Goal: Transaction & Acquisition: Purchase product/service

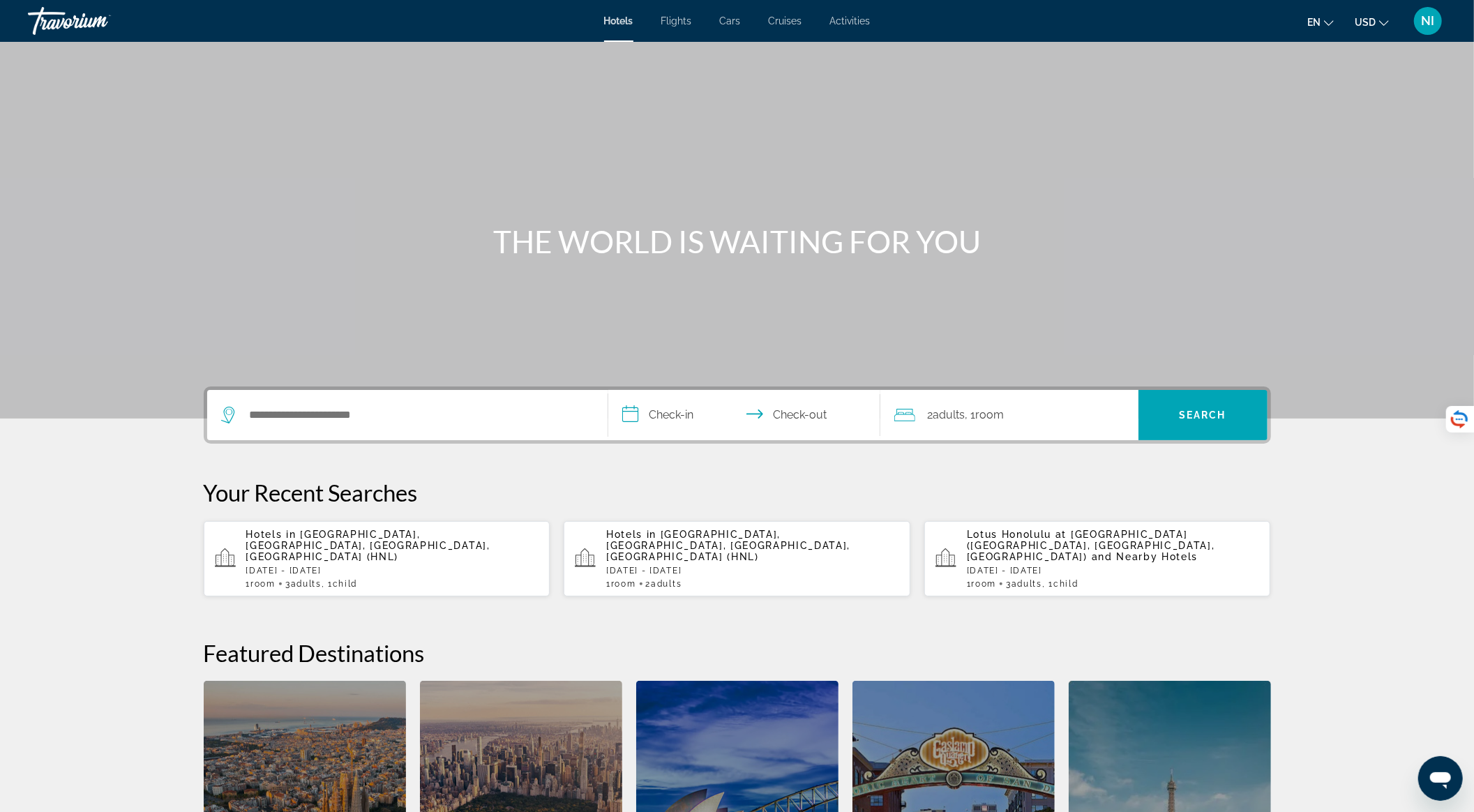
click at [412, 548] on p "Hotels in [GEOGRAPHIC_DATA], [GEOGRAPHIC_DATA], [GEOGRAPHIC_DATA], [GEOGRAPHIC_…" at bounding box center [393, 546] width 293 height 34
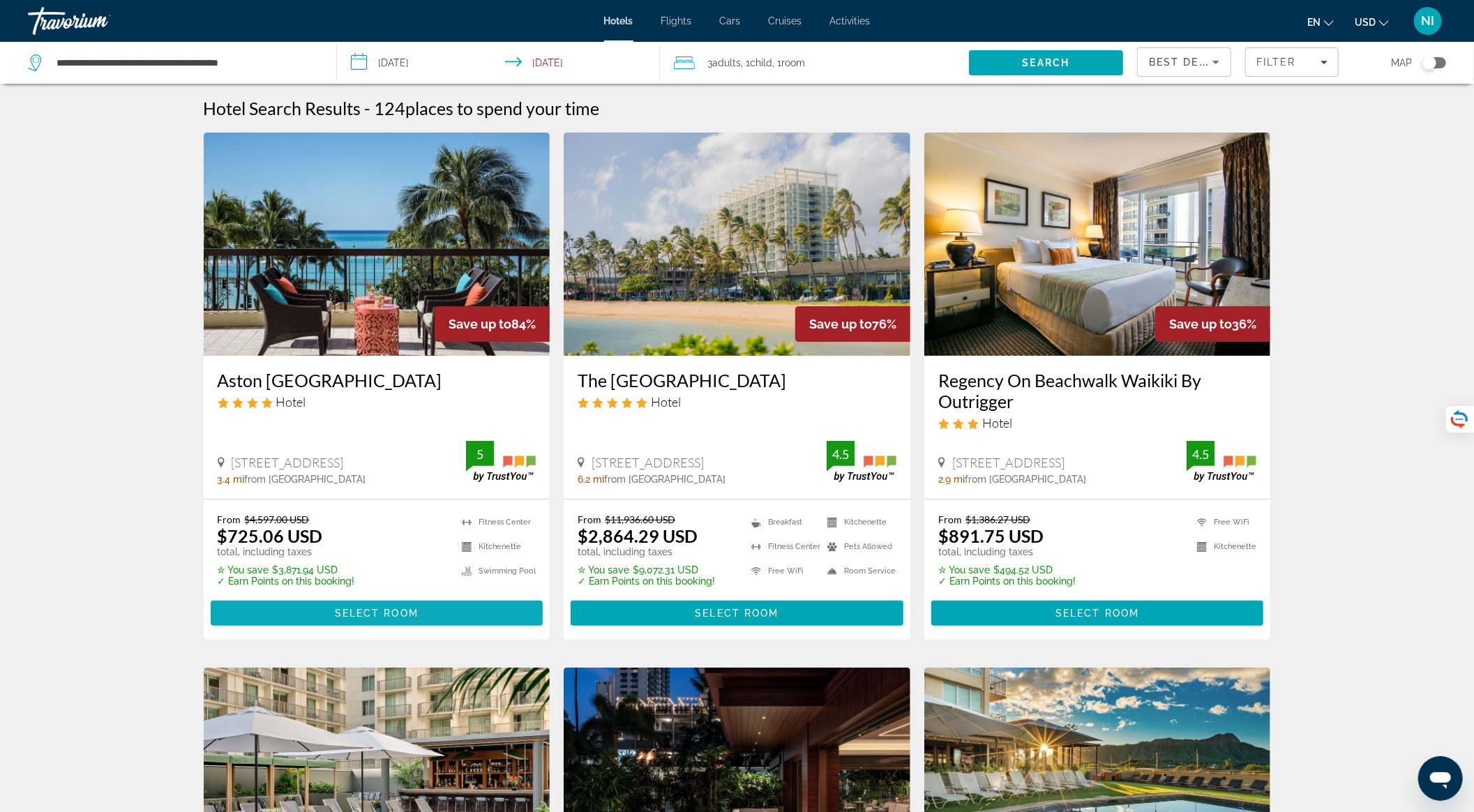
click at [379, 613] on span "Select Room" at bounding box center [377, 613] width 84 height 11
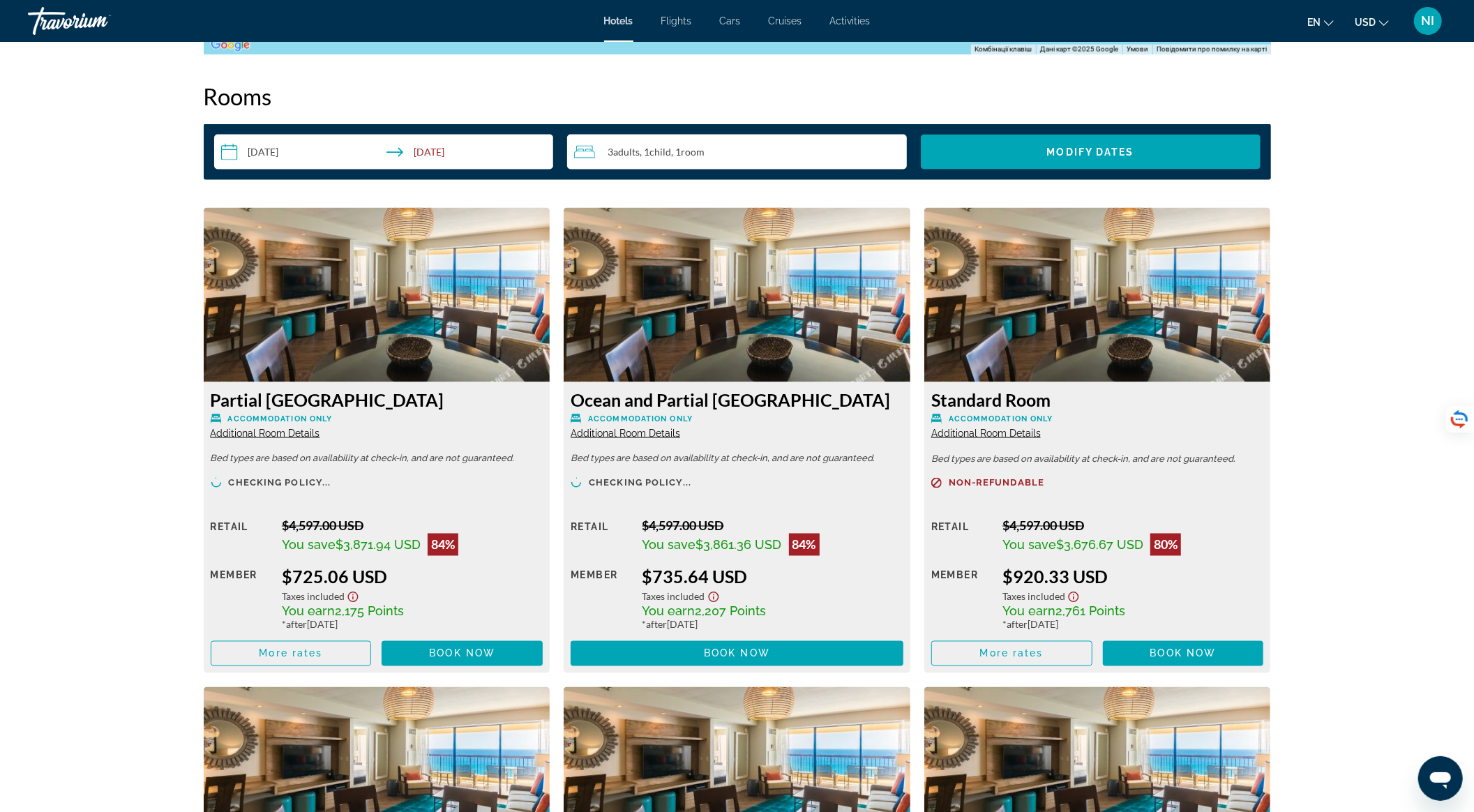
scroll to position [1766, 0]
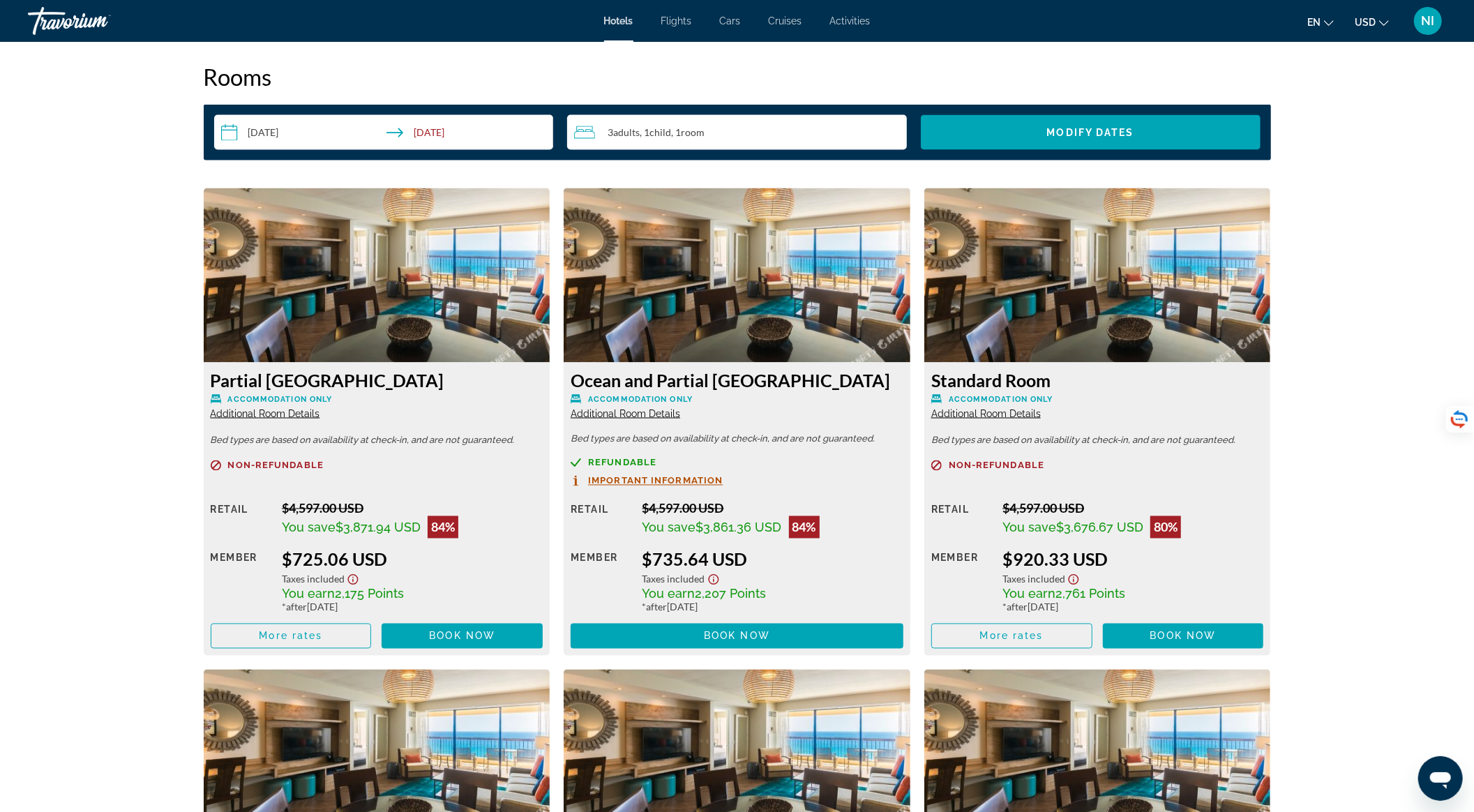
click at [1017, 411] on span "Additional Room Details" at bounding box center [985, 414] width 109 height 11
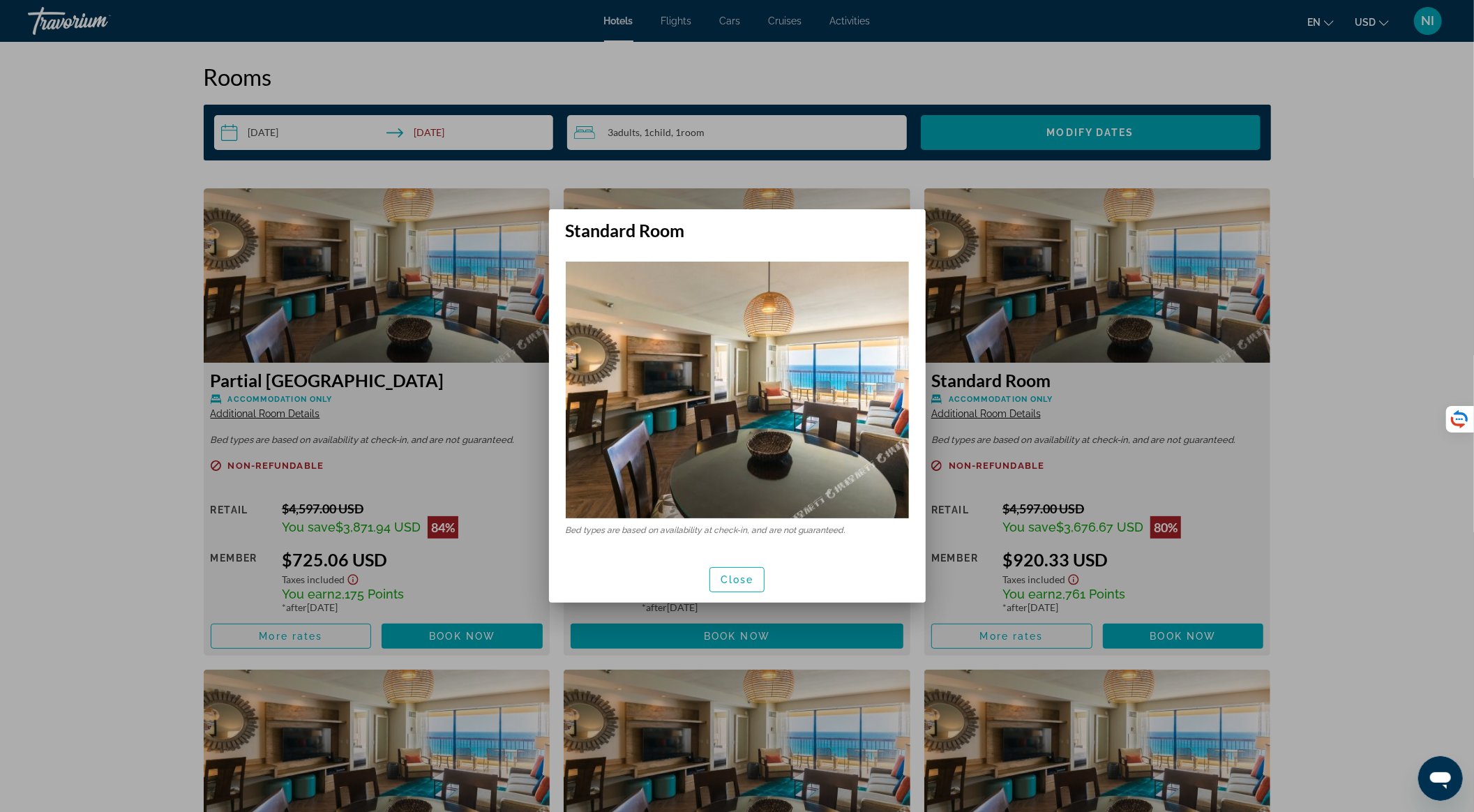
scroll to position [0, 0]
click at [735, 579] on span "Close" at bounding box center [737, 580] width 34 height 11
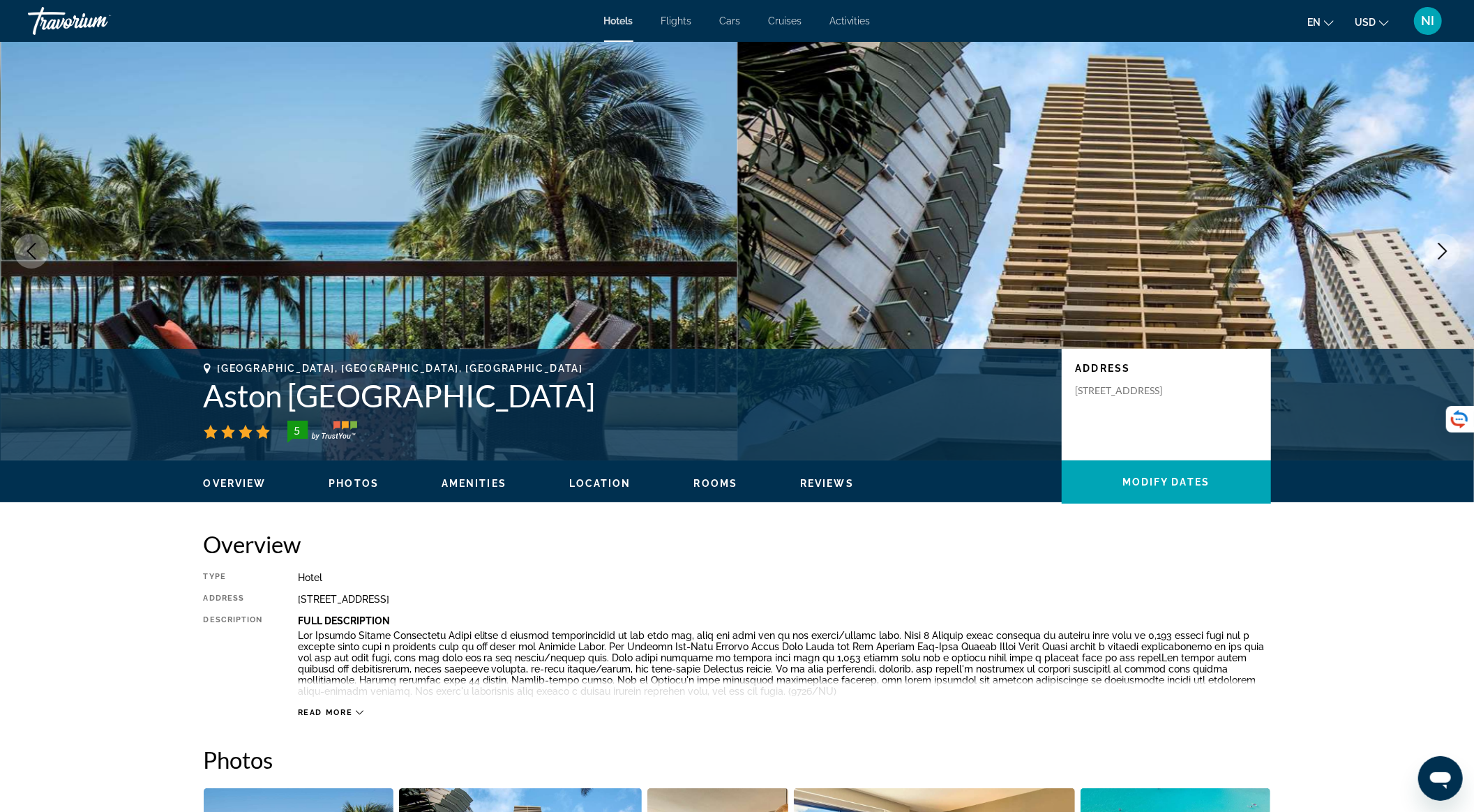
scroll to position [1766, 0]
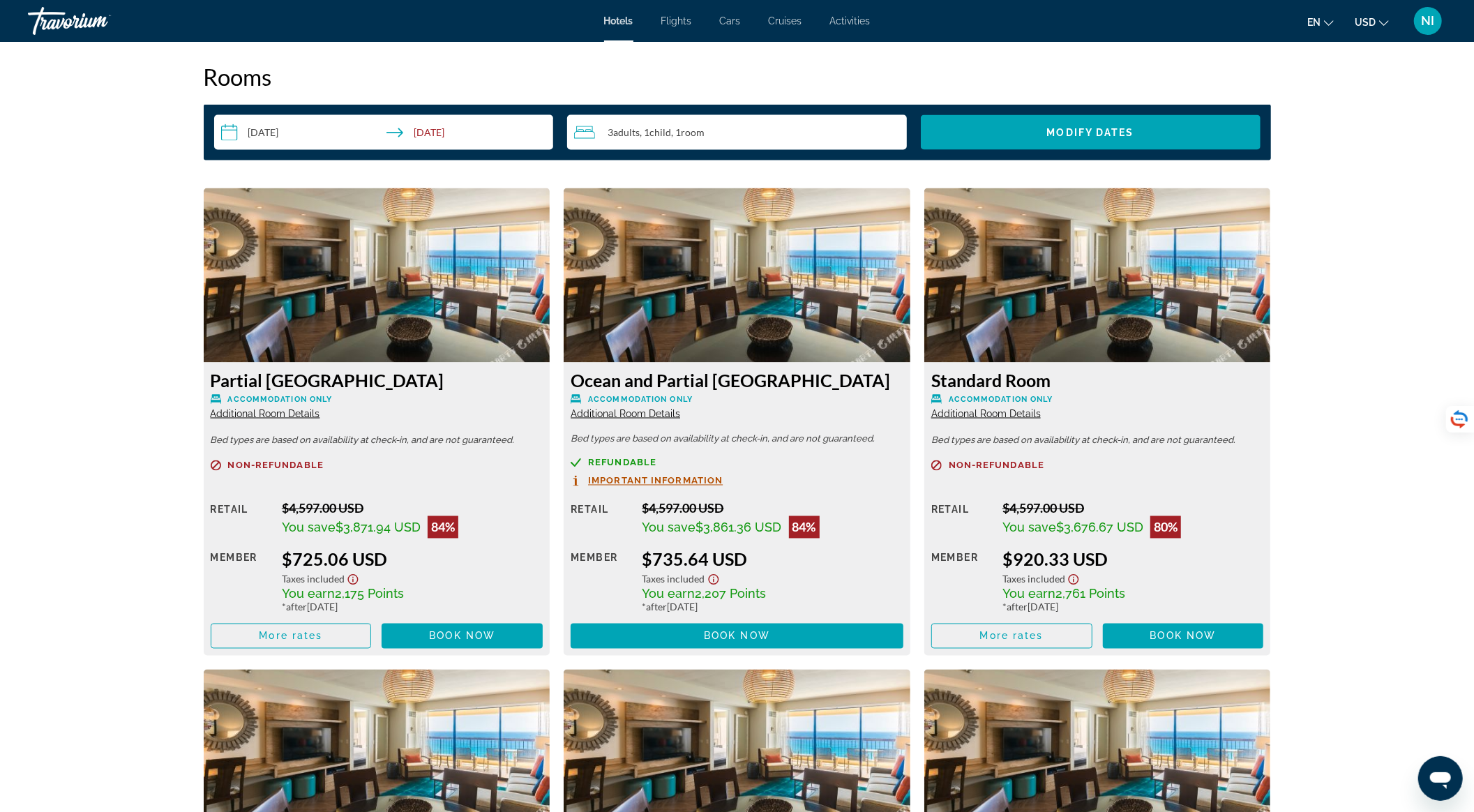
click at [617, 411] on span "Additional Room Details" at bounding box center [625, 414] width 109 height 11
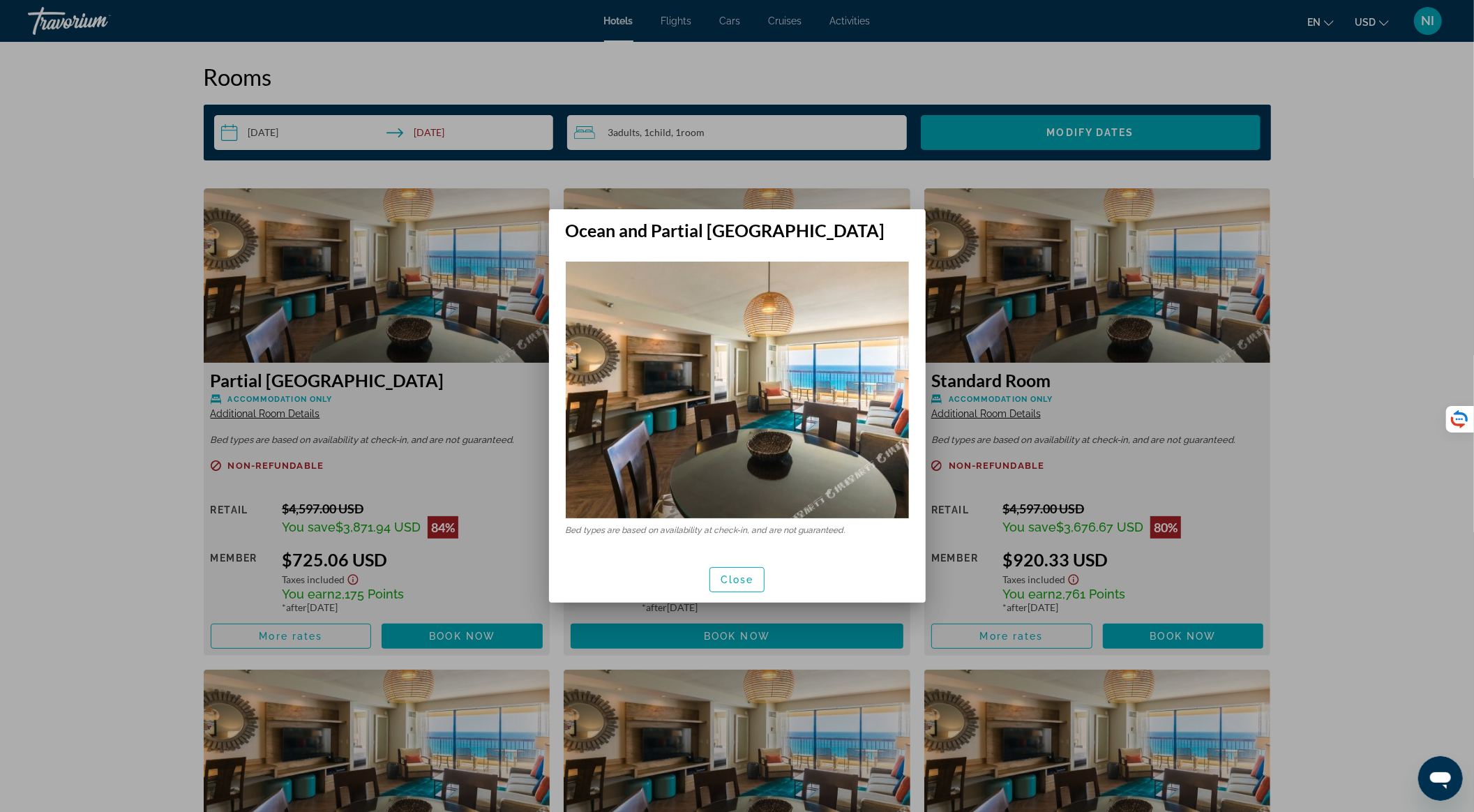
scroll to position [0, 0]
click at [748, 579] on span "Close" at bounding box center [737, 580] width 34 height 11
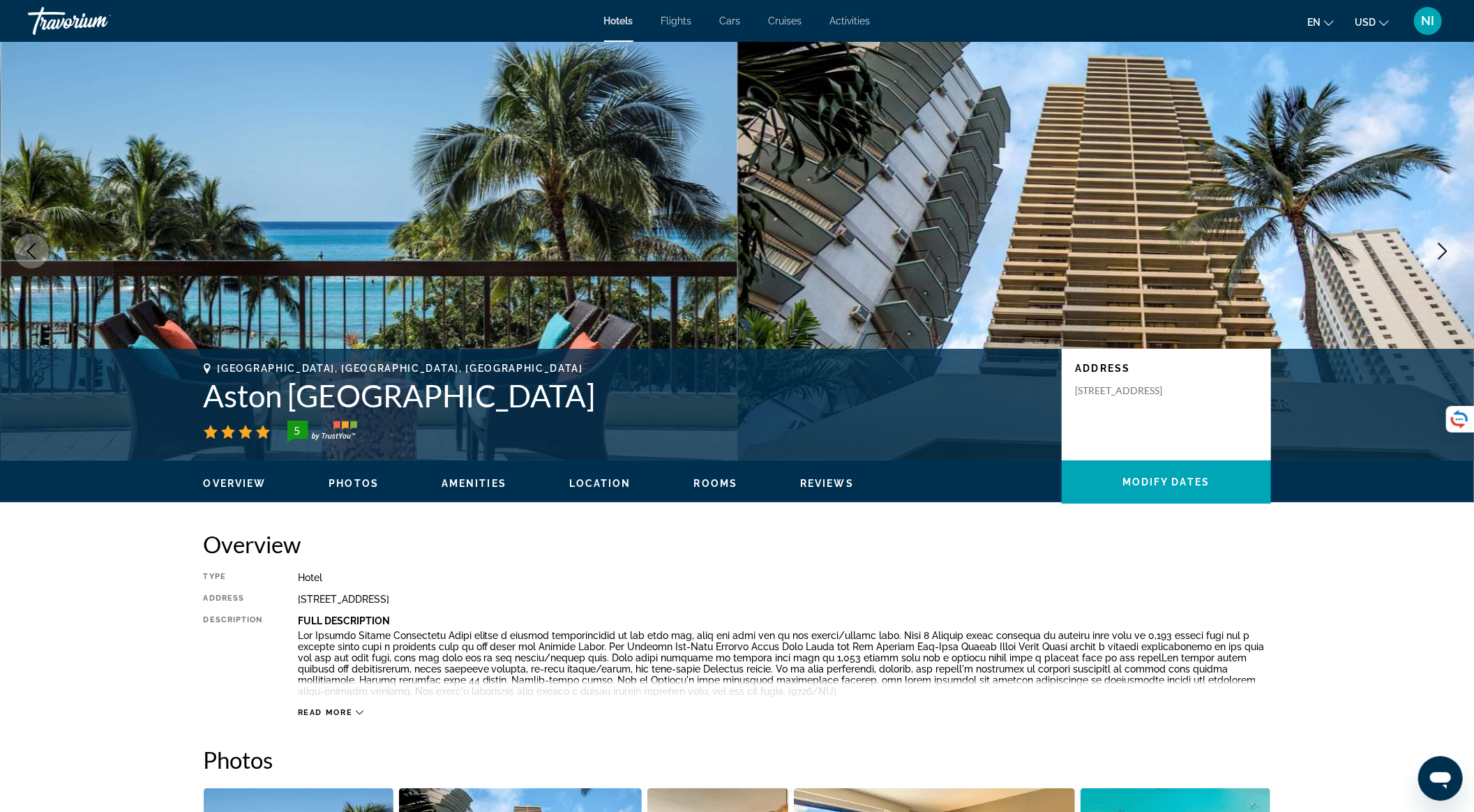
click at [359, 713] on icon "Main content" at bounding box center [360, 712] width 8 height 8
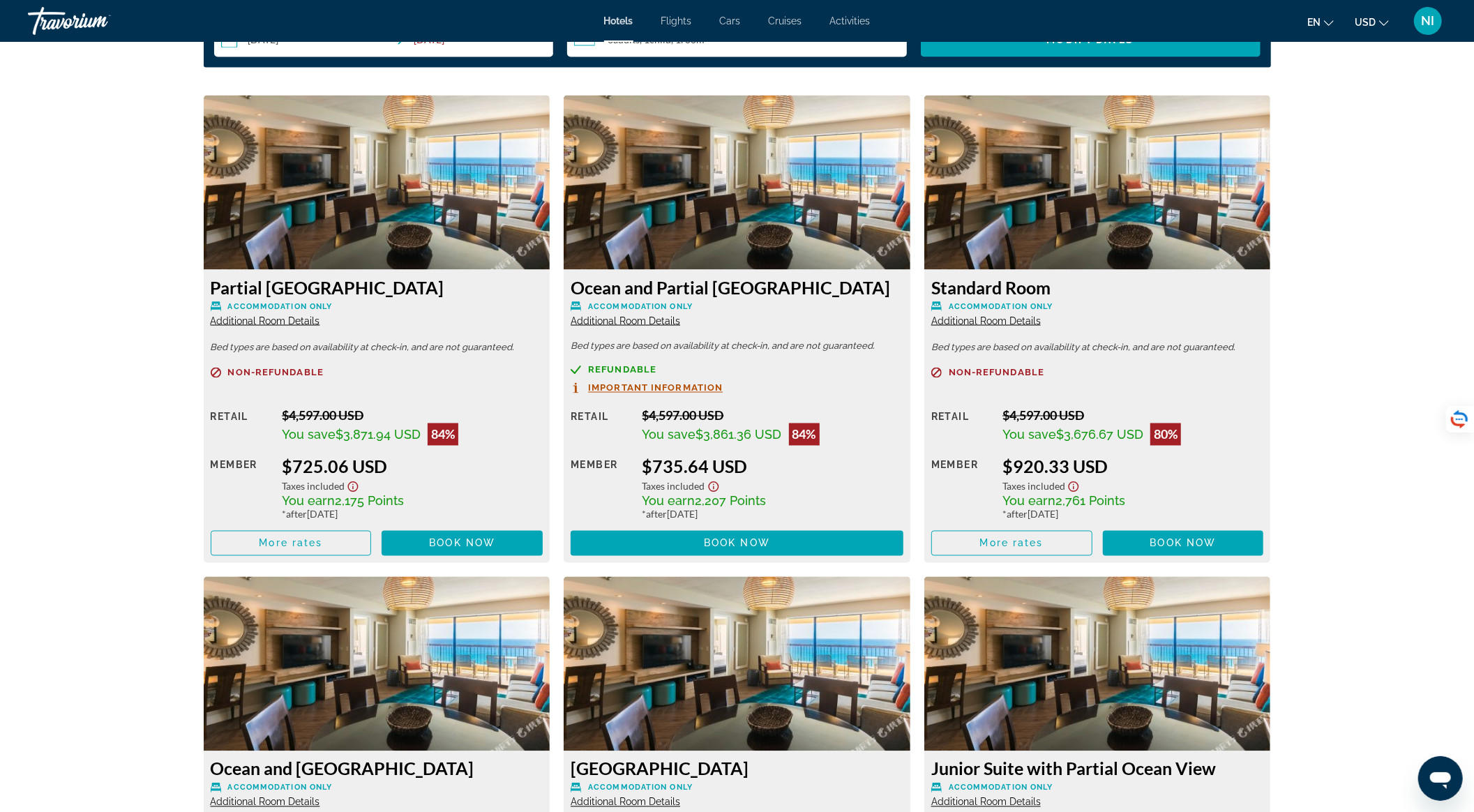
scroll to position [2231, 0]
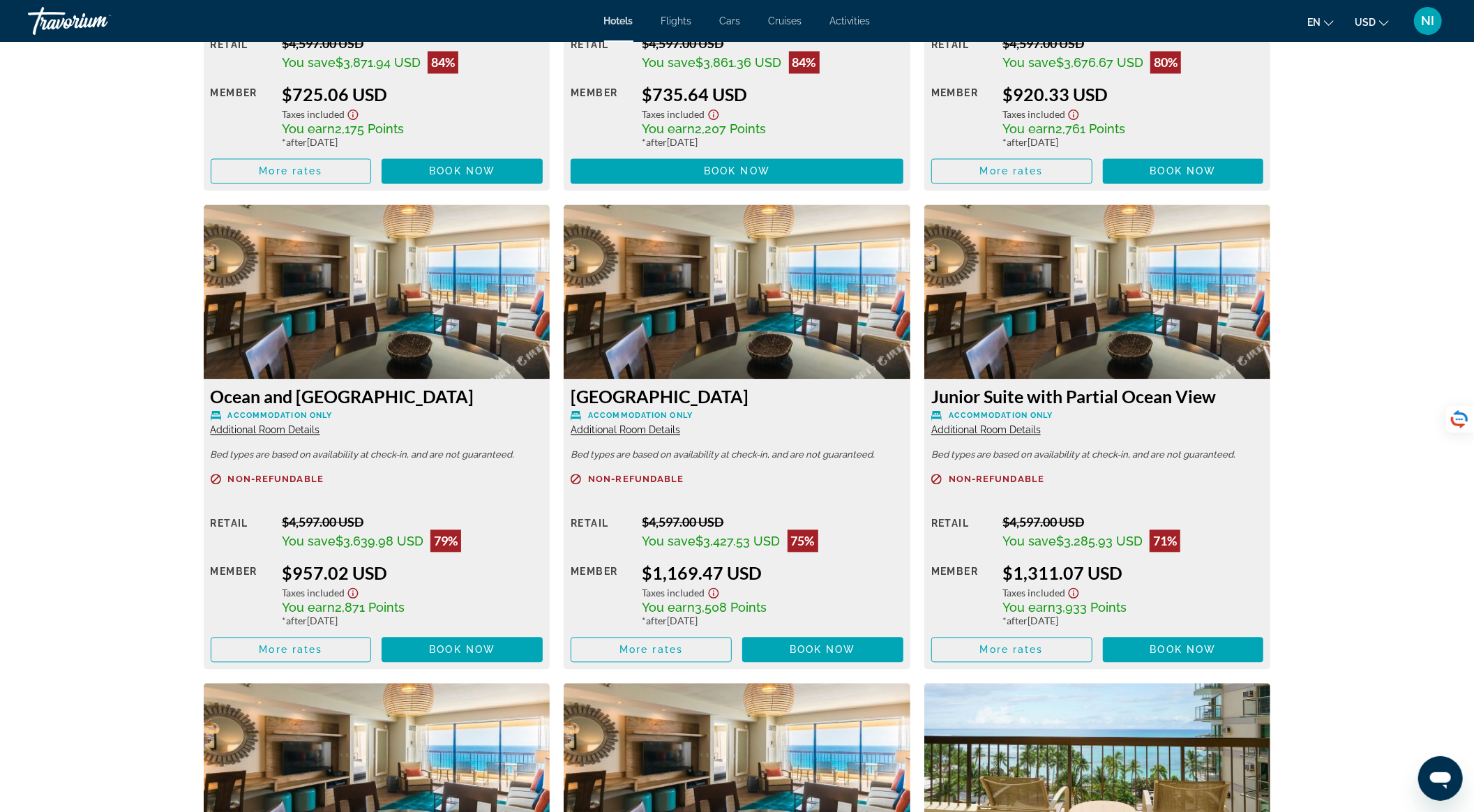
click at [715, 116] on icon "Show Taxes and Fees disclaimer" at bounding box center [713, 114] width 17 height 12
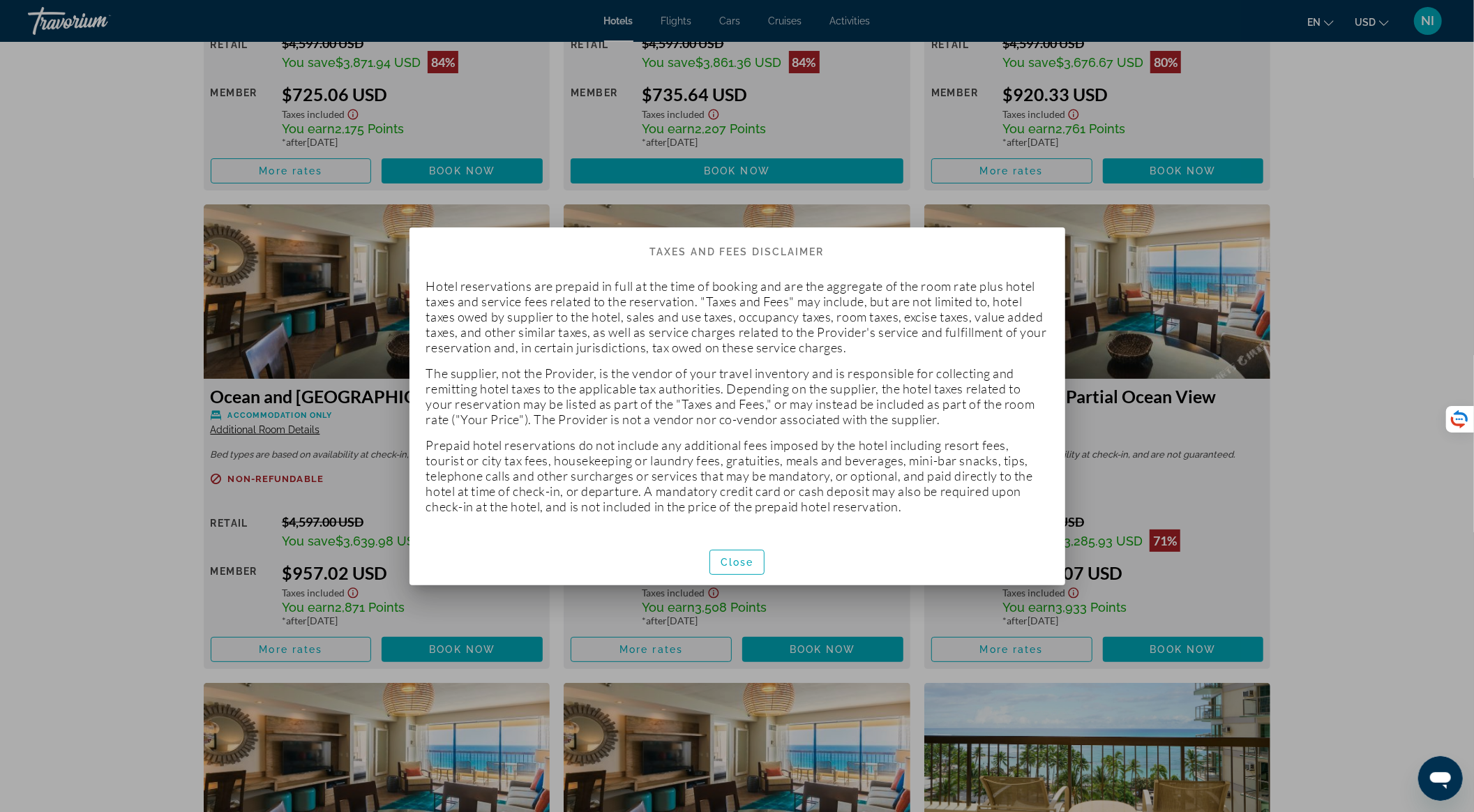
scroll to position [0, 0]
click at [741, 562] on span "Close" at bounding box center [737, 562] width 34 height 11
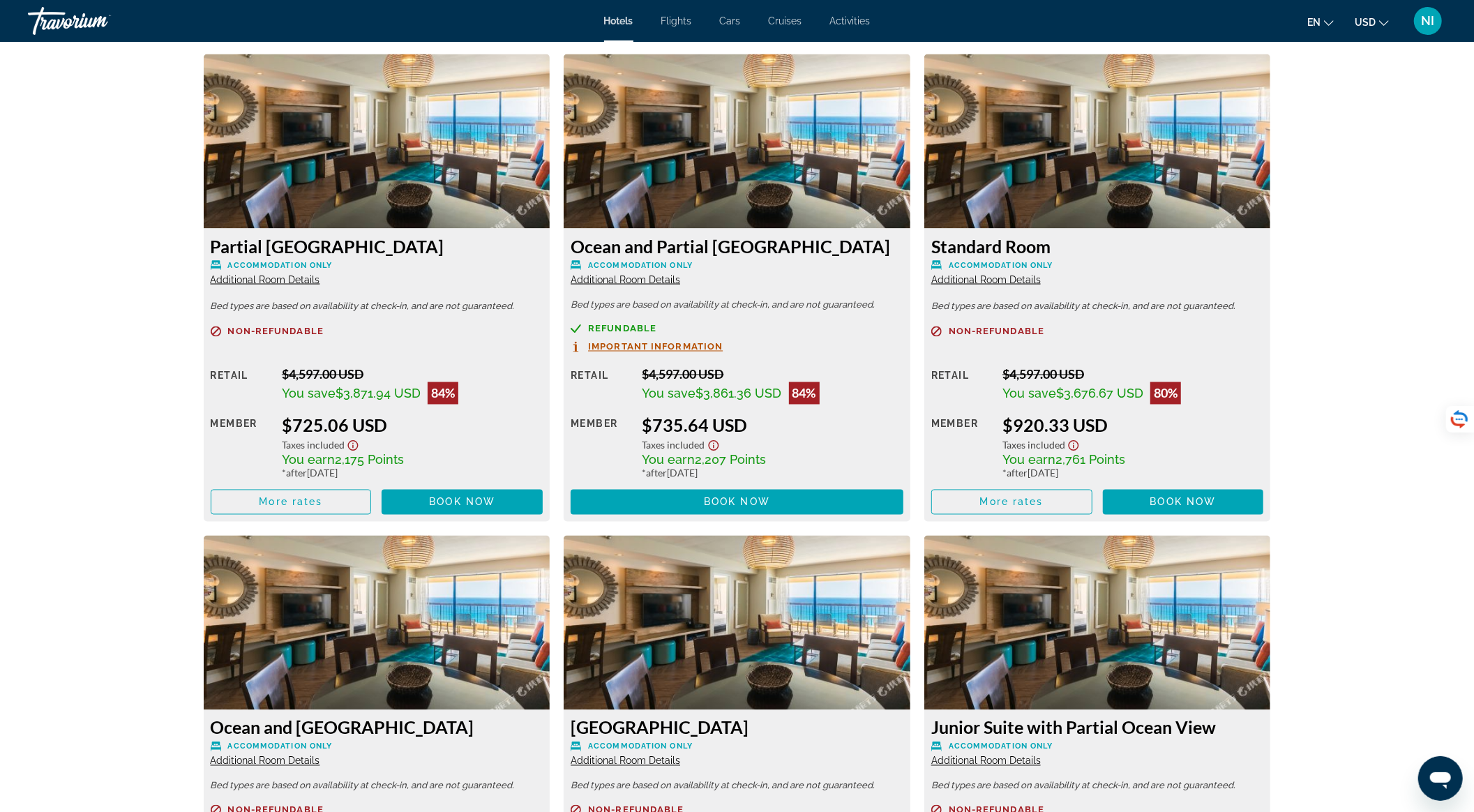
scroll to position [1952, 0]
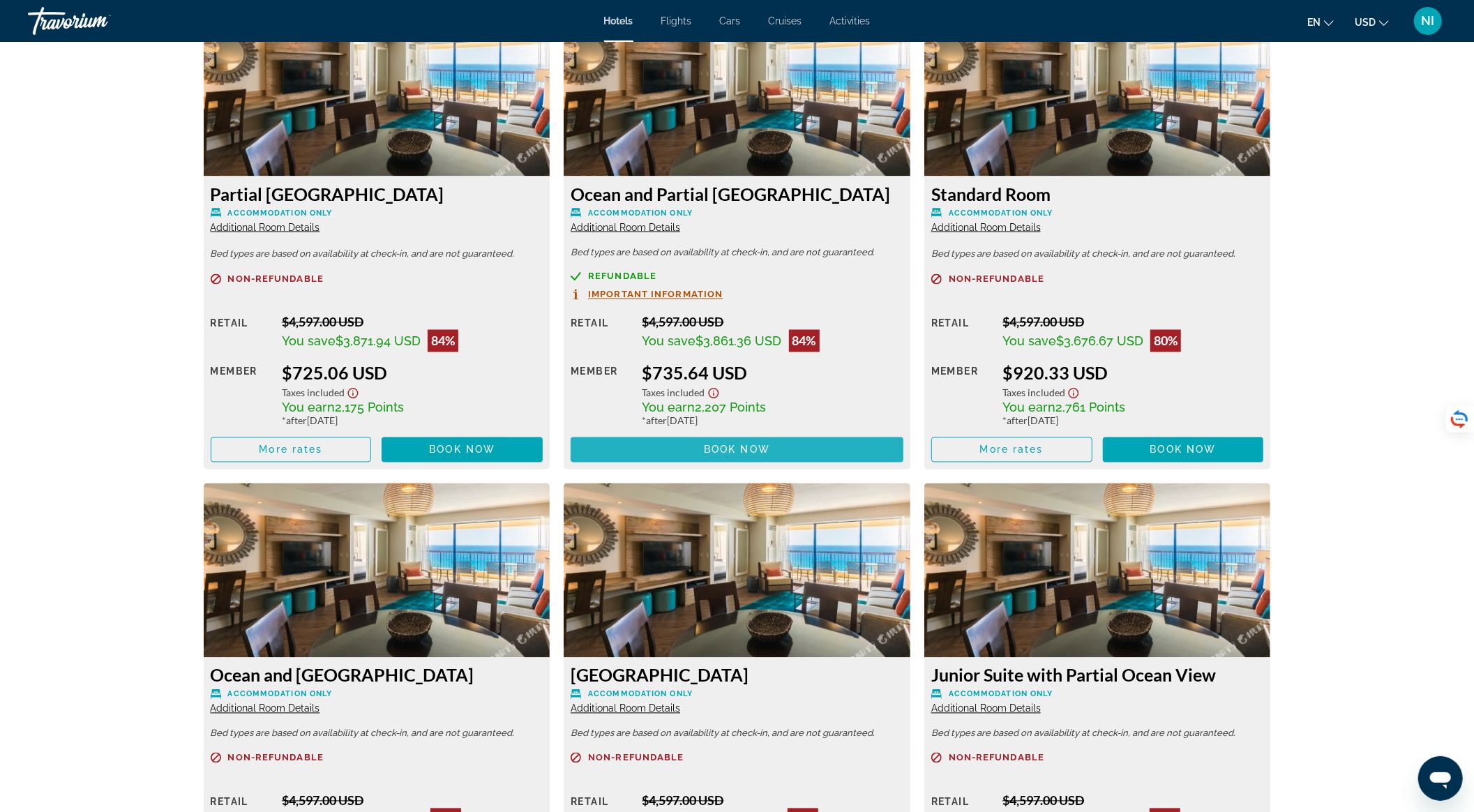
click at [710, 454] on span "Book now" at bounding box center [737, 450] width 66 height 11
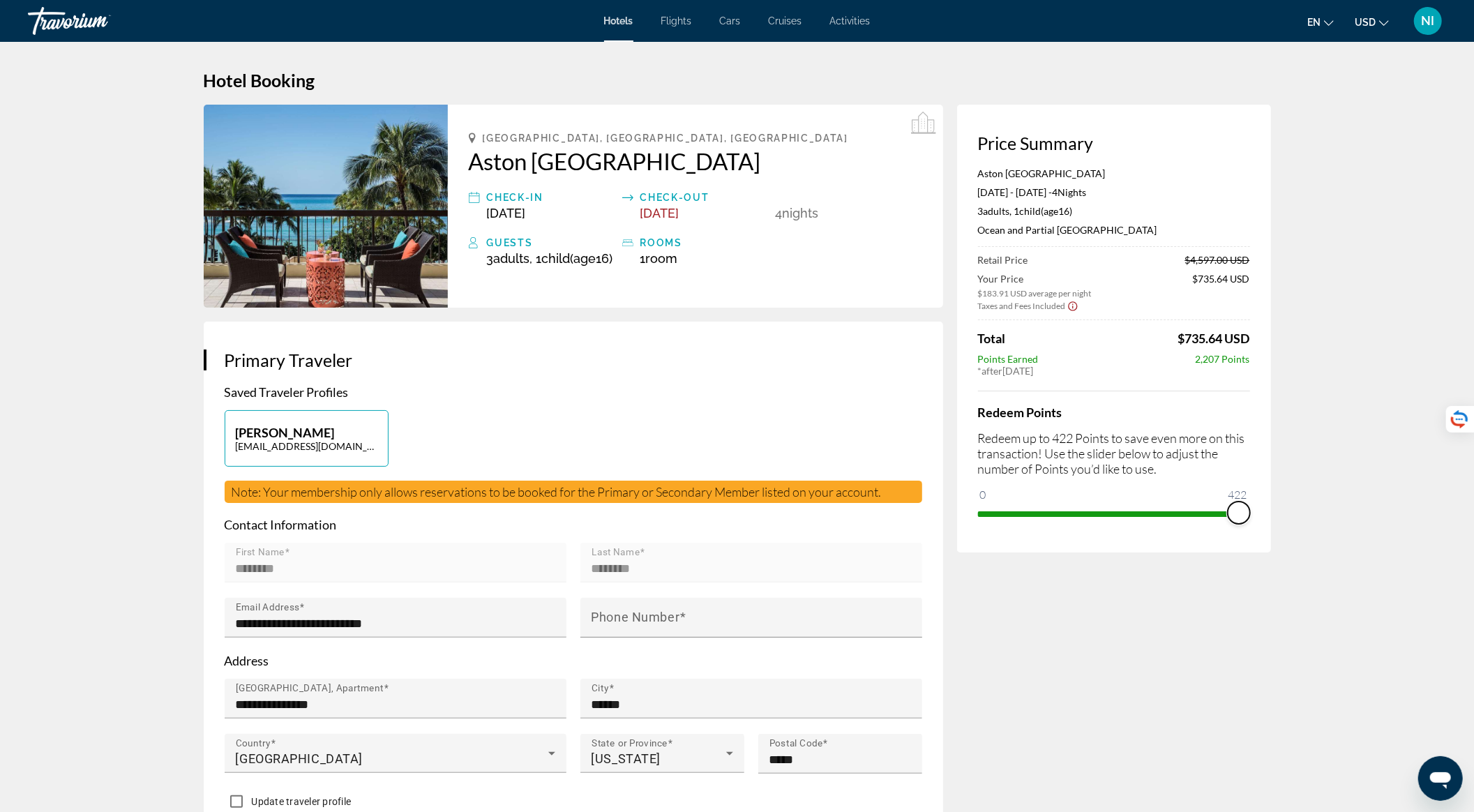
drag, startPoint x: 995, startPoint y: 516, endPoint x: 1242, endPoint y: 548, distance: 249.1
click at [1242, 548] on div "Price Summary Aston Waikiki Beach Tower Nov 16, 2025 - Nov 20, 2025 - 4 Night N…" at bounding box center [1114, 328] width 313 height 448
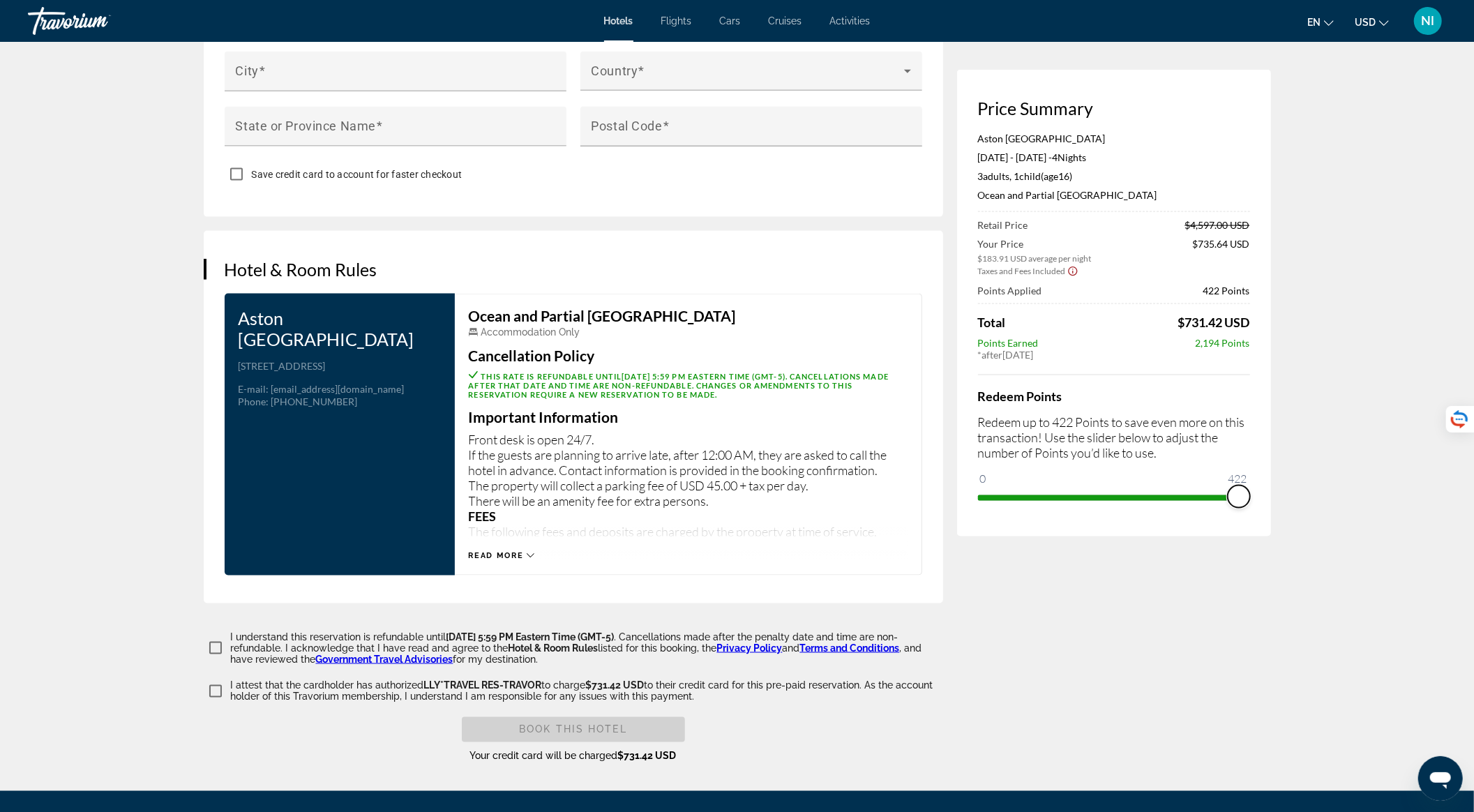
scroll to position [1580, 0]
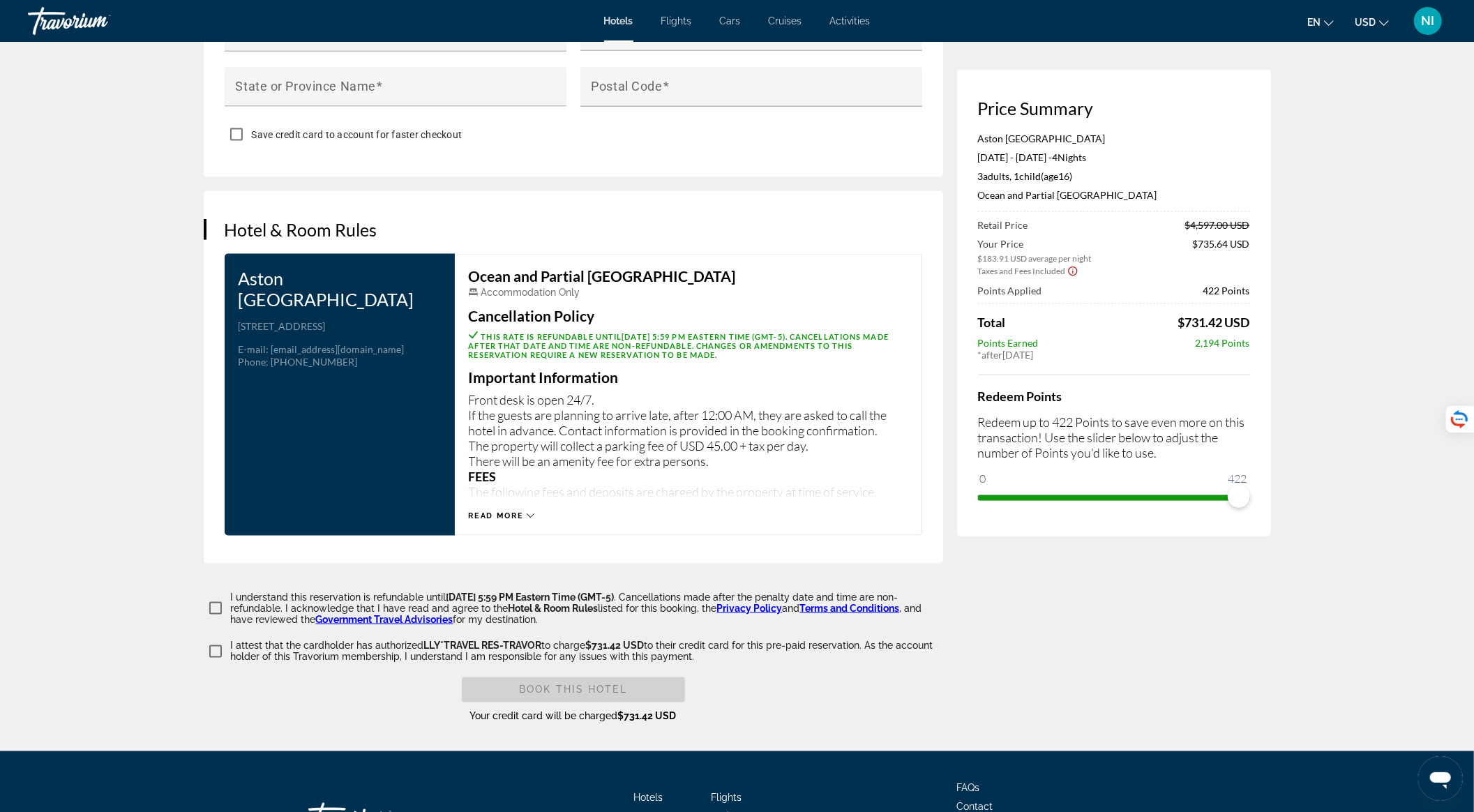
click at [530, 519] on icon "Main content" at bounding box center [530, 516] width 8 height 8
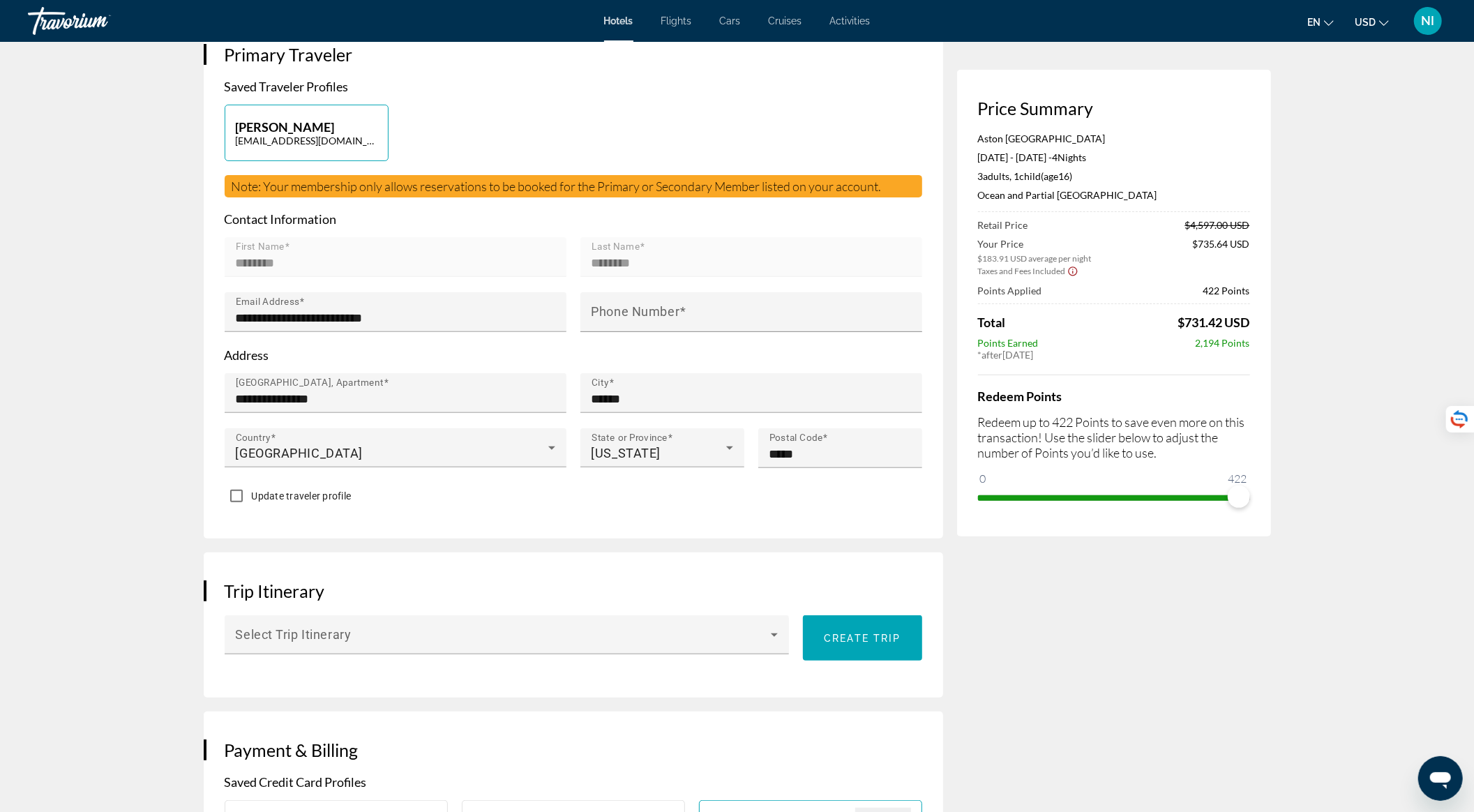
scroll to position [0, 0]
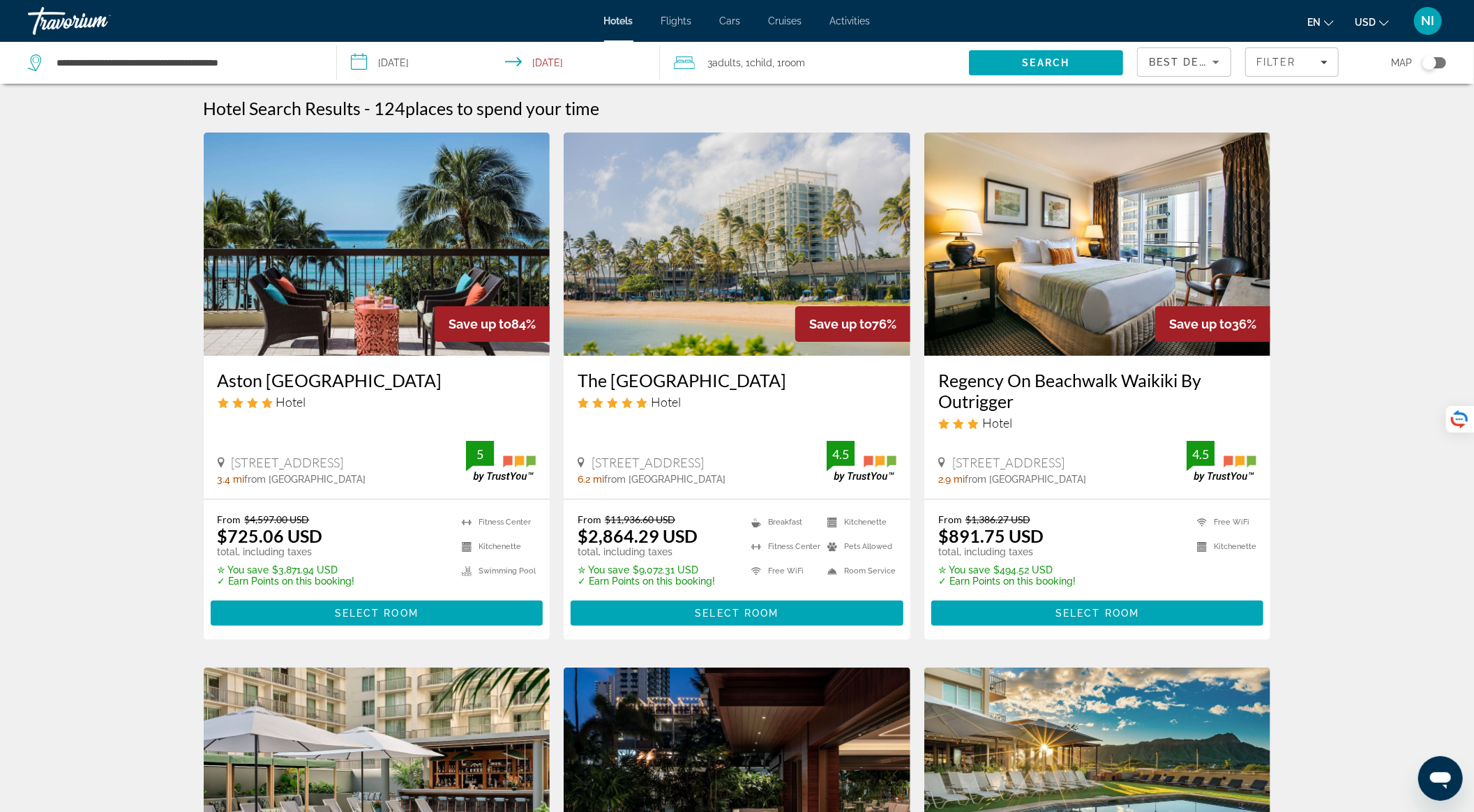
click at [1203, 56] on span "Best Deals" at bounding box center [1184, 62] width 72 height 11
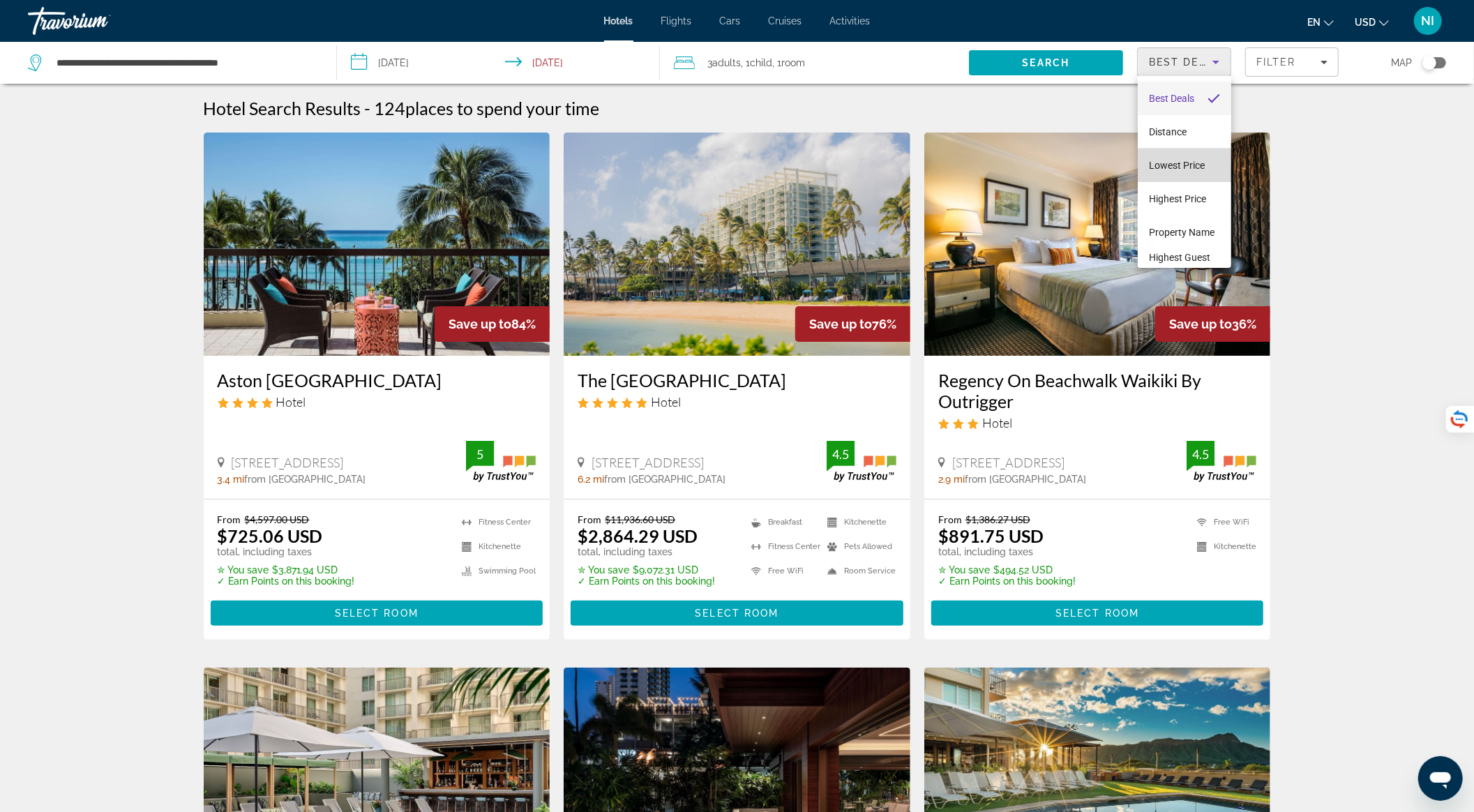
click at [1194, 168] on span "Lowest Price" at bounding box center [1176, 166] width 56 height 11
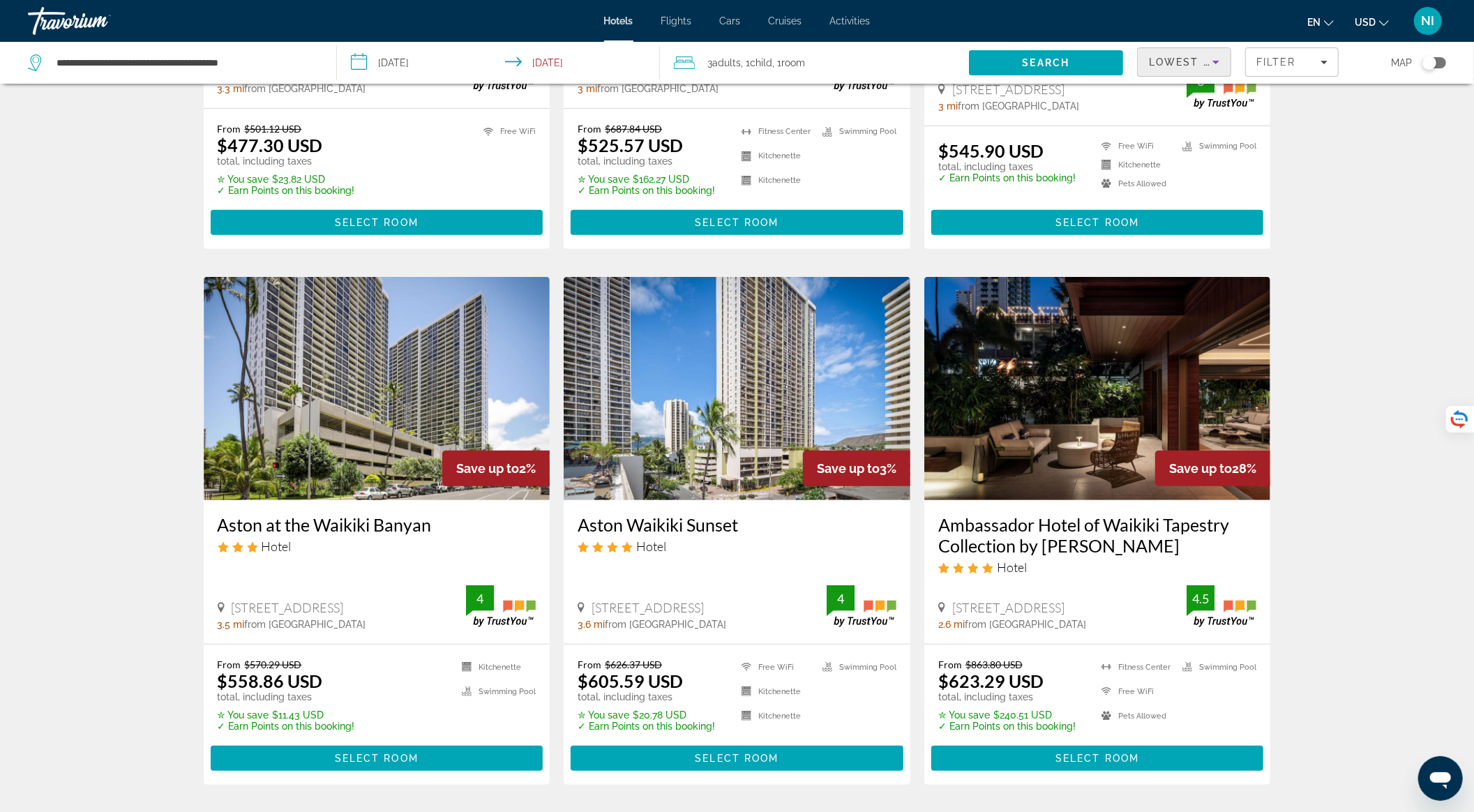
scroll to position [558, 0]
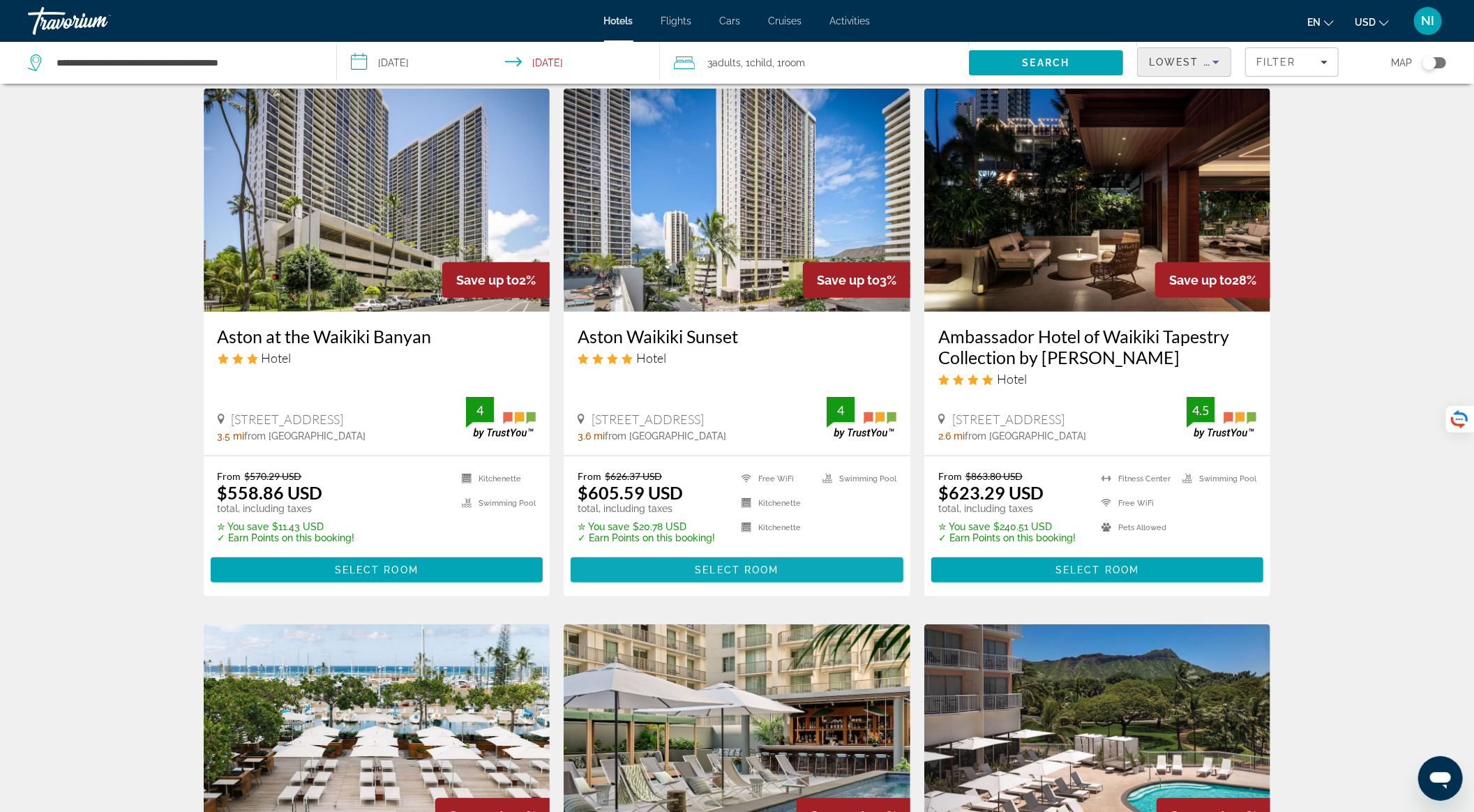
click at [744, 569] on span "Select Room" at bounding box center [736, 569] width 84 height 11
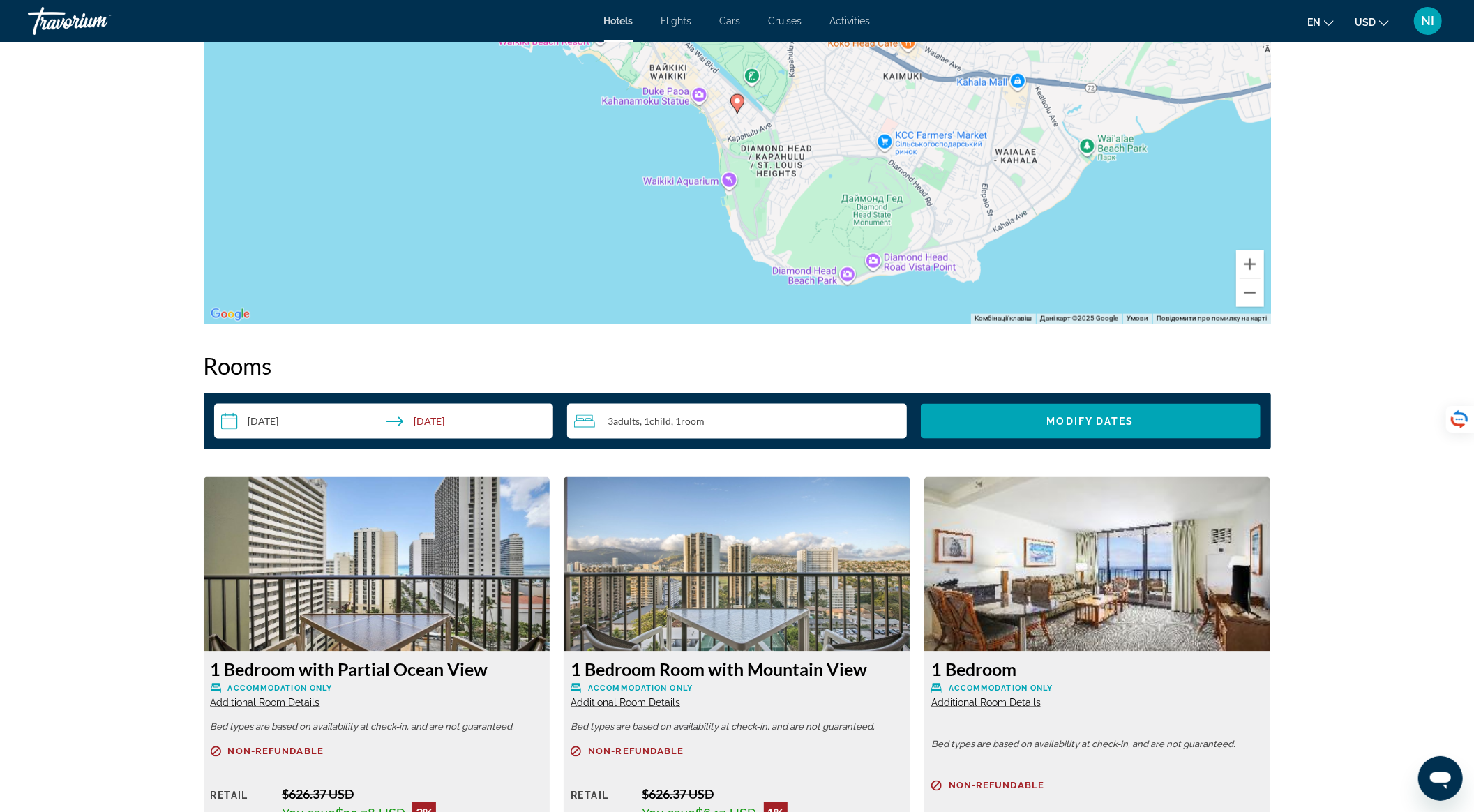
scroll to position [1116, 0]
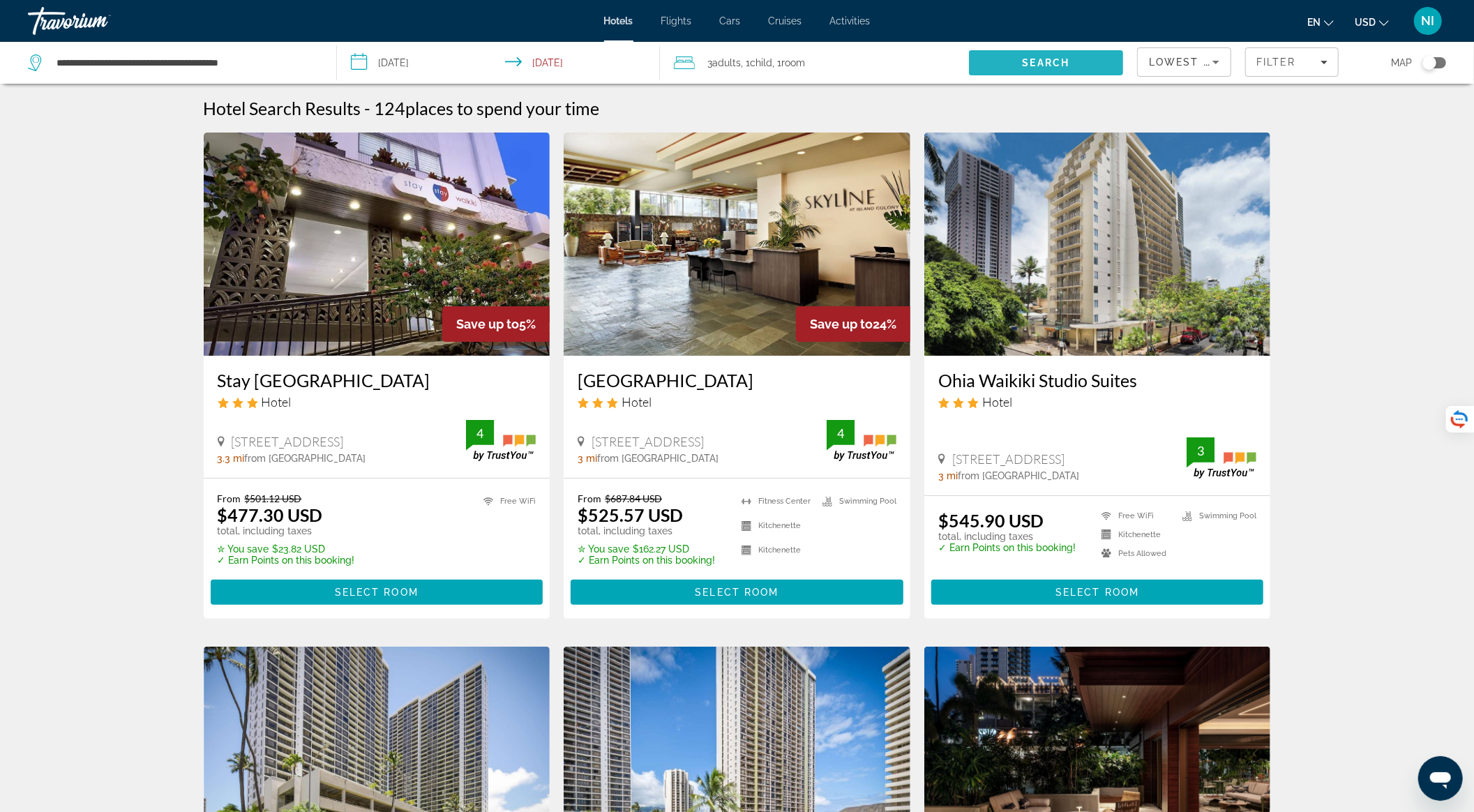
click at [1038, 59] on span "Search" at bounding box center [1046, 63] width 47 height 11
click at [349, 593] on span "Select Room" at bounding box center [377, 592] width 84 height 11
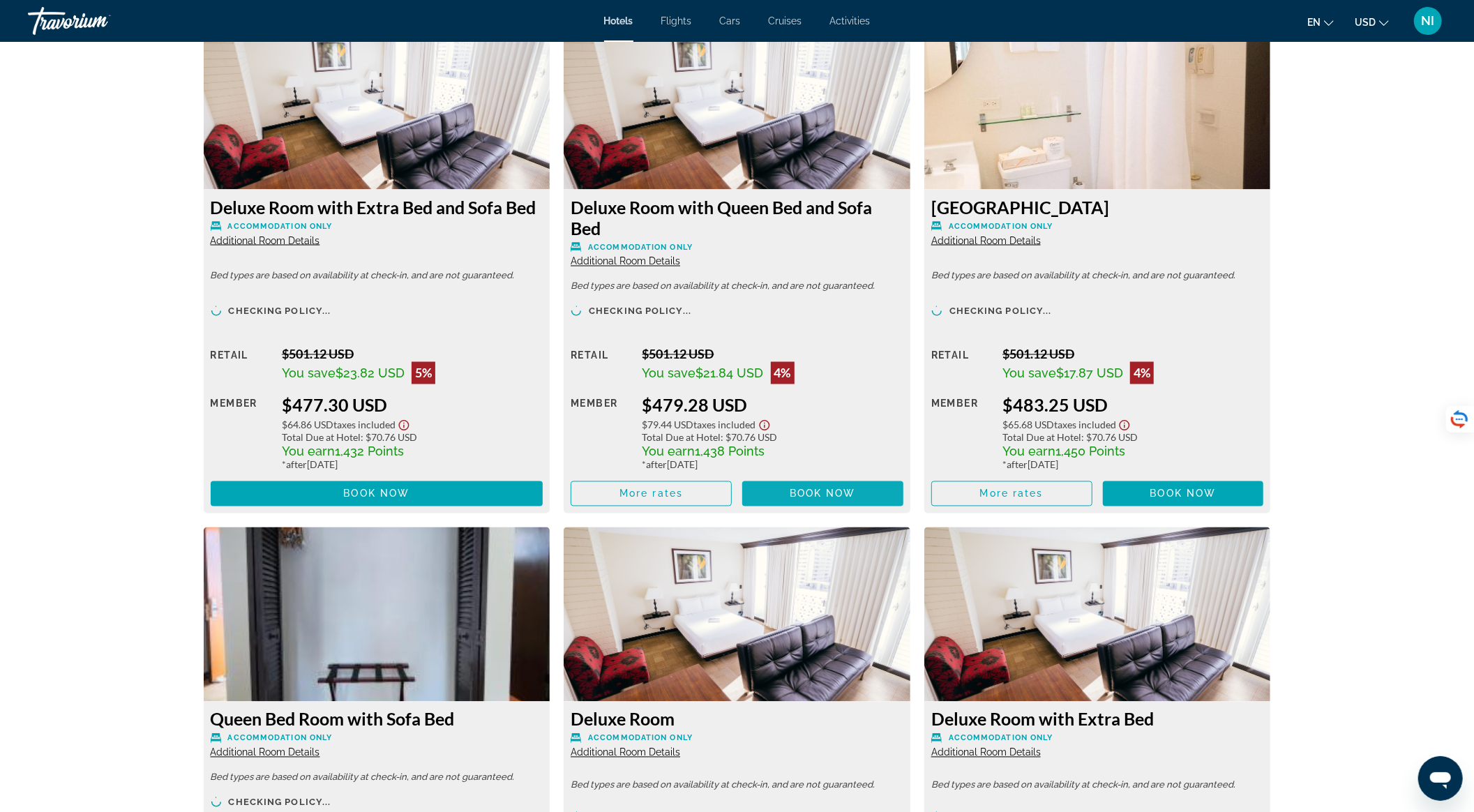
scroll to position [2138, 0]
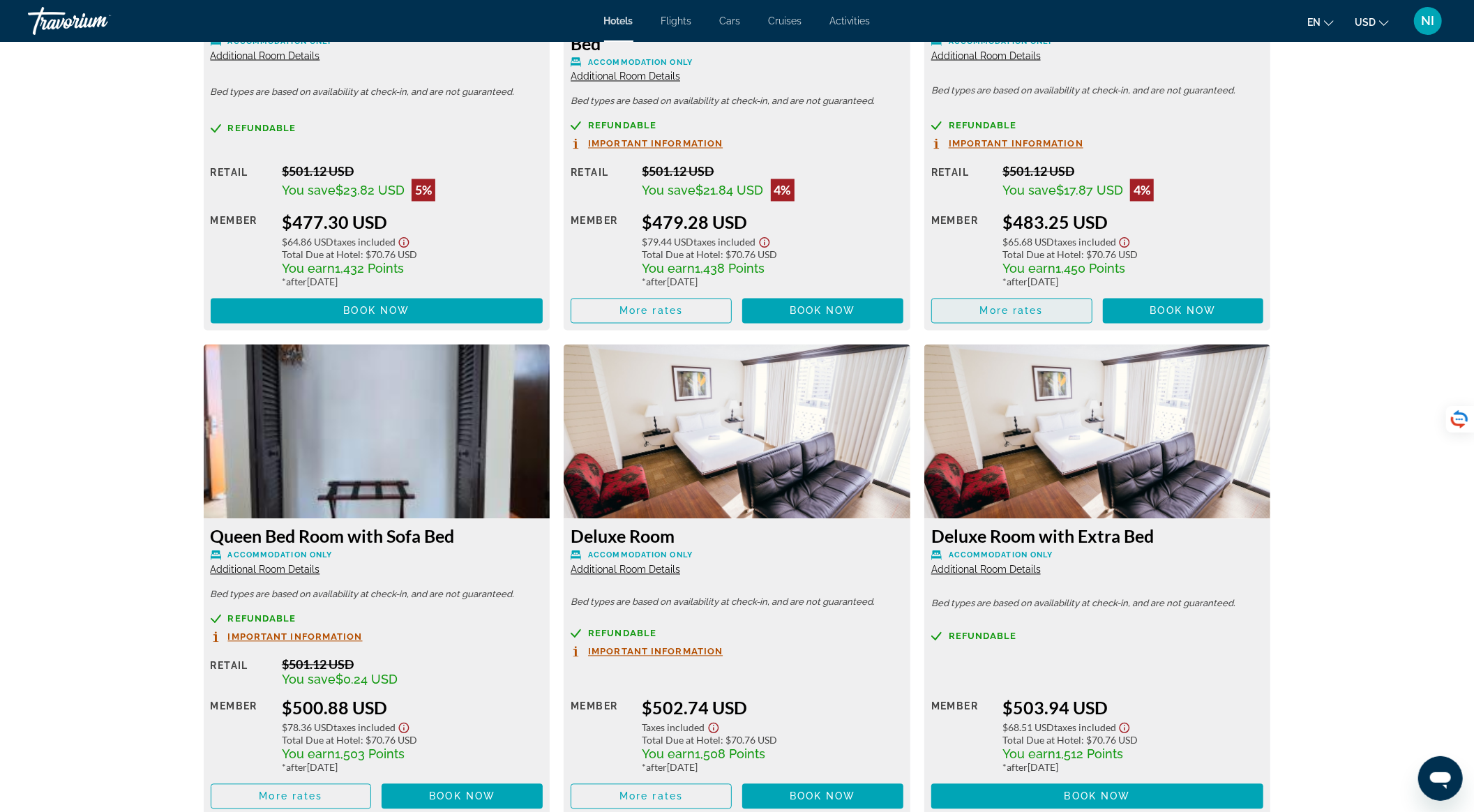
click at [1013, 311] on span "More rates" at bounding box center [1011, 311] width 63 height 11
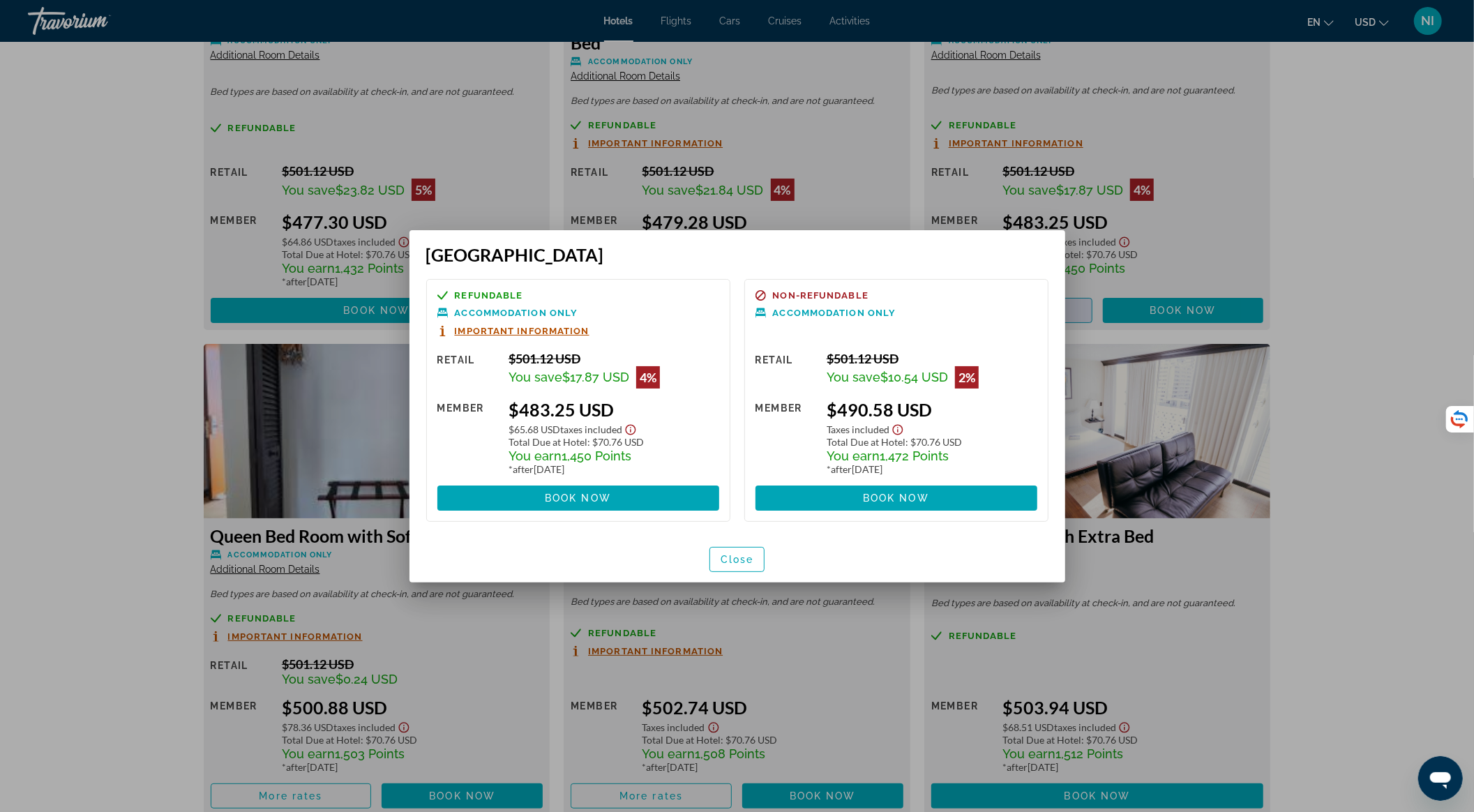
scroll to position [0, 0]
click at [729, 564] on span "button" at bounding box center [737, 560] width 55 height 34
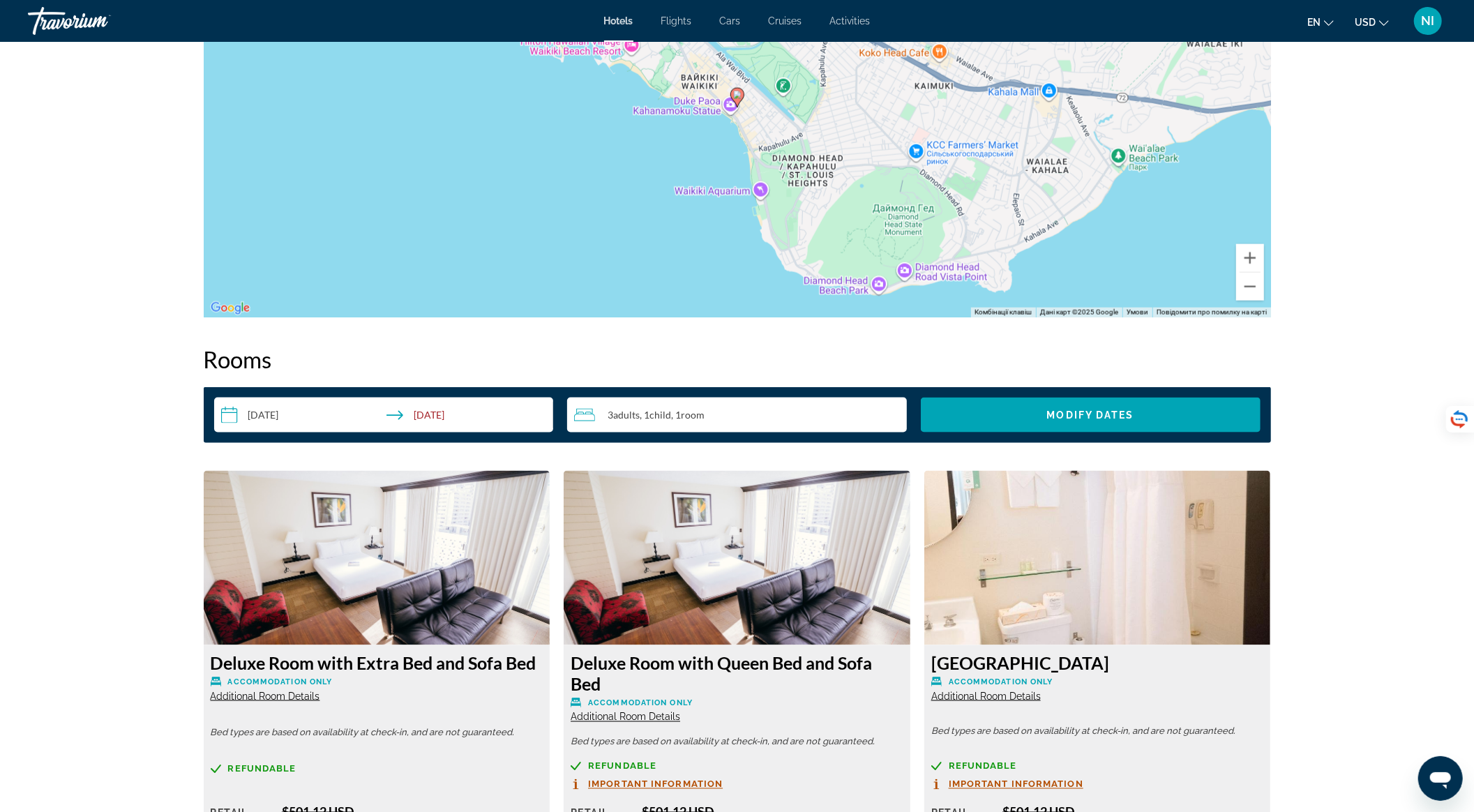
scroll to position [1488, 0]
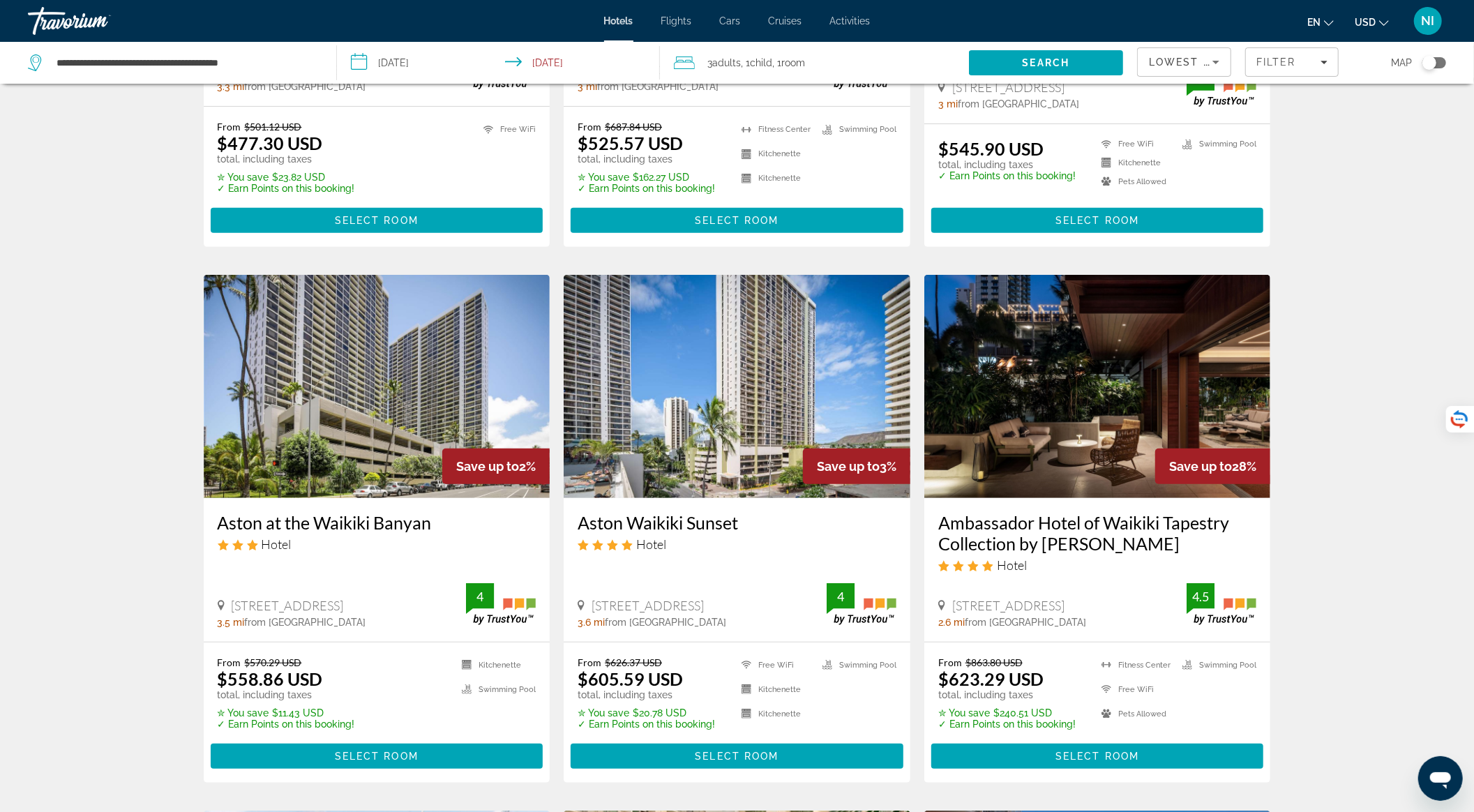
scroll to position [465, 0]
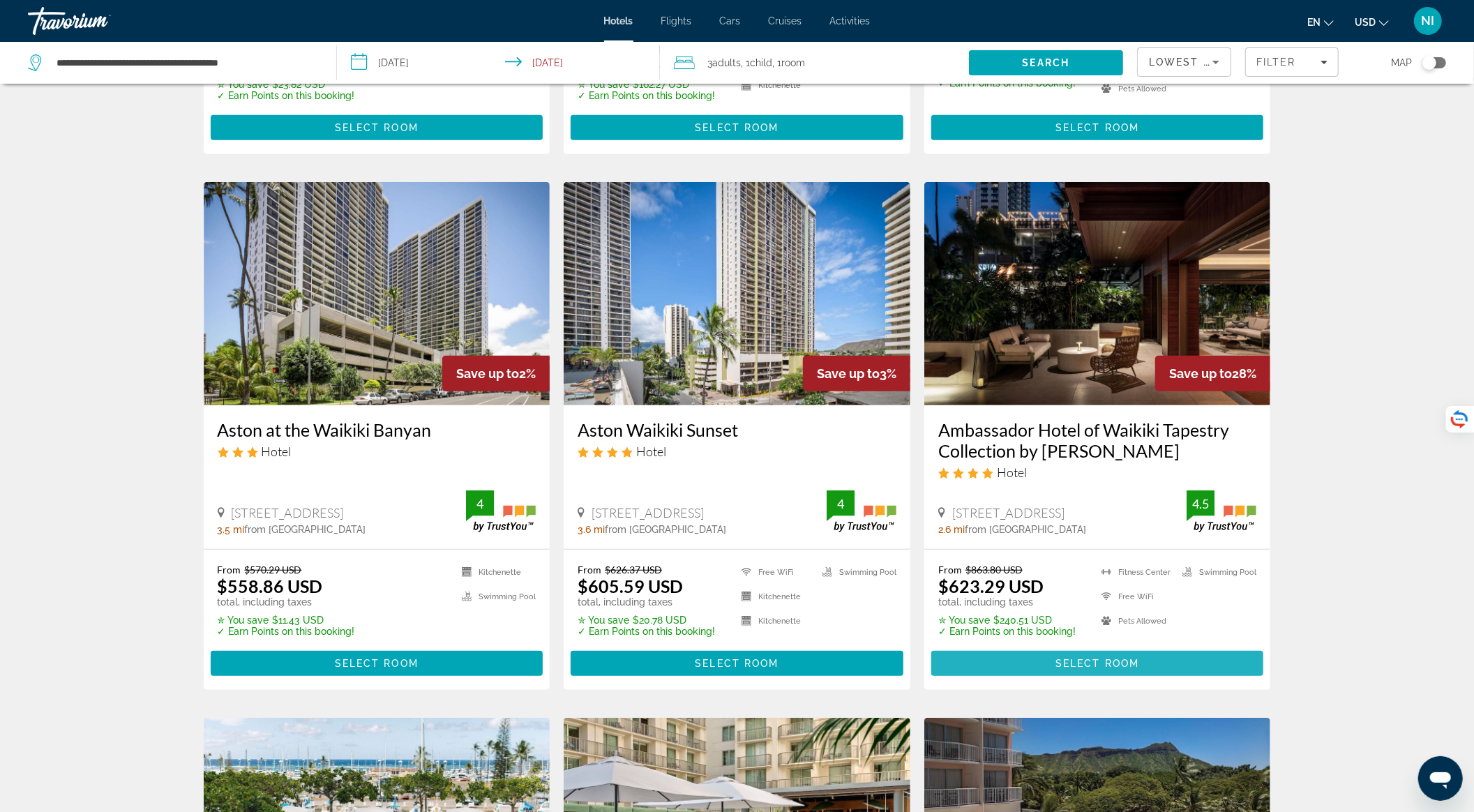
click at [1101, 662] on span "Select Room" at bounding box center [1097, 663] width 84 height 11
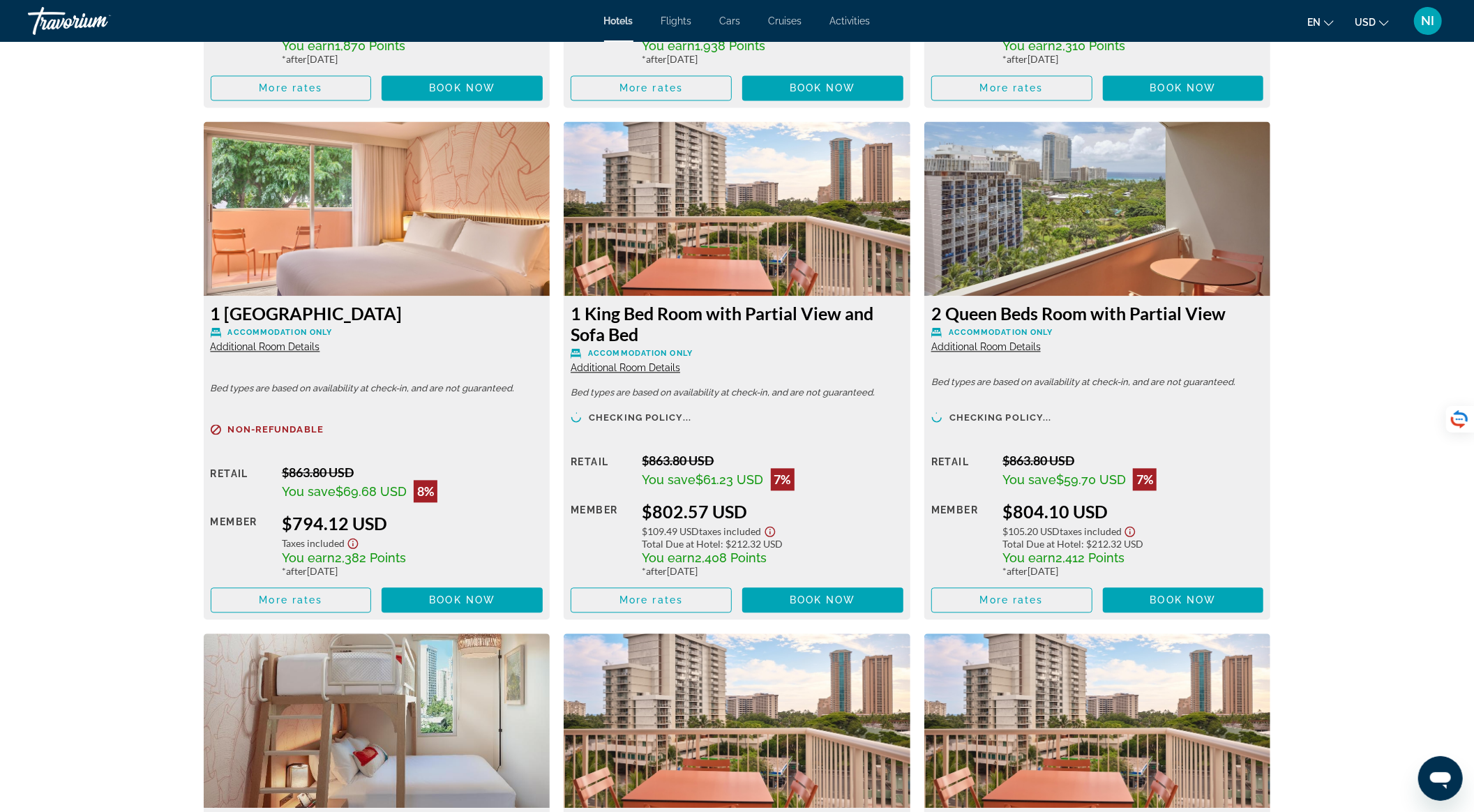
scroll to position [1866, 0]
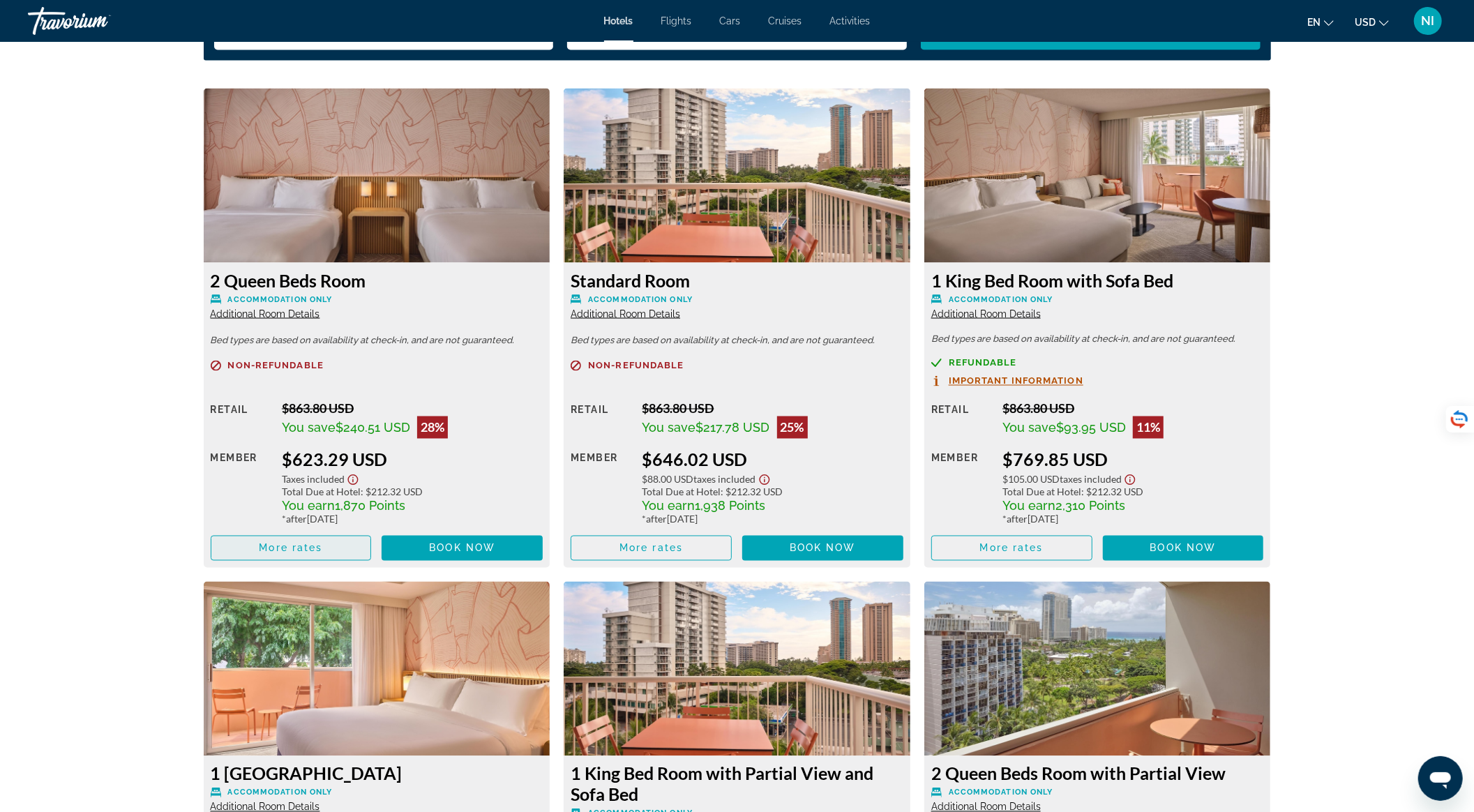
click at [344, 544] on span "Main content" at bounding box center [292, 549] width 160 height 34
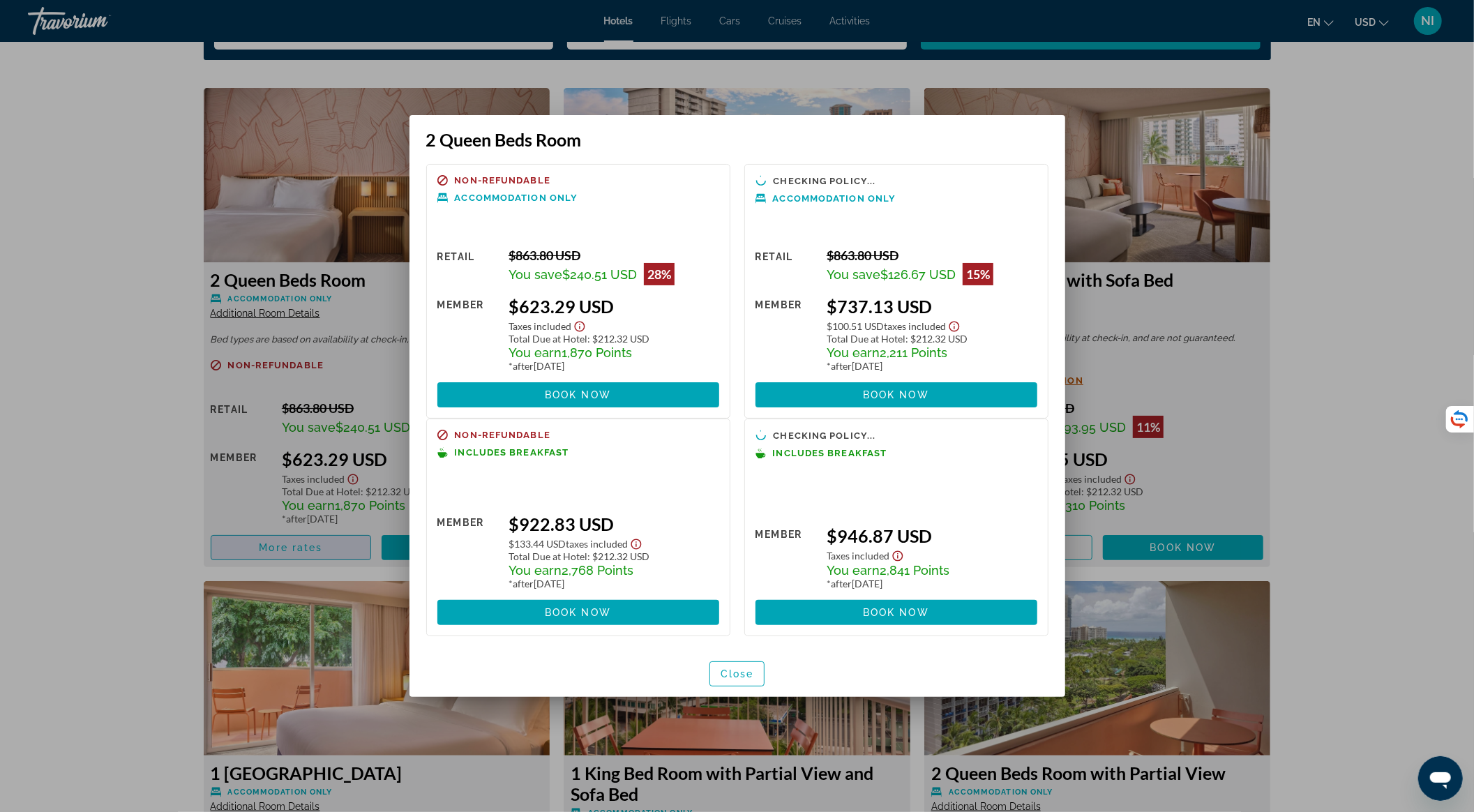
scroll to position [0, 0]
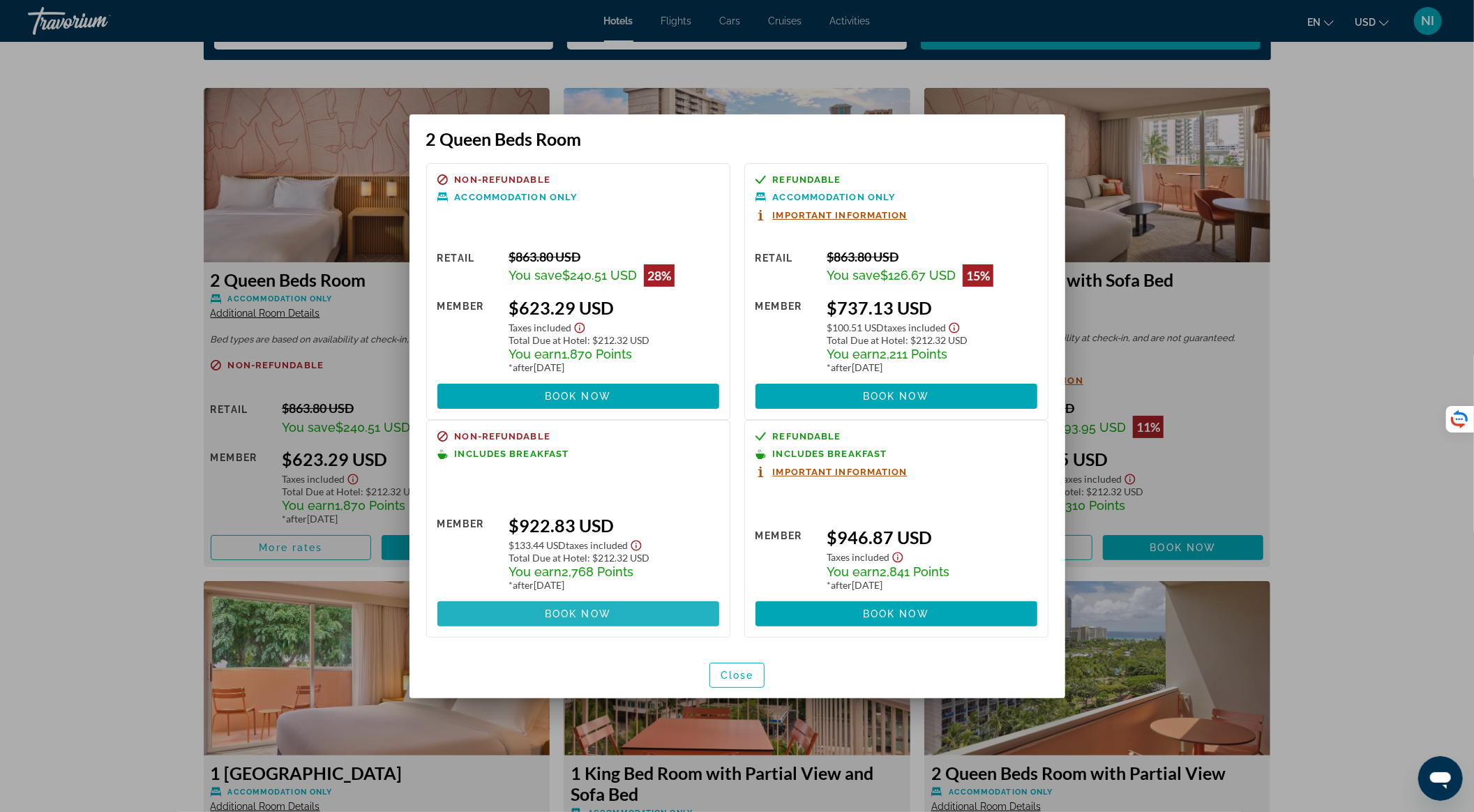
click at [678, 611] on span at bounding box center [578, 613] width 281 height 34
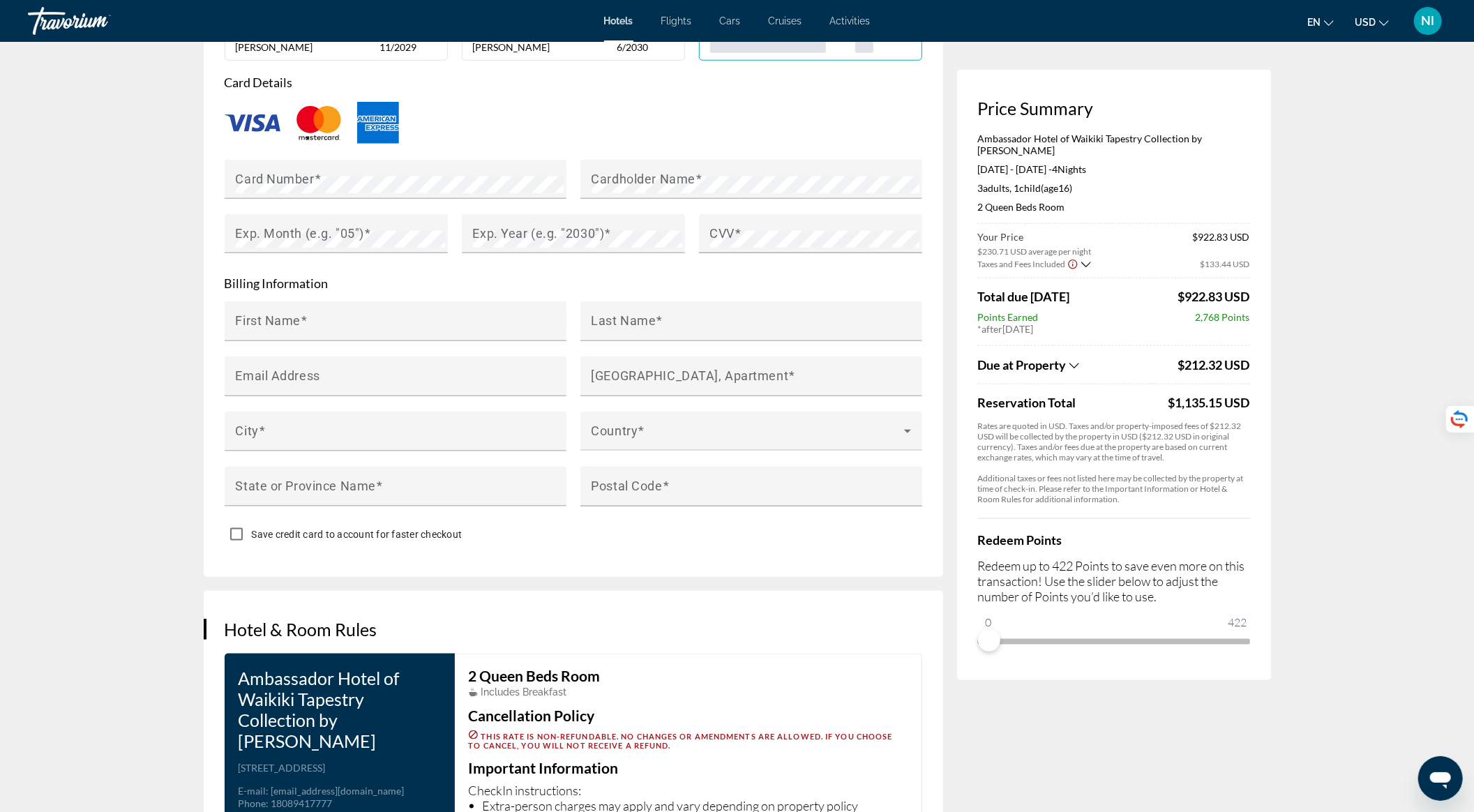
scroll to position [1673, 0]
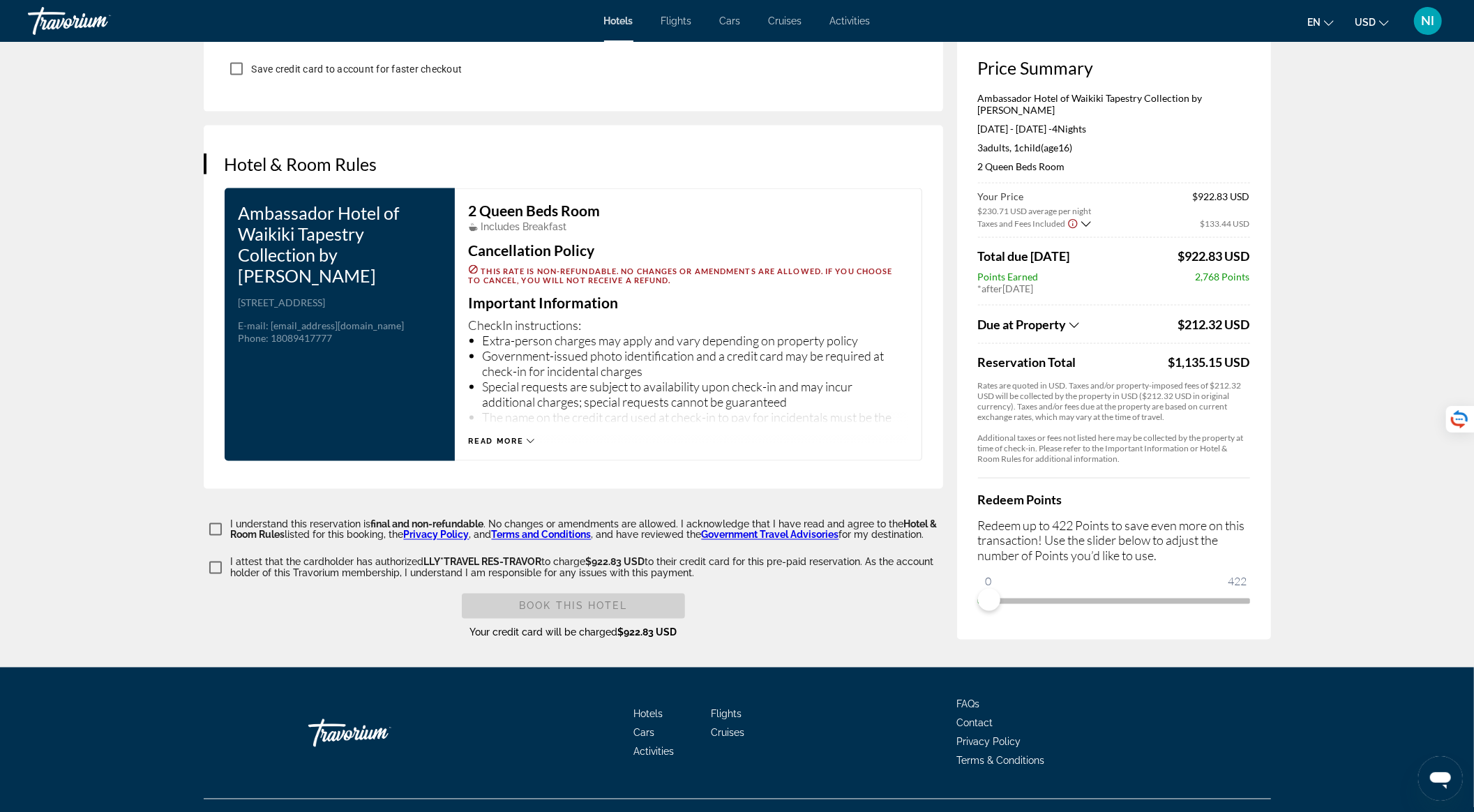
click at [529, 440] on div "Read more" at bounding box center [688, 427] width 439 height 39
click at [529, 445] on icon "Main content" at bounding box center [530, 441] width 8 height 8
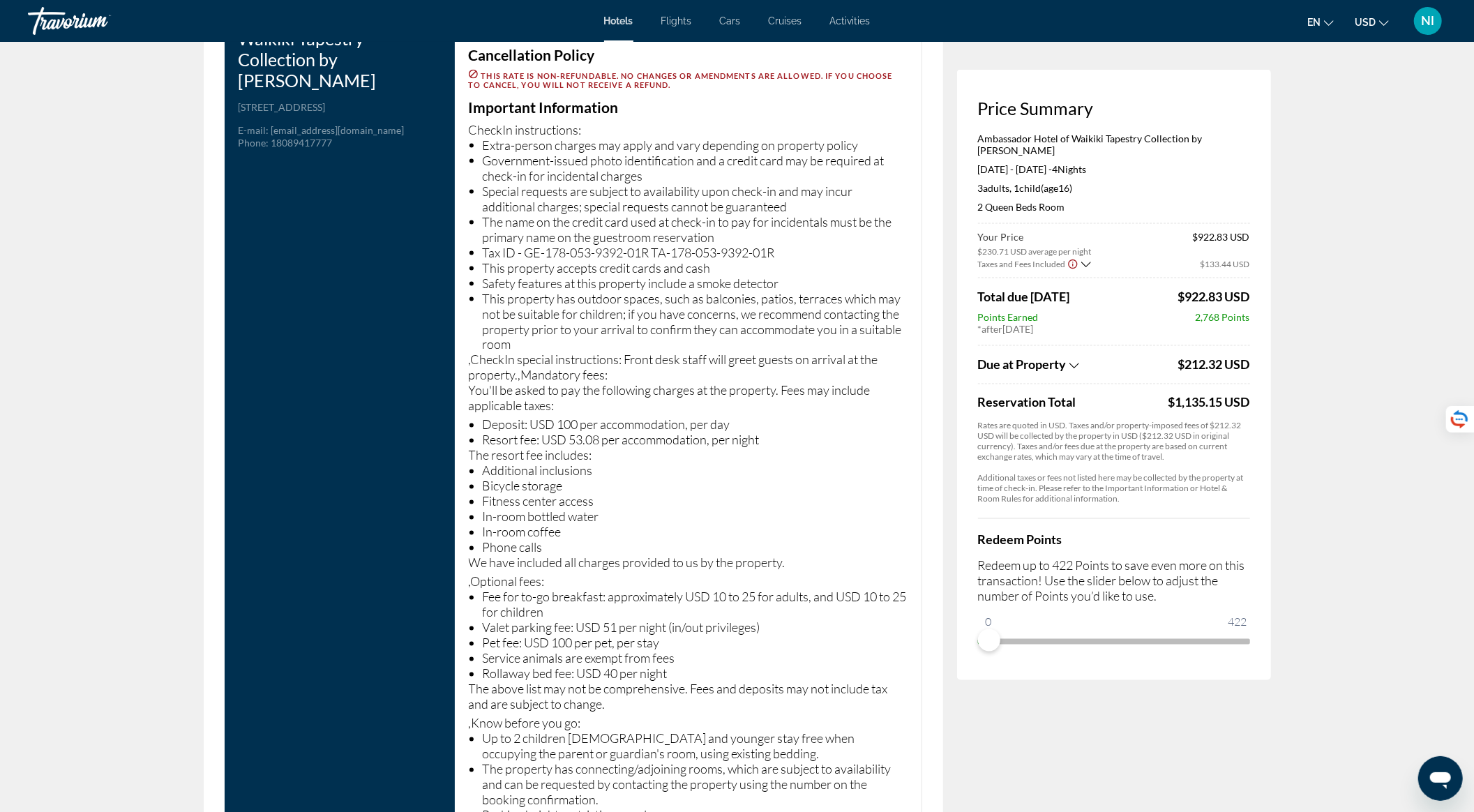
scroll to position [1766, 0]
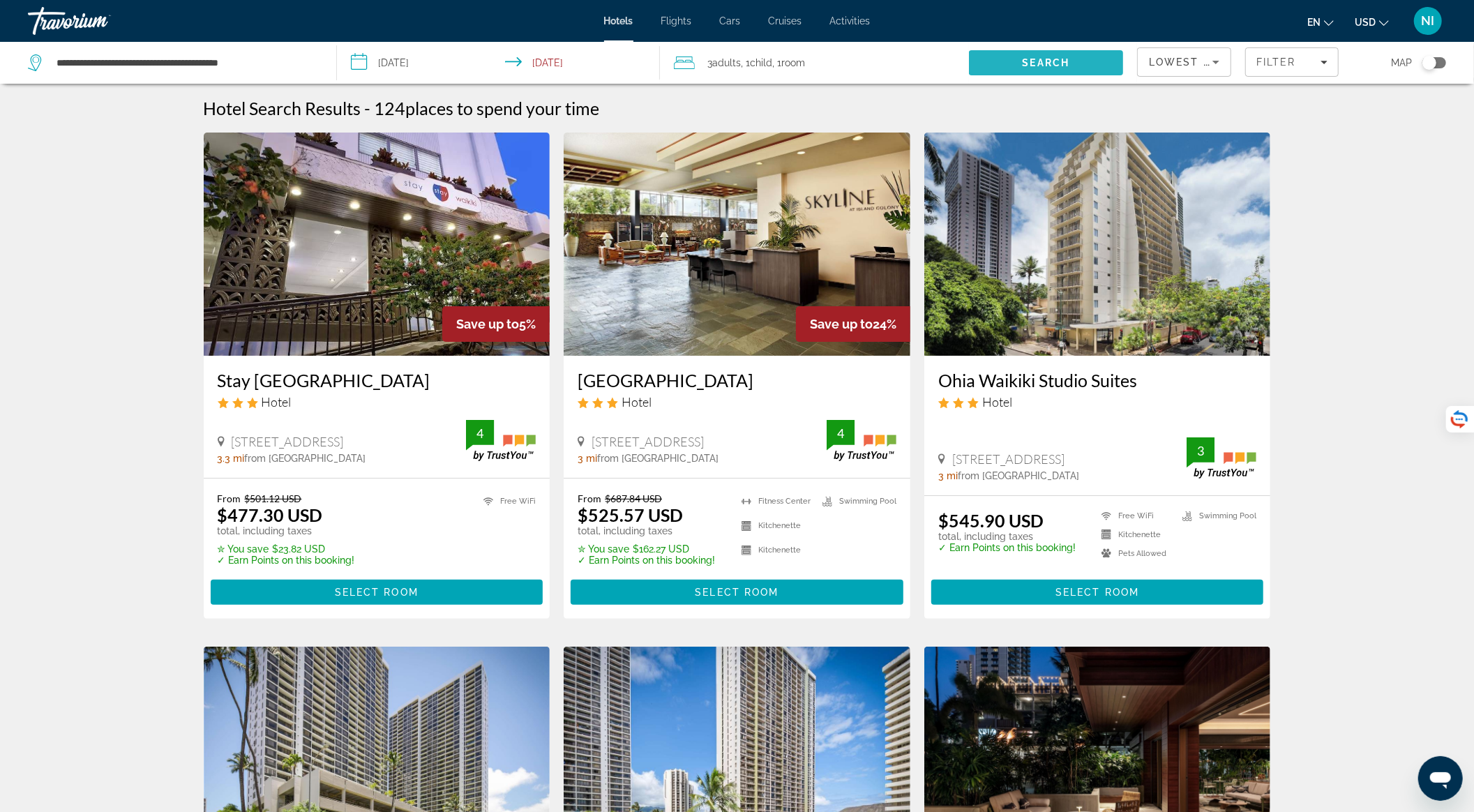
click at [1097, 63] on span "Search" at bounding box center [1046, 63] width 154 height 34
click at [992, 67] on span "Search" at bounding box center [1046, 63] width 154 height 34
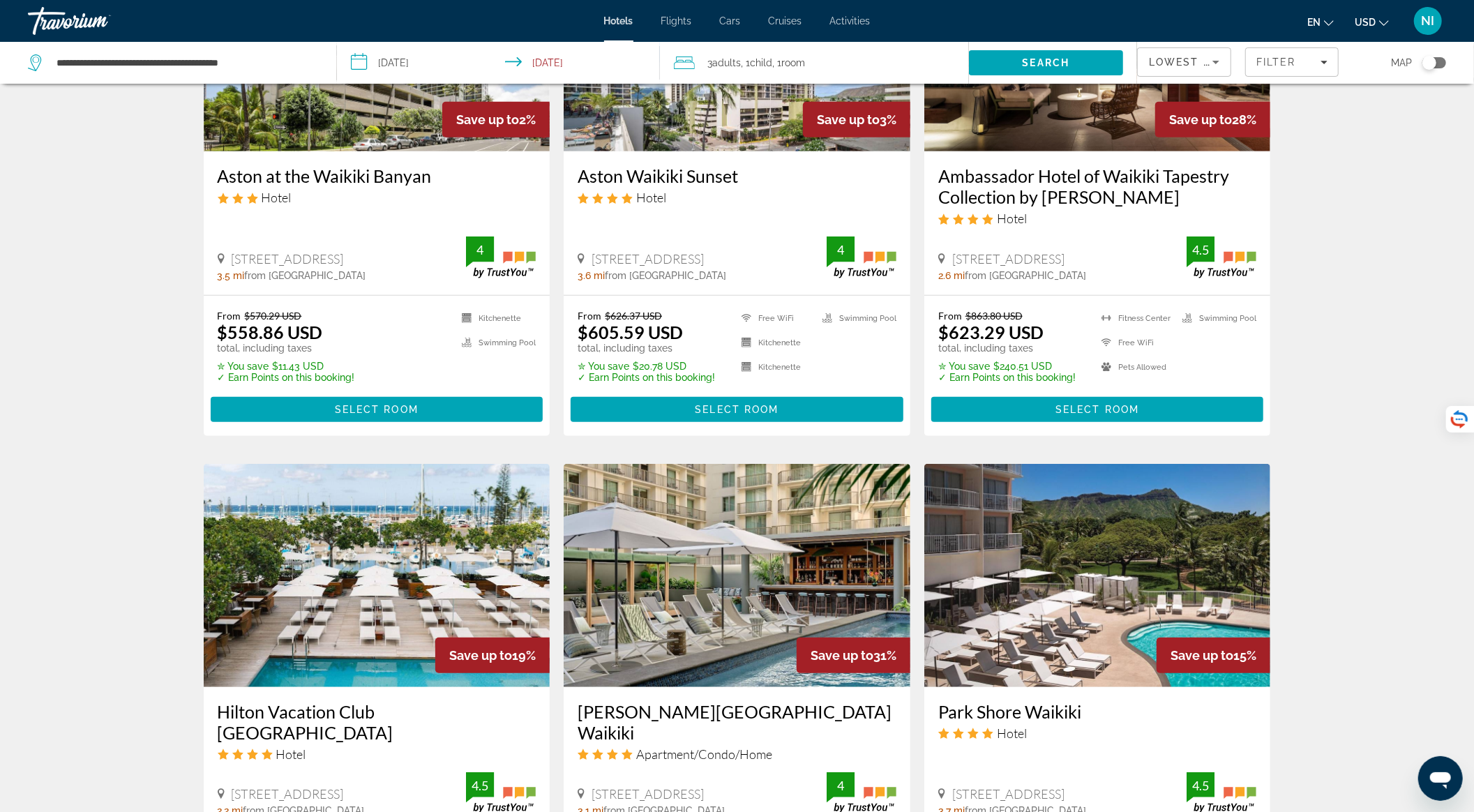
scroll to position [930, 0]
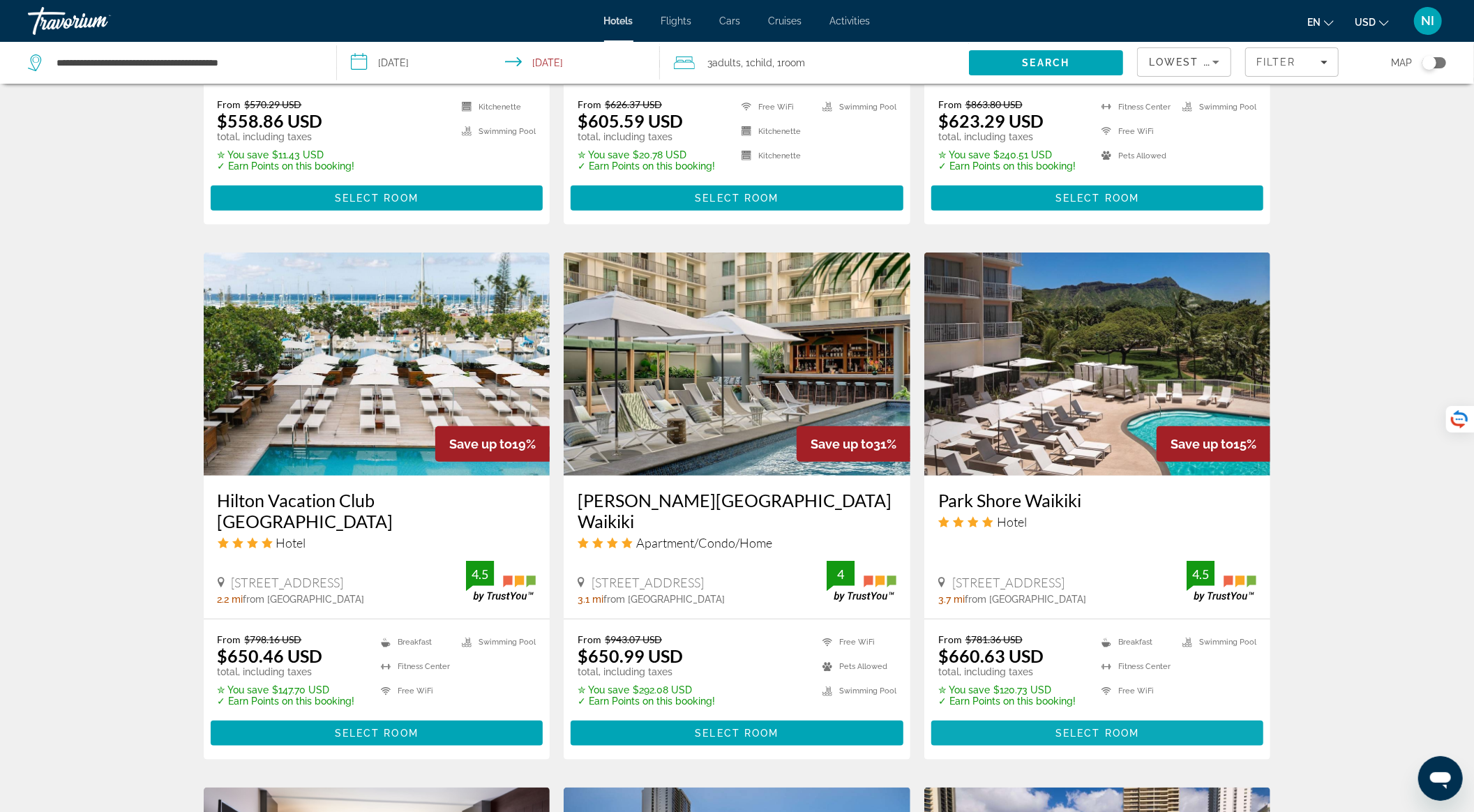
click at [1039, 734] on span "Main content" at bounding box center [1097, 733] width 332 height 34
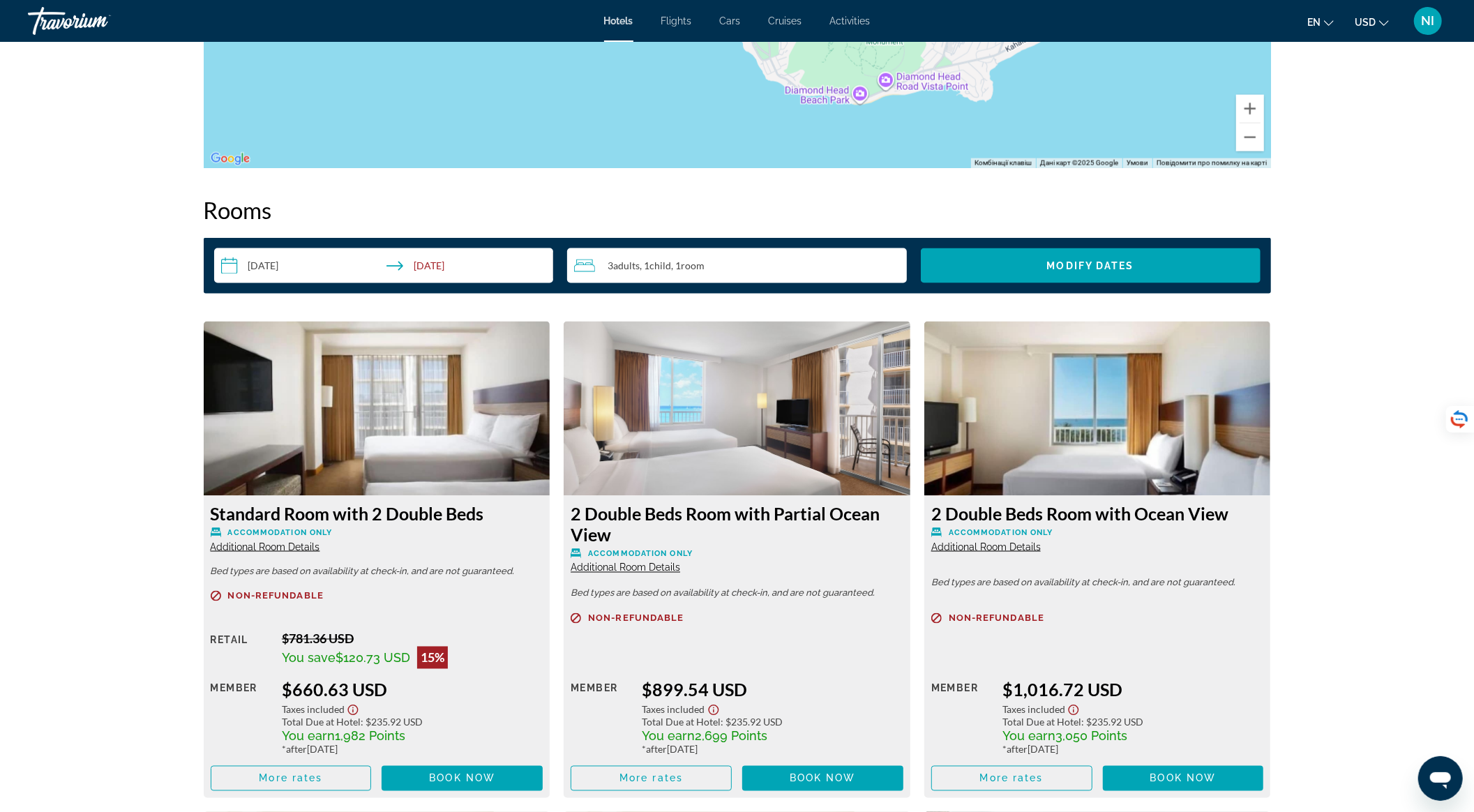
scroll to position [1673, 0]
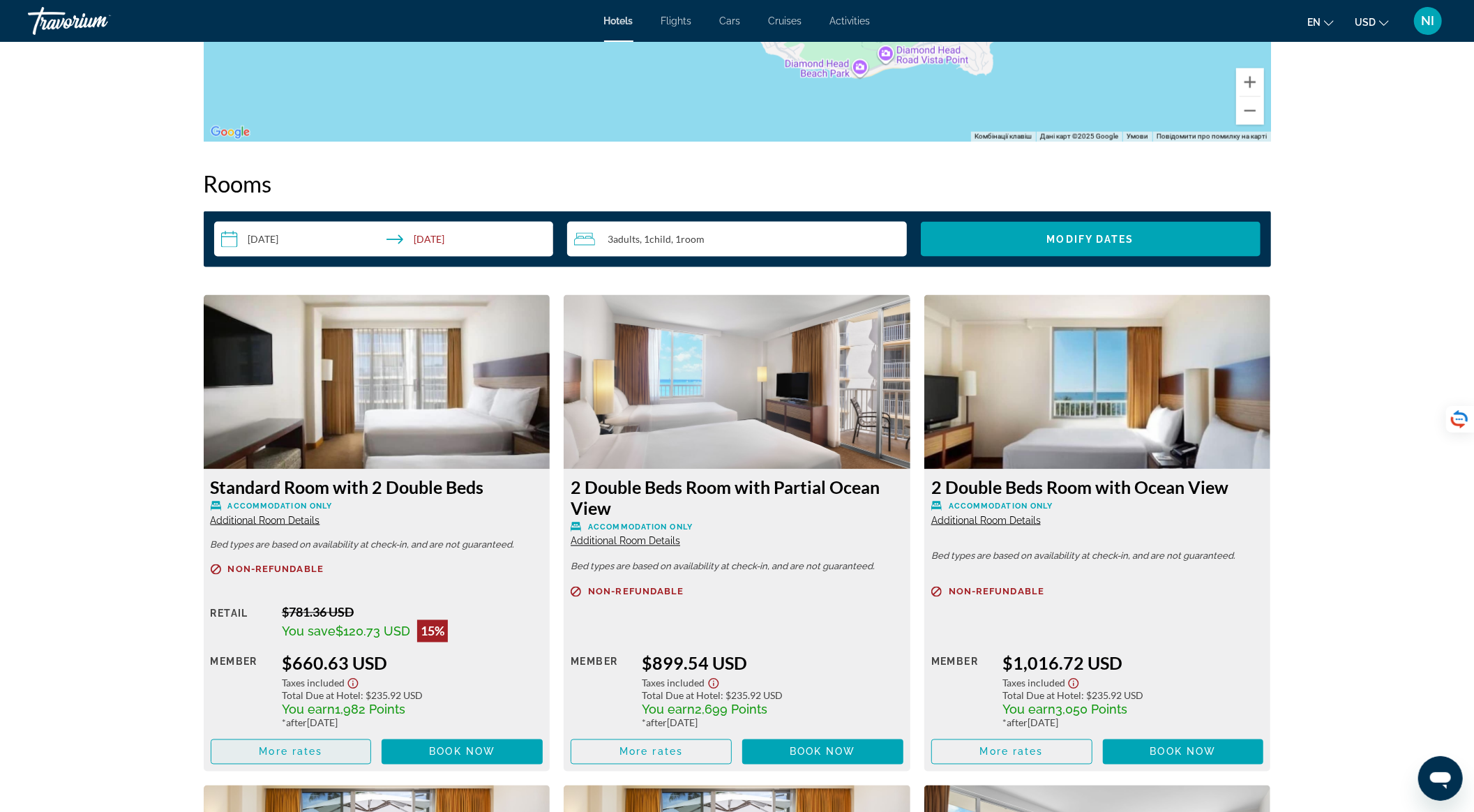
click at [345, 737] on span "Main content" at bounding box center [292, 752] width 160 height 34
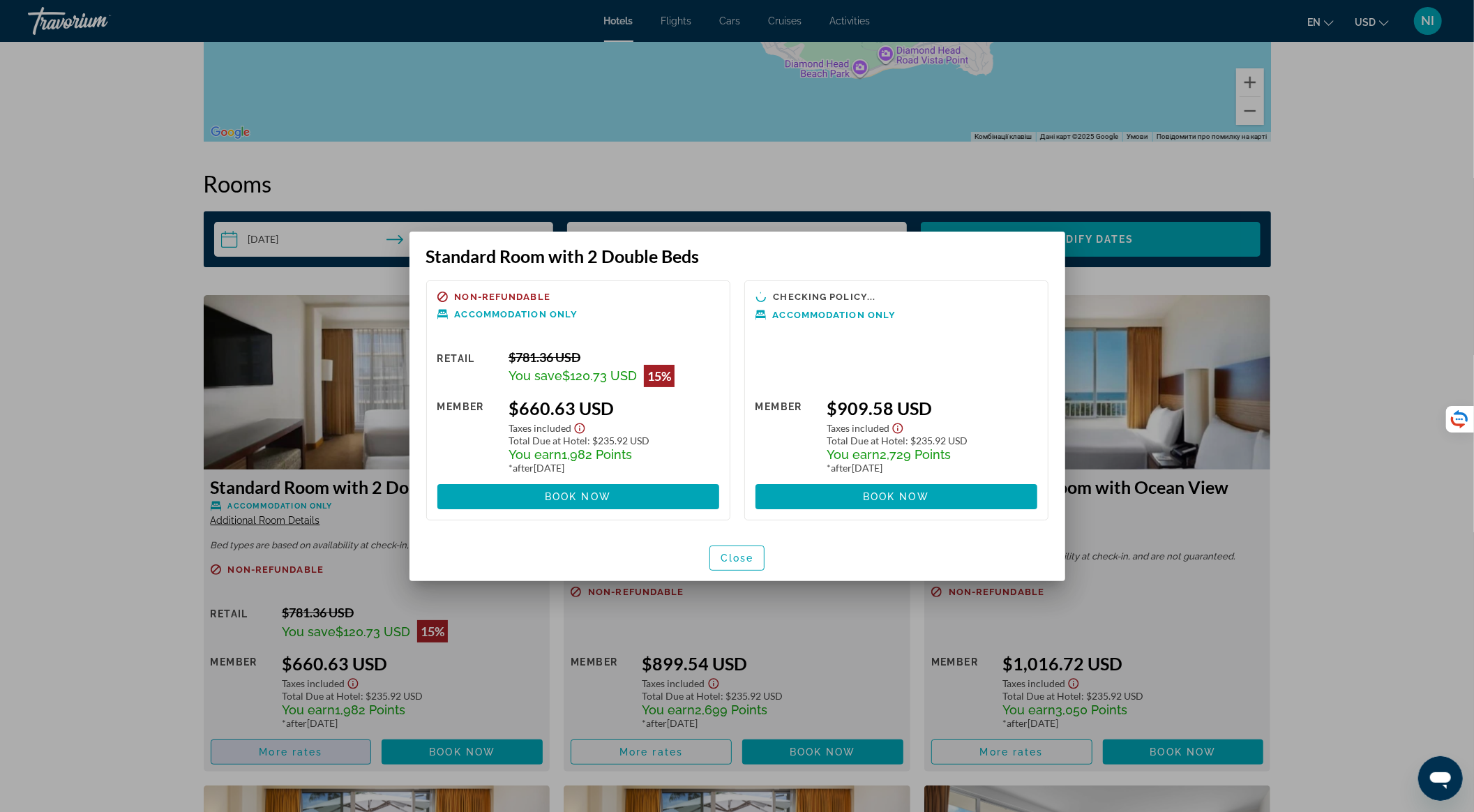
scroll to position [0, 0]
click at [729, 554] on span "Close" at bounding box center [737, 558] width 34 height 11
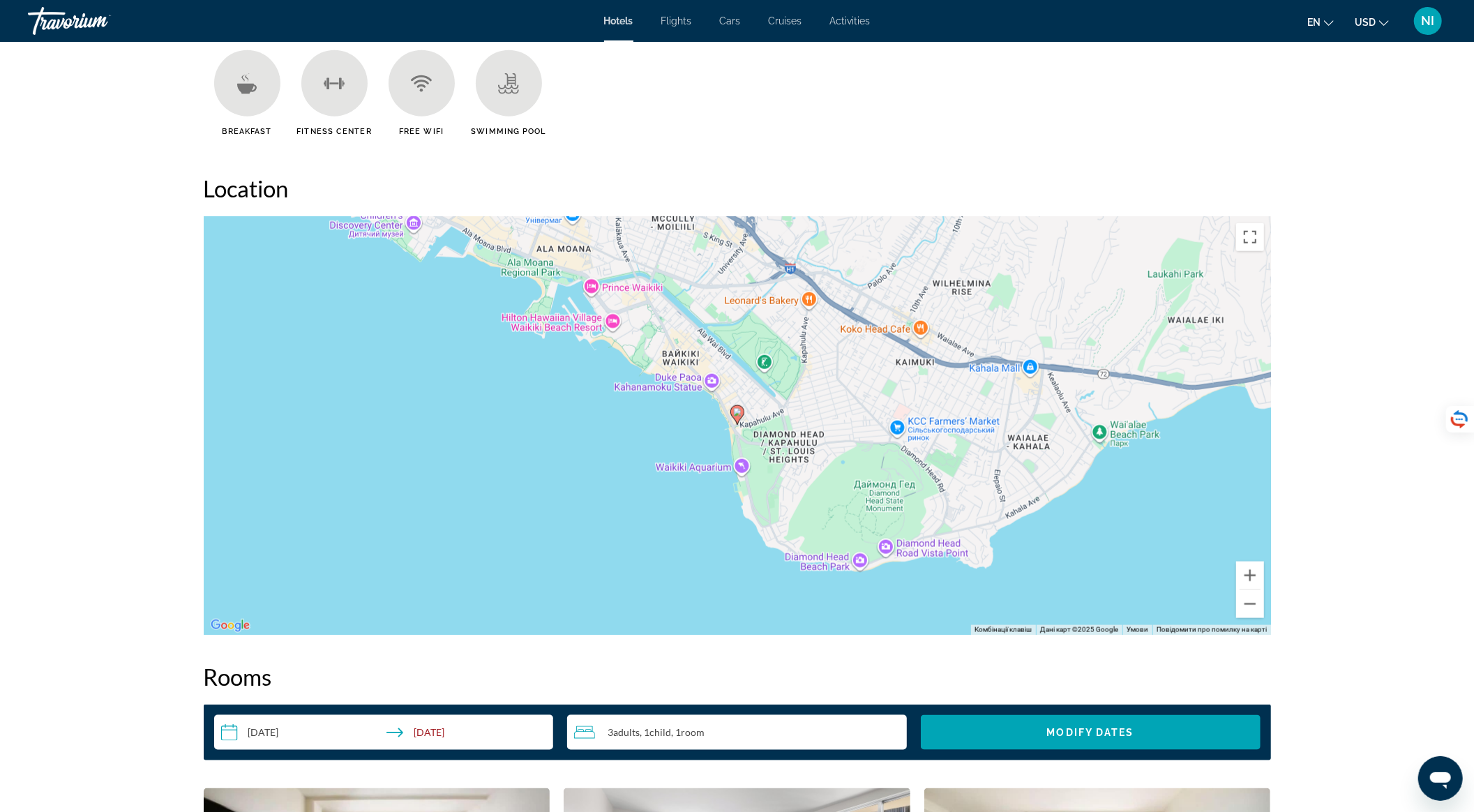
scroll to position [1116, 0]
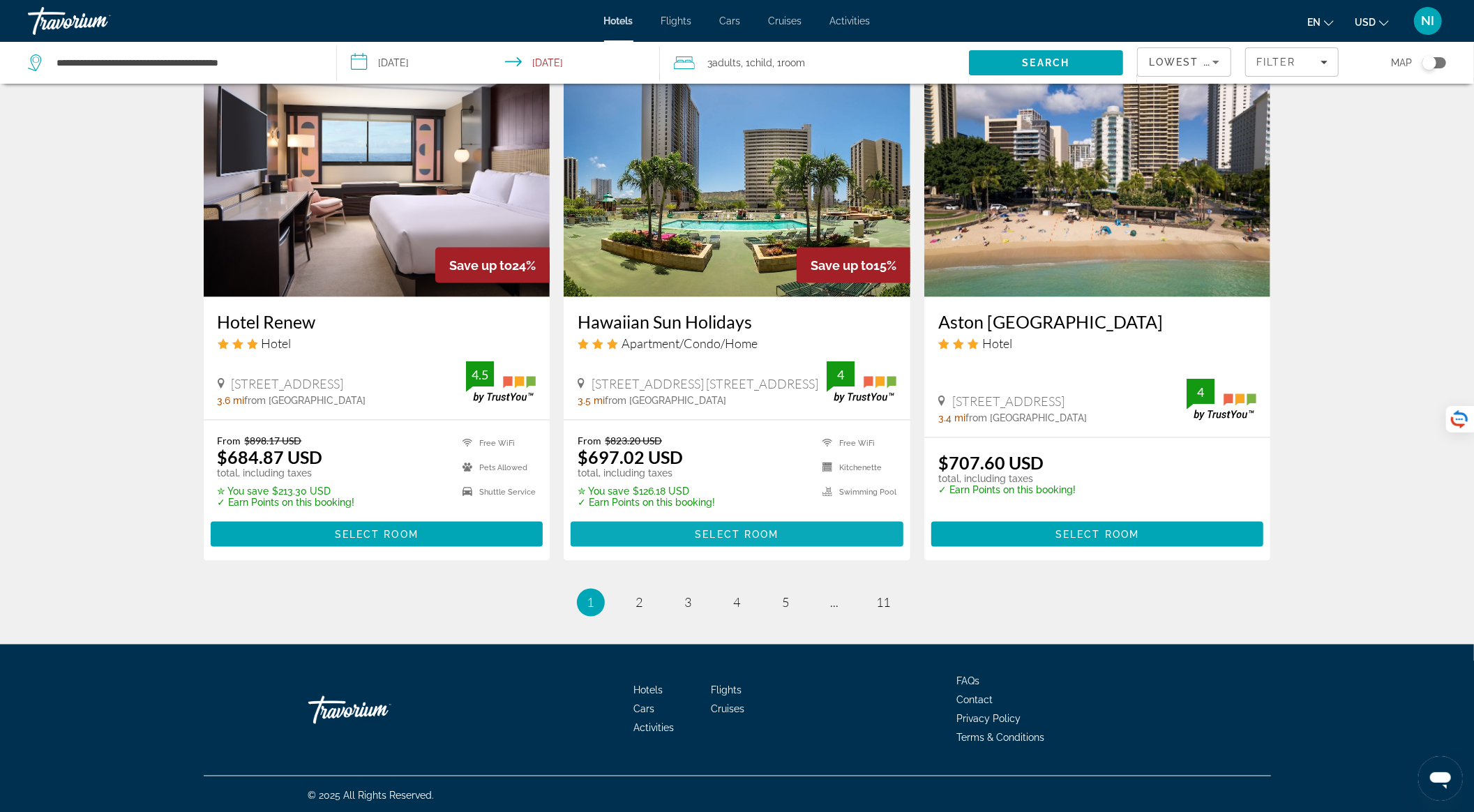
scroll to position [1645, 0]
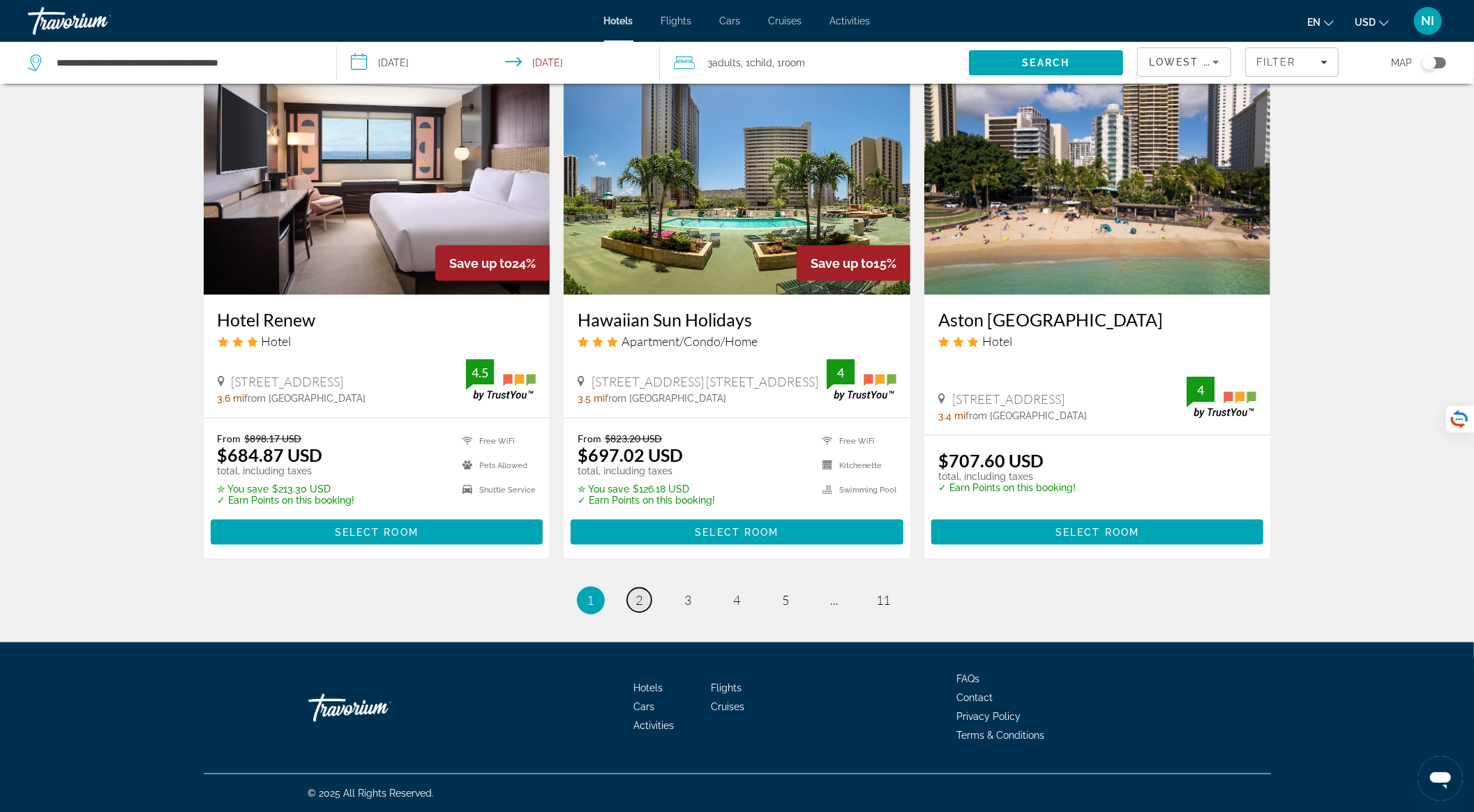
click at [632, 597] on link "page 2" at bounding box center [639, 600] width 24 height 24
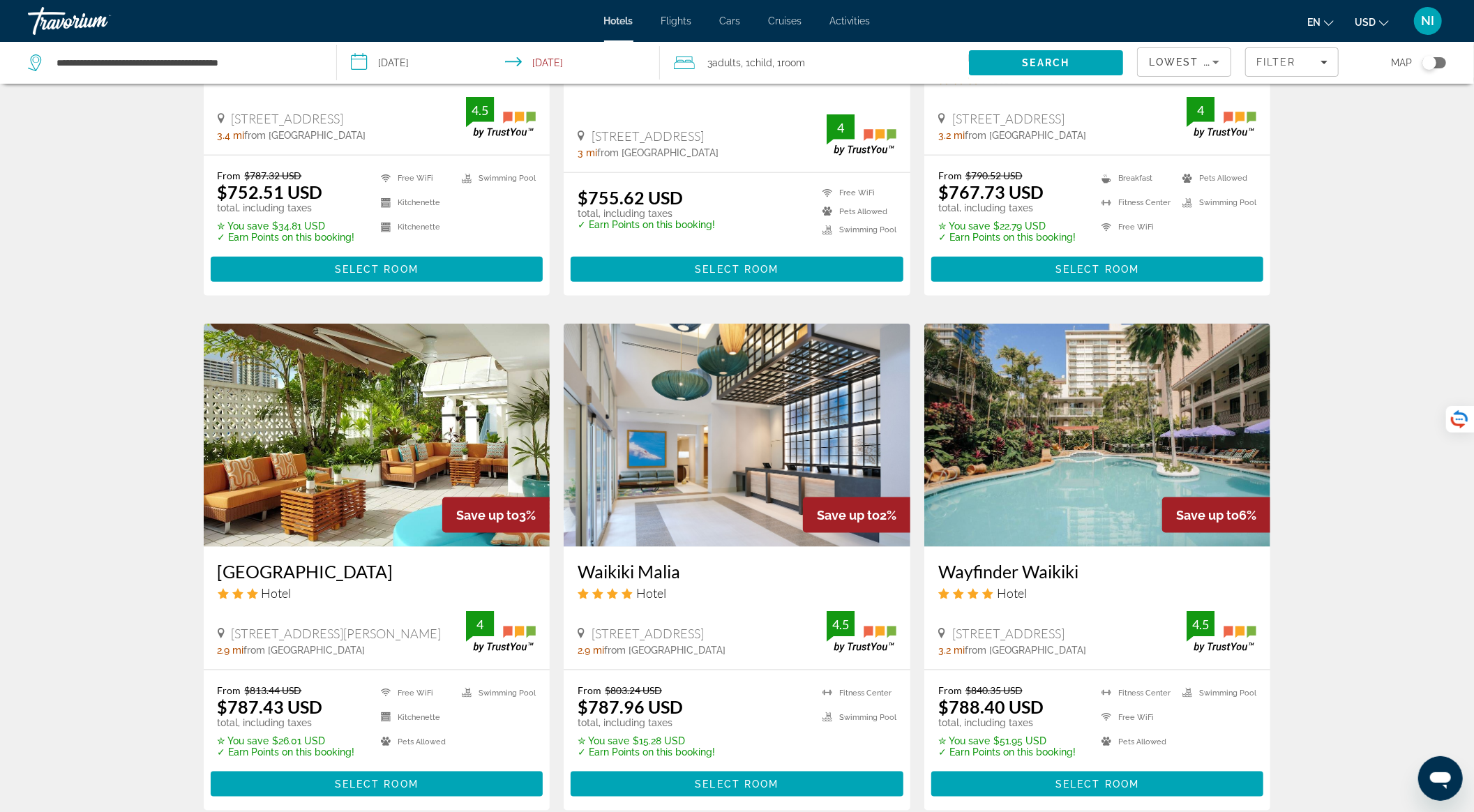
scroll to position [1394, 0]
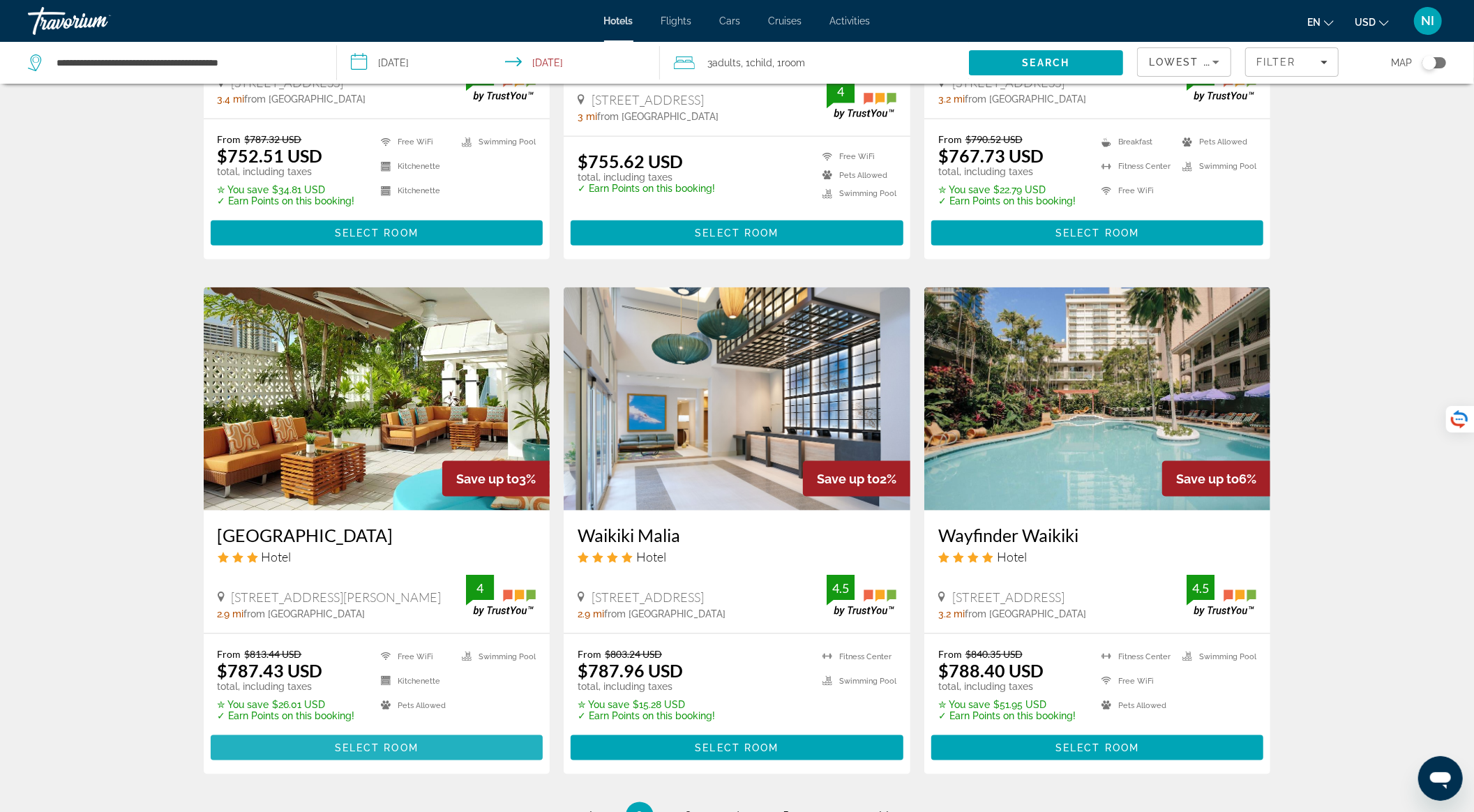
click at [400, 741] on span "Select Room" at bounding box center [377, 747] width 84 height 11
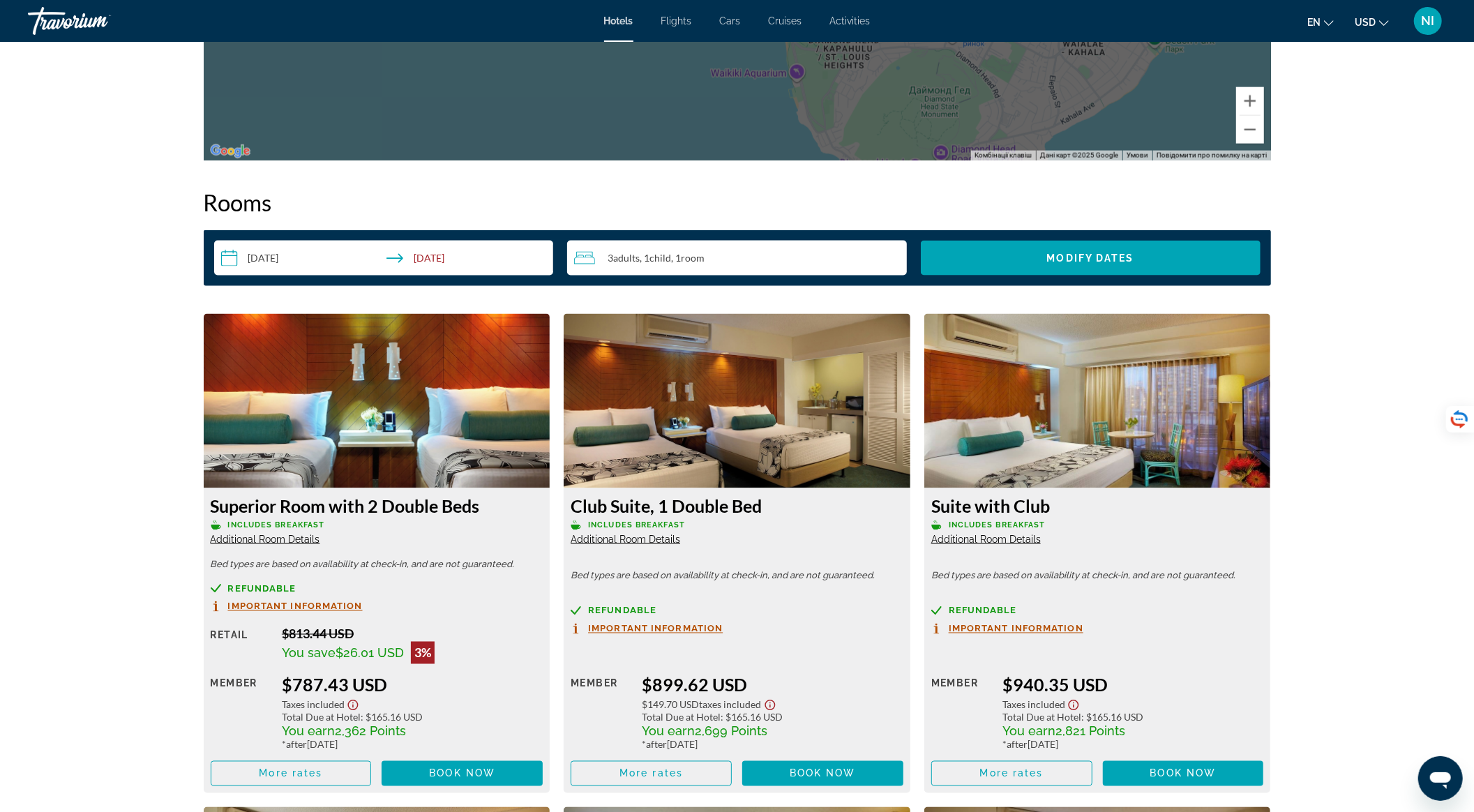
scroll to position [1673, 0]
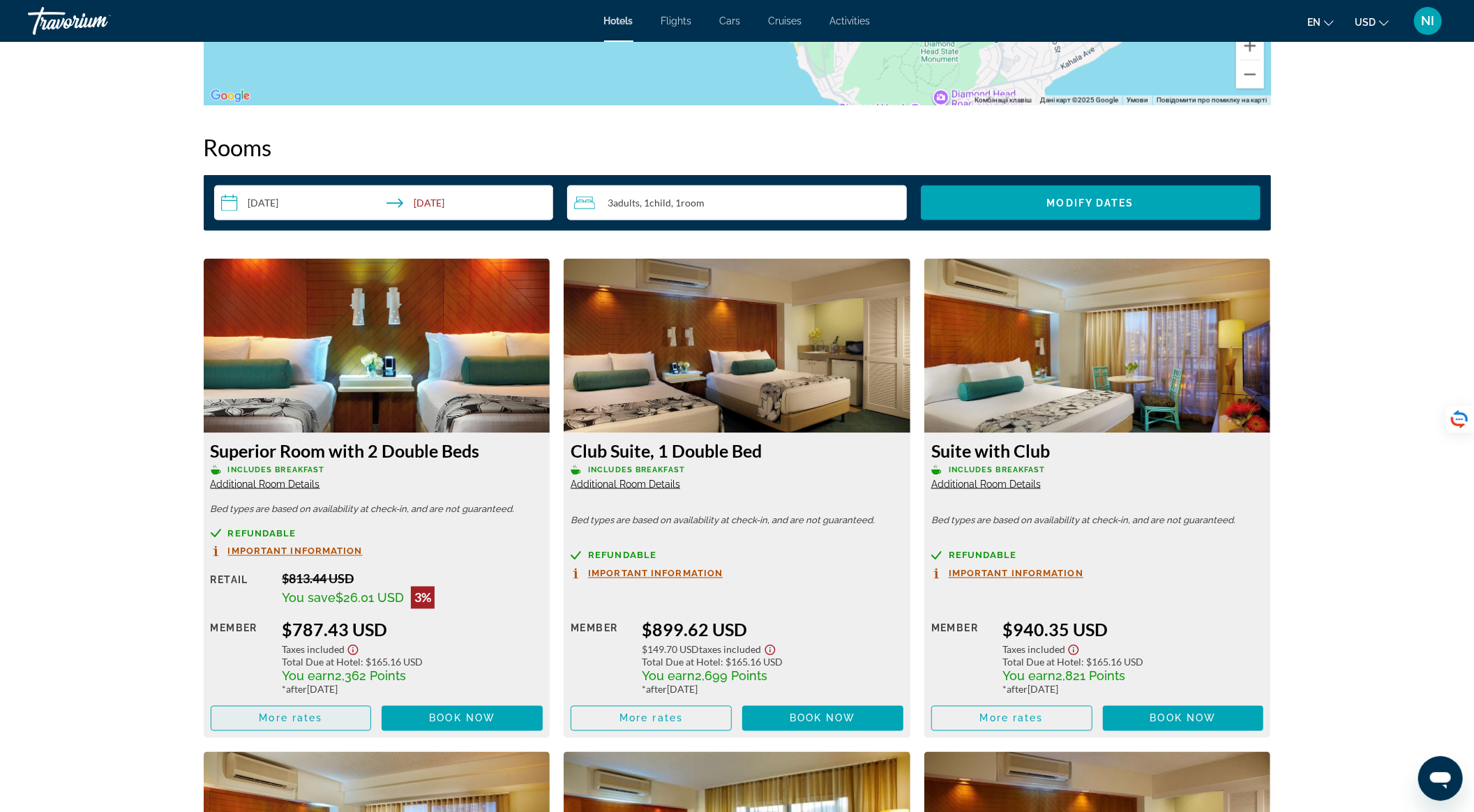
click at [311, 712] on span "More rates" at bounding box center [290, 718] width 63 height 11
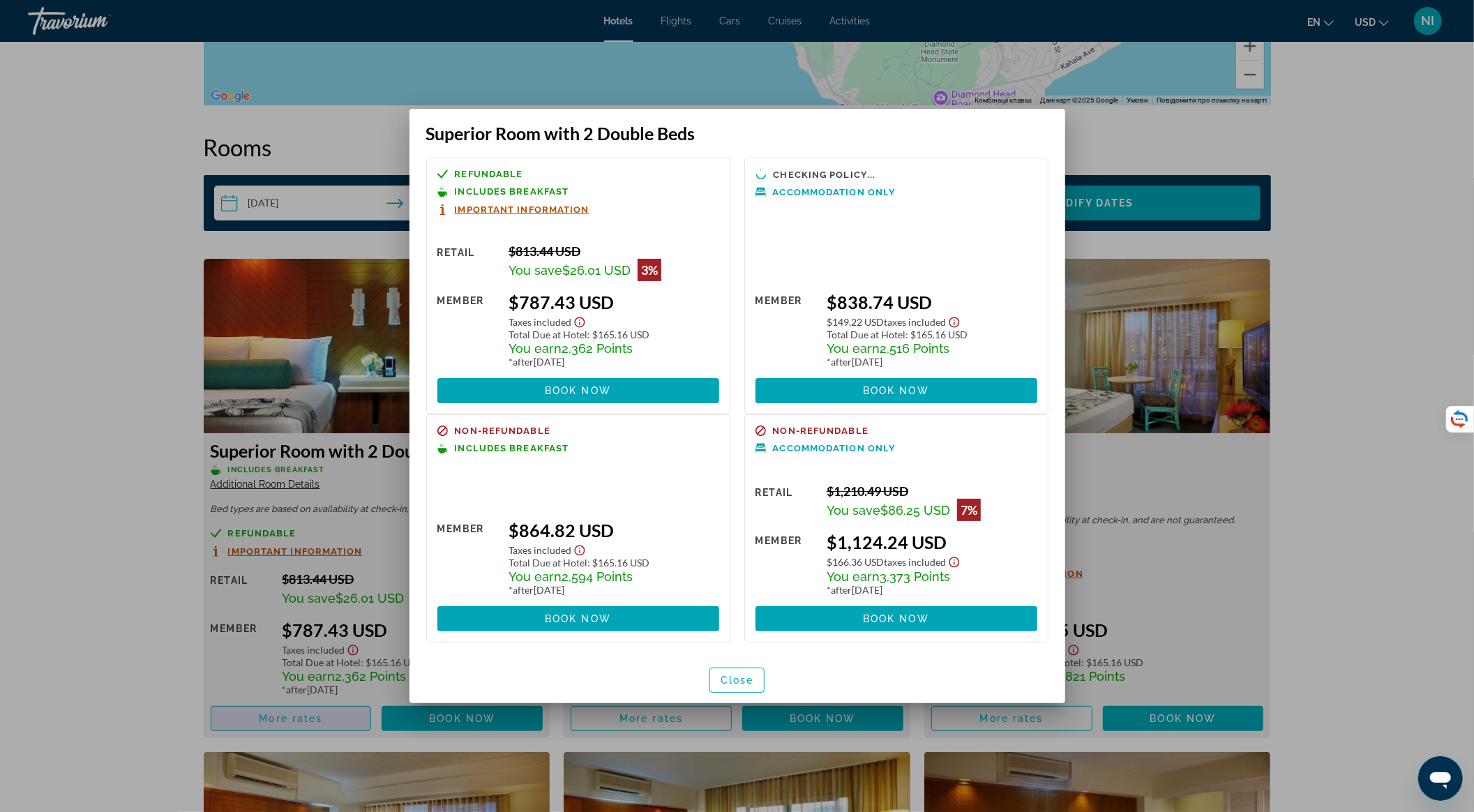
scroll to position [0, 0]
click at [567, 389] on span "Book now" at bounding box center [578, 390] width 66 height 11
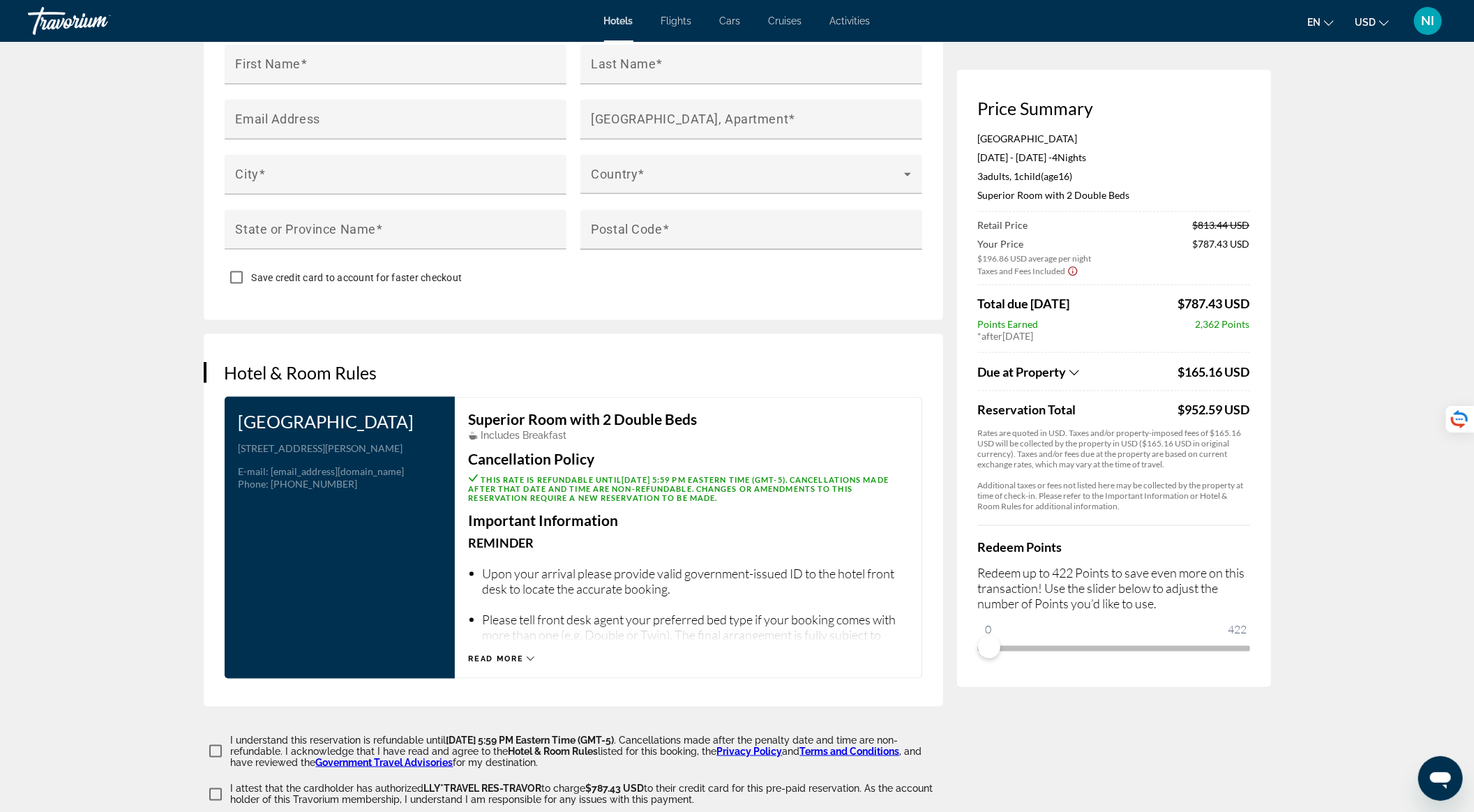
scroll to position [1698, 0]
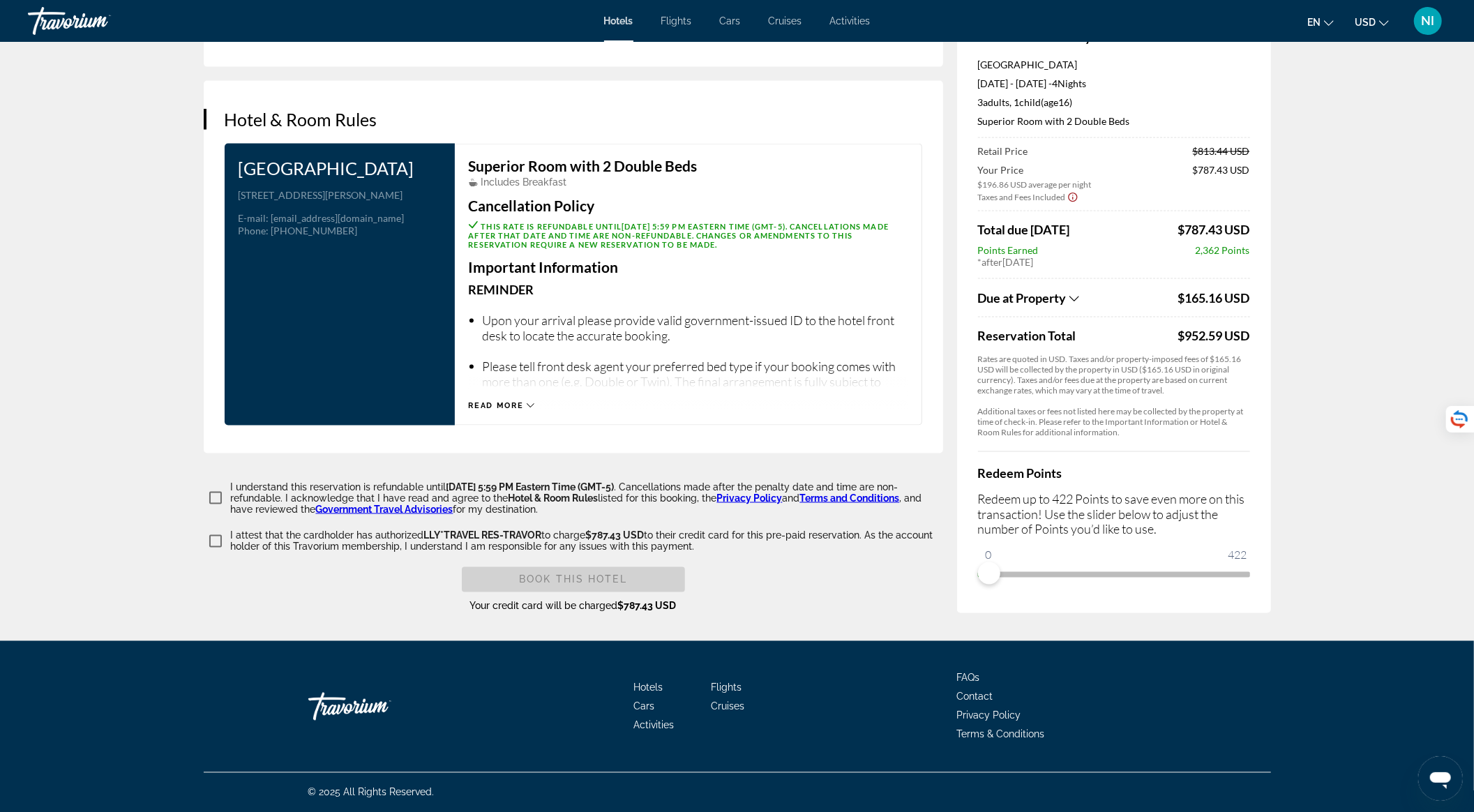
click at [533, 405] on icon "Main content" at bounding box center [530, 406] width 8 height 4
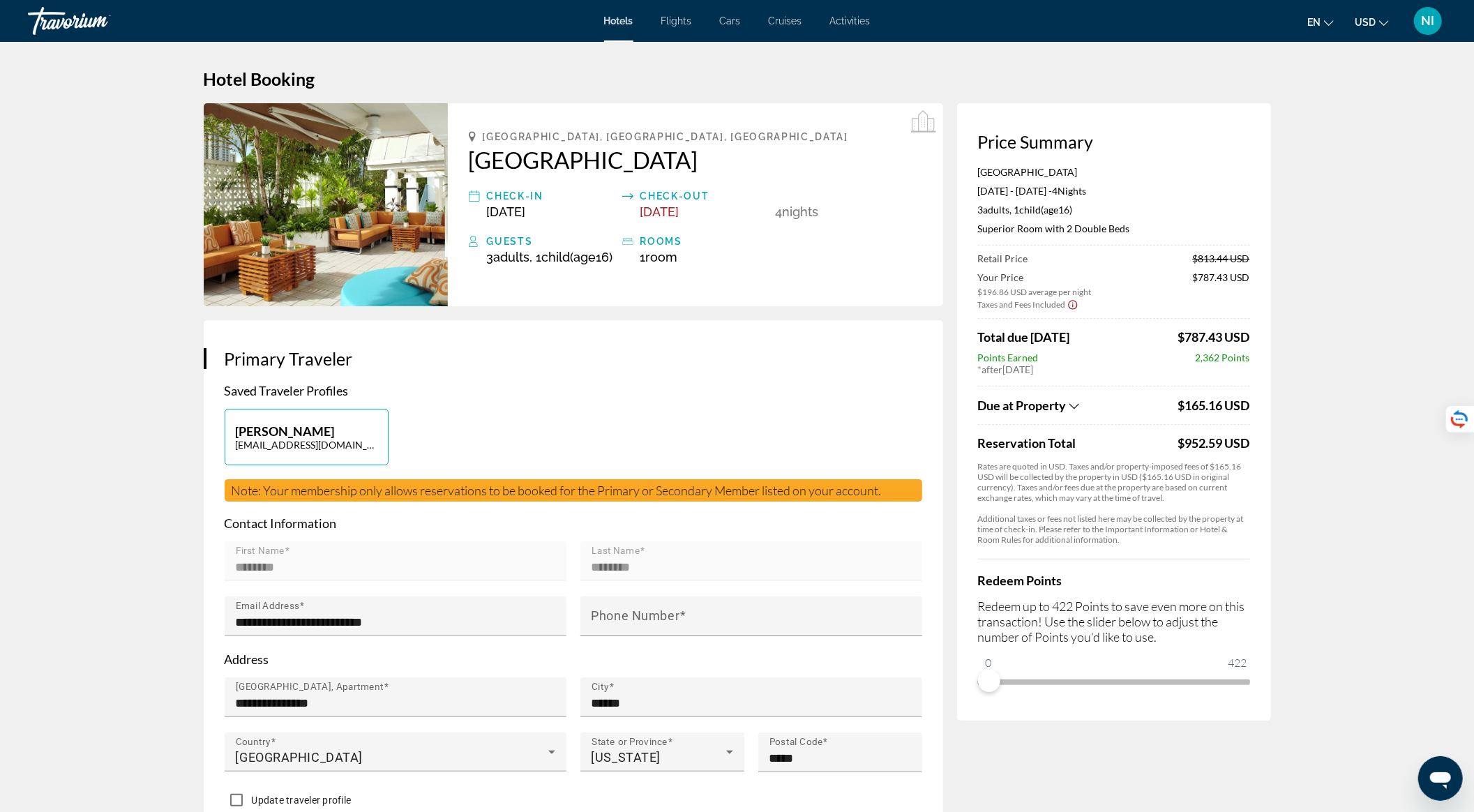
scroll to position [0, 0]
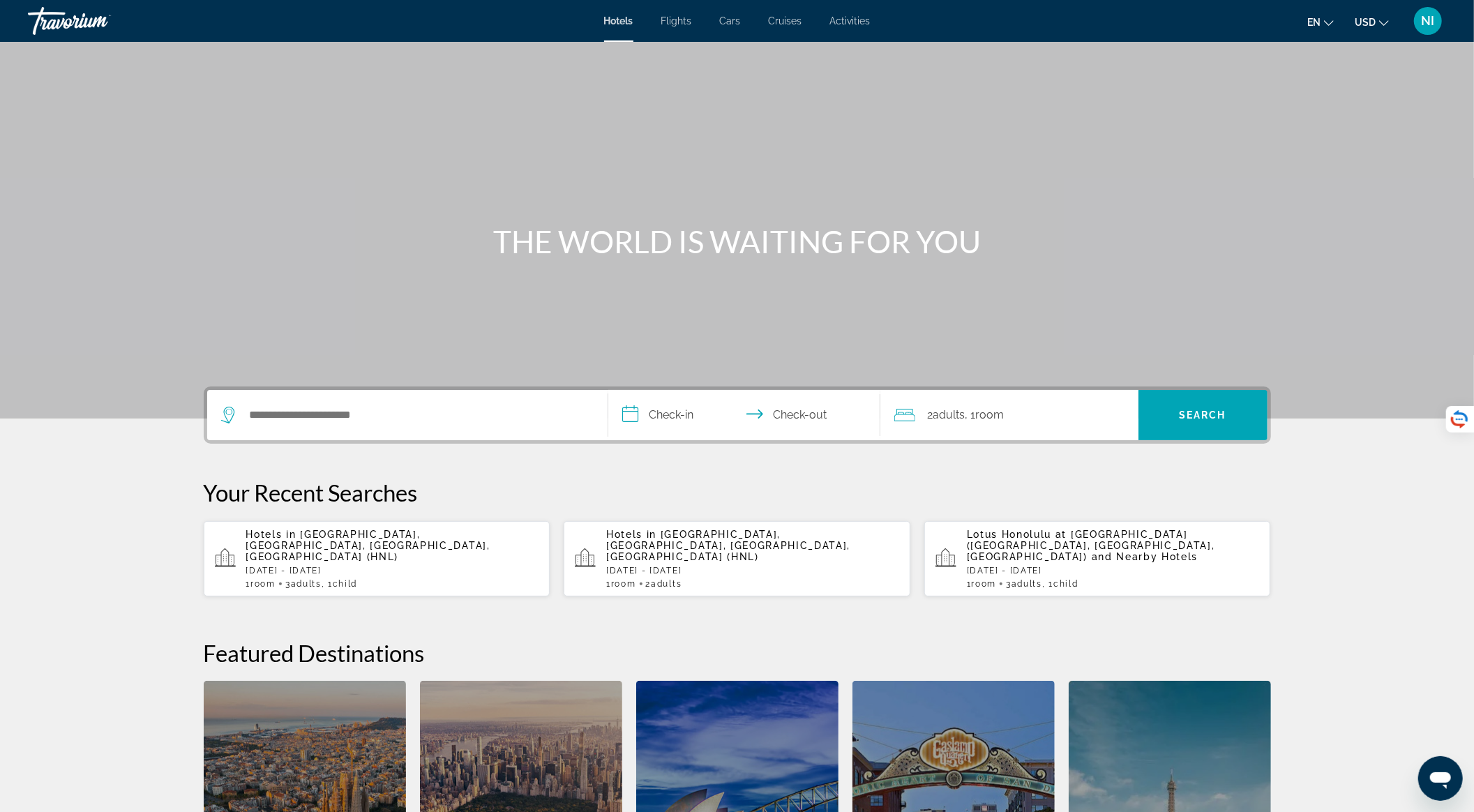
click at [416, 552] on div "Hotels in Honolulu, Oahu Island, HI, United States (HNL) Sun, 16 Nov - Thu, 20 …" at bounding box center [393, 559] width 293 height 60
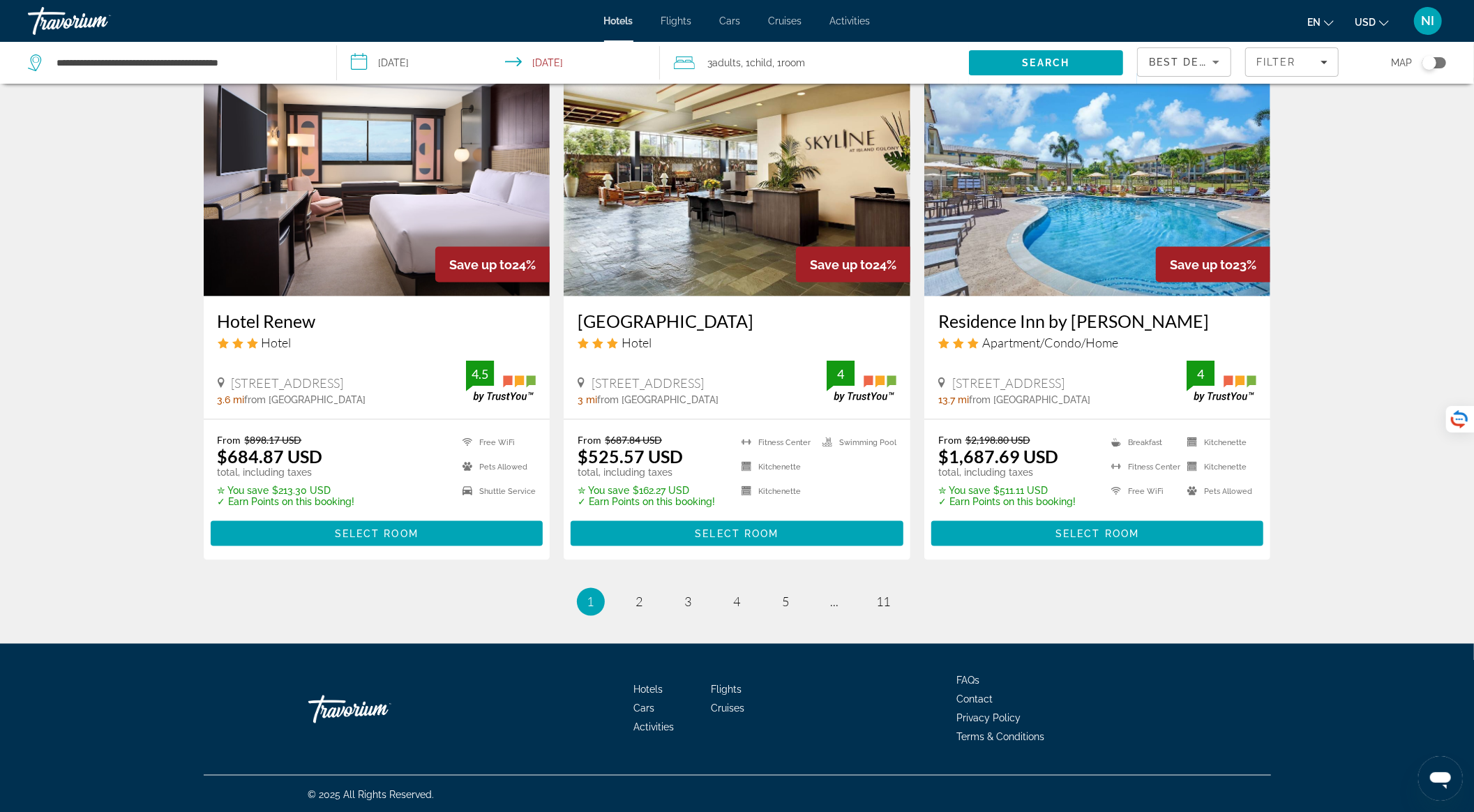
scroll to position [1645, 0]
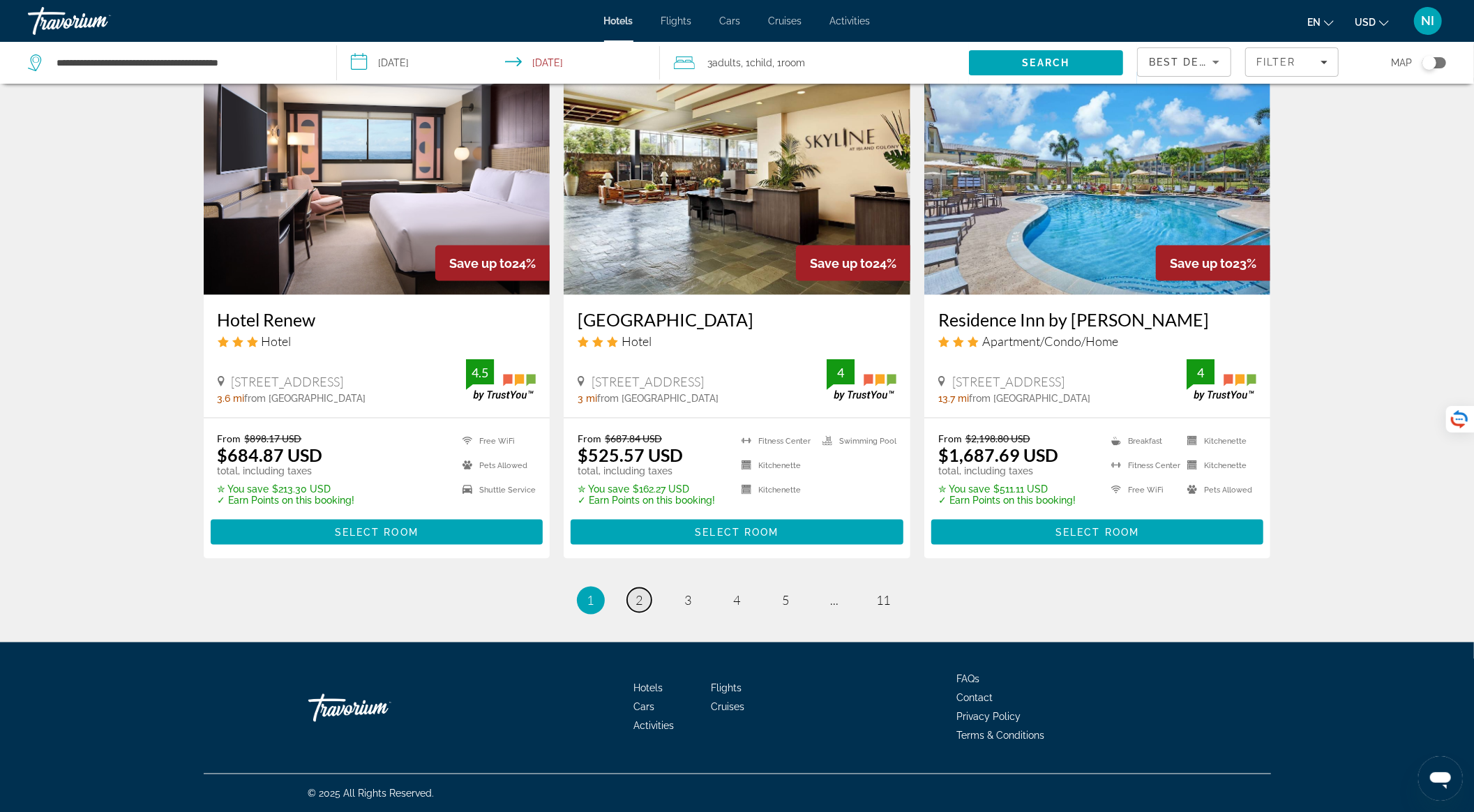
click at [636, 593] on span "2" at bounding box center [639, 600] width 7 height 15
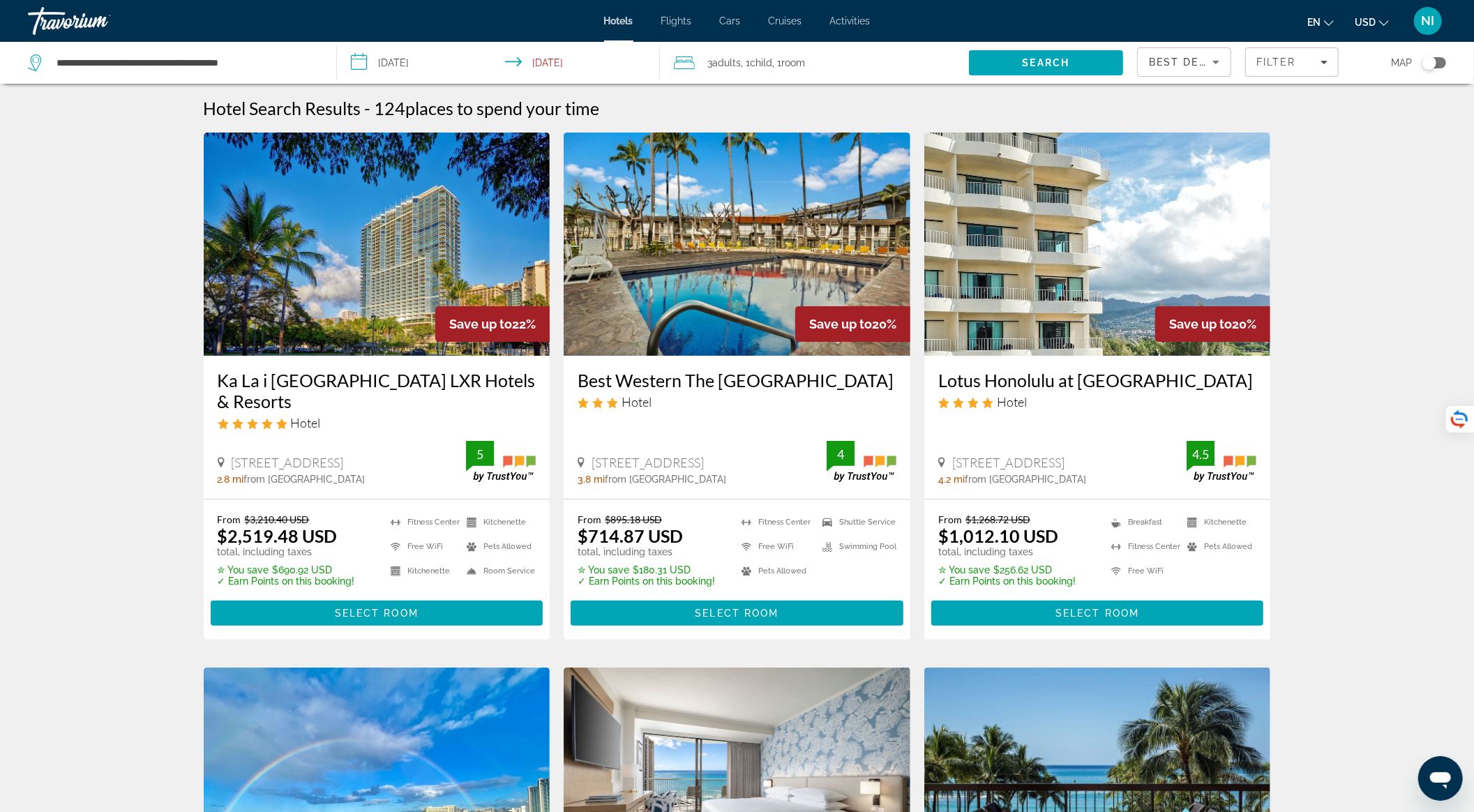
scroll to position [372, 0]
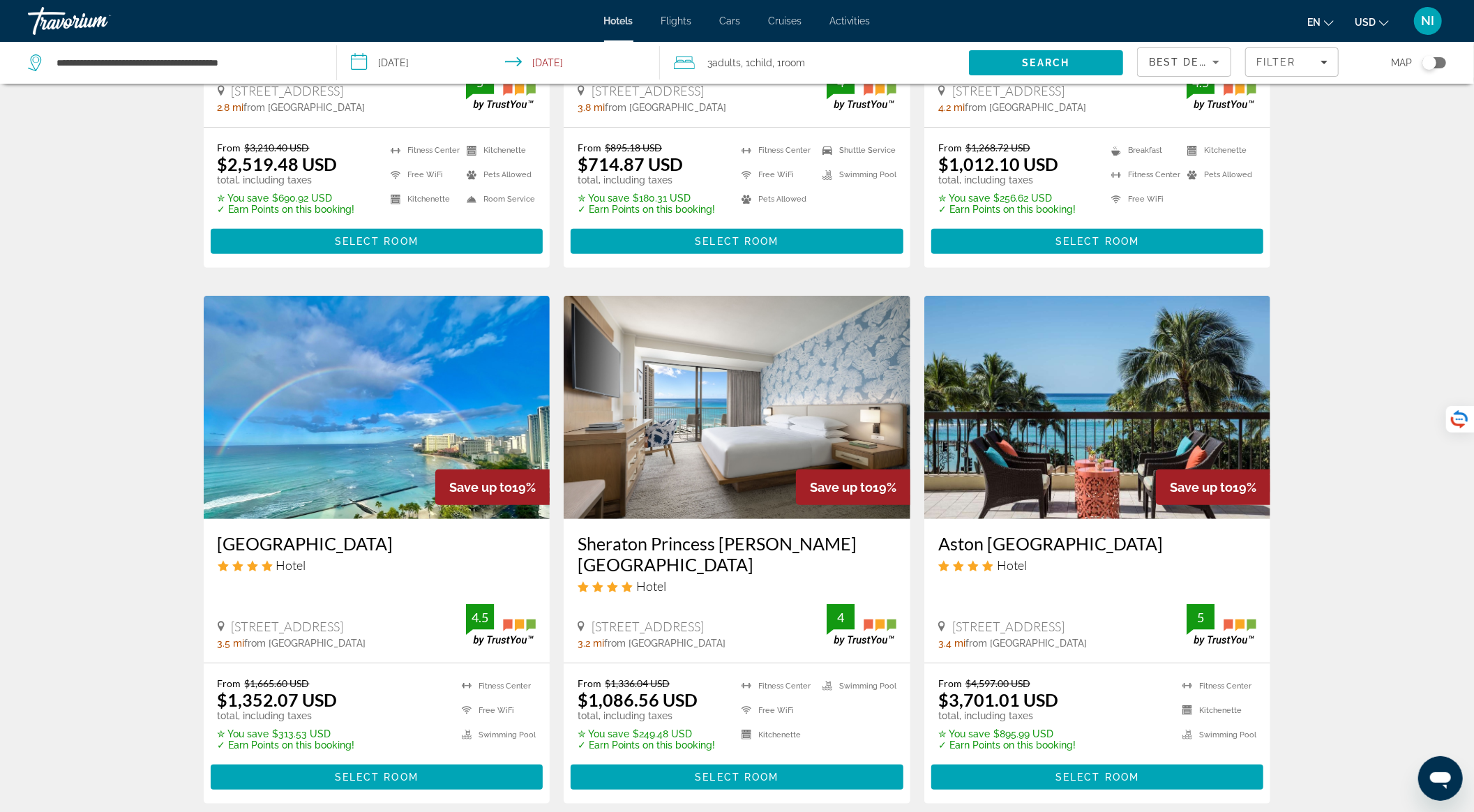
click at [1063, 413] on img "Main content" at bounding box center [1097, 406] width 346 height 223
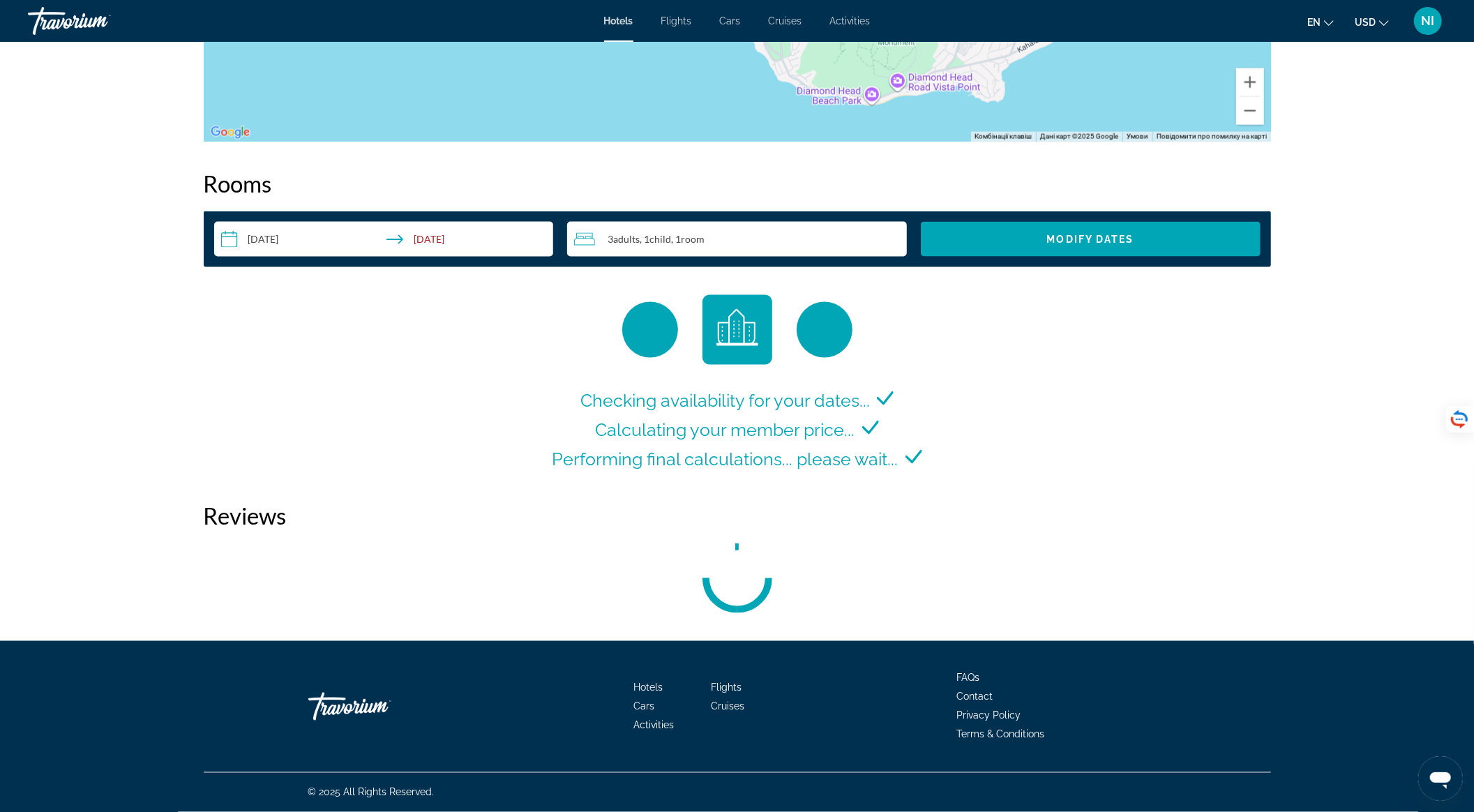
scroll to position [1673, 0]
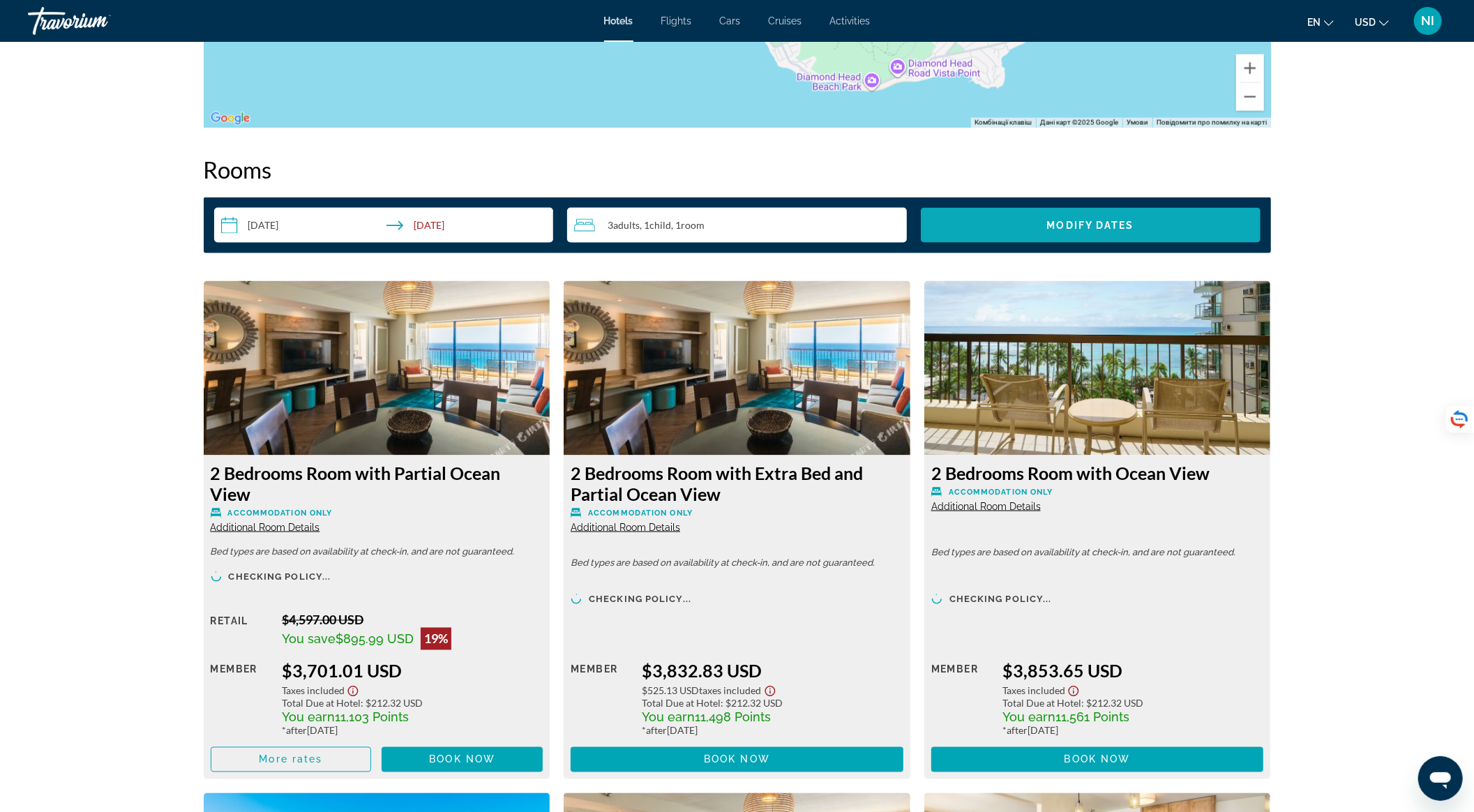
click at [1022, 241] on span "Search widget" at bounding box center [1090, 226] width 340 height 34
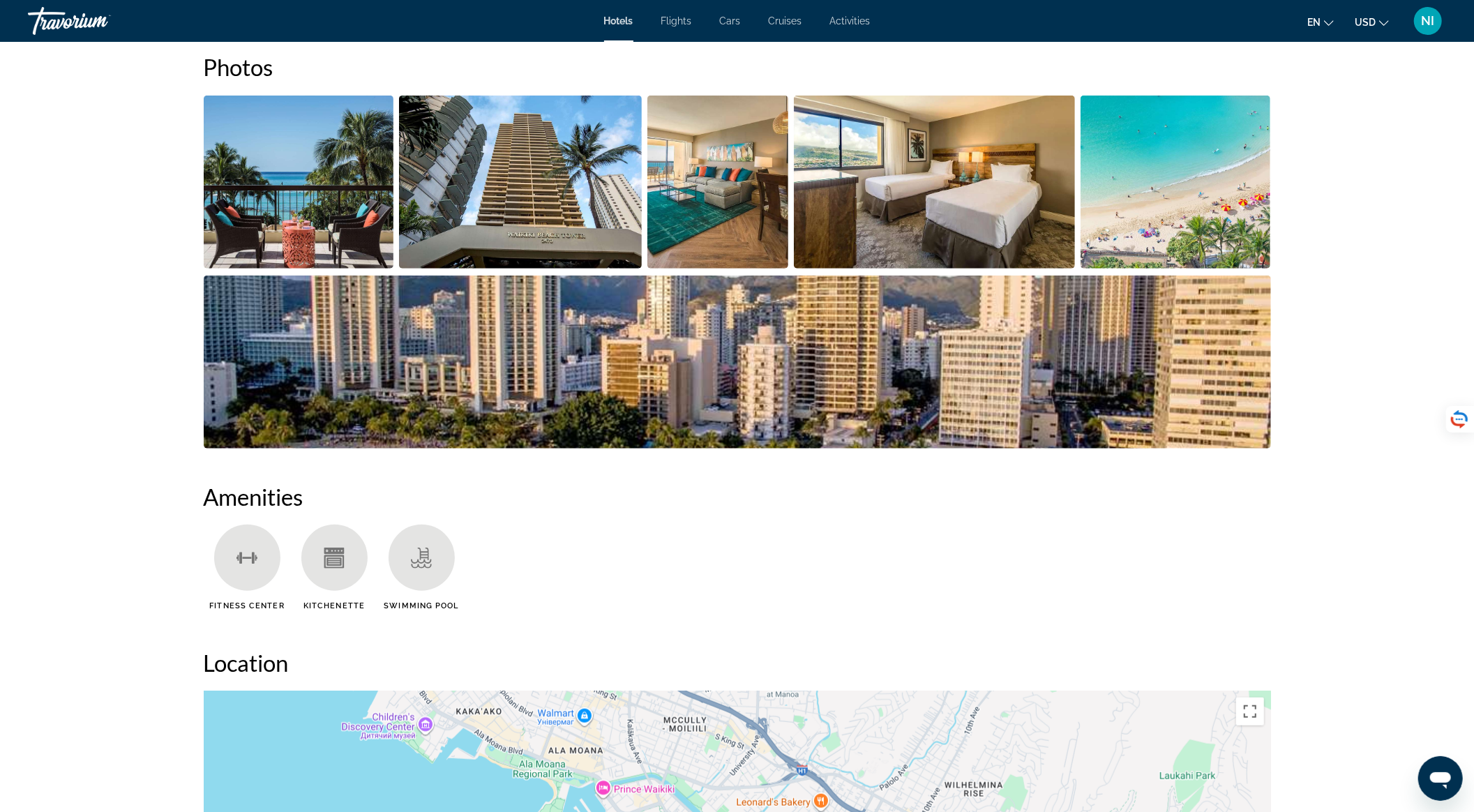
scroll to position [443, 0]
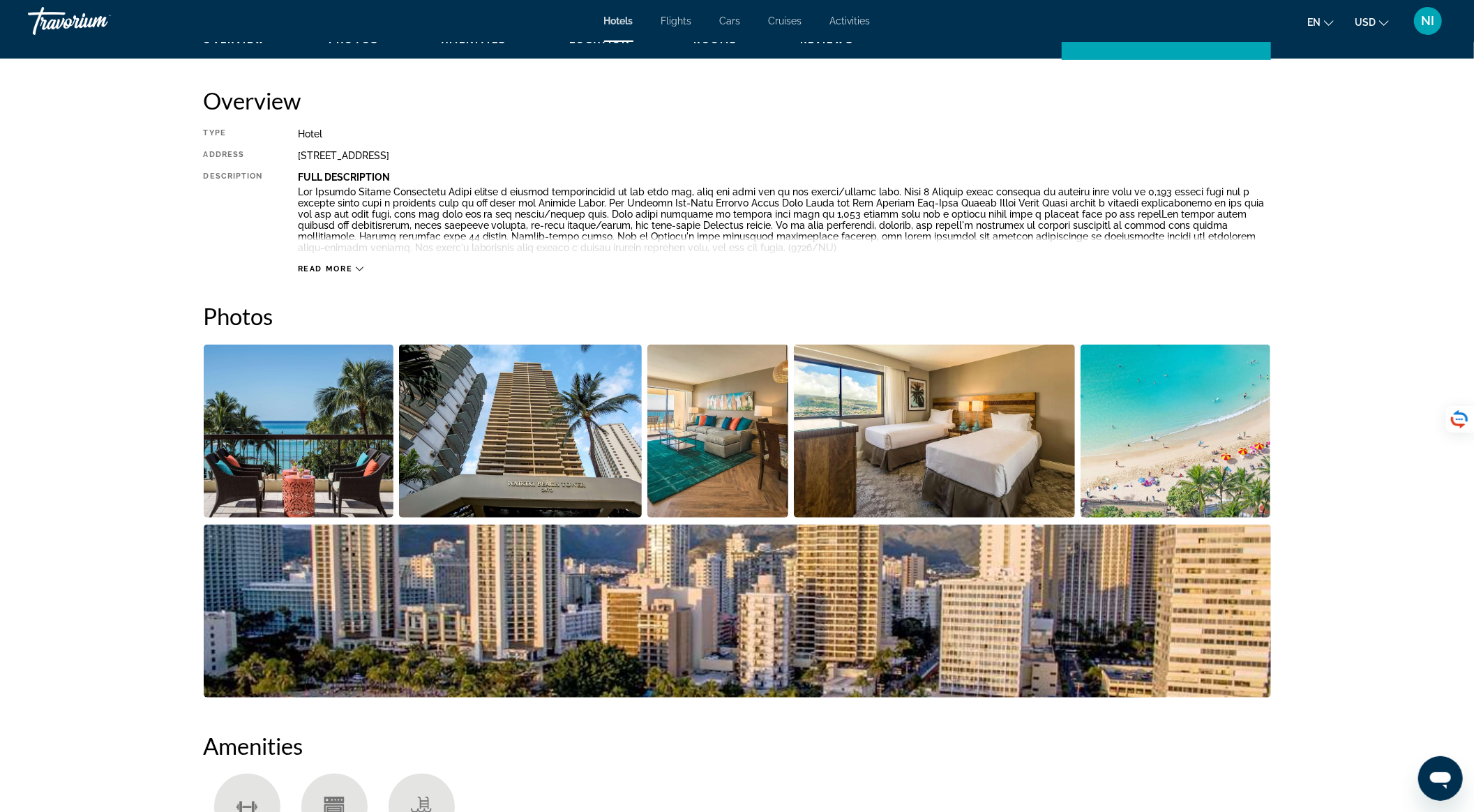
click at [355, 263] on div "Read more" at bounding box center [784, 254] width 973 height 39
click at [357, 265] on icon "Main content" at bounding box center [360, 269] width 8 height 8
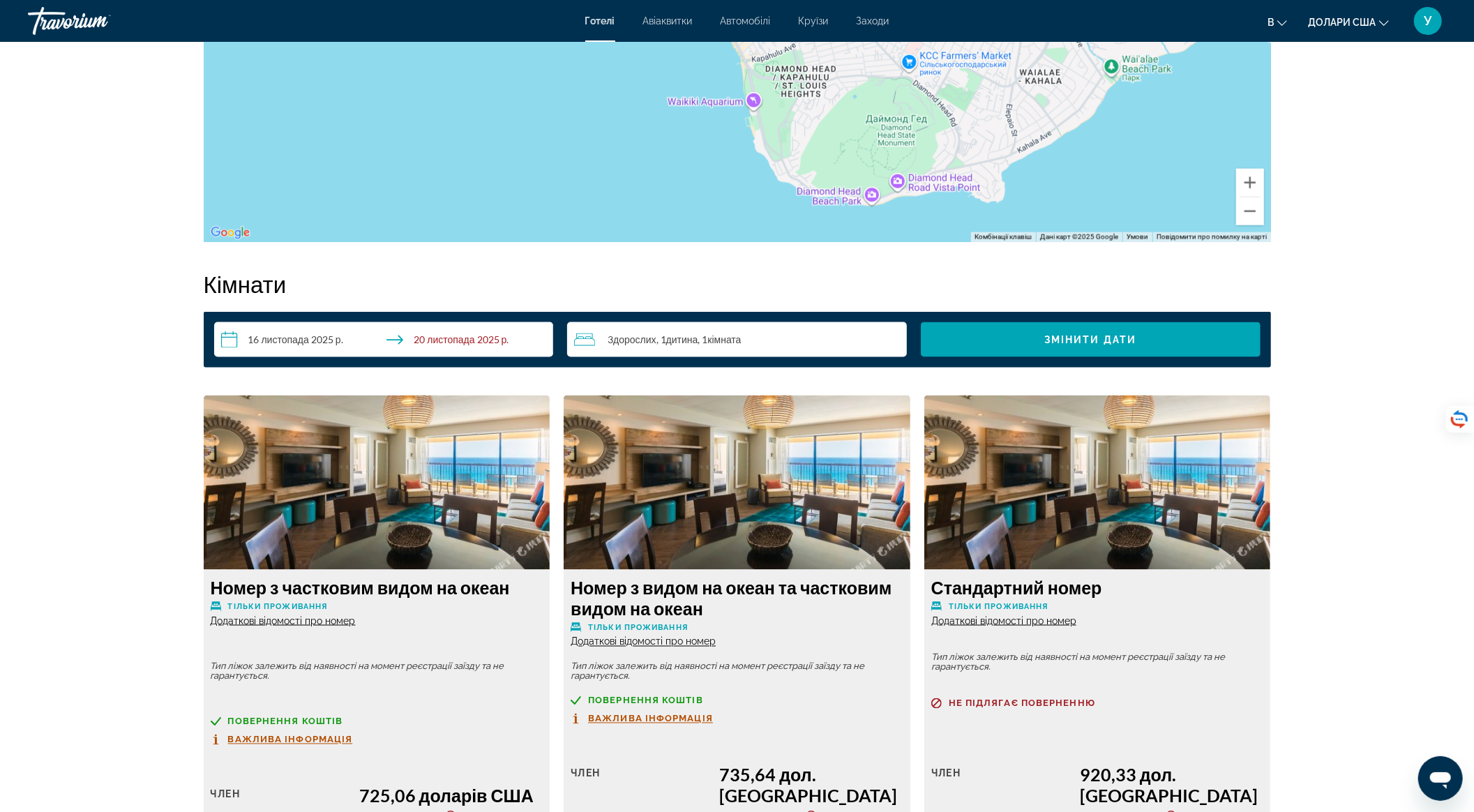
scroll to position [1757, 0]
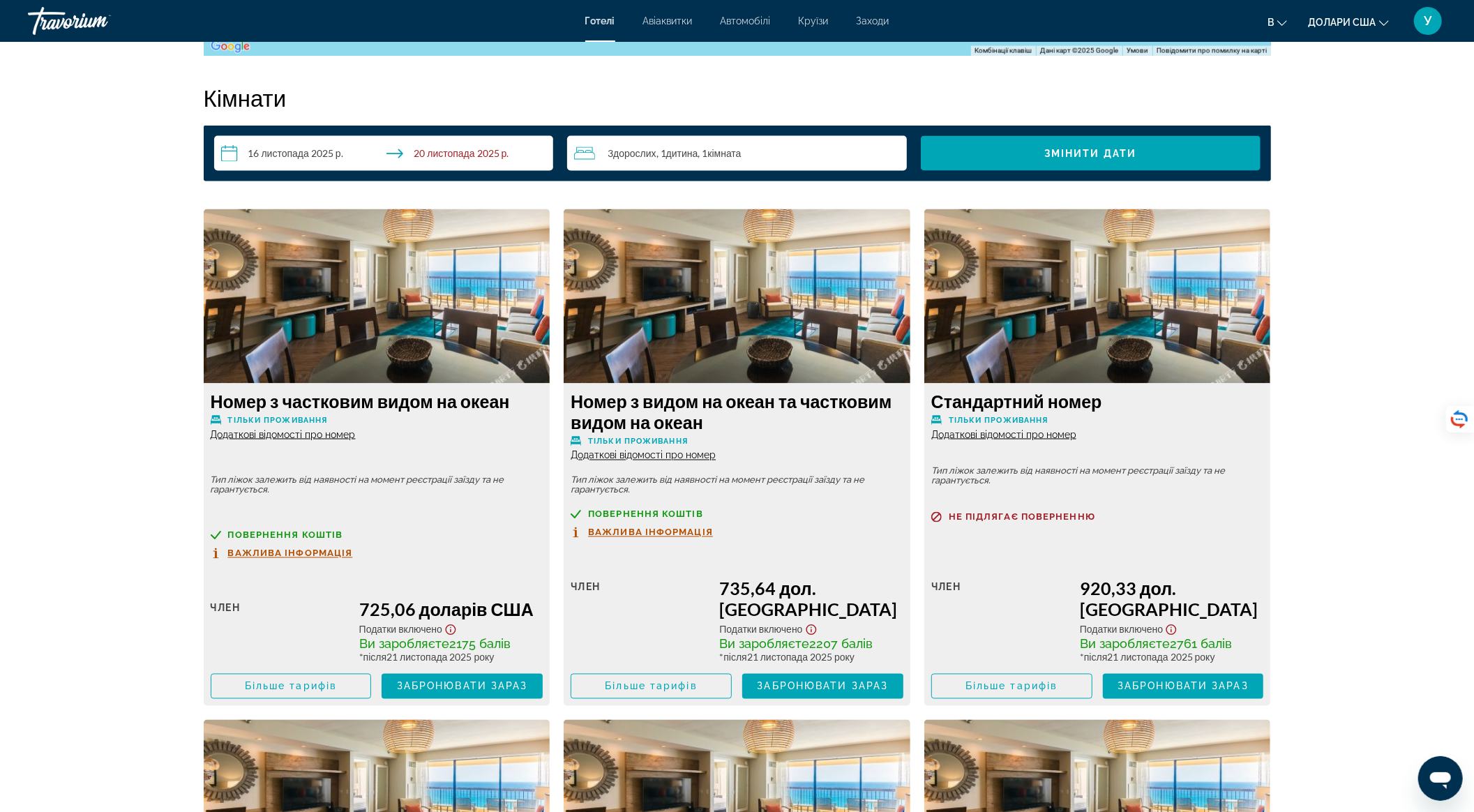
click at [443, 150] on input "**********" at bounding box center [386, 155] width 345 height 39
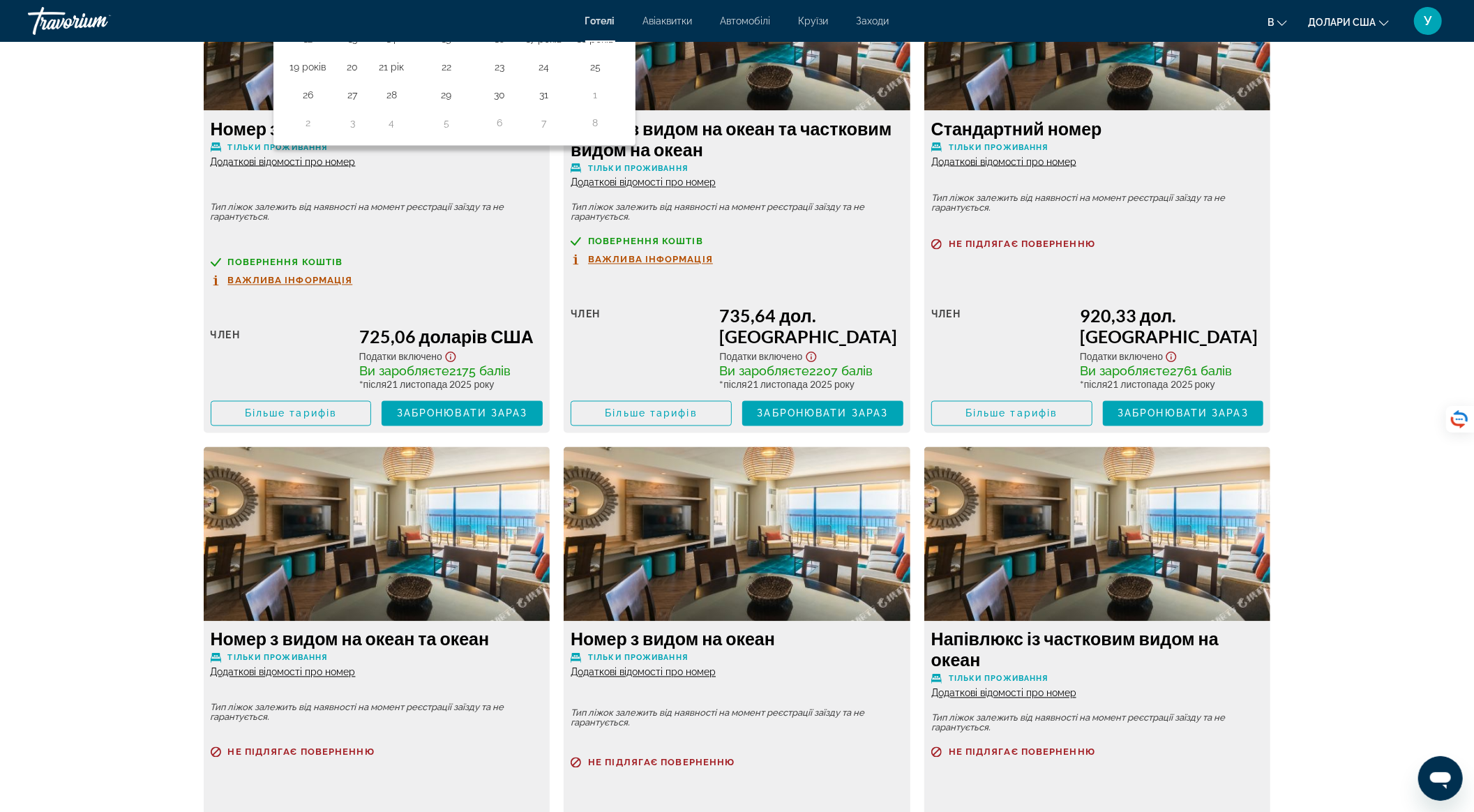
scroll to position [2128, 0]
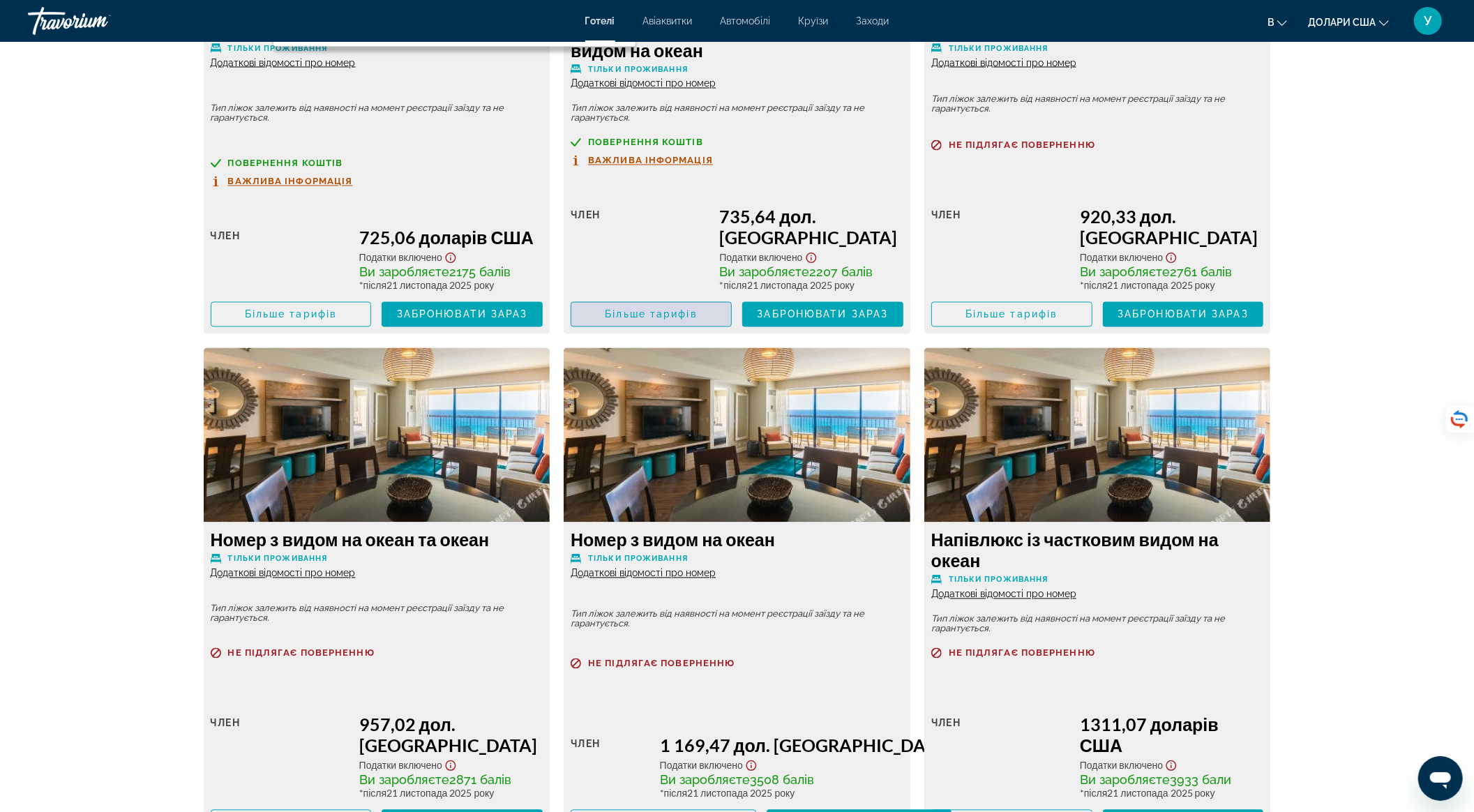
click at [666, 309] on font "Більше тарифів" at bounding box center [650, 314] width 92 height 11
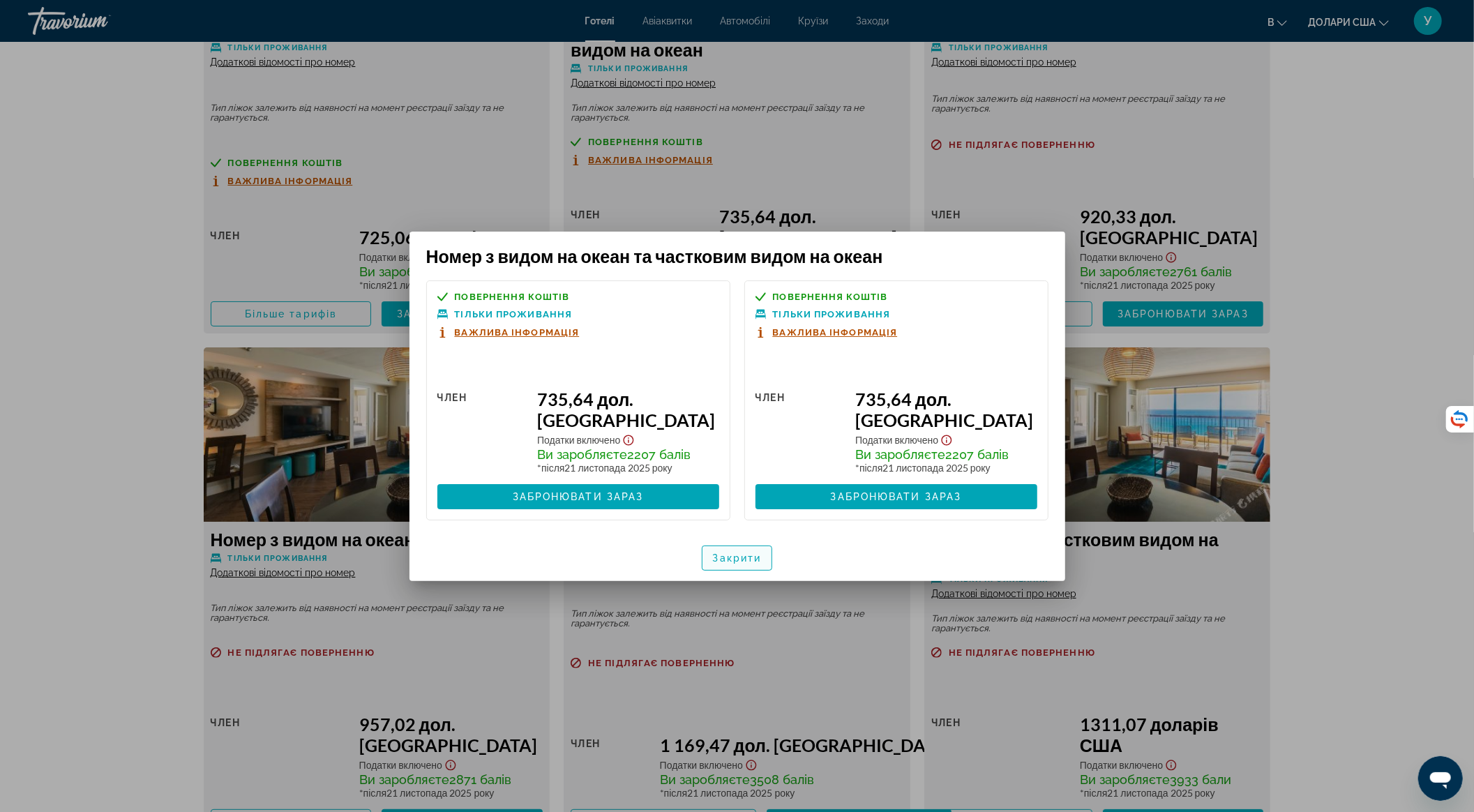
click at [741, 561] on font "Закрити" at bounding box center [737, 558] width 49 height 11
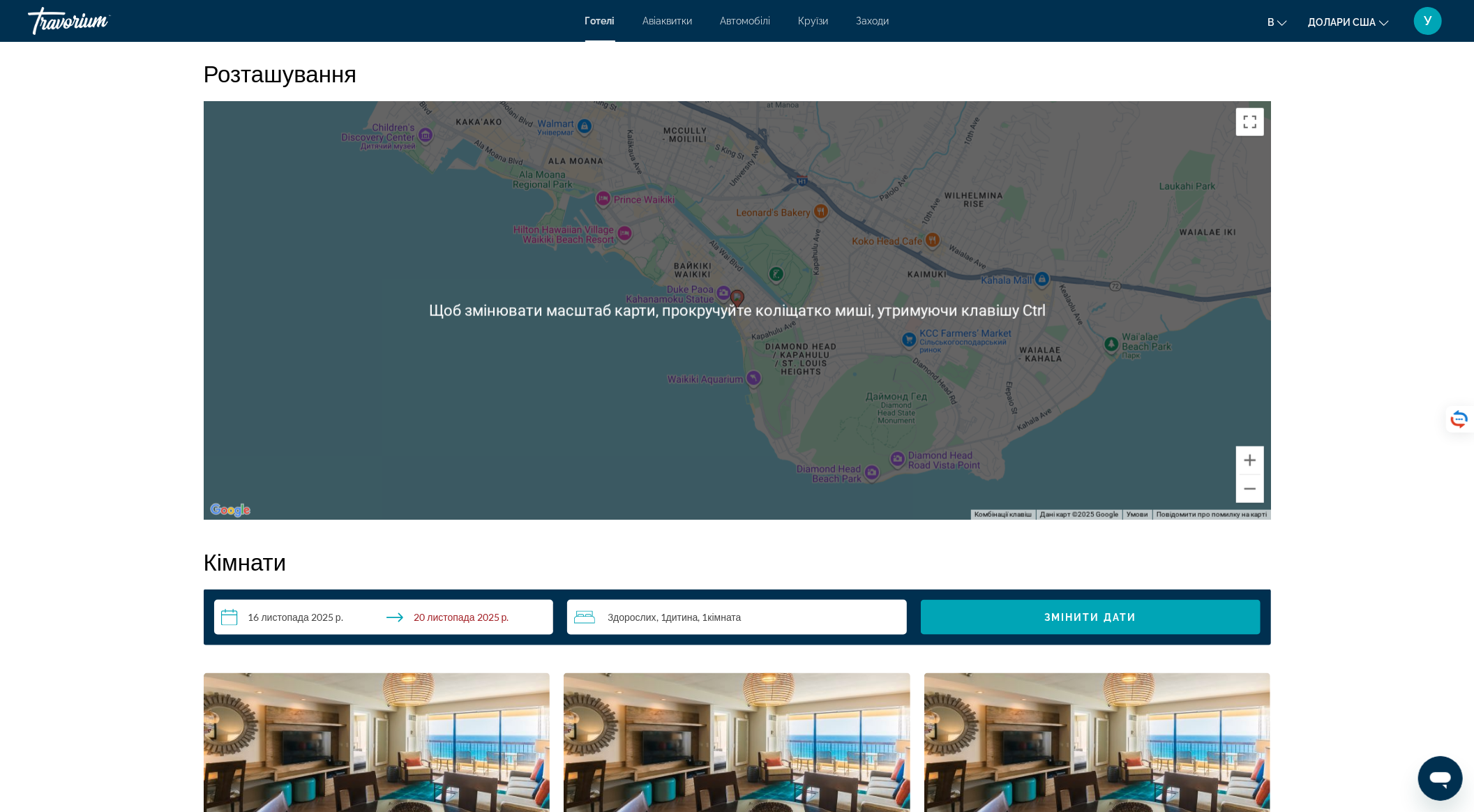
scroll to position [1758, 0]
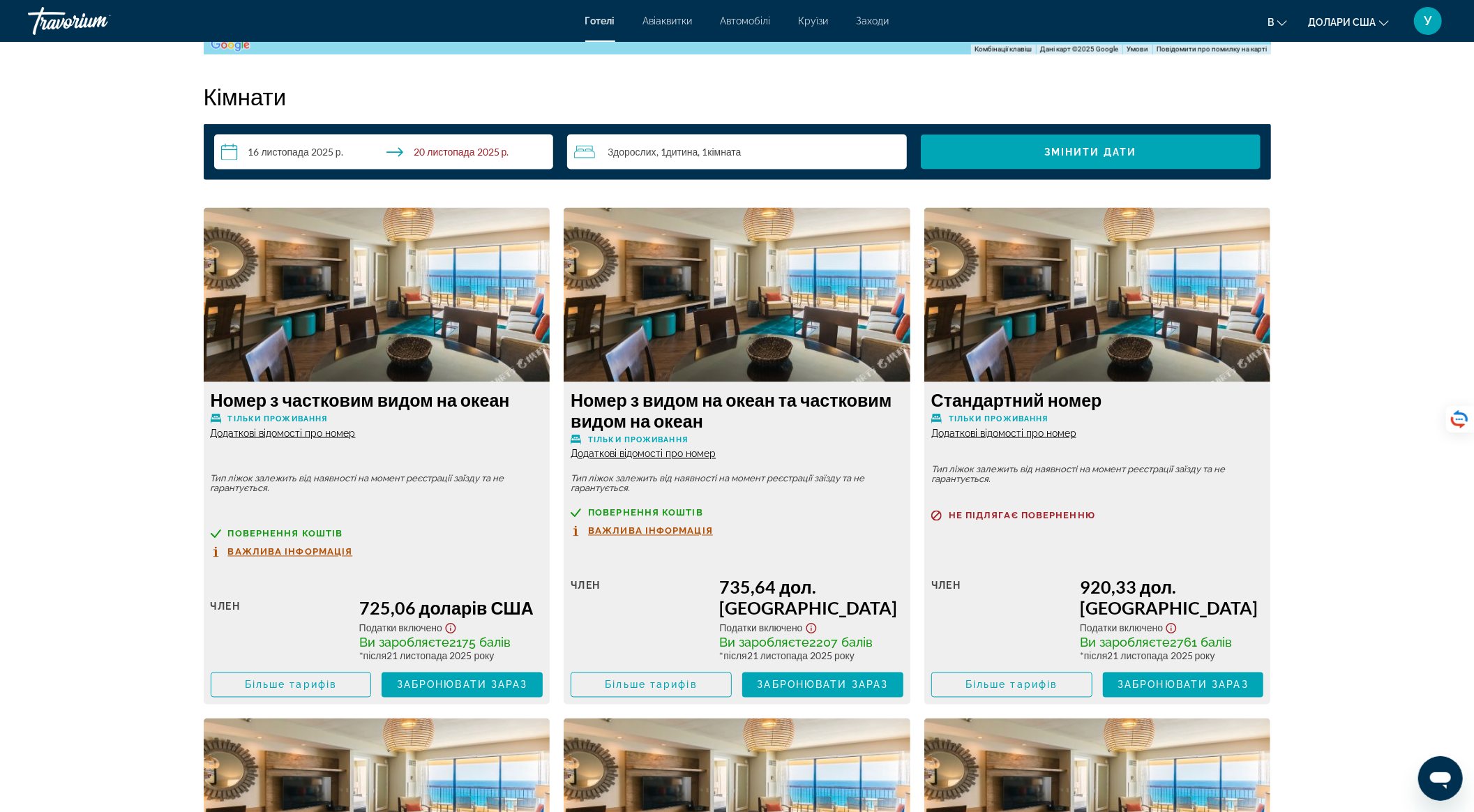
click at [451, 157] on input "**********" at bounding box center [386, 153] width 345 height 39
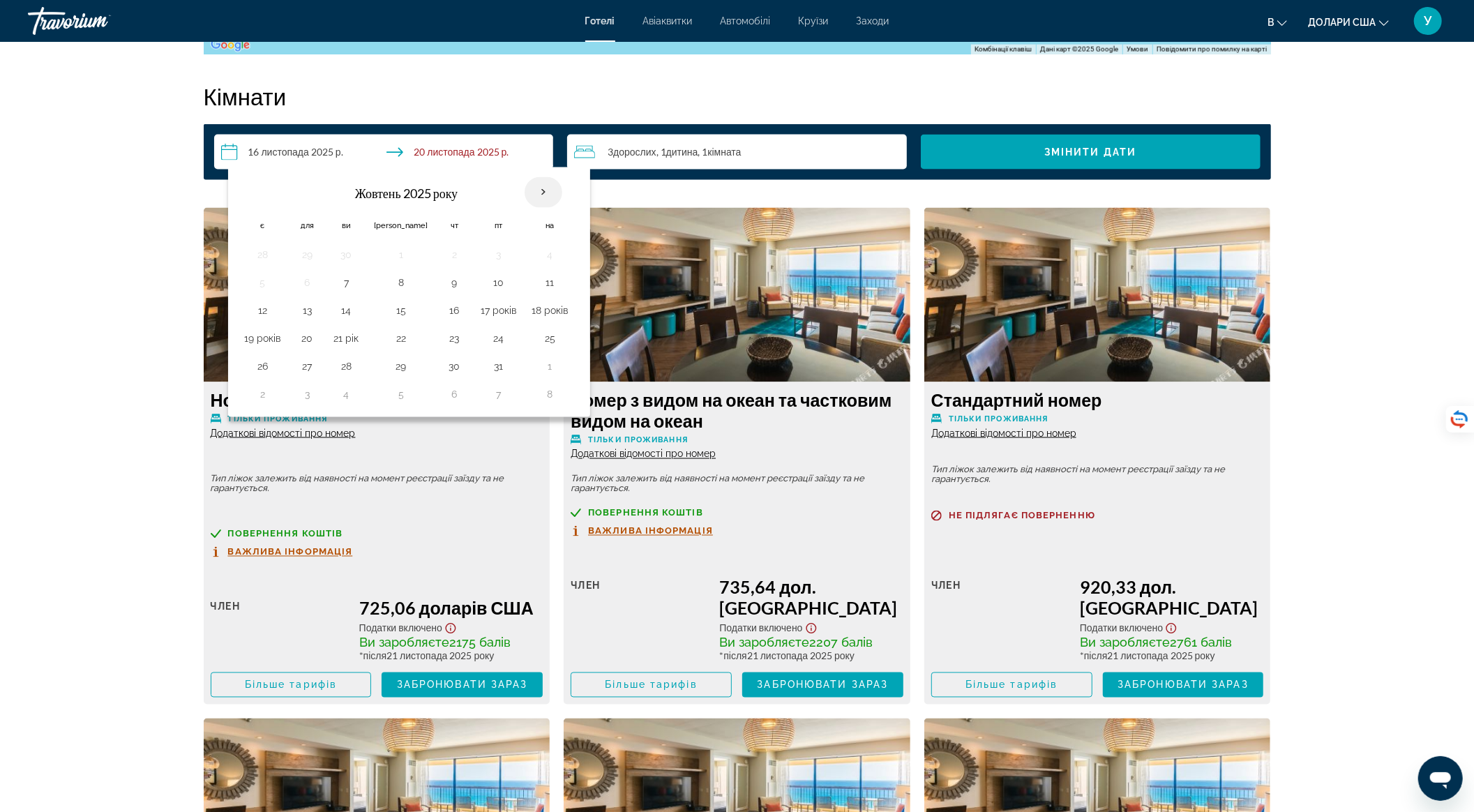
click at [524, 188] on th "Наступного місяця" at bounding box center [543, 192] width 38 height 31
click at [524, 194] on th "Наступного місяця" at bounding box center [543, 192] width 38 height 31
click at [524, 188] on th "Наступного місяця" at bounding box center [543, 192] width 38 height 31
click at [462, 150] on input "**********" at bounding box center [386, 153] width 345 height 39
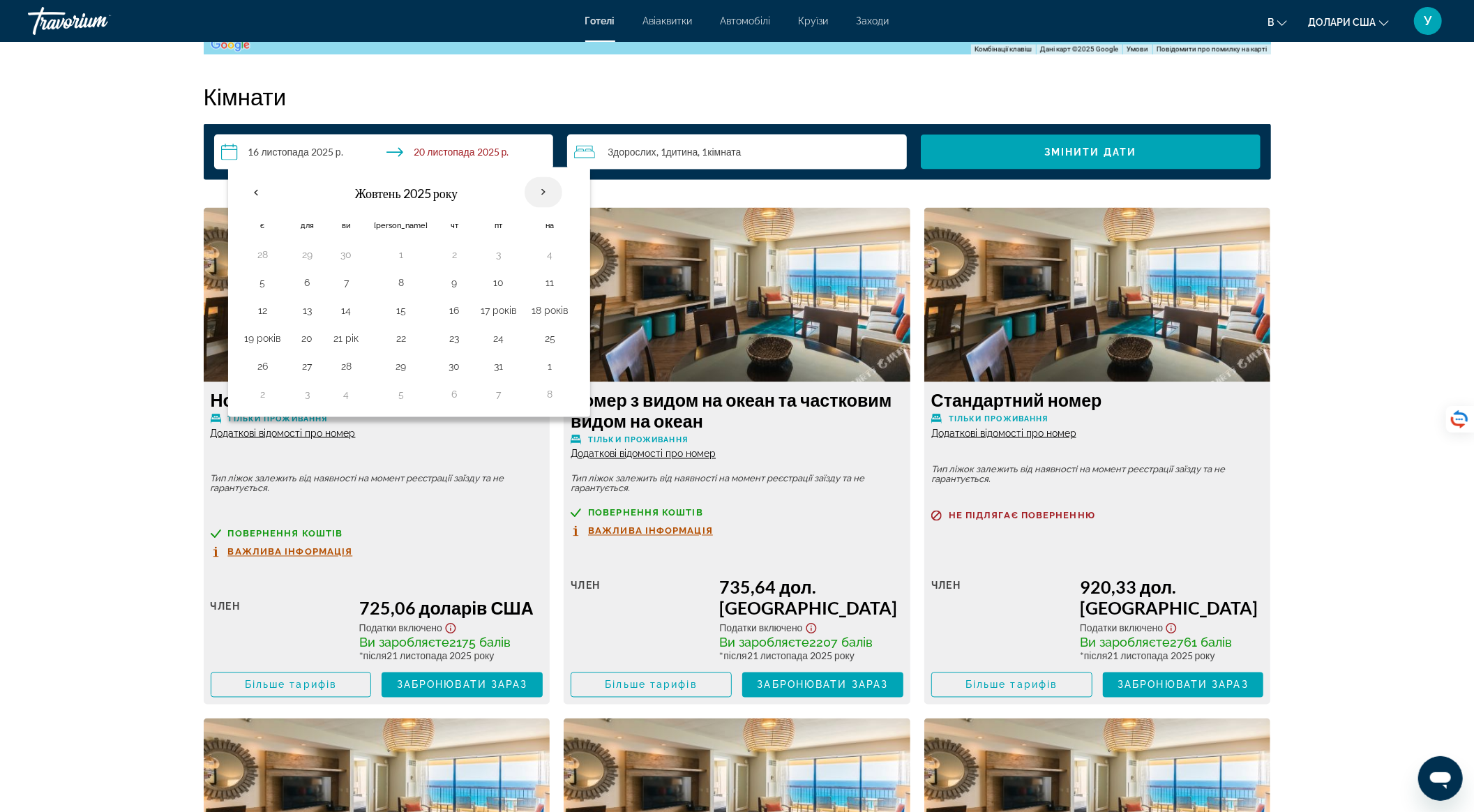
click at [524, 187] on th "Наступного місяця" at bounding box center [543, 192] width 38 height 31
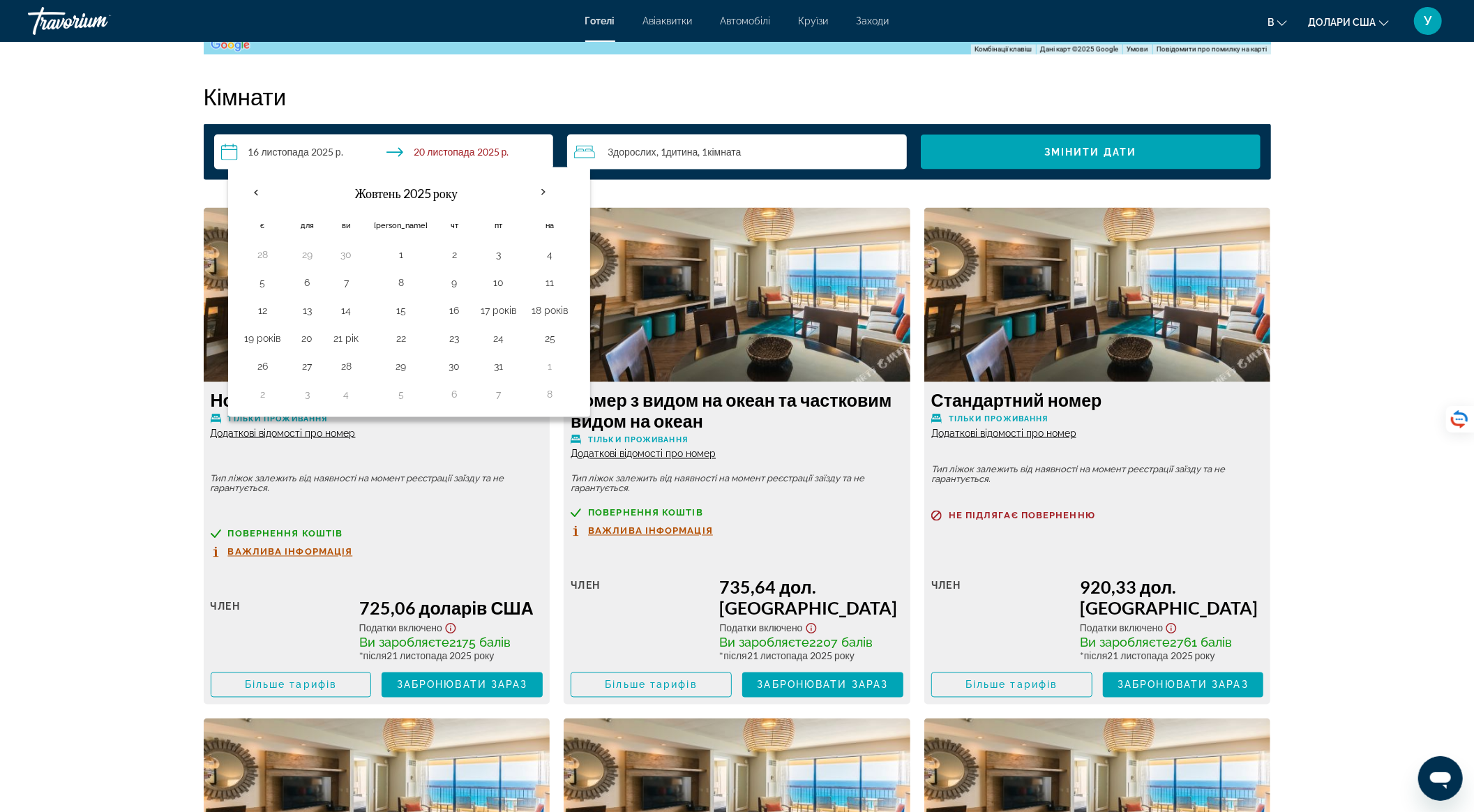
click at [684, 84] on h2 "Кімнати" at bounding box center [737, 96] width 1067 height 28
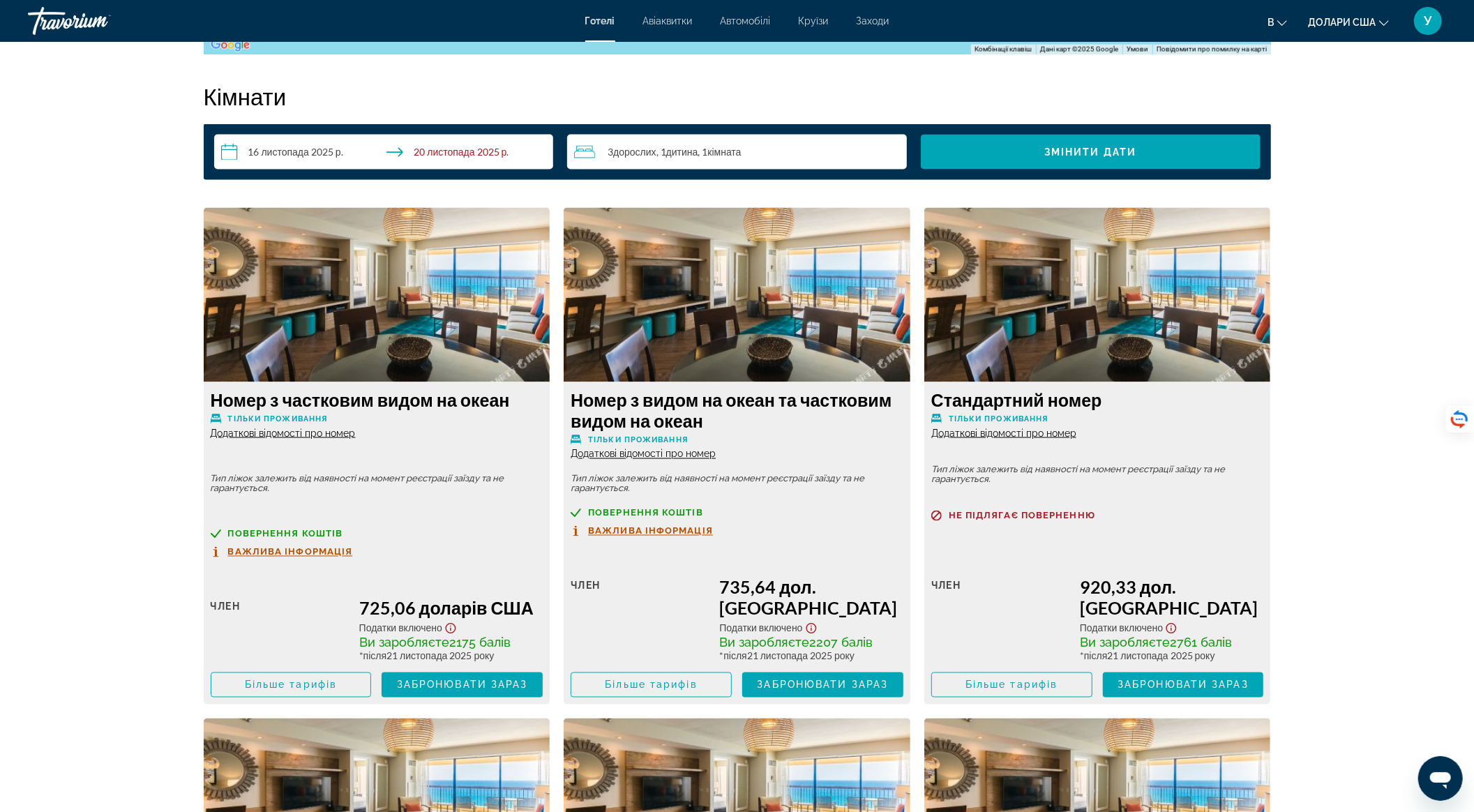
click at [526, 145] on input "**********" at bounding box center [386, 153] width 345 height 39
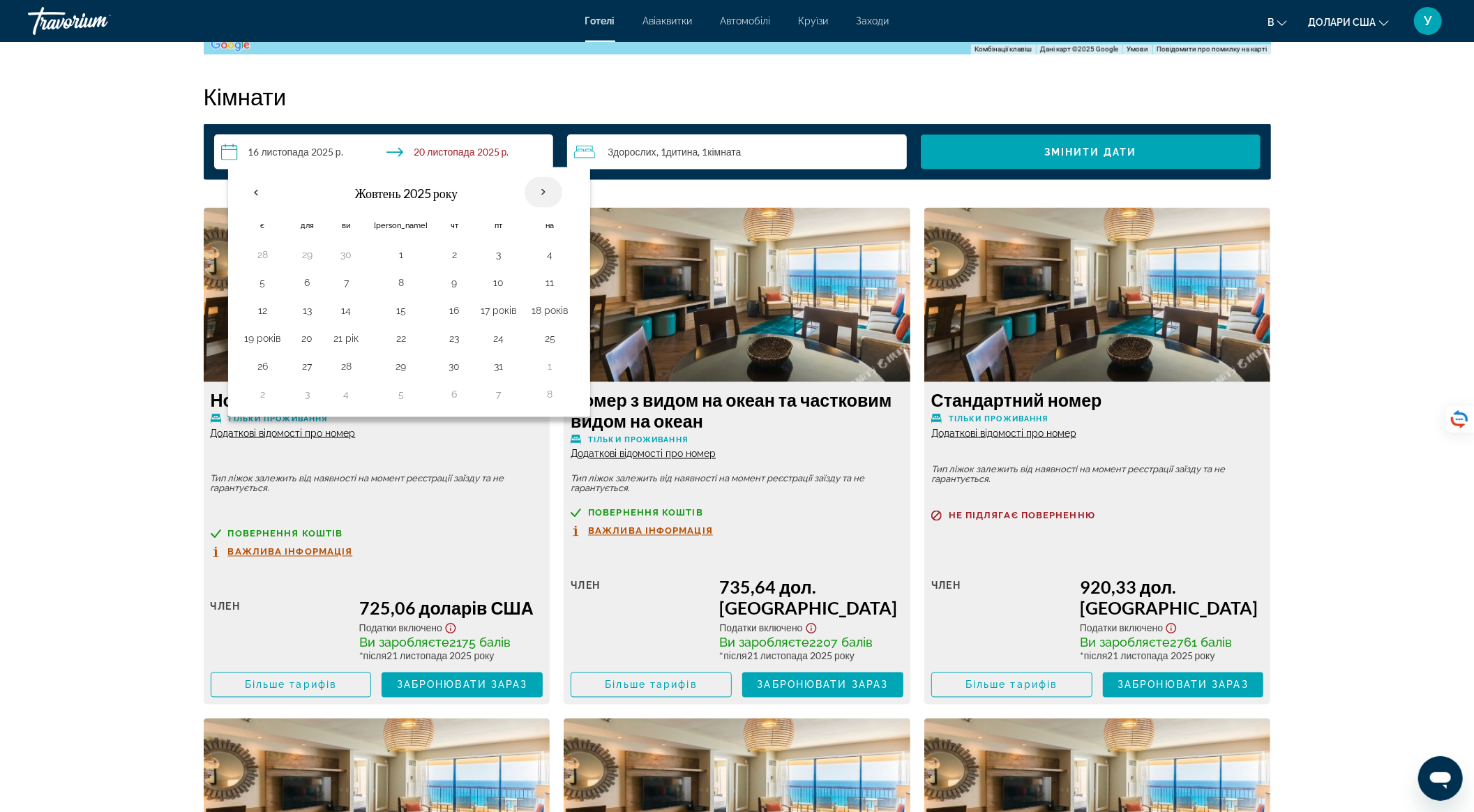
click at [524, 190] on th "Наступного місяця" at bounding box center [543, 192] width 38 height 31
click at [256, 190] on th "Previous month" at bounding box center [256, 192] width 38 height 31
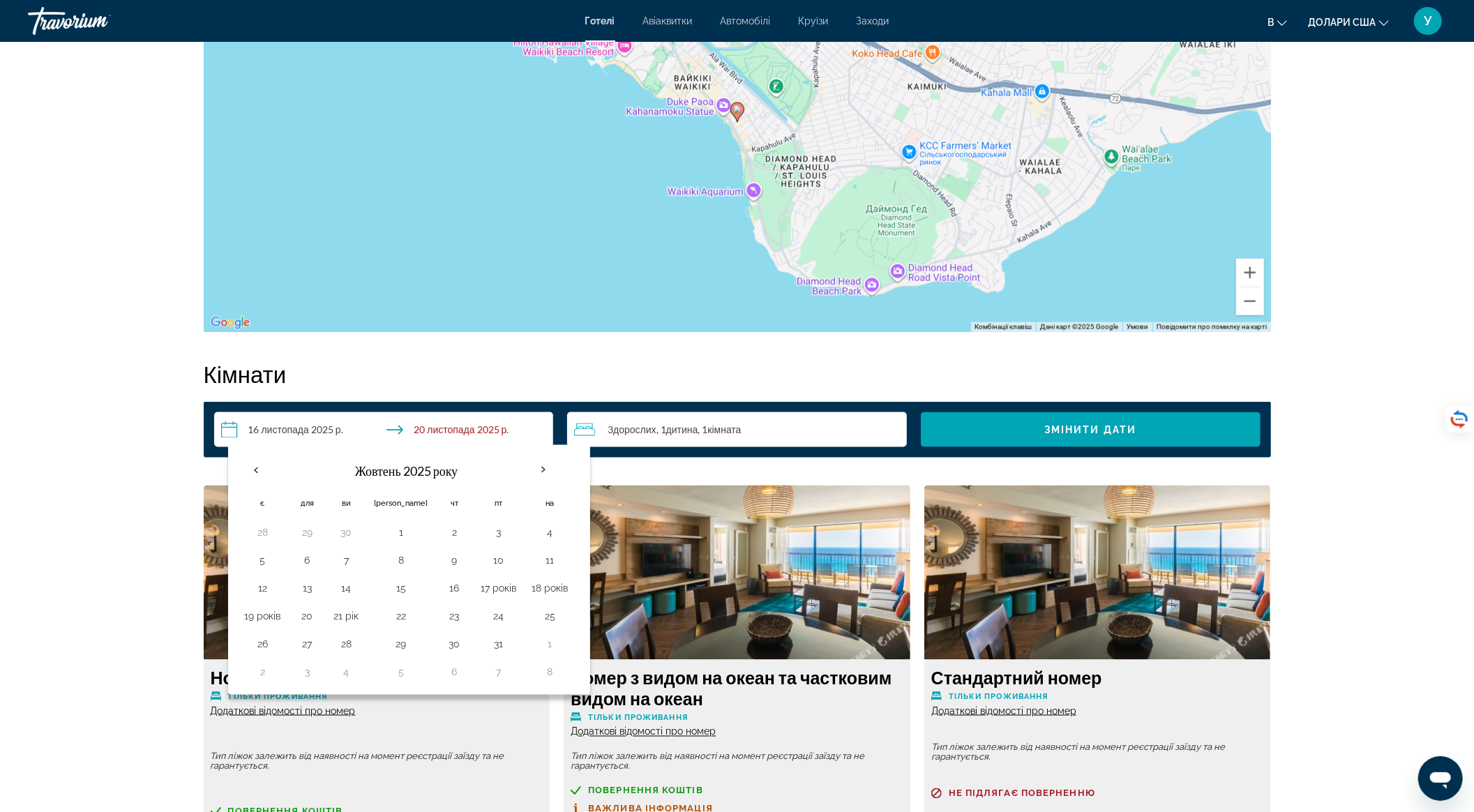
scroll to position [1479, 0]
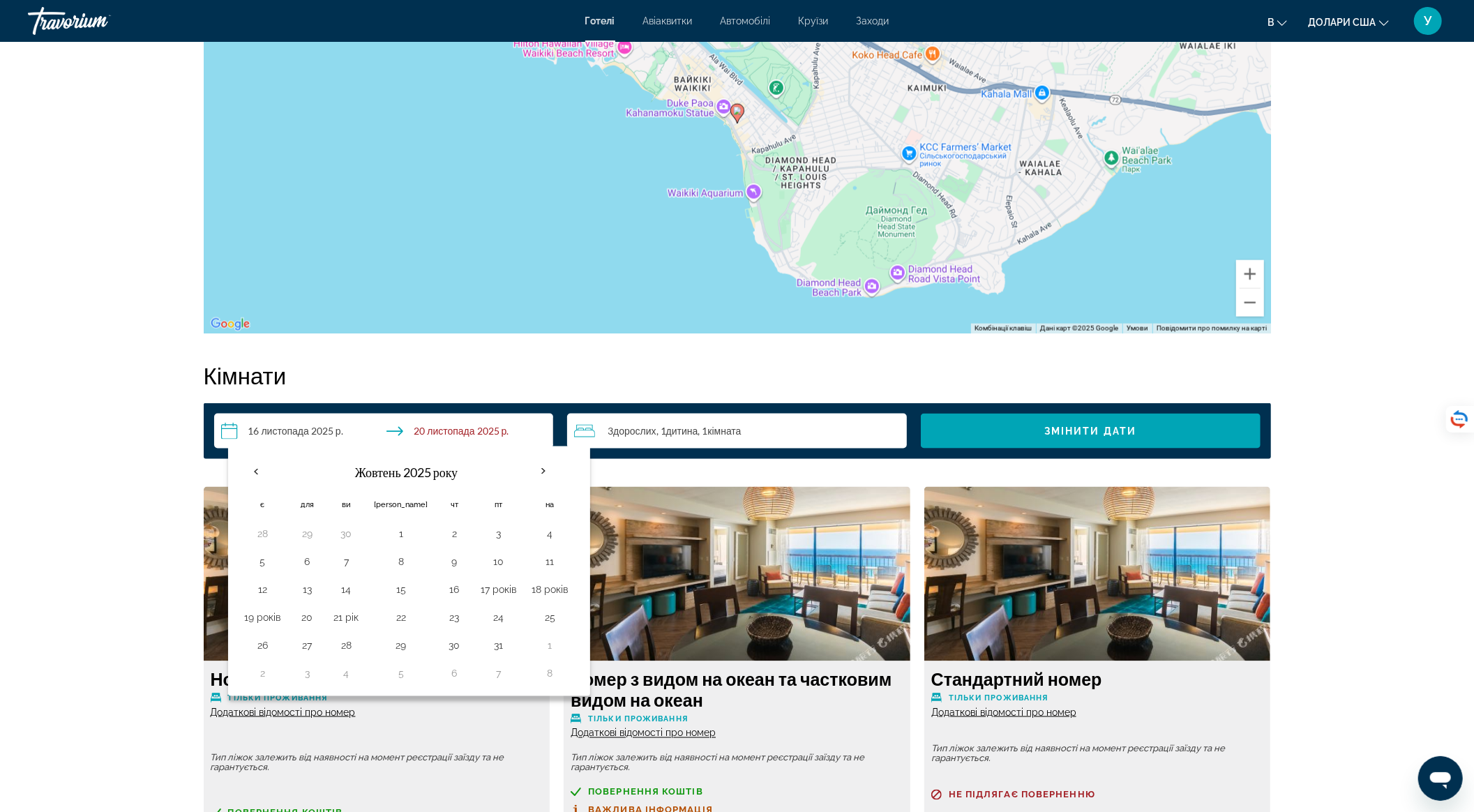
click at [521, 429] on input "**********" at bounding box center [386, 432] width 345 height 39
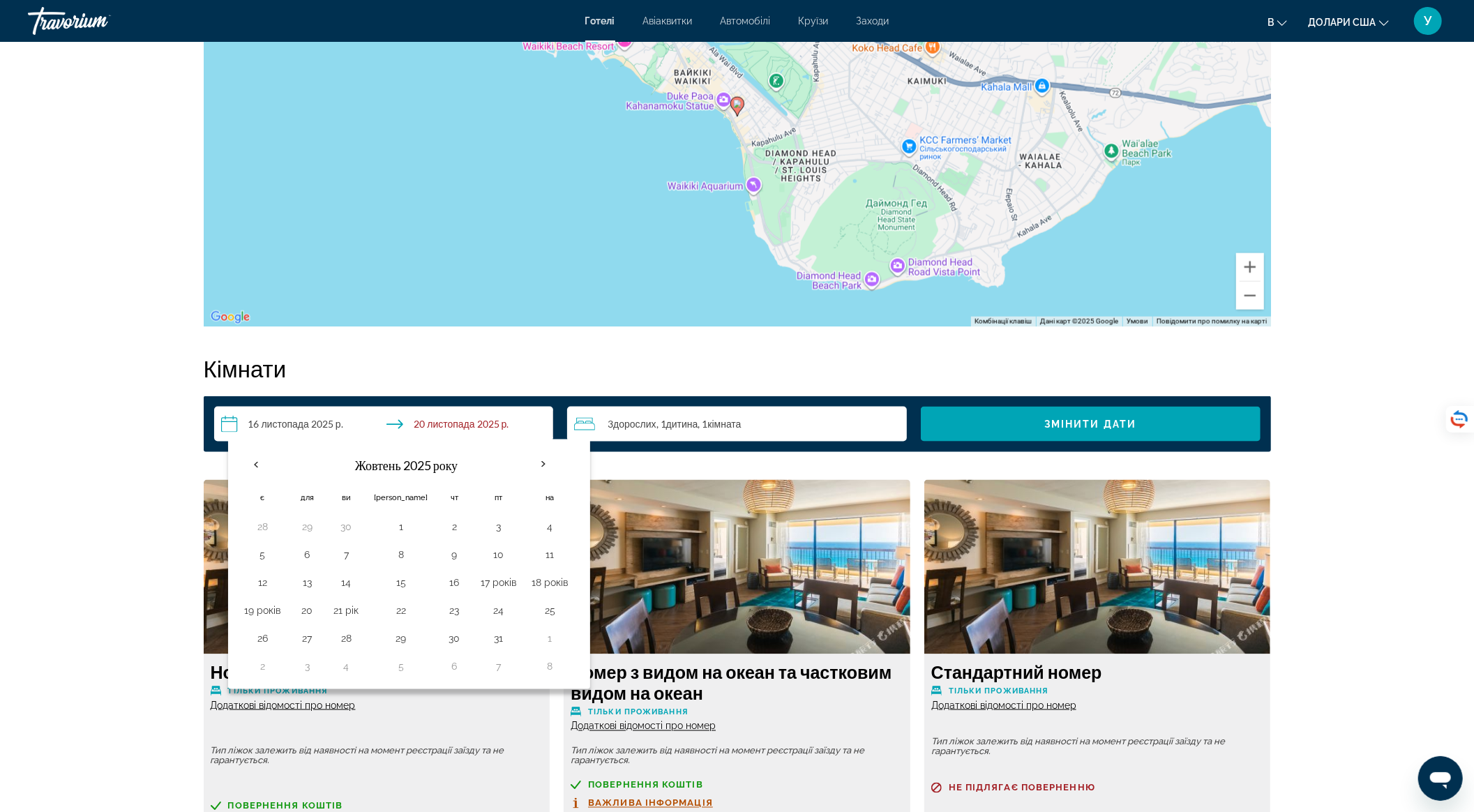
scroll to position [1488, 0]
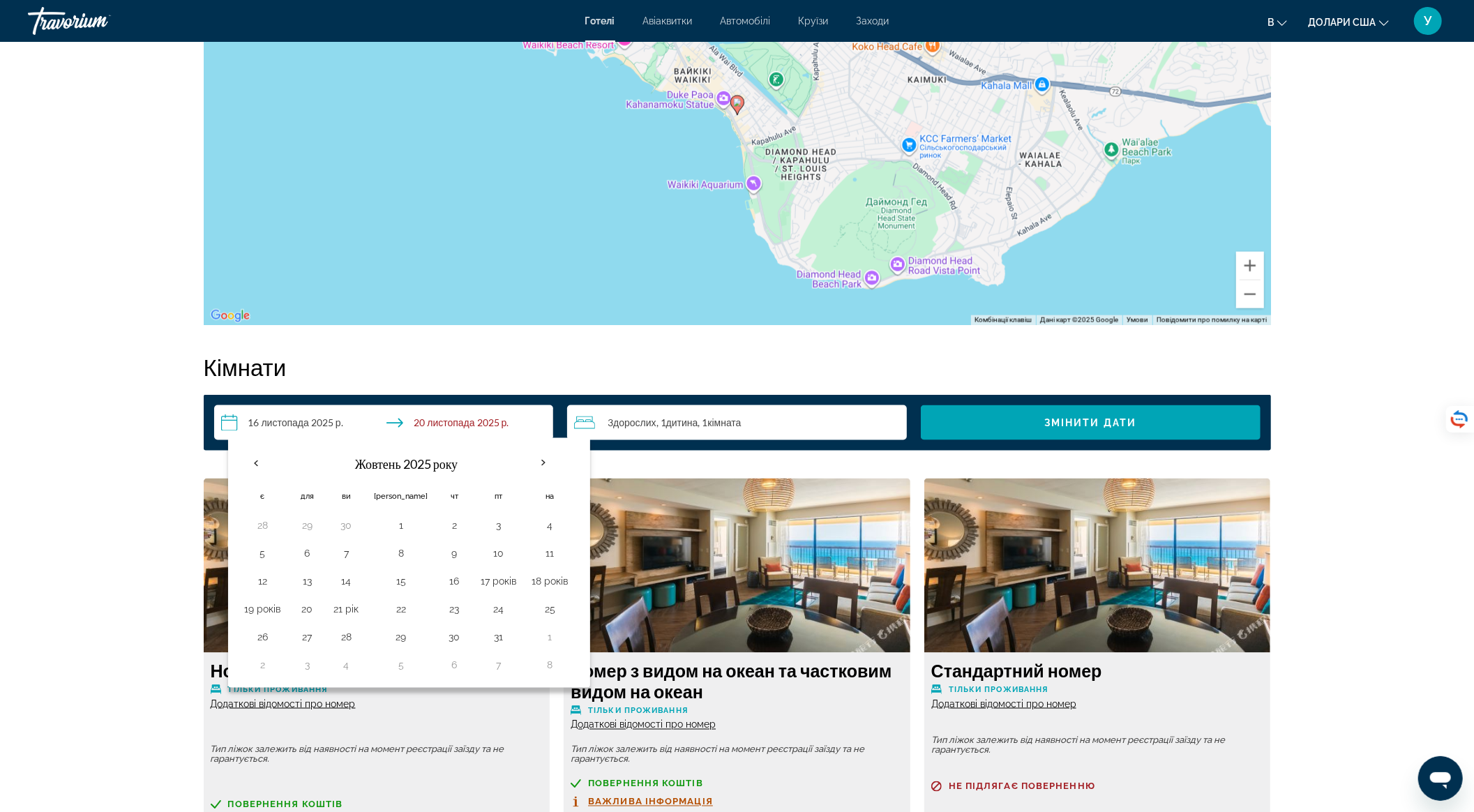
click at [469, 419] on input "**********" at bounding box center [386, 424] width 345 height 39
click at [299, 417] on input "**********" at bounding box center [386, 424] width 345 height 39
click at [228, 427] on input "**********" at bounding box center [386, 424] width 345 height 39
click at [524, 459] on th "Наступного місяця" at bounding box center [543, 463] width 38 height 31
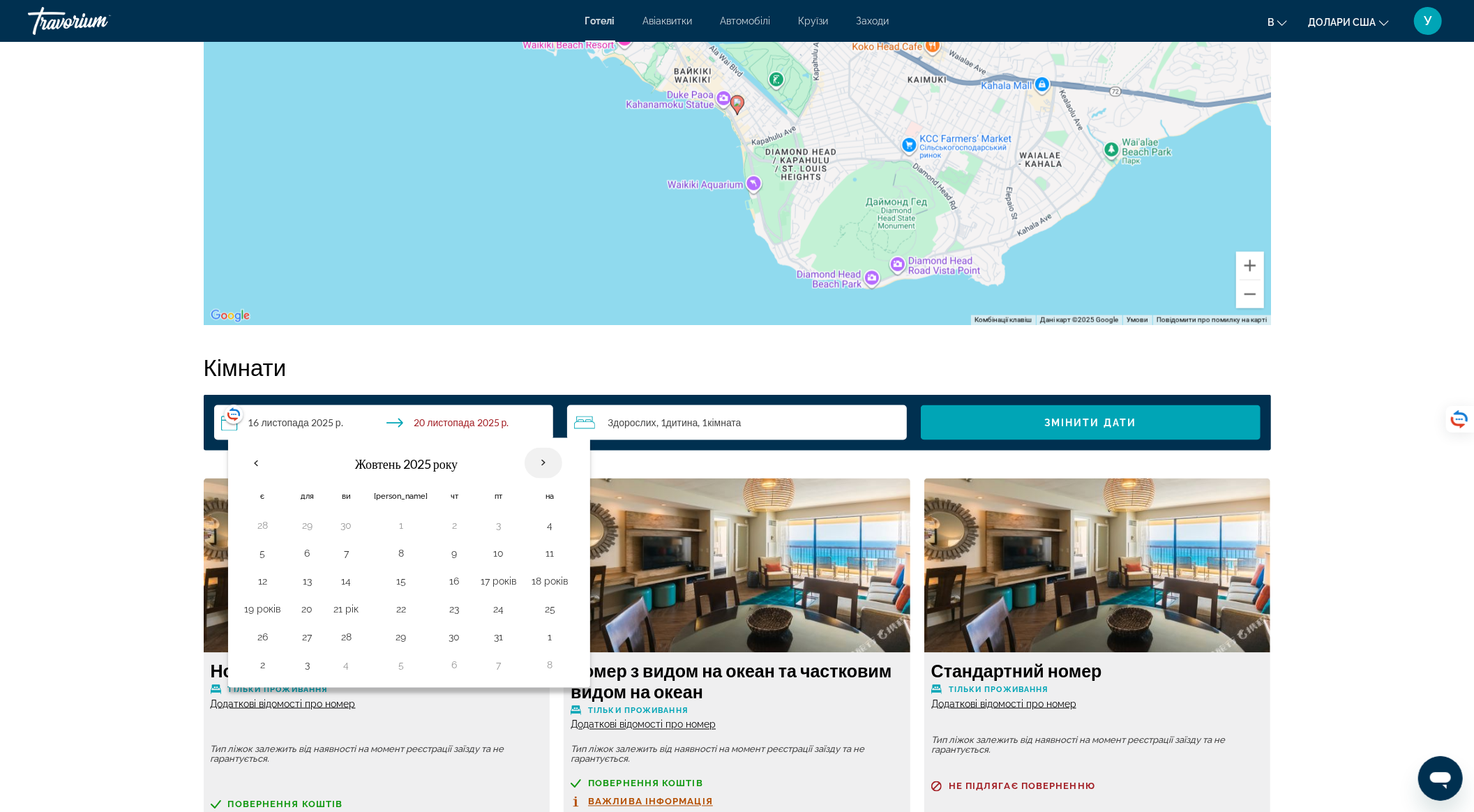
click at [524, 459] on th "Наступного місяця" at bounding box center [543, 463] width 38 height 31
click at [524, 460] on th "Наступного місяця" at bounding box center [543, 463] width 38 height 31
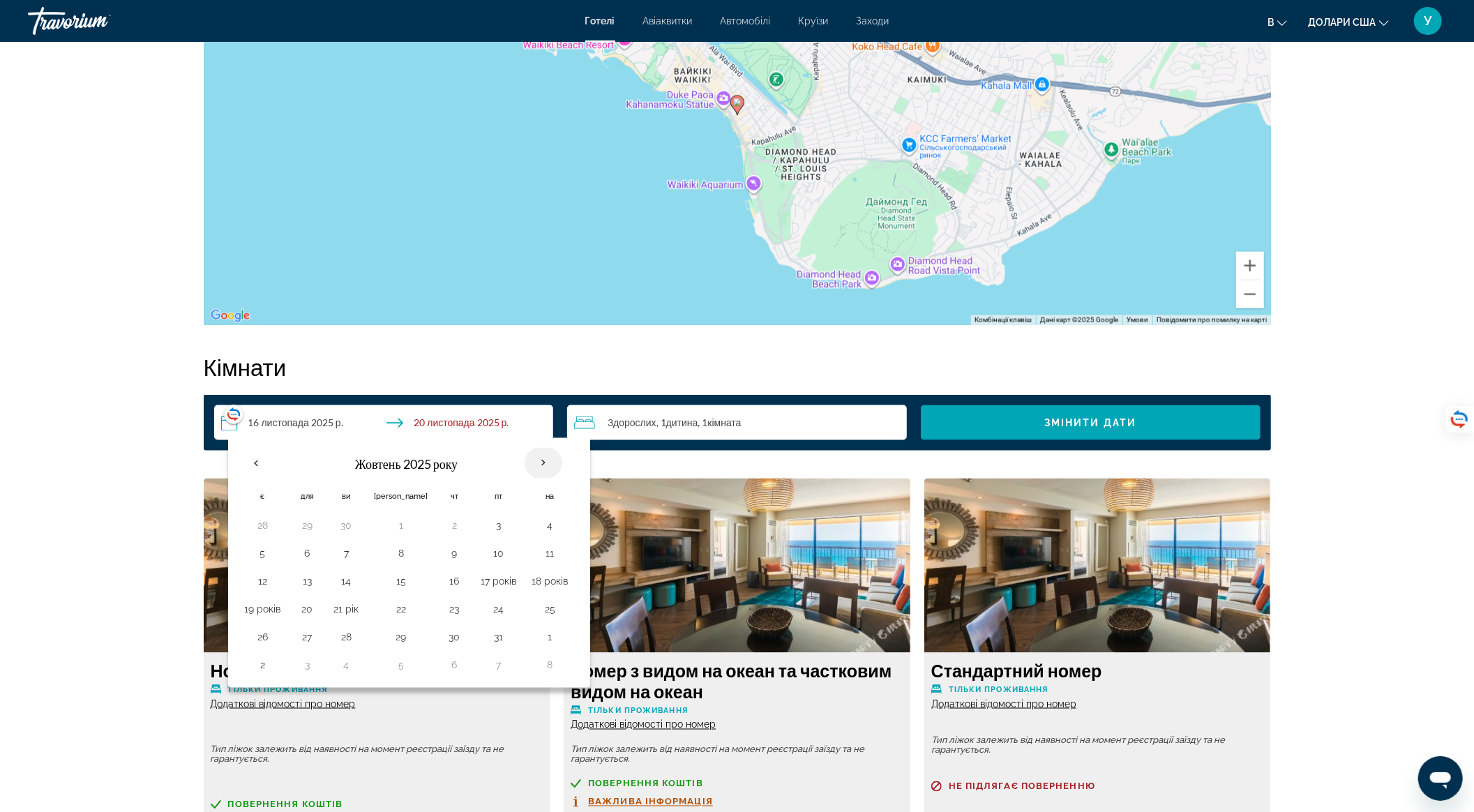
click at [524, 460] on th "Наступного місяця" at bounding box center [543, 463] width 38 height 31
click at [524, 461] on th "Наступного місяця" at bounding box center [543, 463] width 38 height 31
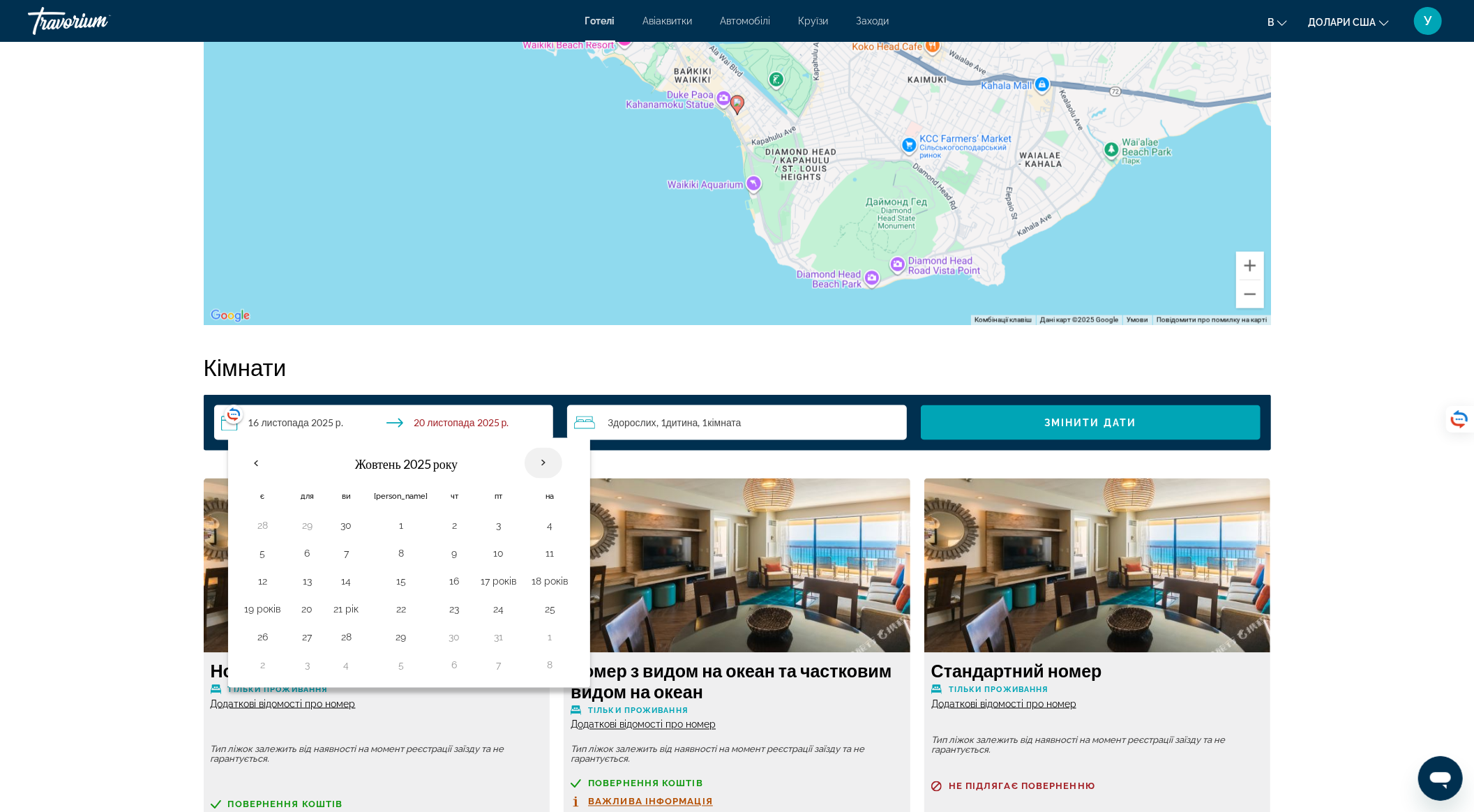
click at [524, 461] on th "Наступного місяця" at bounding box center [543, 463] width 38 height 31
click at [1077, 422] on font "Змінити дати" at bounding box center [1090, 422] width 92 height 11
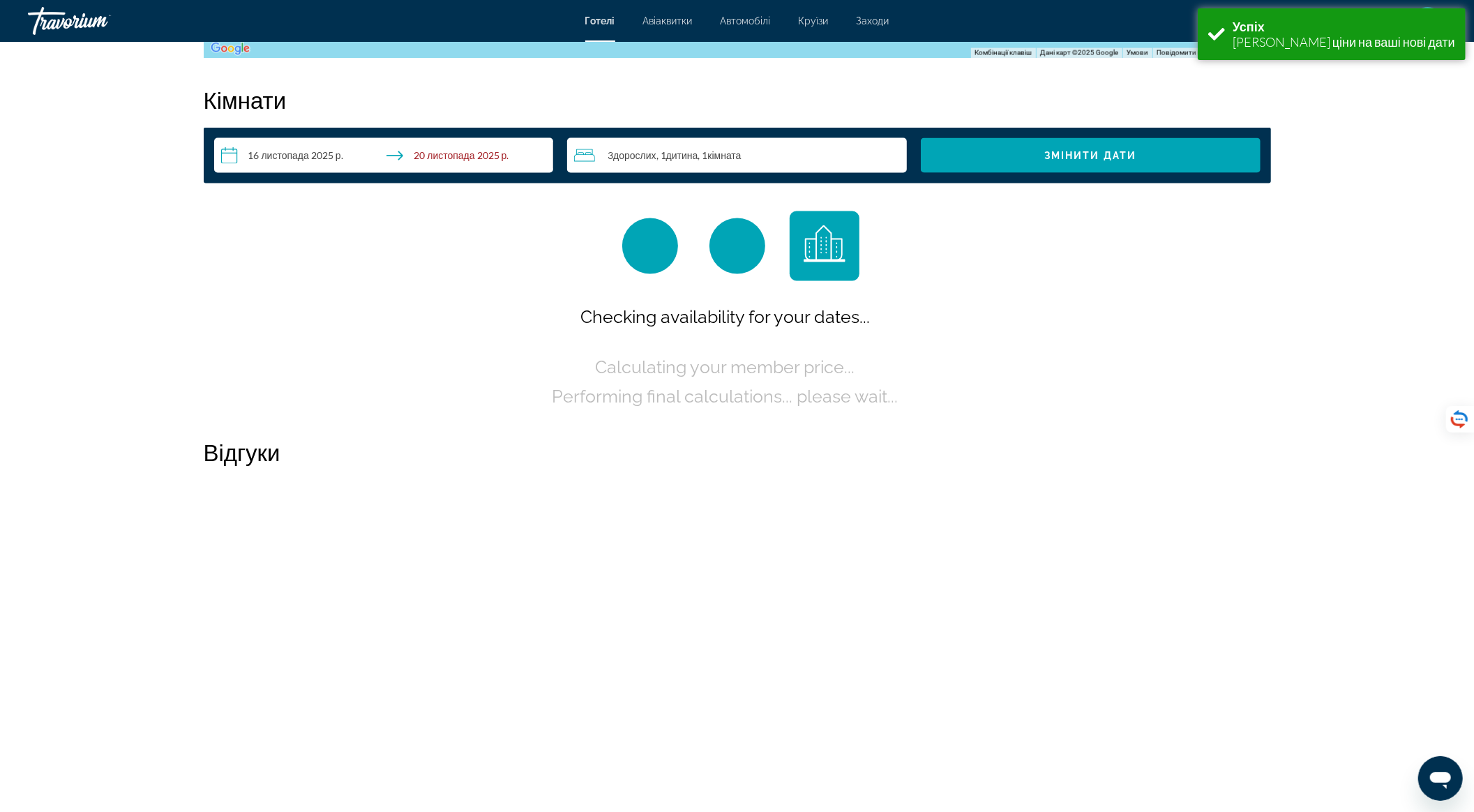
scroll to position [1757, 0]
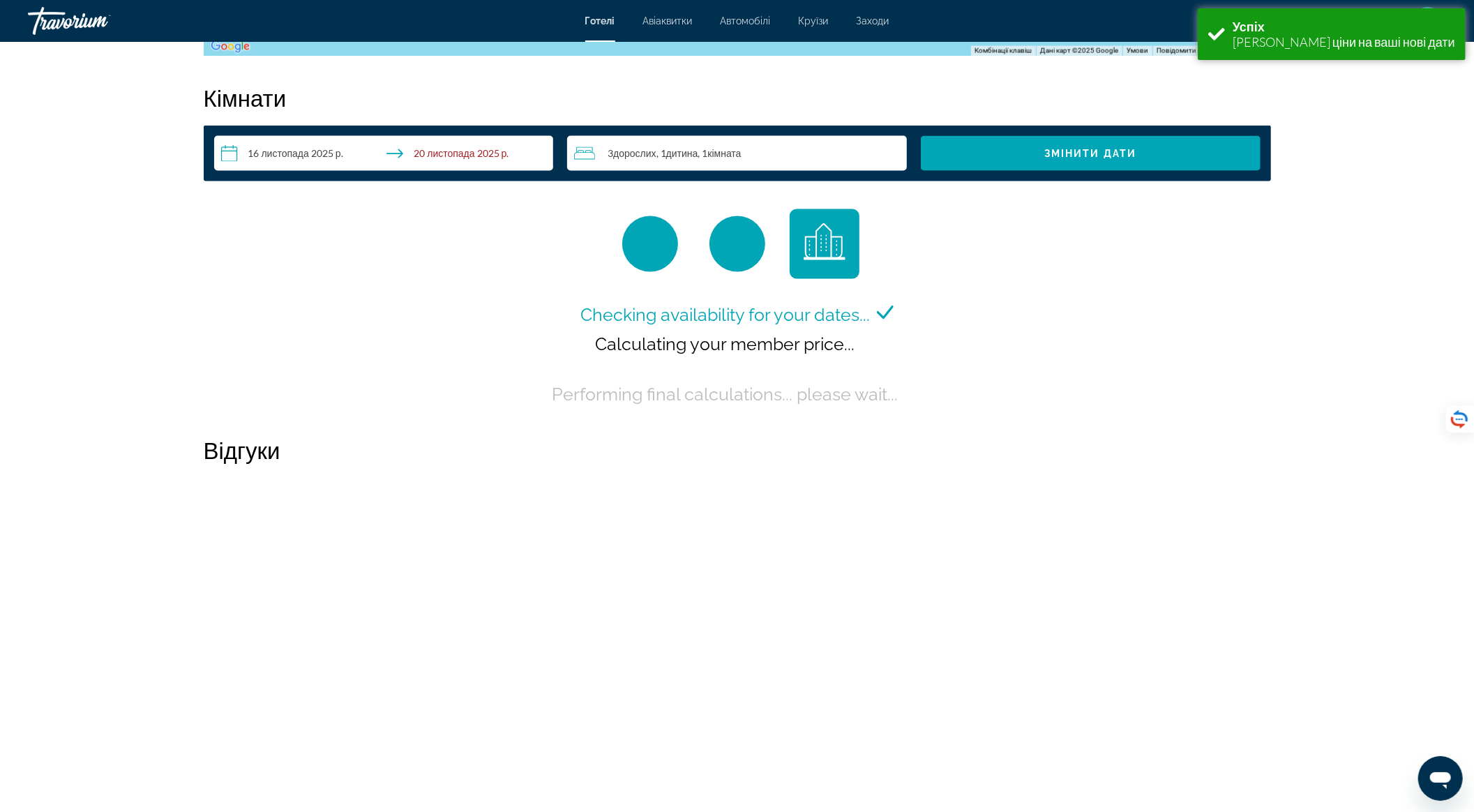
click at [462, 151] on input "**********" at bounding box center [386, 155] width 345 height 39
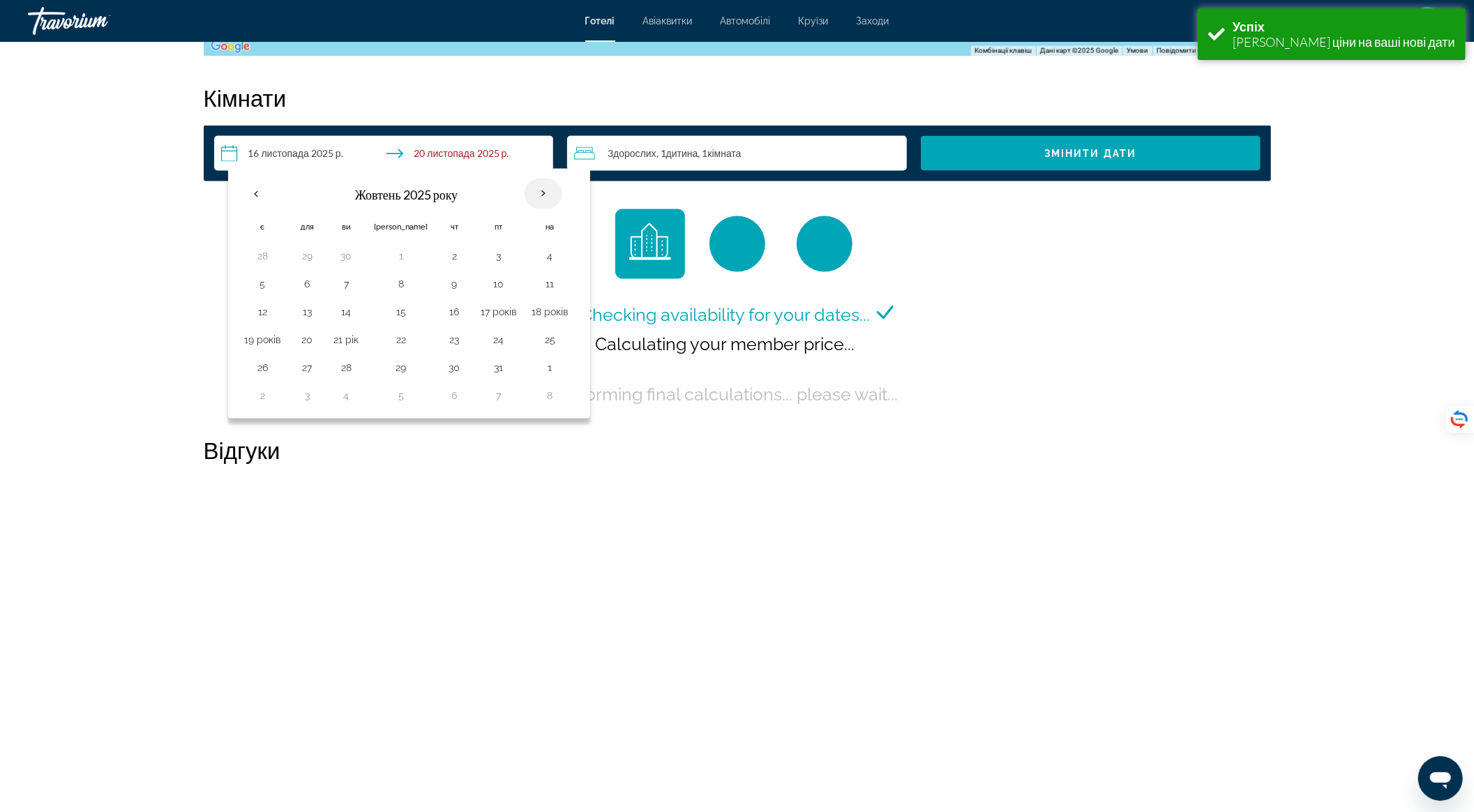
click at [524, 191] on th "Наступного місяця" at bounding box center [543, 194] width 38 height 31
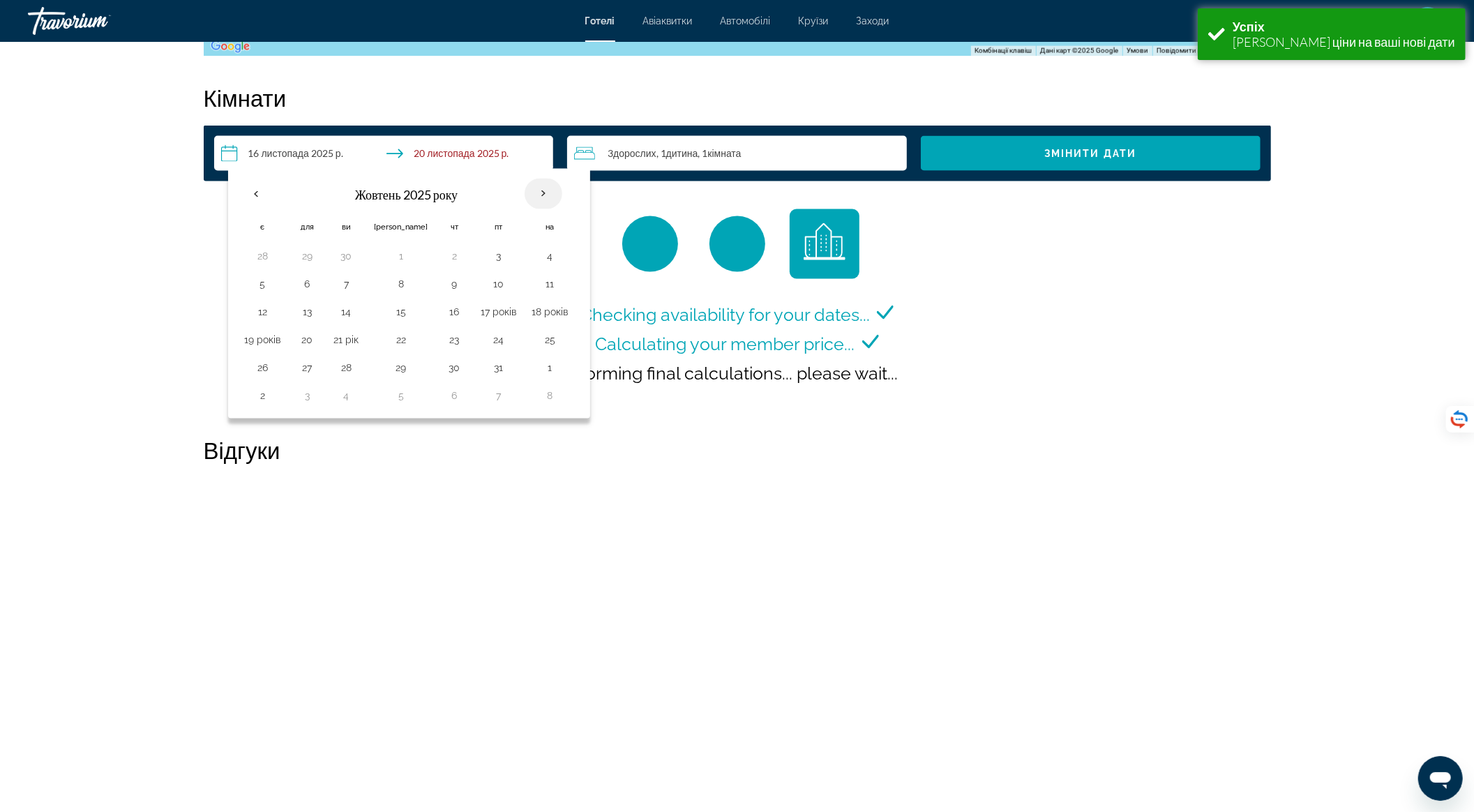
click at [524, 191] on th "Наступного місяця" at bounding box center [543, 194] width 38 height 31
click at [481, 155] on input "**********" at bounding box center [386, 155] width 345 height 39
click at [524, 188] on th "Наступного місяця" at bounding box center [543, 194] width 38 height 31
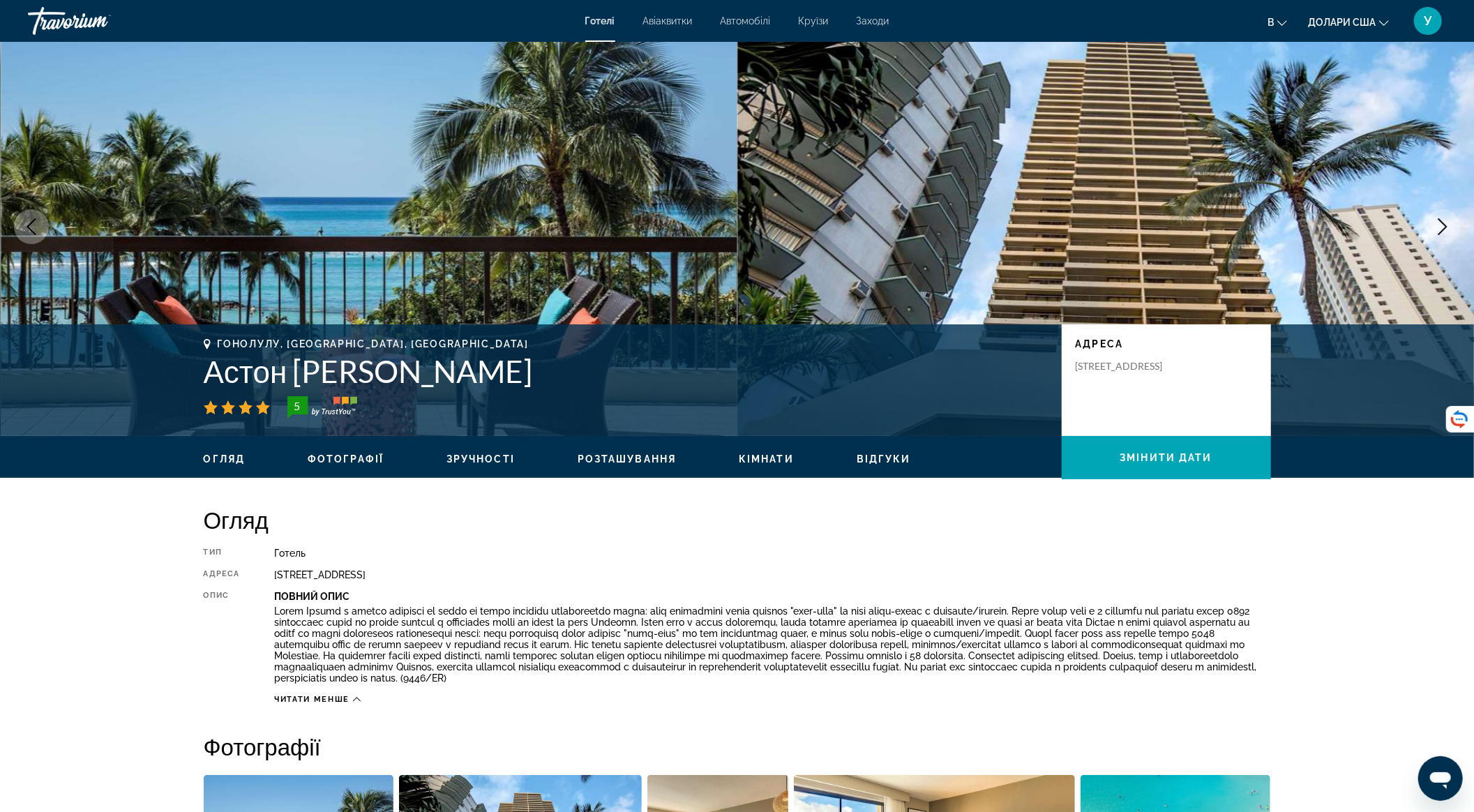
scroll to position [0, 0]
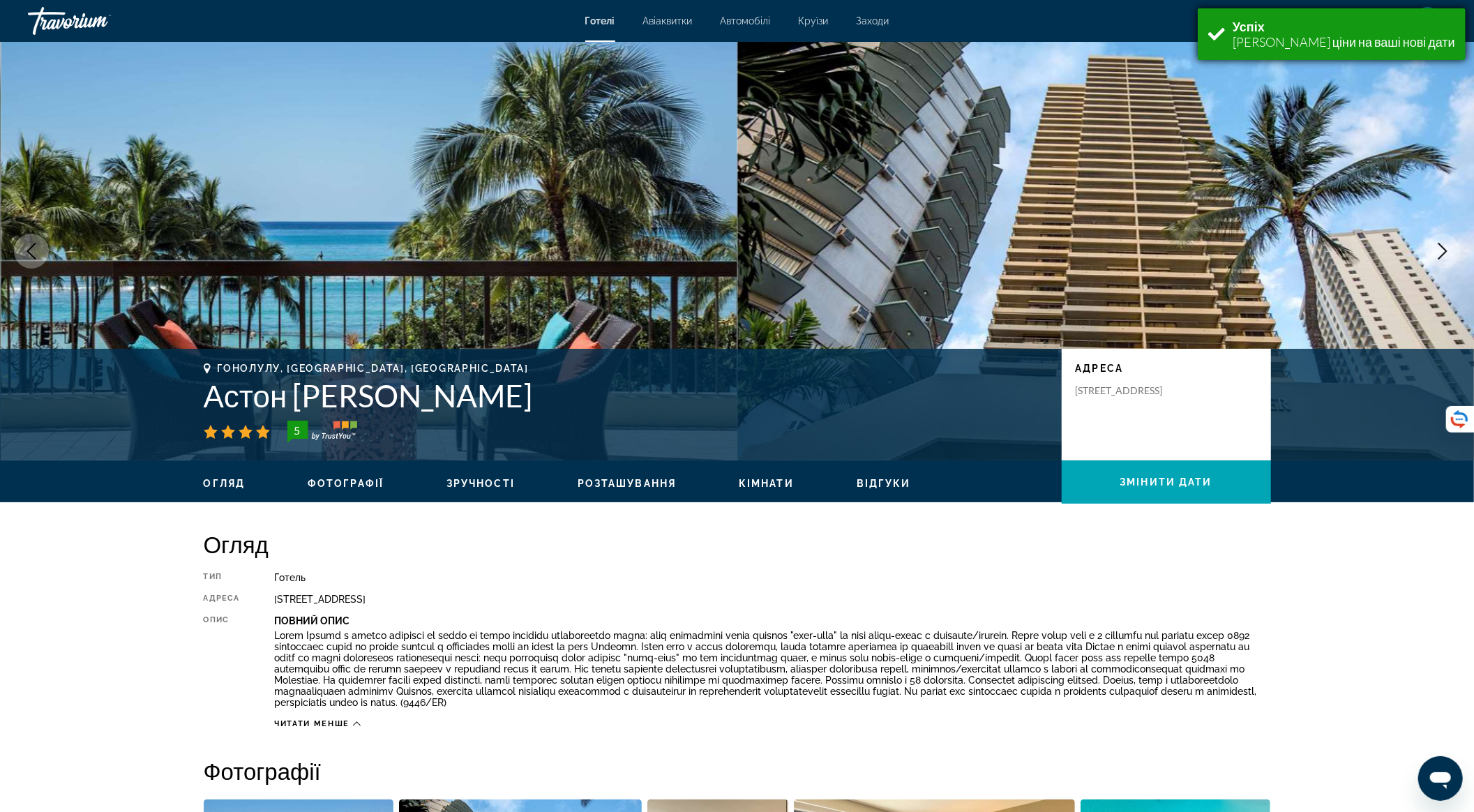
click at [1238, 42] on div "Успіх Переглядаємо ціни на ваші нові дати" at bounding box center [1331, 34] width 268 height 52
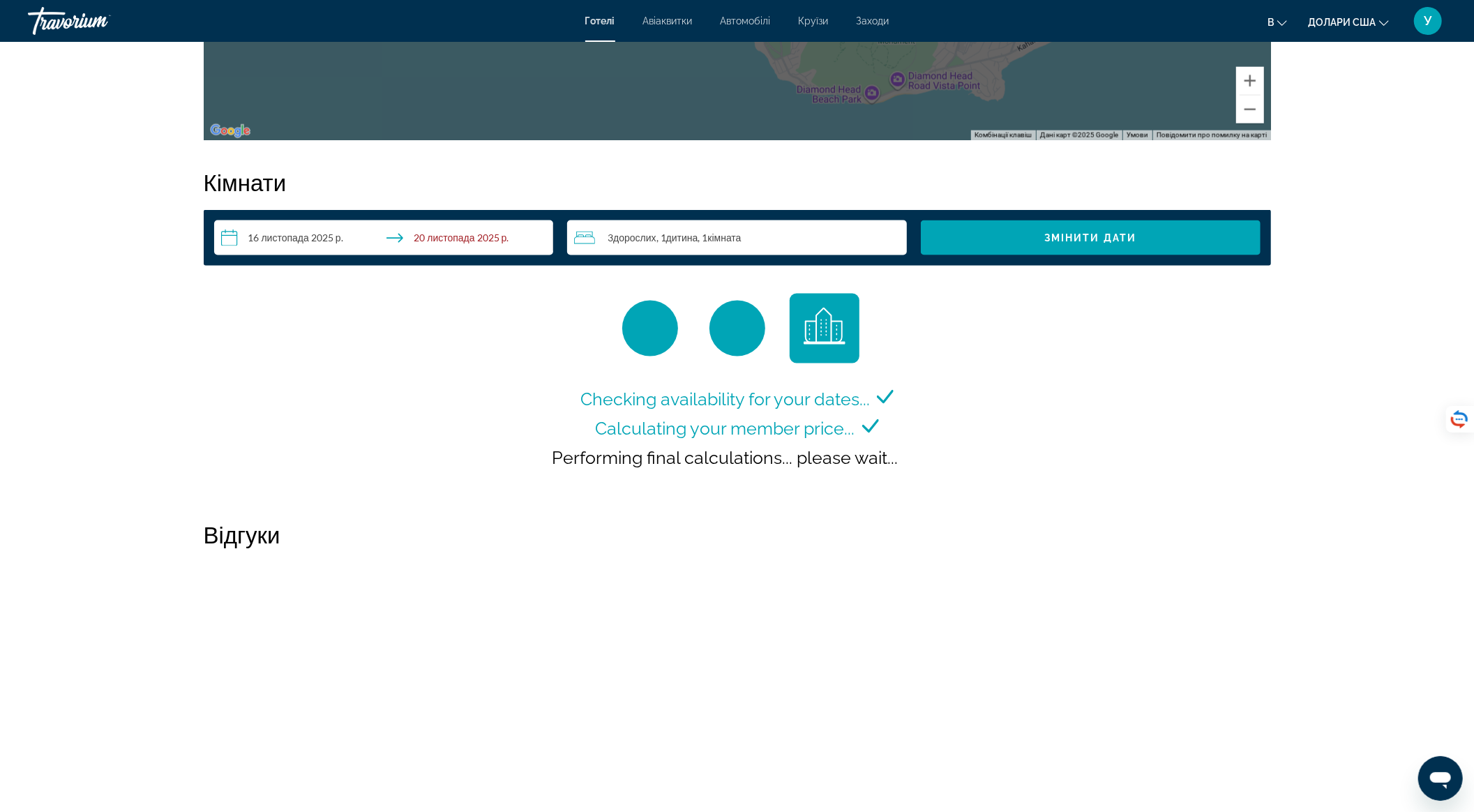
scroll to position [1673, 0]
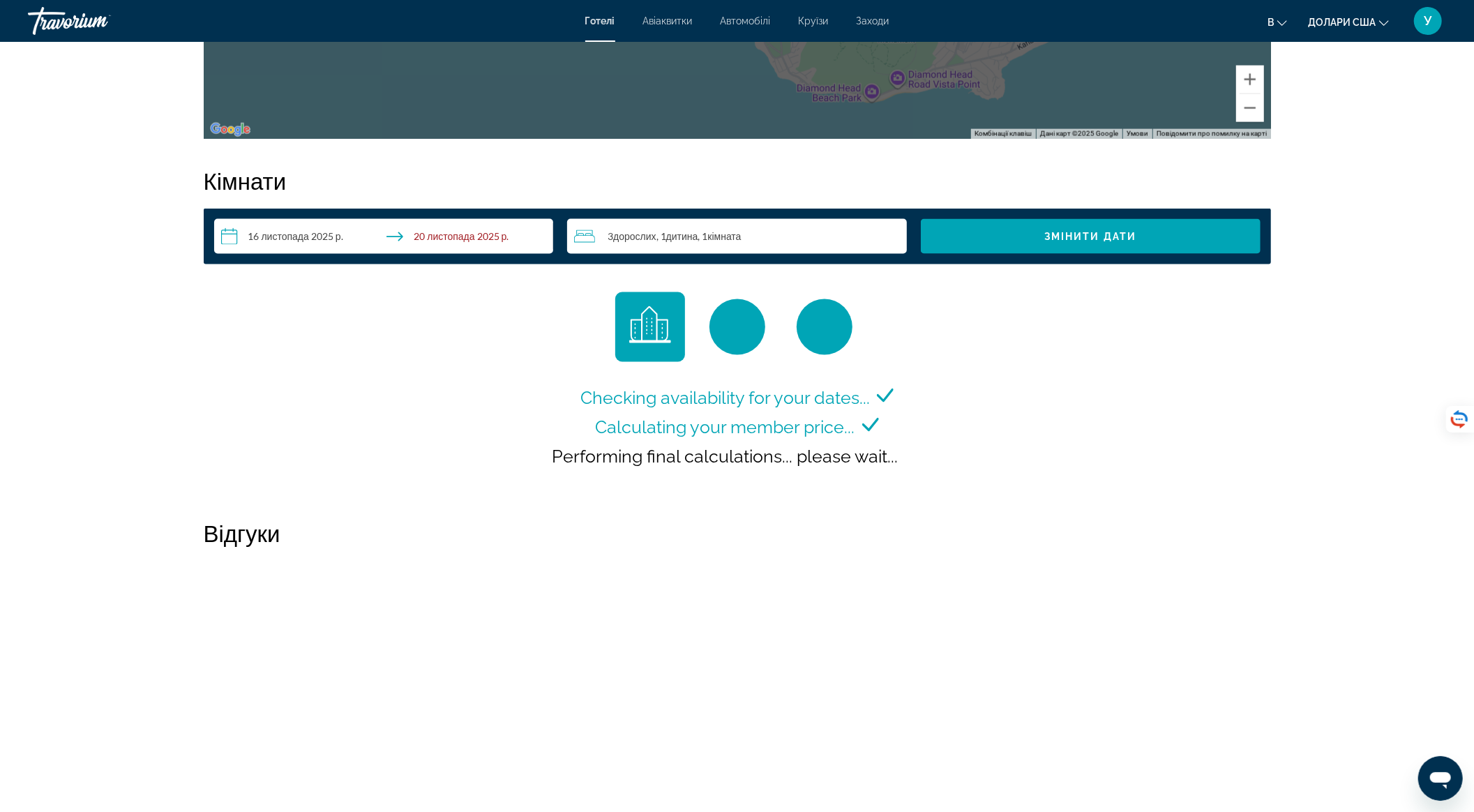
click at [473, 246] on input "**********" at bounding box center [386, 238] width 345 height 39
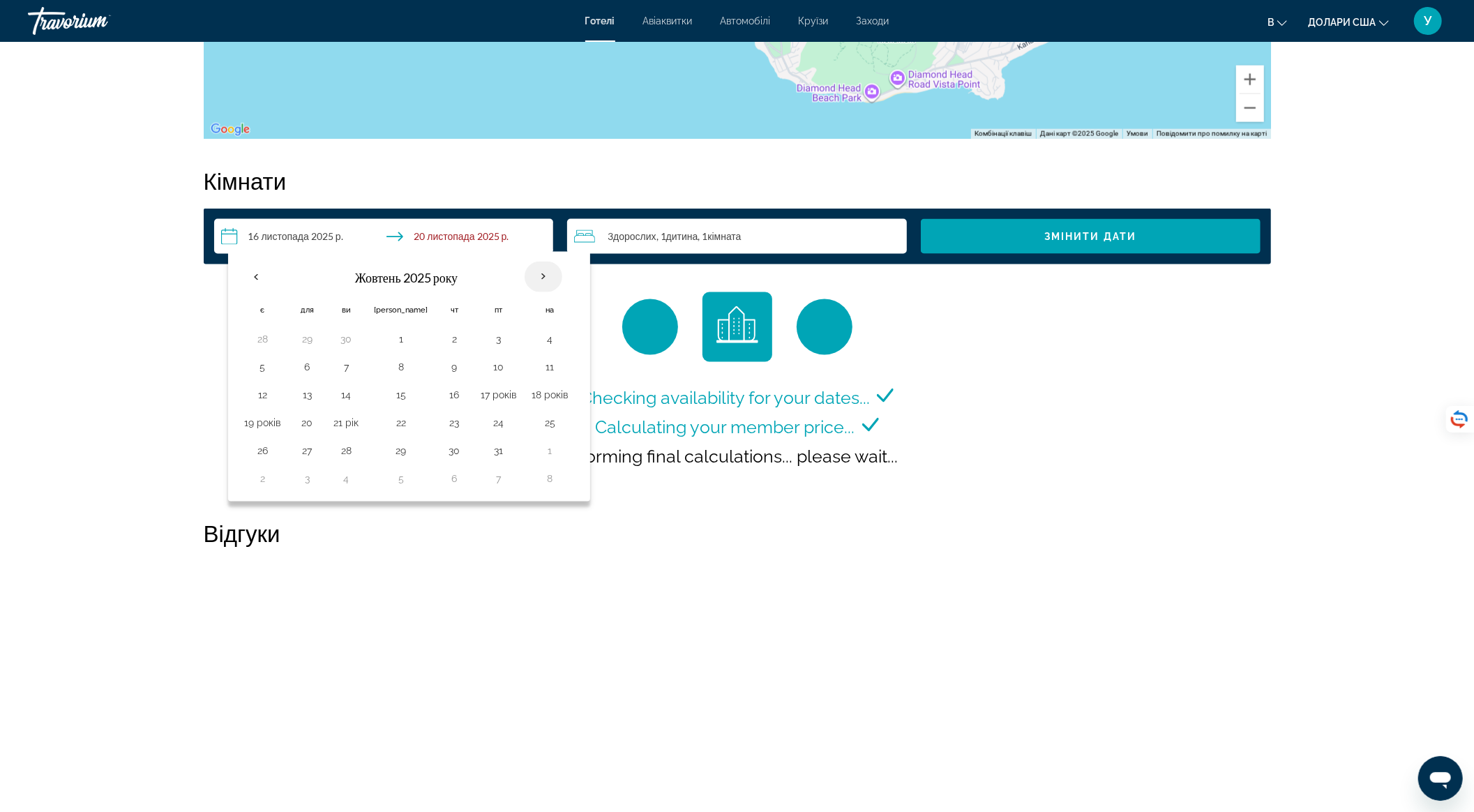
click at [524, 271] on th "Наступного місяця" at bounding box center [543, 277] width 38 height 31
click at [259, 265] on th "Previous month" at bounding box center [256, 277] width 38 height 31
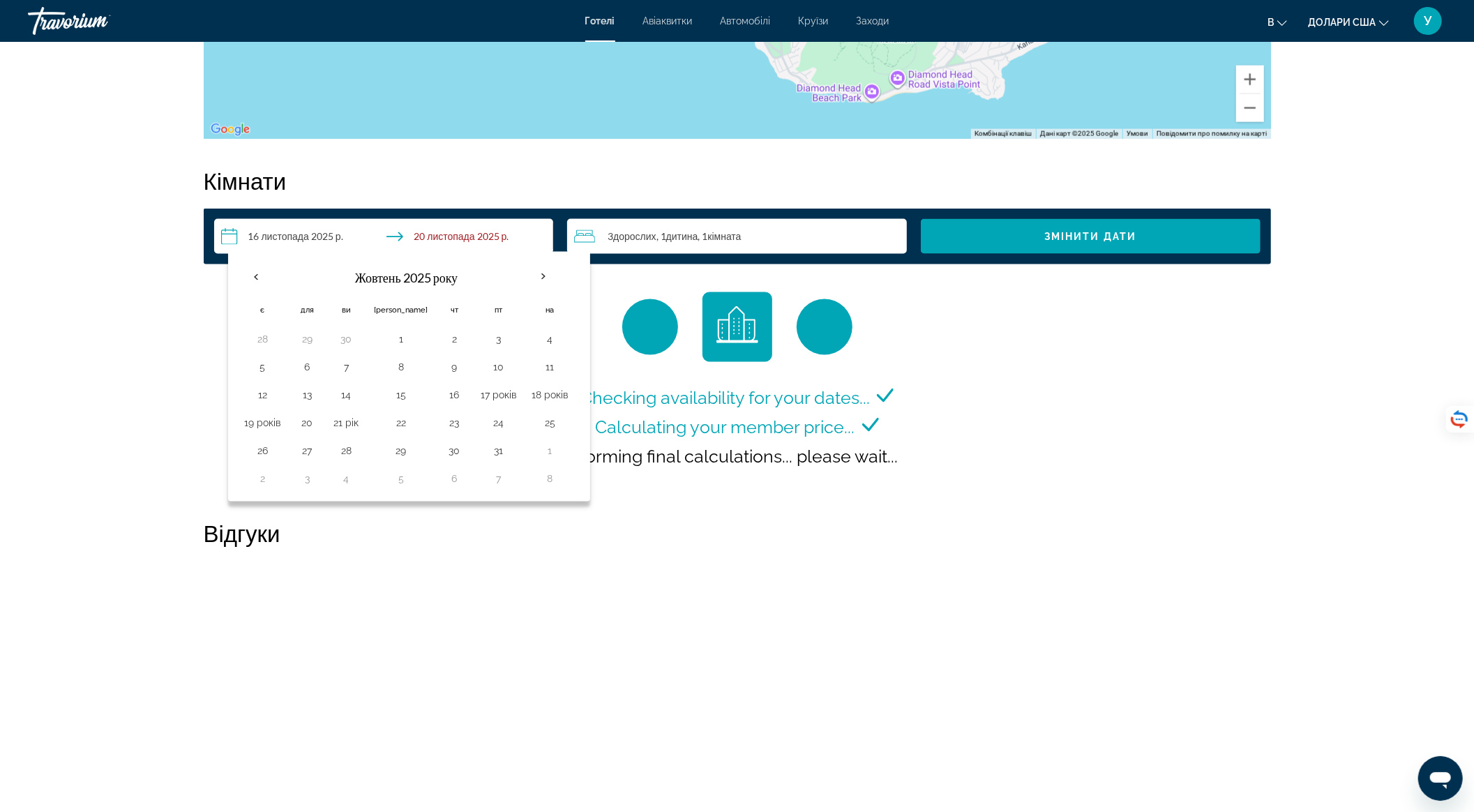
click at [258, 240] on input "**********" at bounding box center [386, 238] width 345 height 39
click at [261, 239] on input "**********" at bounding box center [386, 238] width 345 height 39
click at [1180, 243] on span "Віджет пошуку" at bounding box center [1090, 236] width 340 height 34
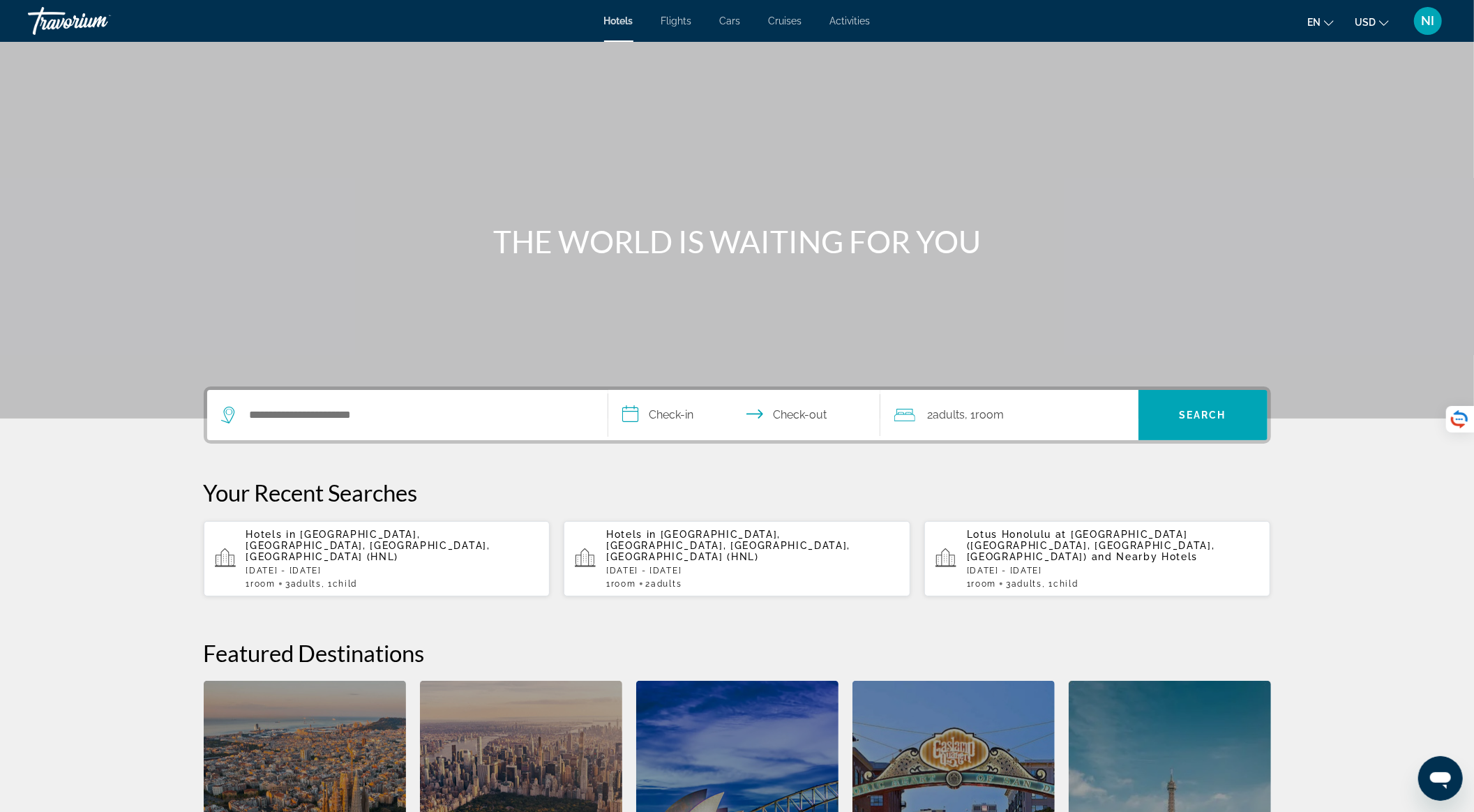
click at [413, 546] on p "Hotels in Honolulu, Oahu Island, HI, United States (HNL)" at bounding box center [393, 546] width 293 height 34
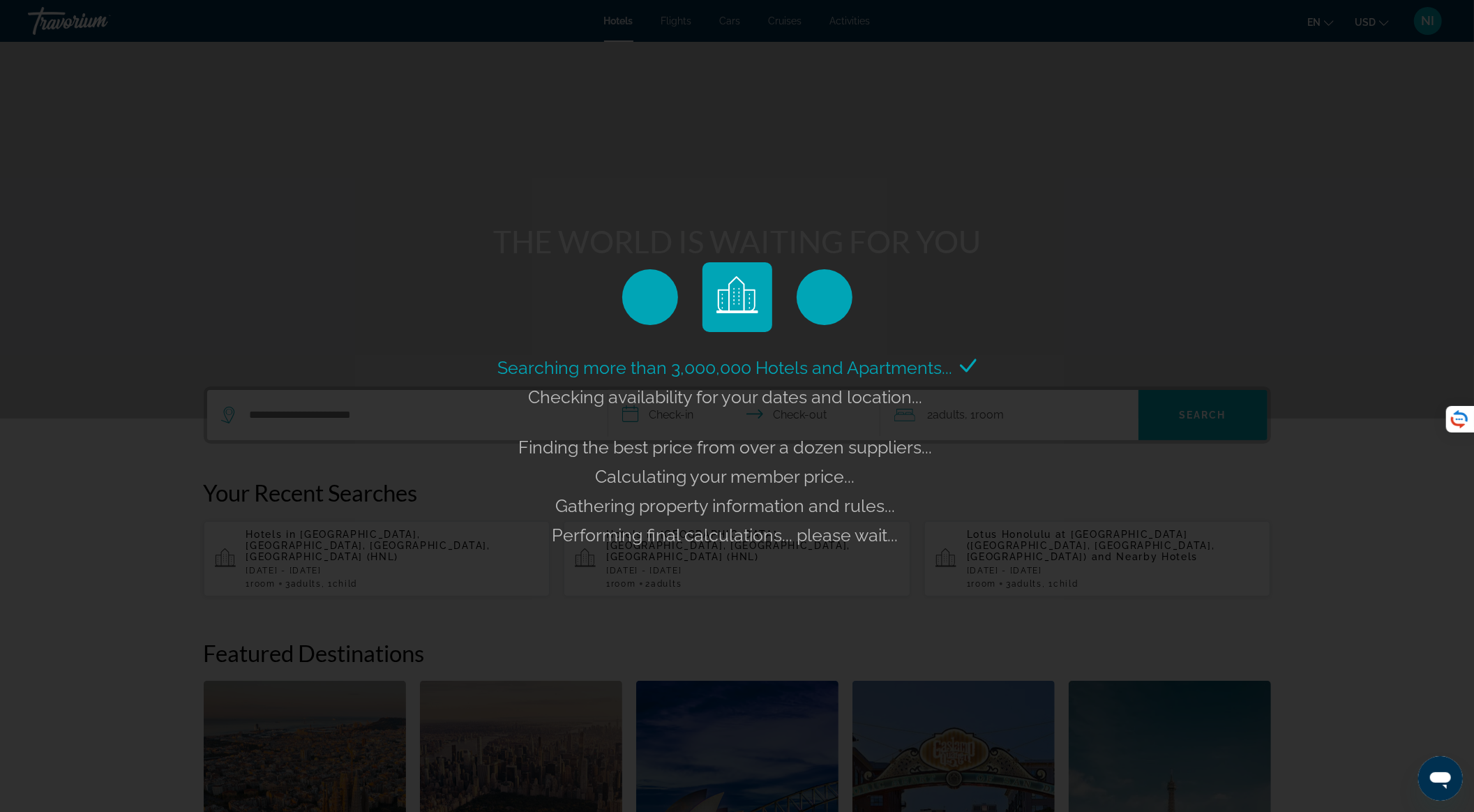
click at [1031, 553] on div "Searching more than 3,000,000 Hotels and Apartments... Checking availability fo…" at bounding box center [737, 406] width 1474 height 812
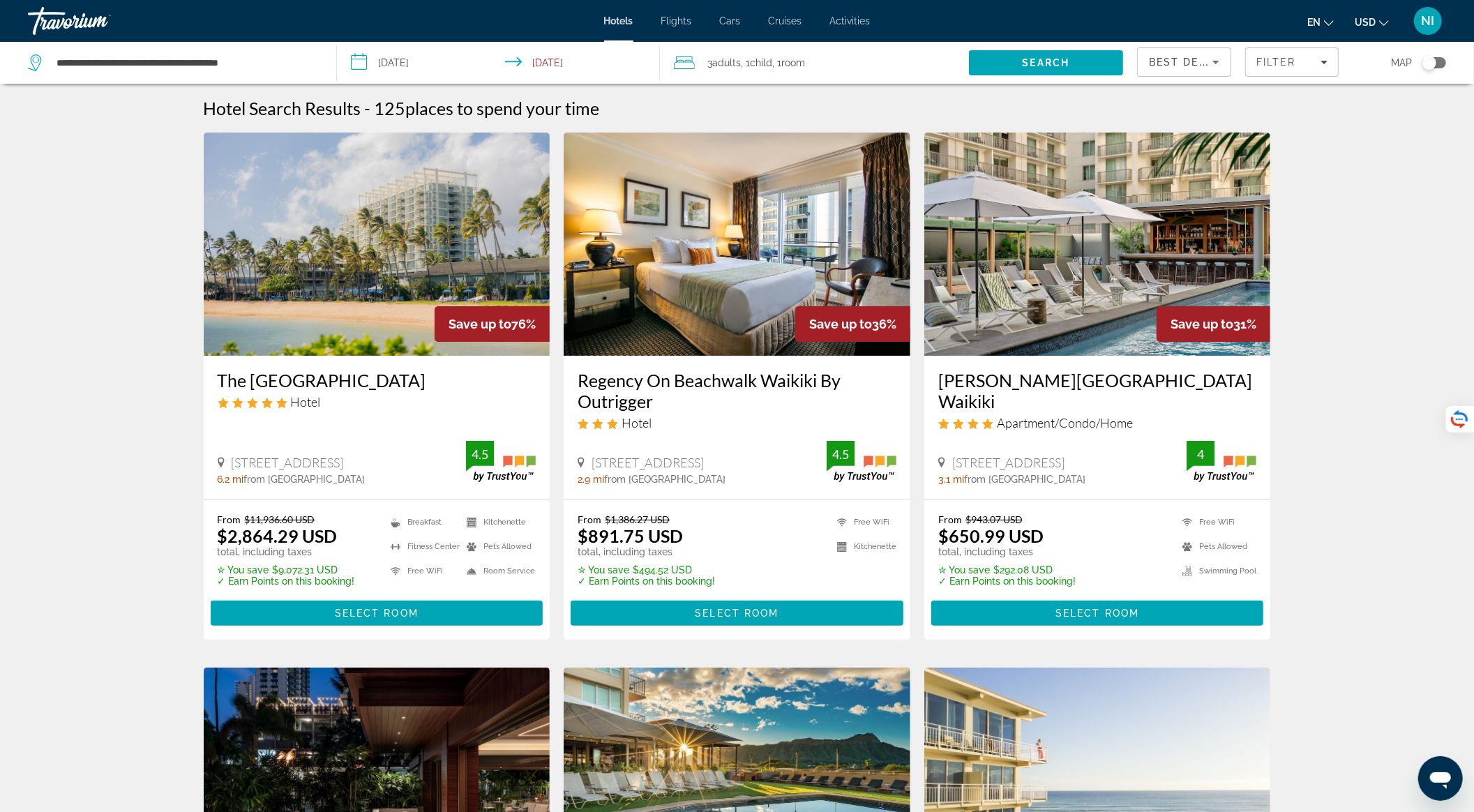
click at [1162, 59] on span "Best Deals" at bounding box center [1184, 62] width 72 height 11
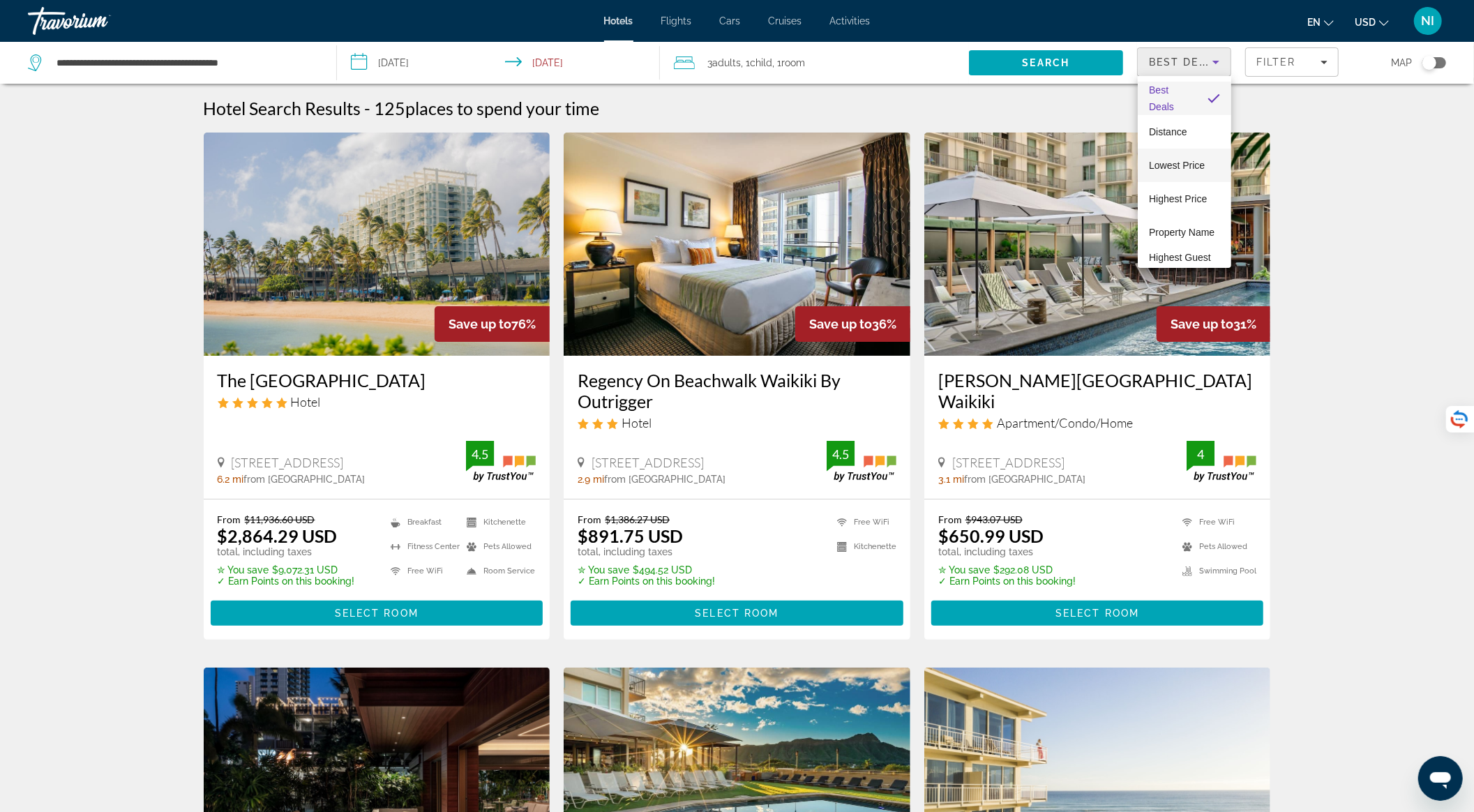
click at [1157, 163] on span "Lowest Price" at bounding box center [1176, 166] width 56 height 11
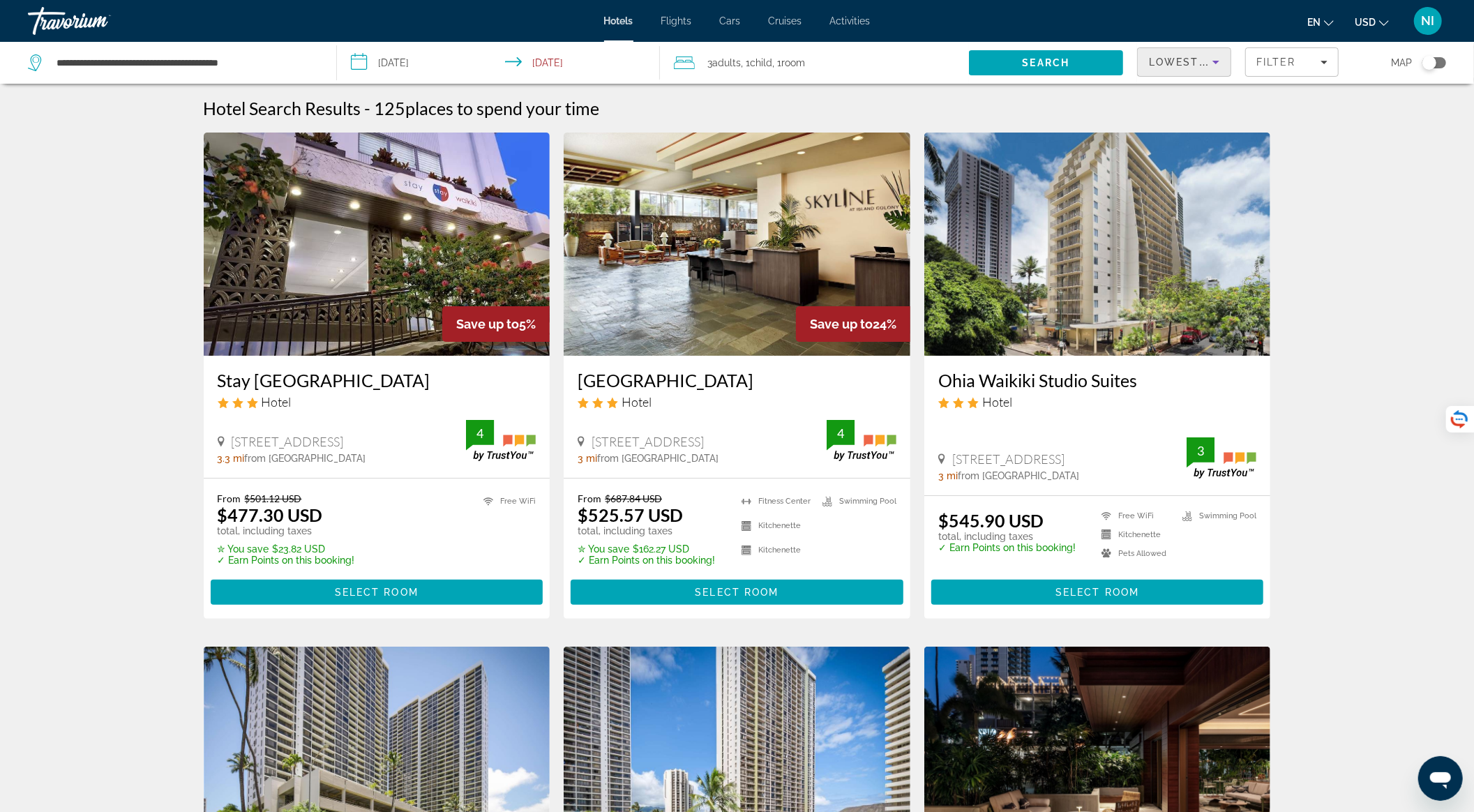
click at [523, 64] on input "**********" at bounding box center [501, 64] width 328 height 46
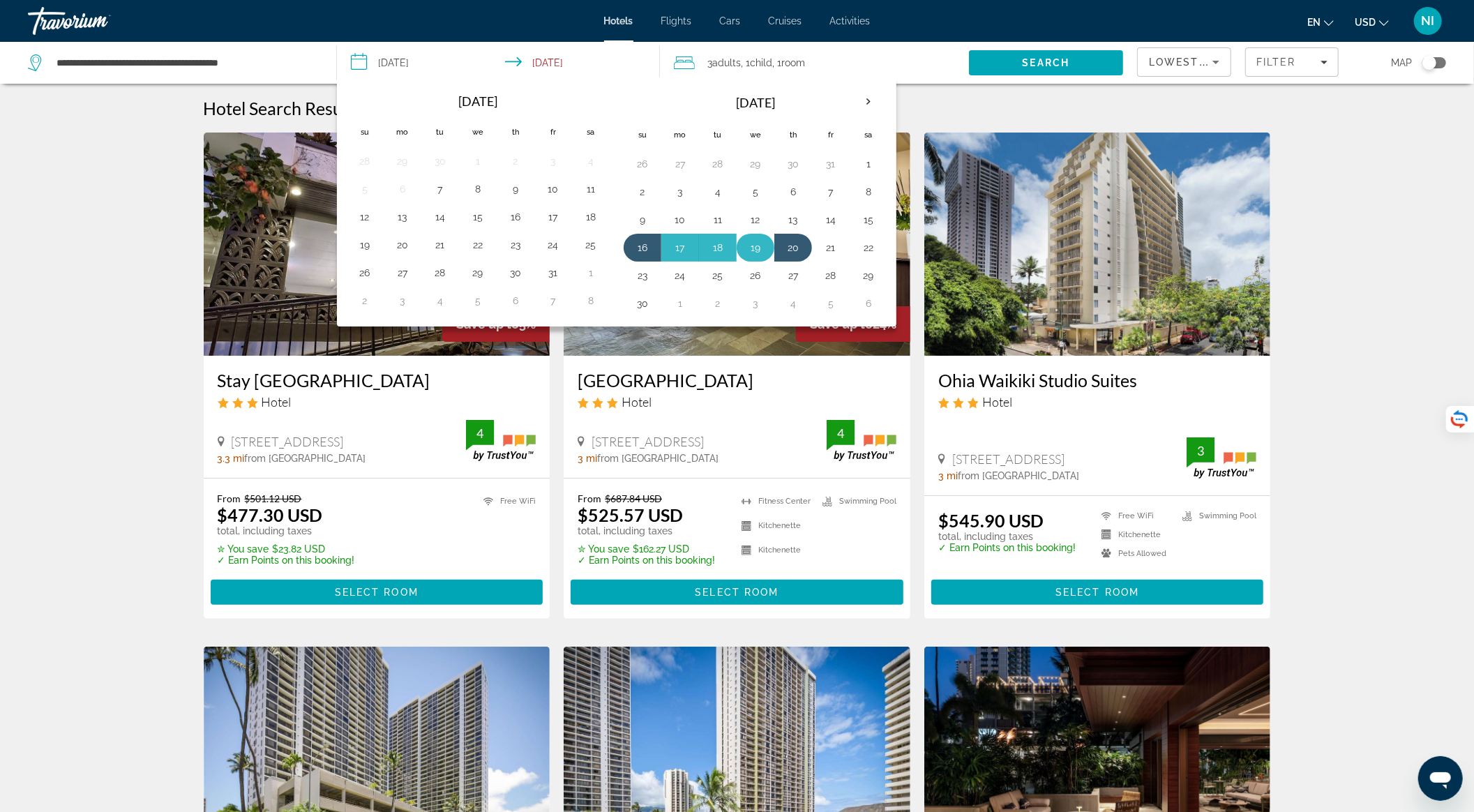
click at [760, 249] on button "19" at bounding box center [756, 247] width 23 height 20
click at [642, 246] on button "16" at bounding box center [643, 247] width 23 height 20
type input "**********"
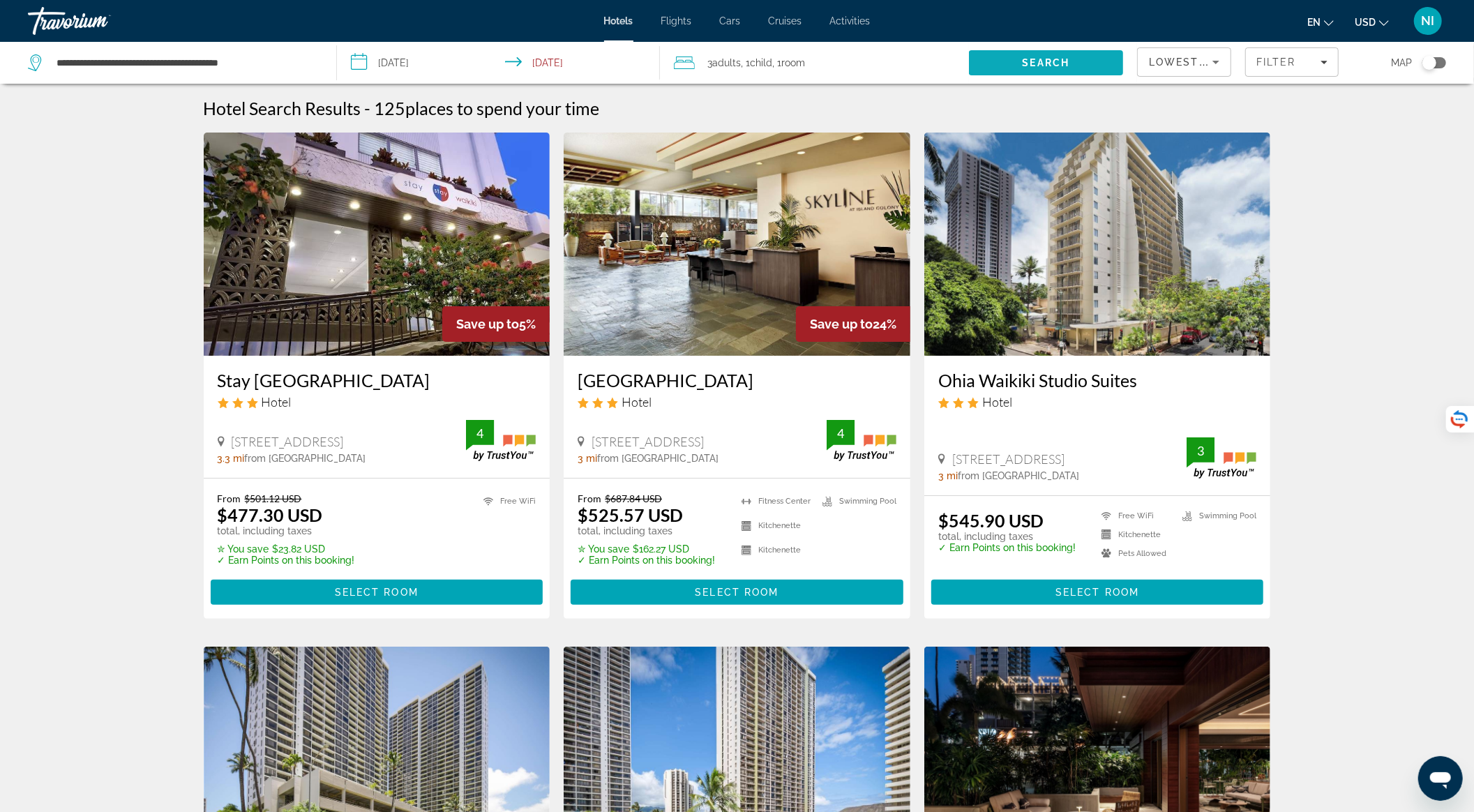
click at [1004, 58] on span "Search" at bounding box center [1046, 63] width 154 height 34
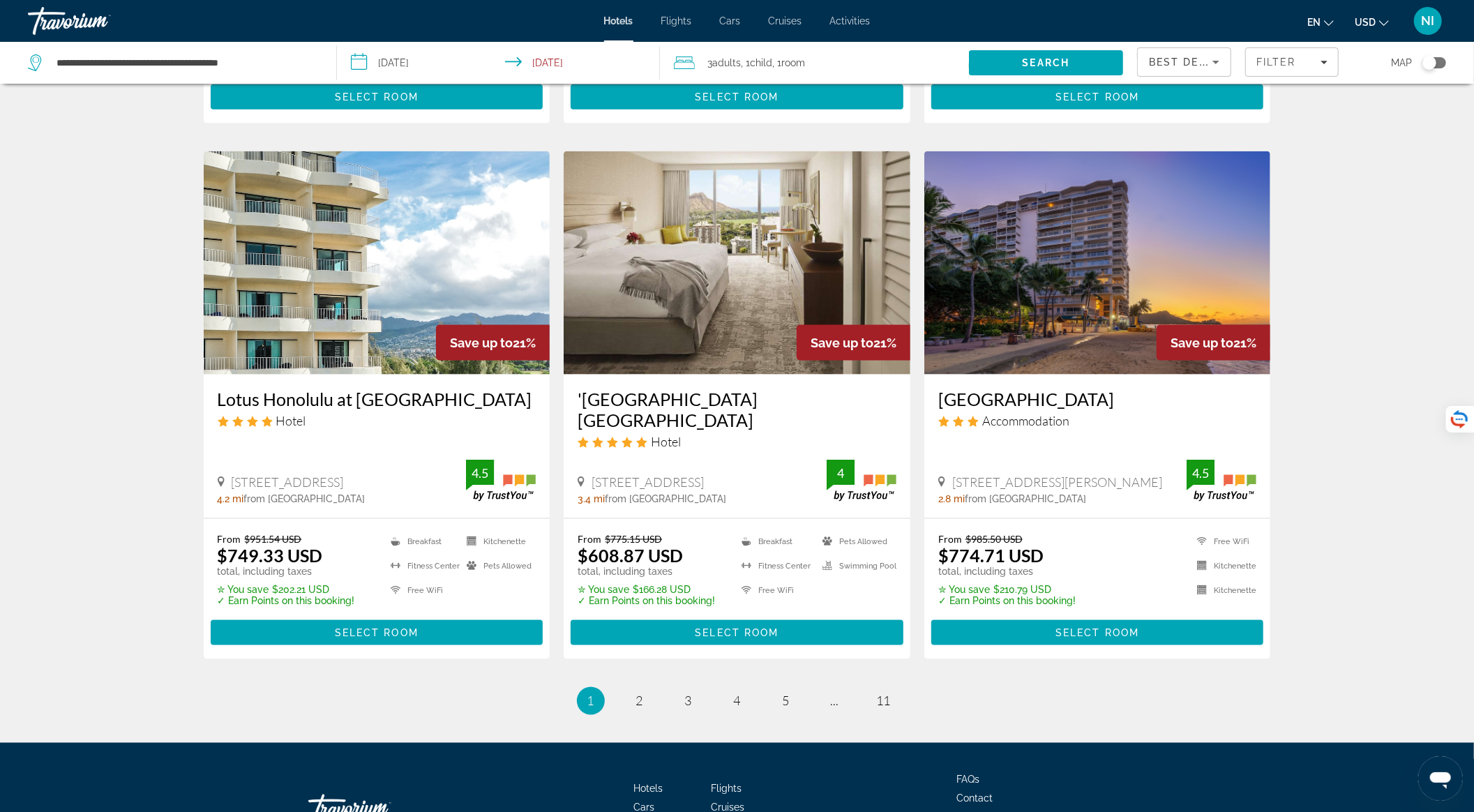
scroll to position [1624, 0]
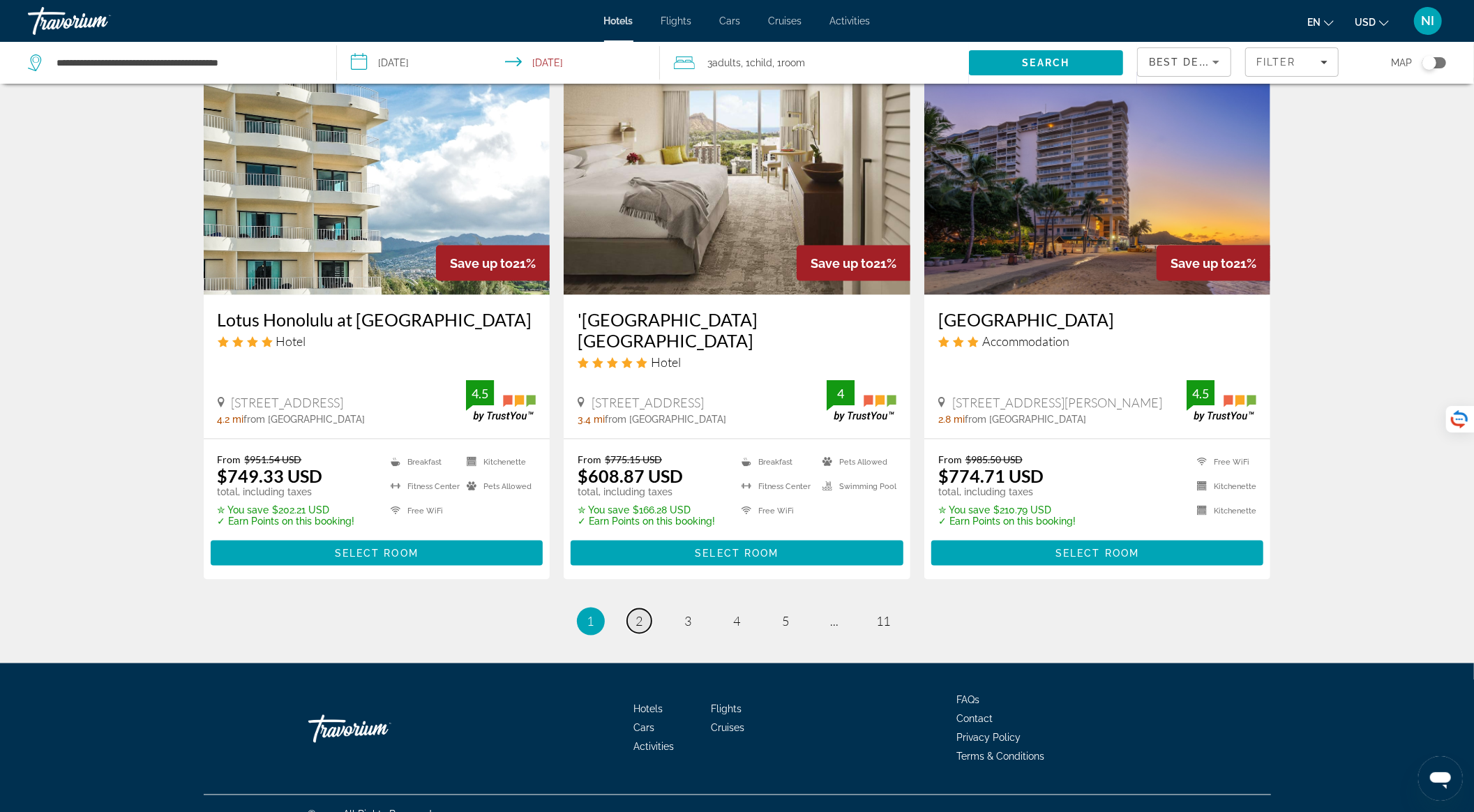
click at [639, 613] on span "2" at bounding box center [639, 621] width 7 height 15
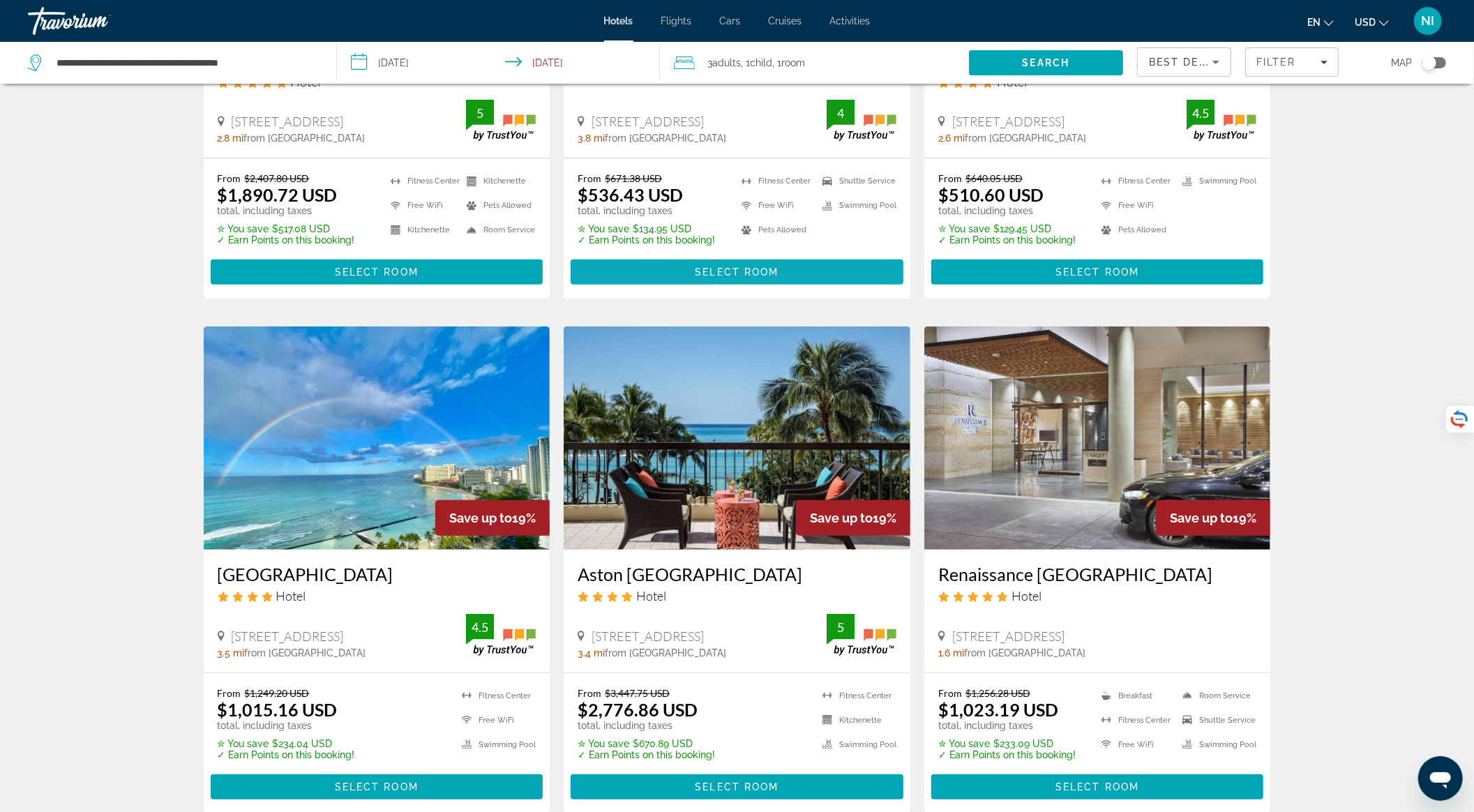
scroll to position [372, 0]
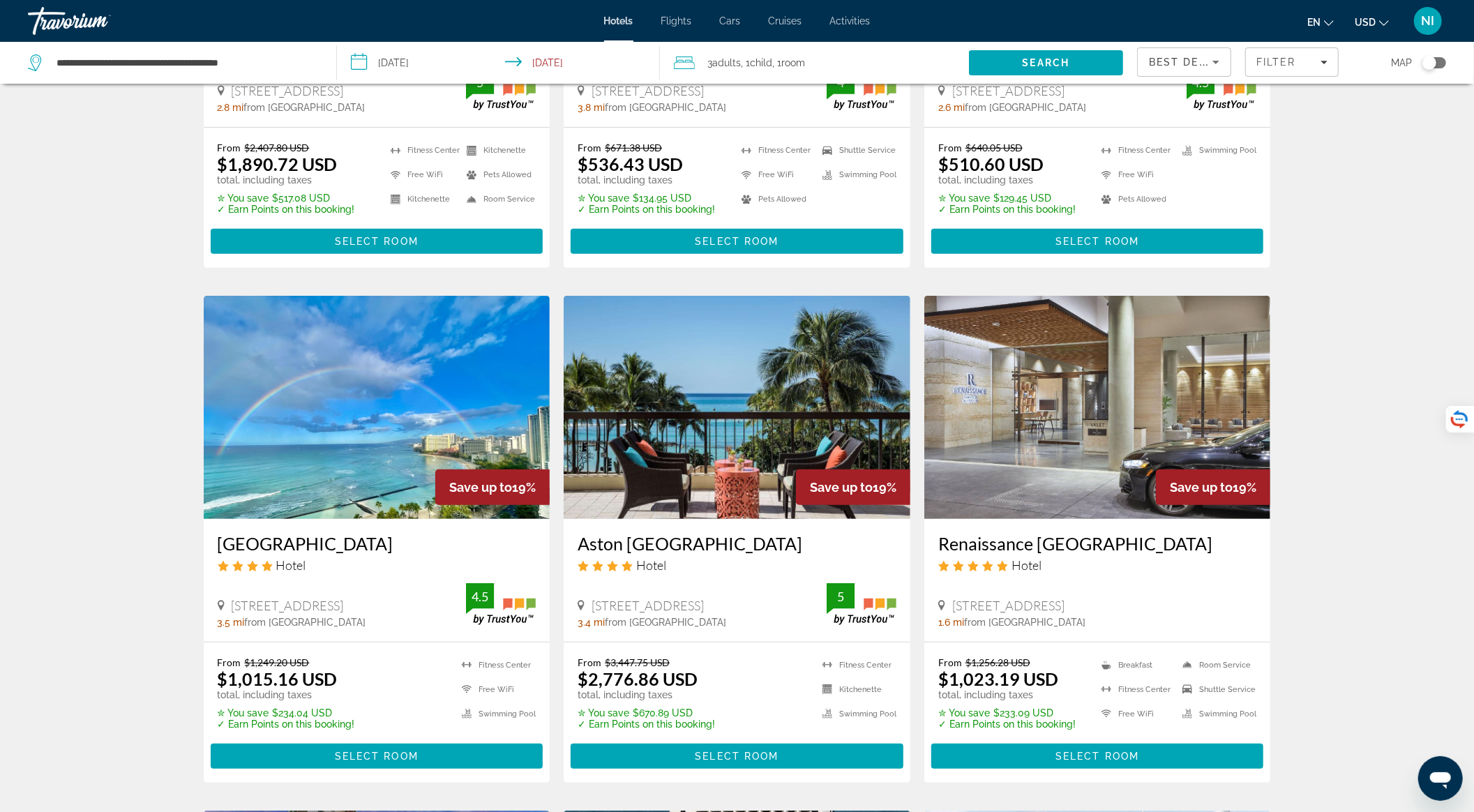
click at [734, 412] on img "Main content" at bounding box center [737, 406] width 346 height 223
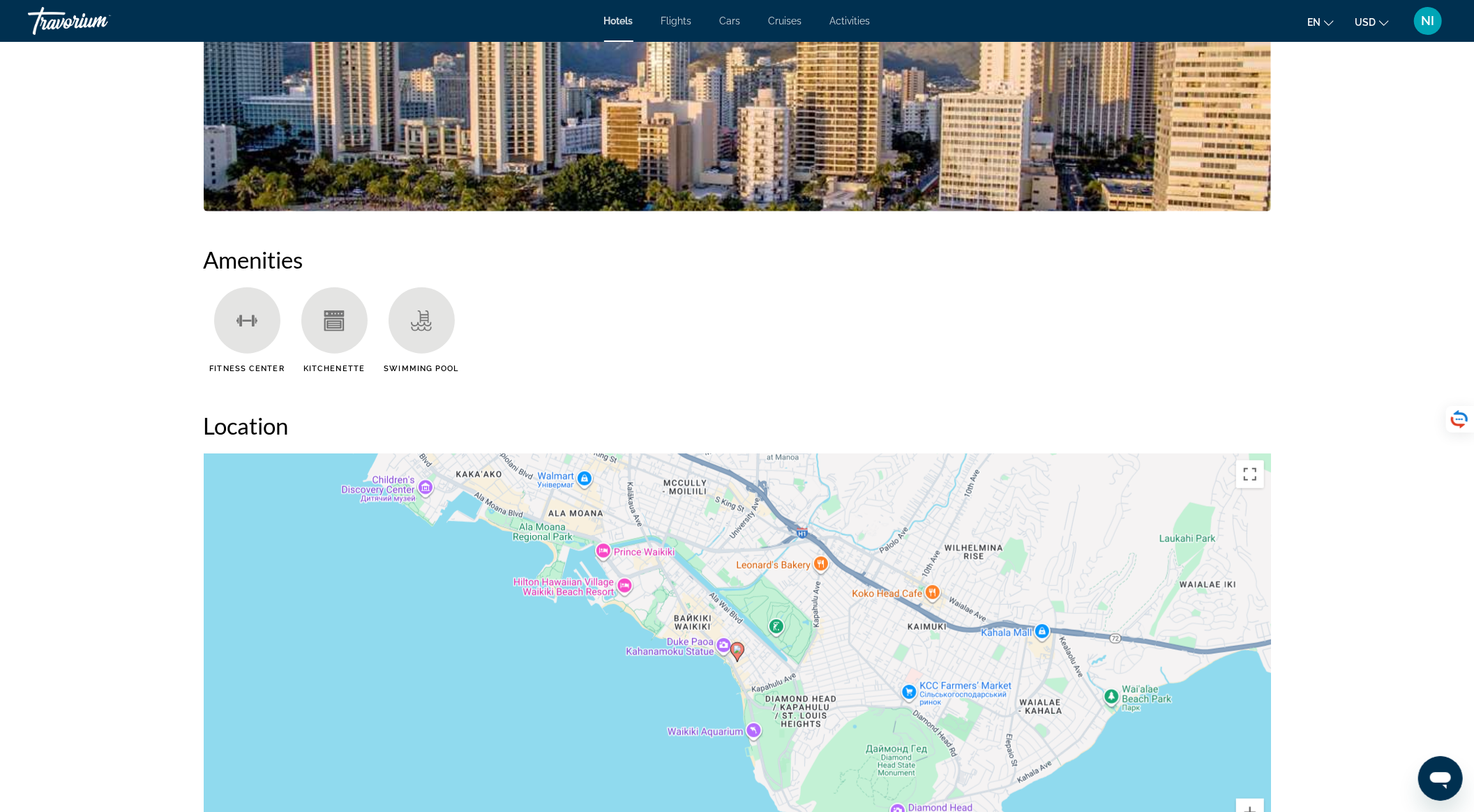
scroll to position [1394, 0]
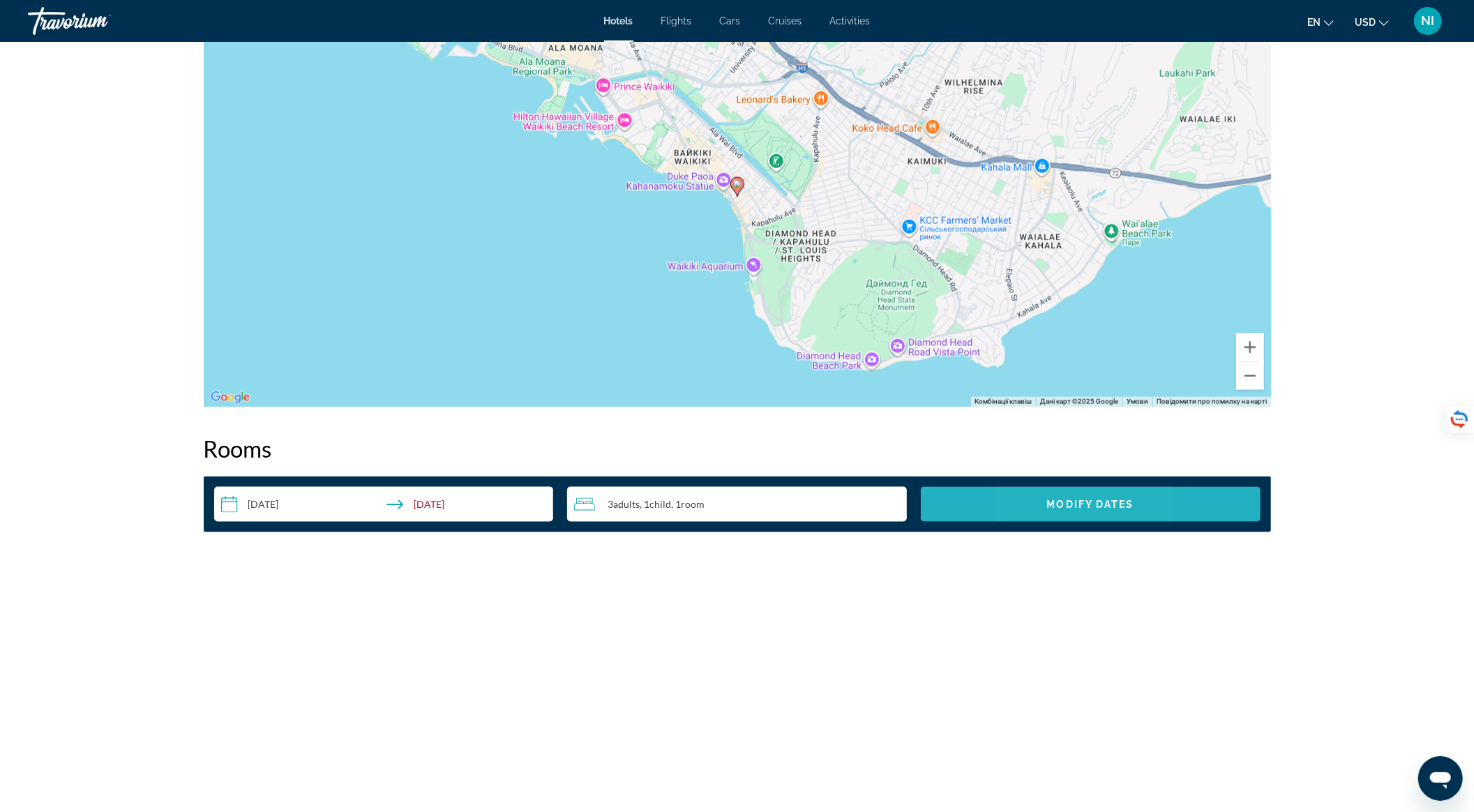
click at [1040, 510] on span "Search widget" at bounding box center [1090, 504] width 340 height 34
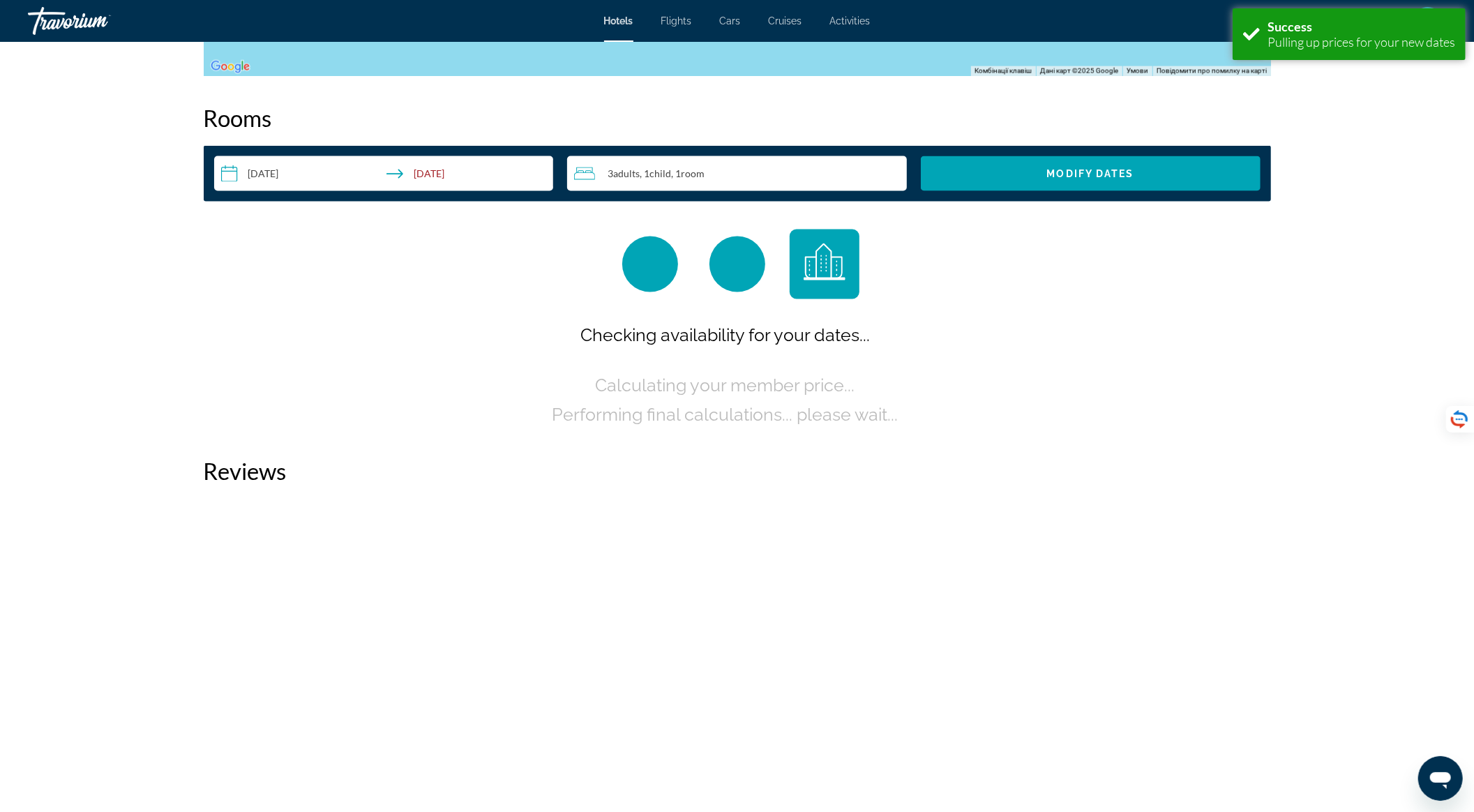
scroll to position [1745, 0]
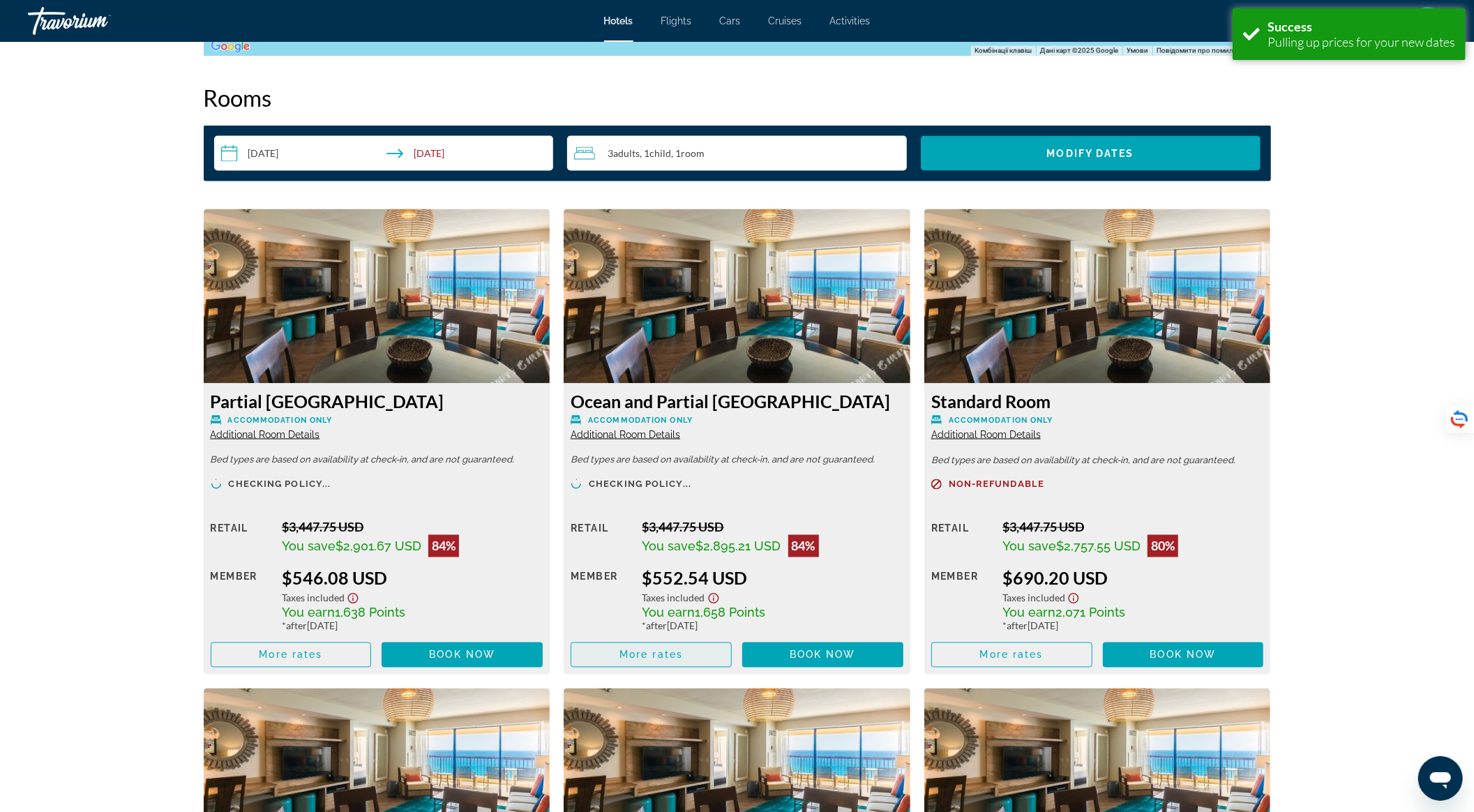
click at [632, 647] on span "Main content" at bounding box center [651, 655] width 160 height 34
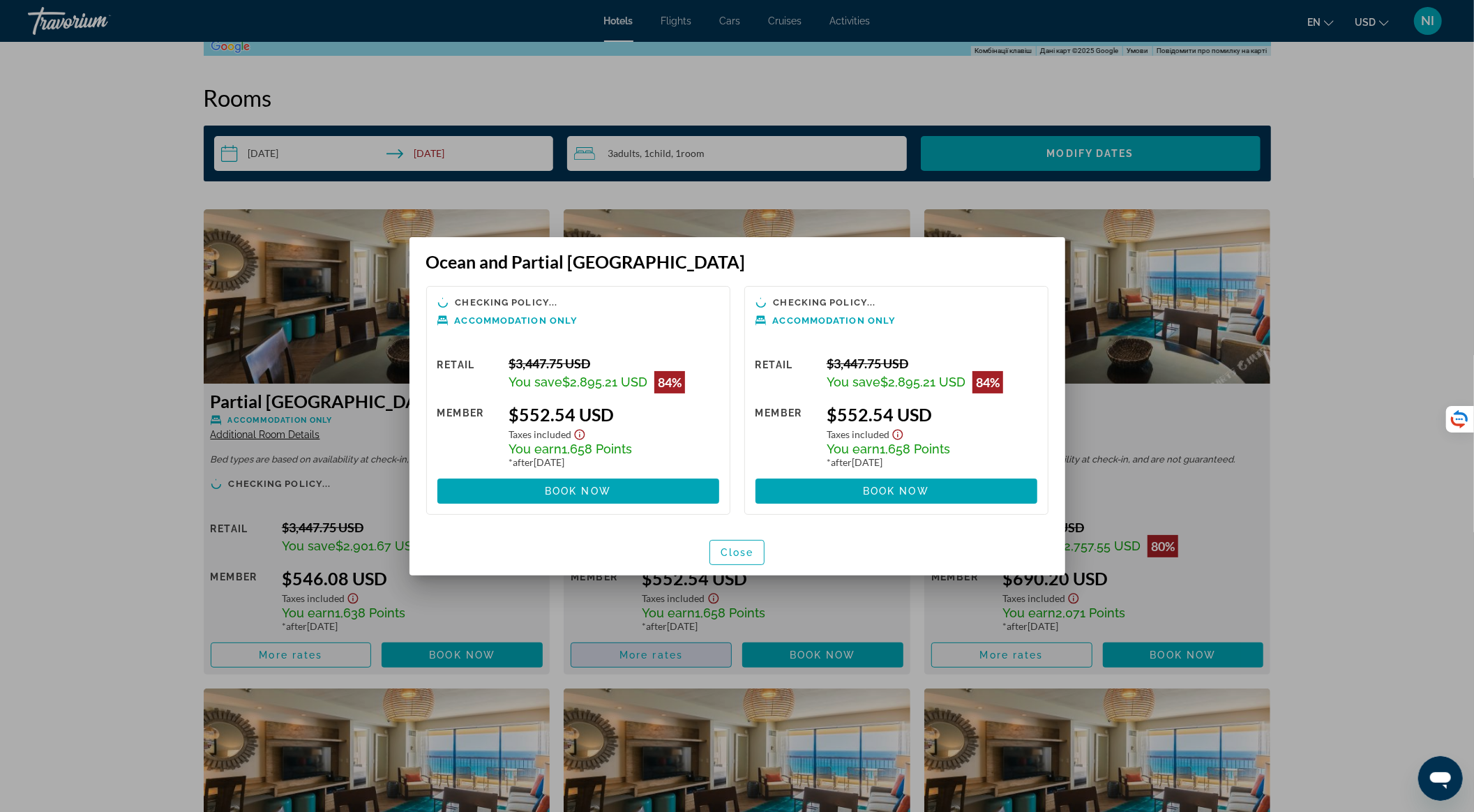
scroll to position [0, 0]
click at [723, 556] on span "Close" at bounding box center [737, 552] width 34 height 11
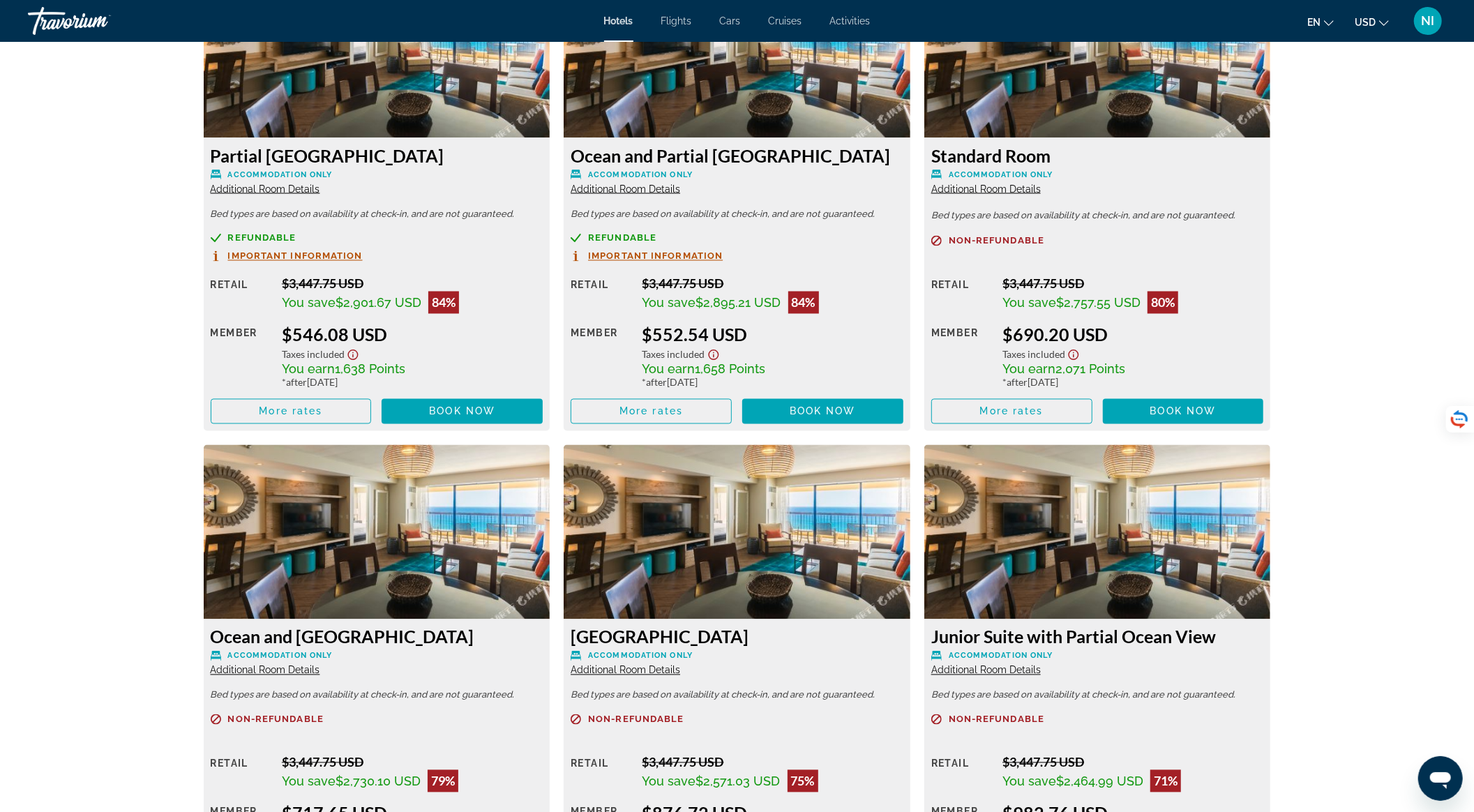
scroll to position [1745, 0]
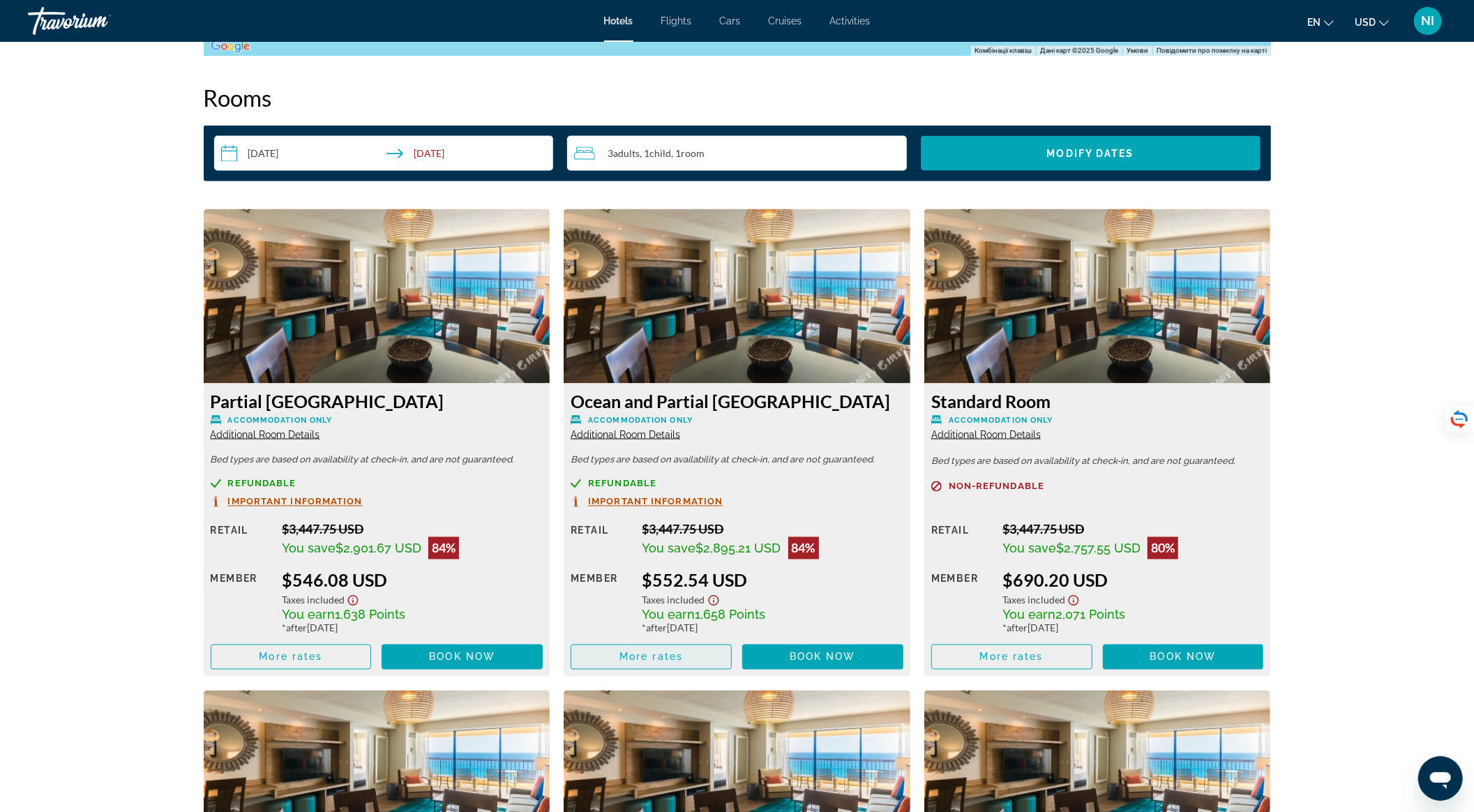
click at [650, 651] on span "More rates" at bounding box center [650, 657] width 63 height 11
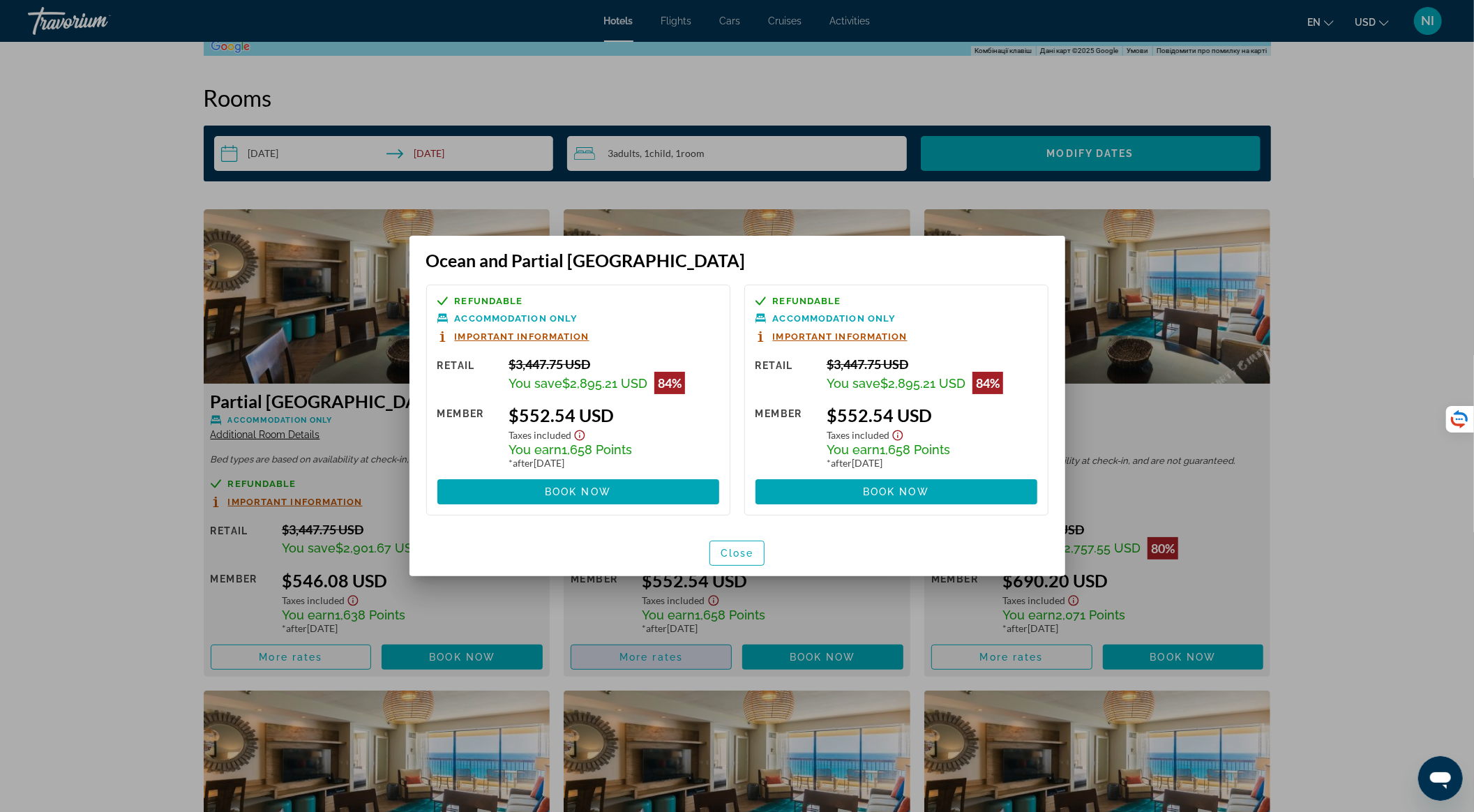
scroll to position [0, 0]
click at [629, 500] on span at bounding box center [578, 492] width 281 height 34
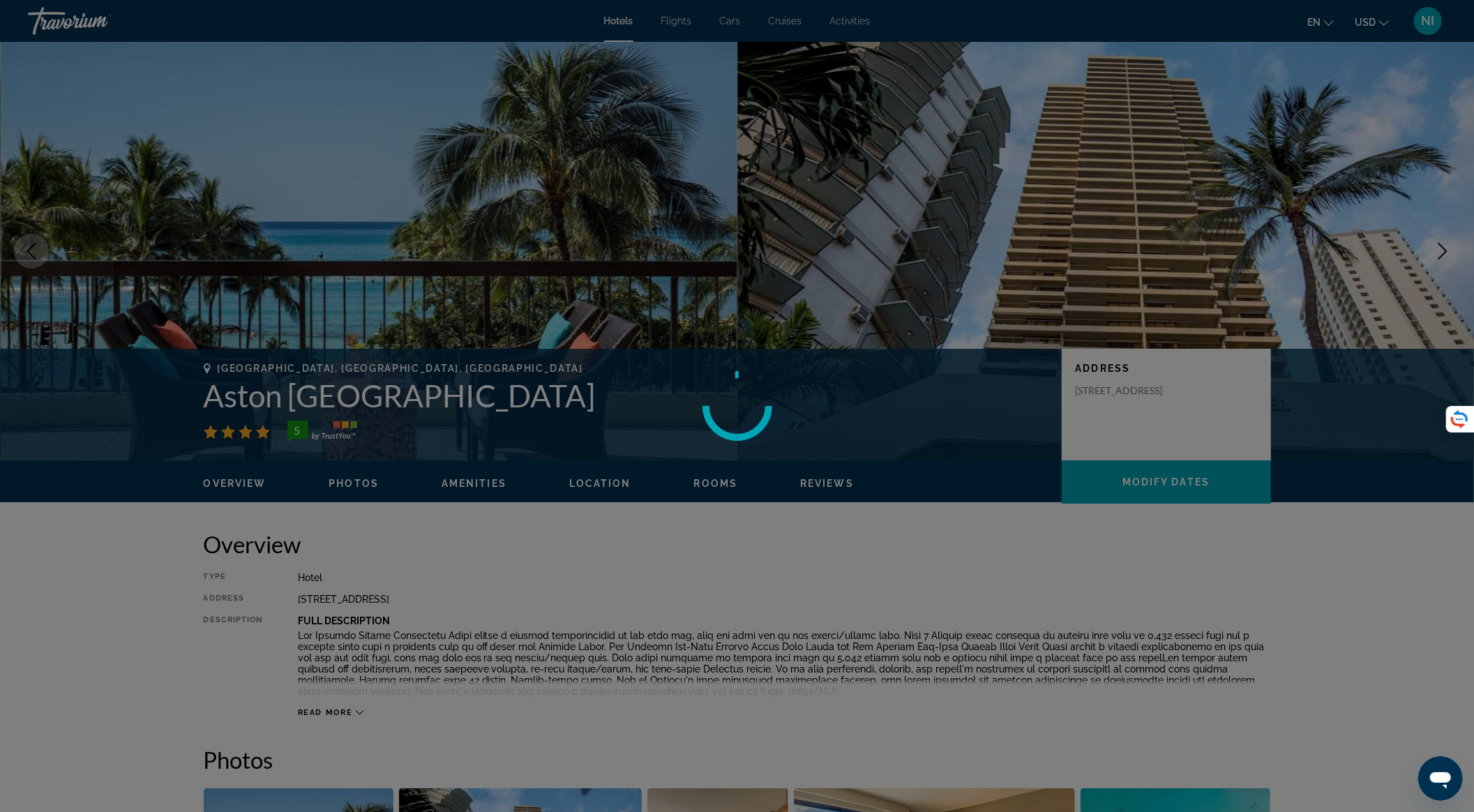
scroll to position [1745, 0]
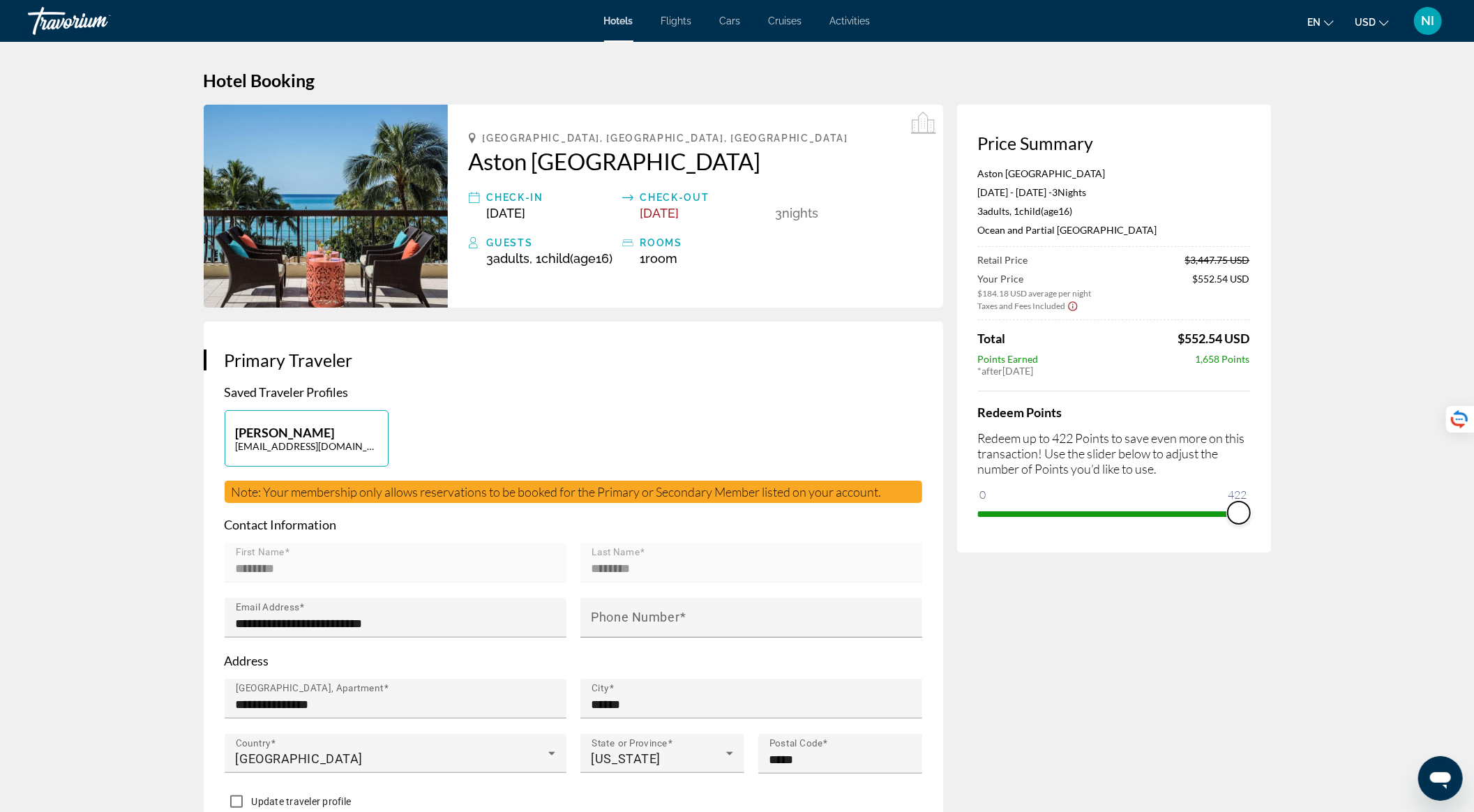
drag, startPoint x: 998, startPoint y: 516, endPoint x: 1281, endPoint y: 502, distance: 283.3
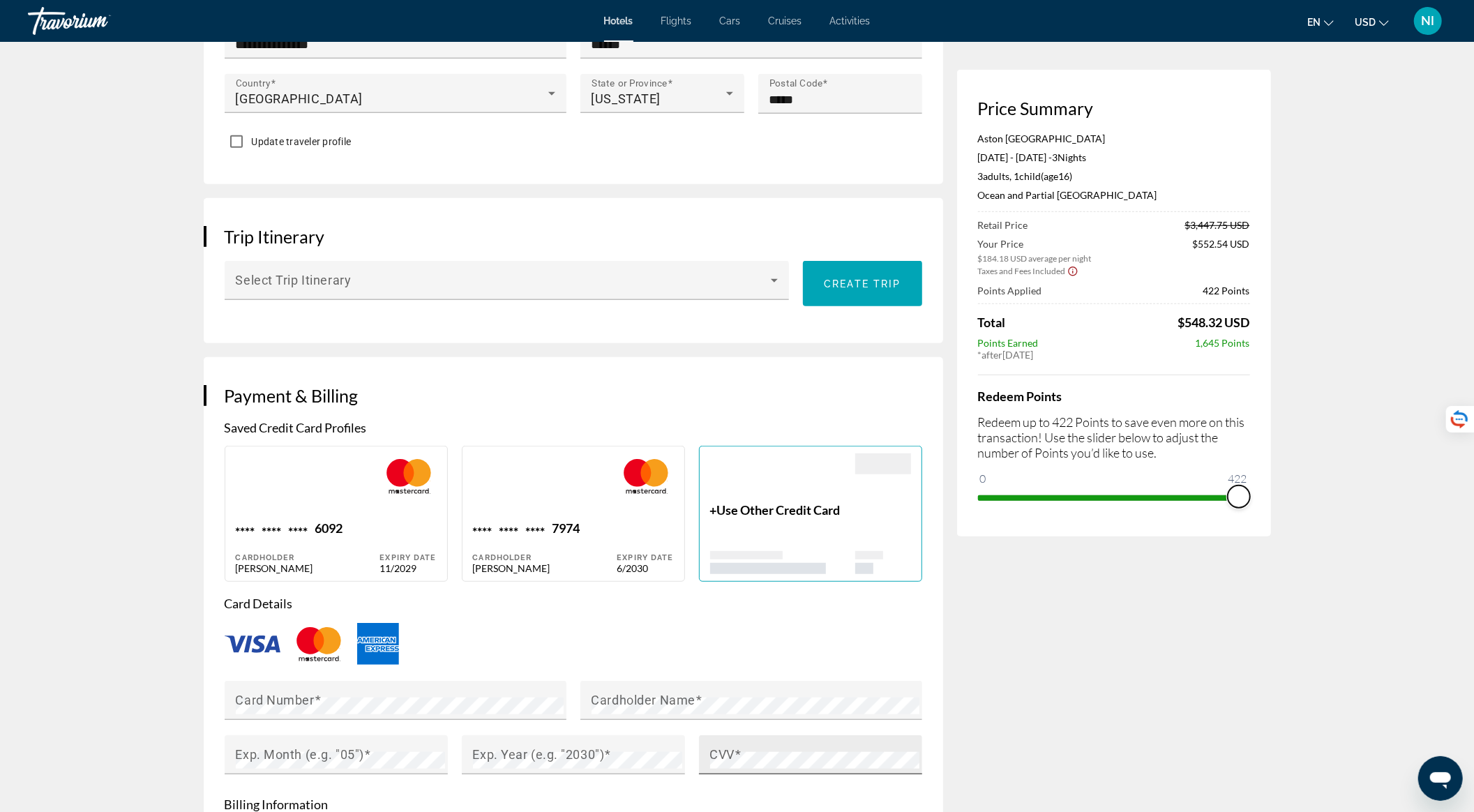
scroll to position [930, 0]
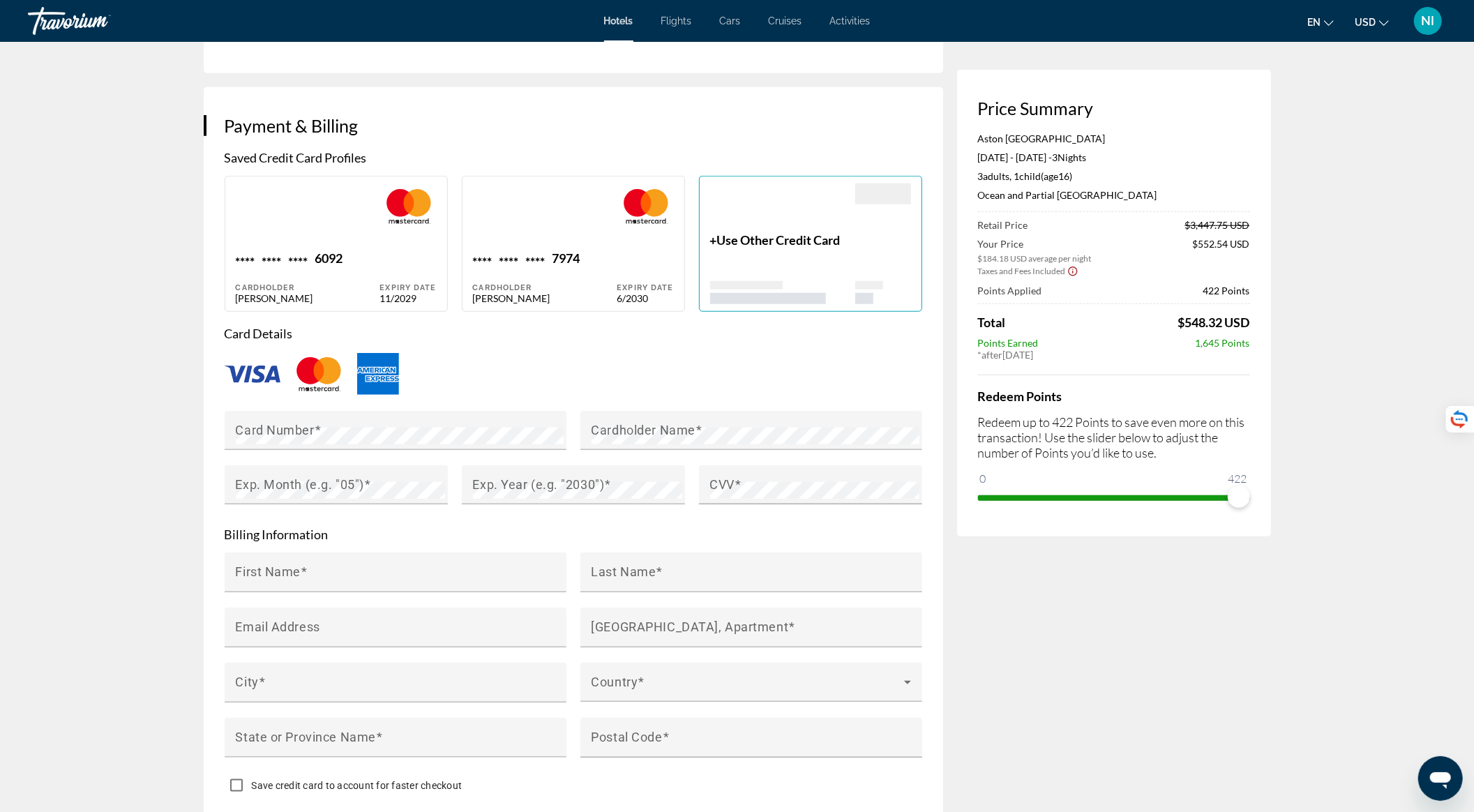
click at [565, 292] on div "Cardholder" at bounding box center [544, 288] width 144 height 9
type input "********"
type input "**********"
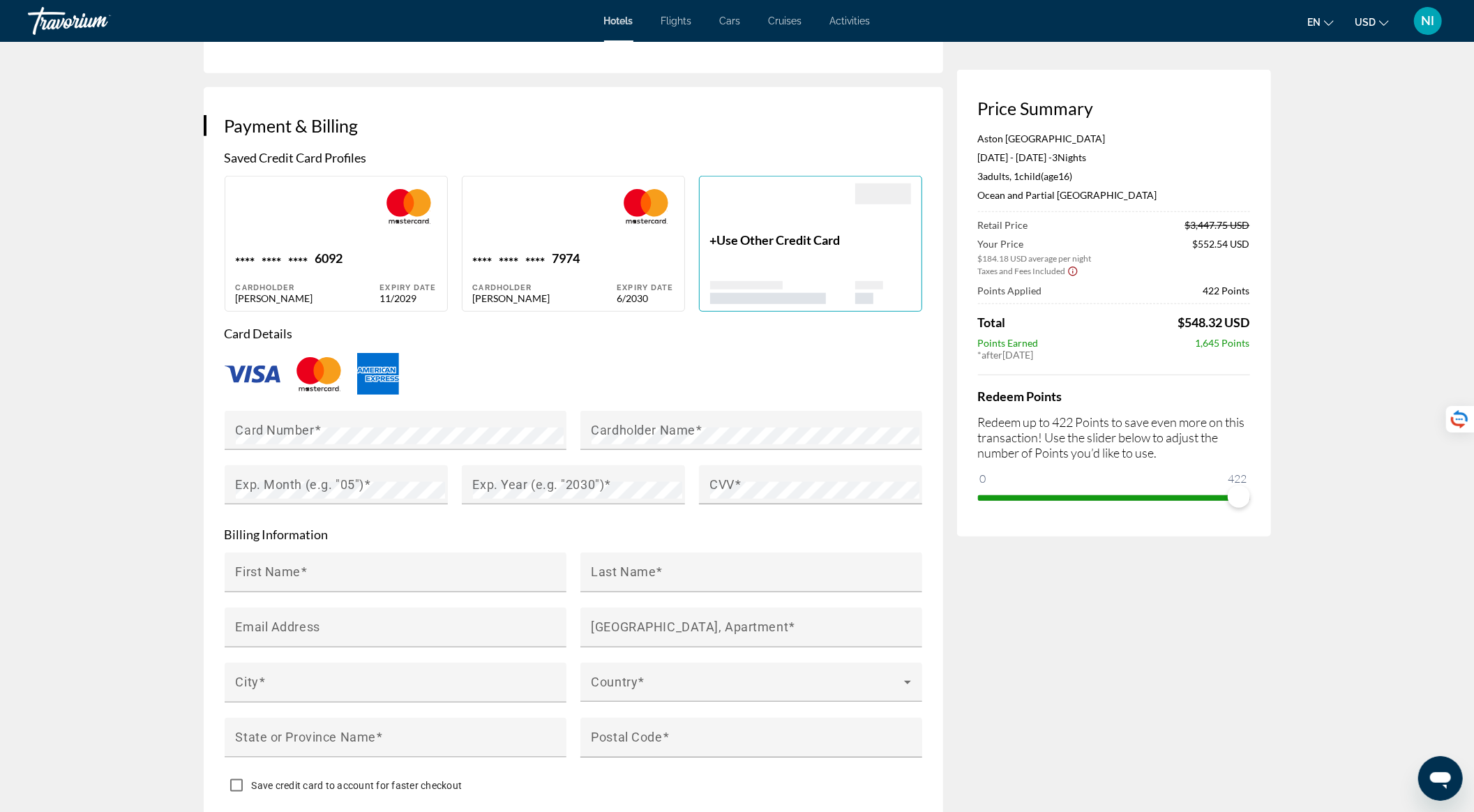
type input "******"
type input "*****"
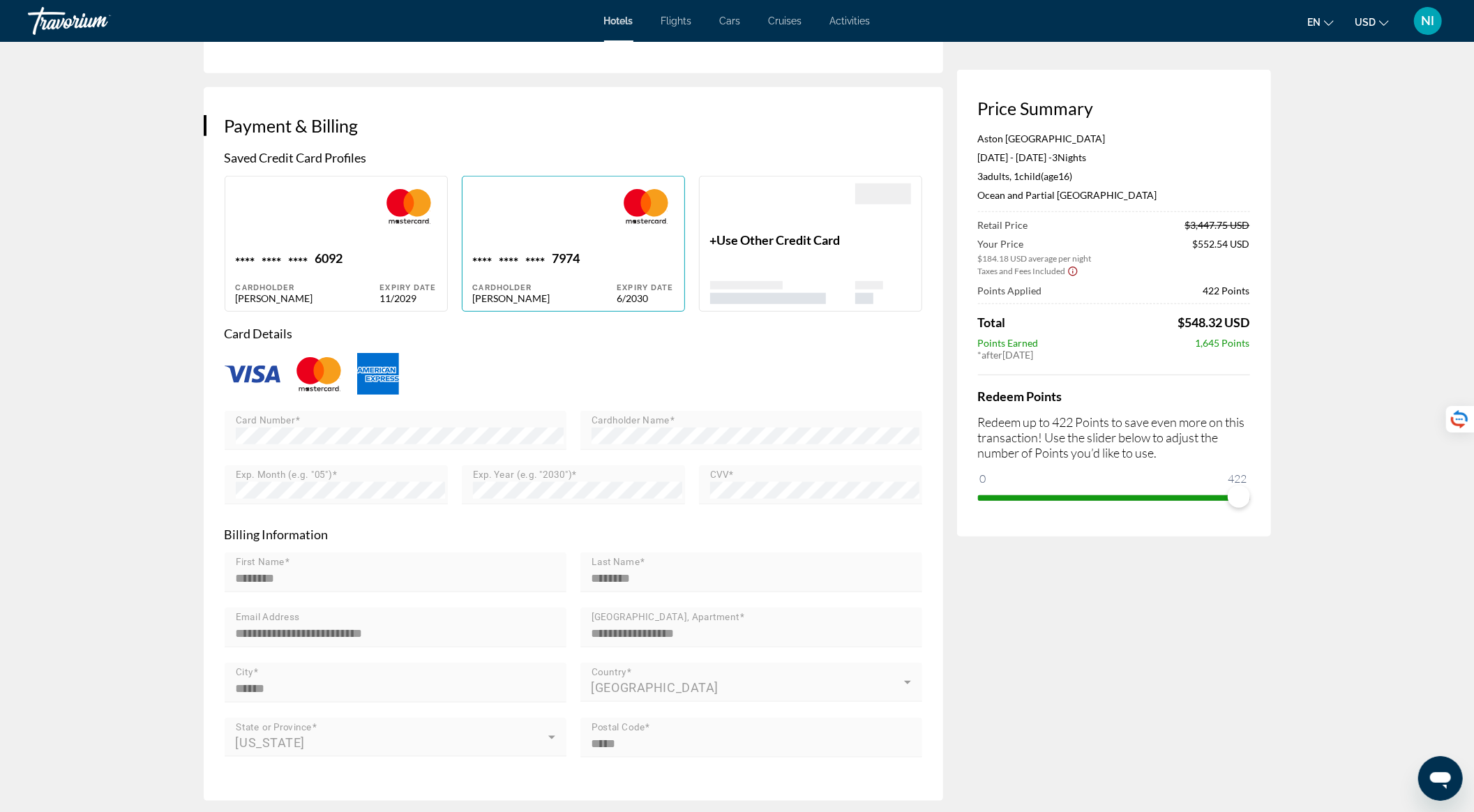
click at [749, 489] on mat-form-field "CVV" at bounding box center [810, 492] width 223 height 55
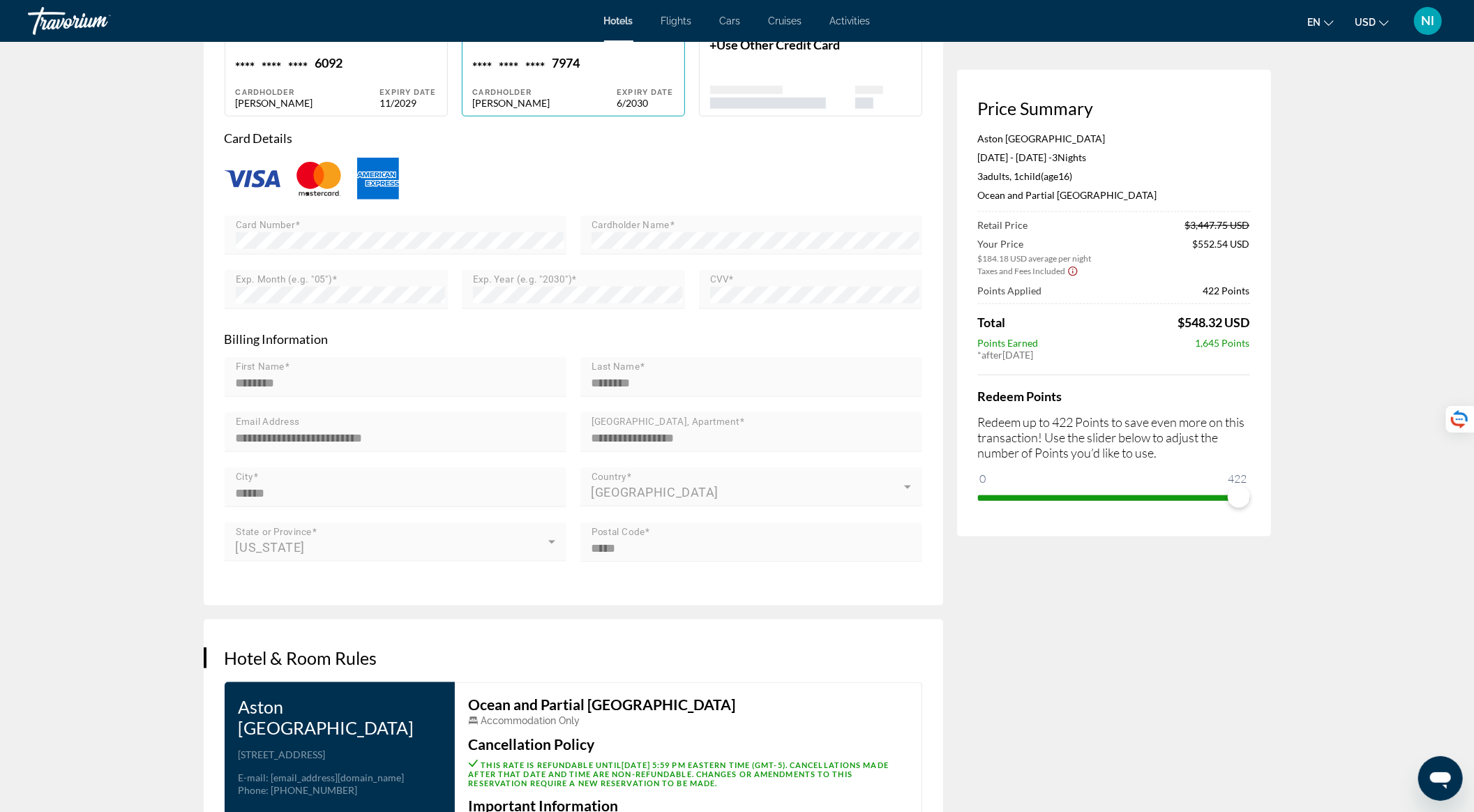
scroll to position [1116, 0]
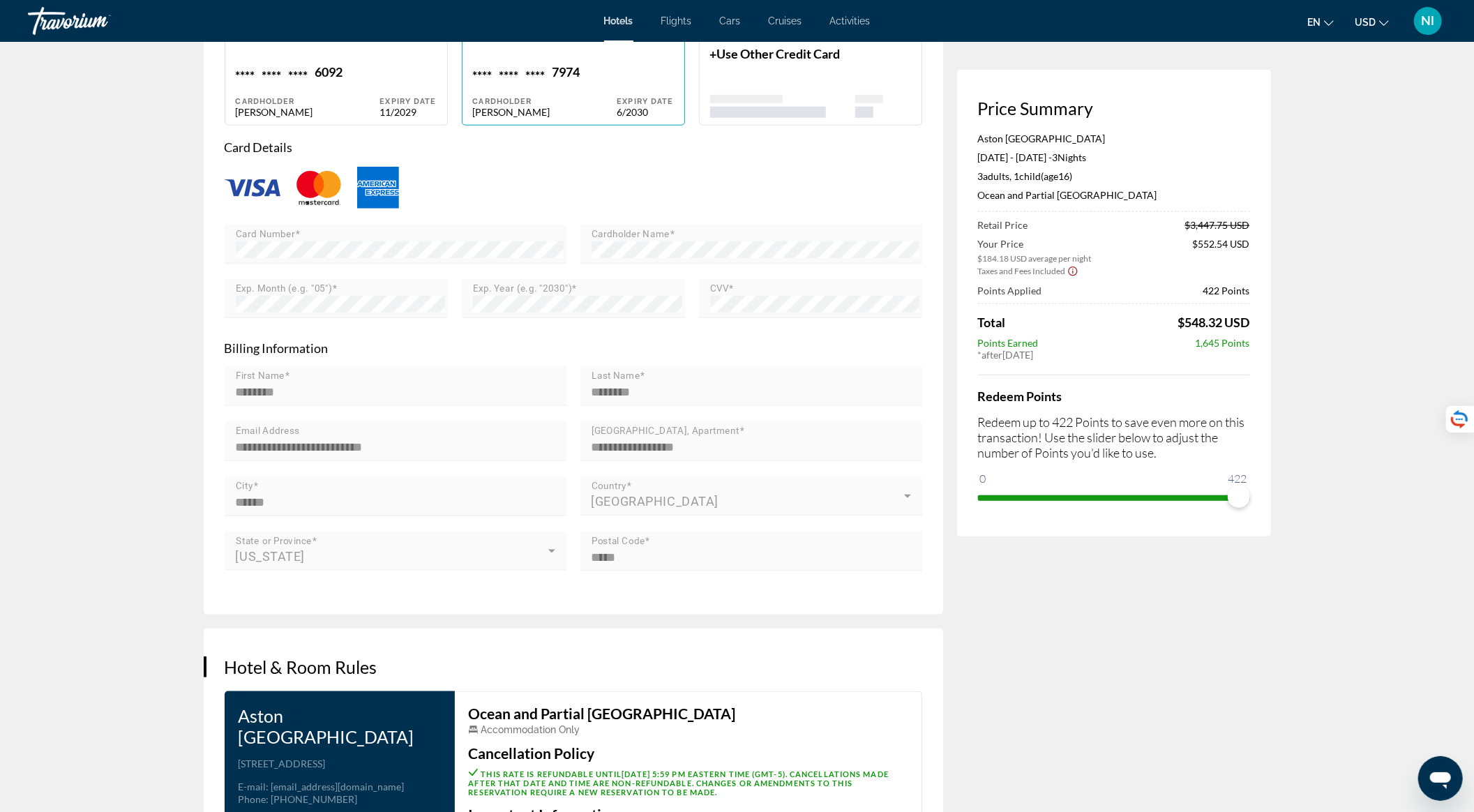
click at [803, 57] on span "Use Other Credit Card" at bounding box center [778, 54] width 123 height 15
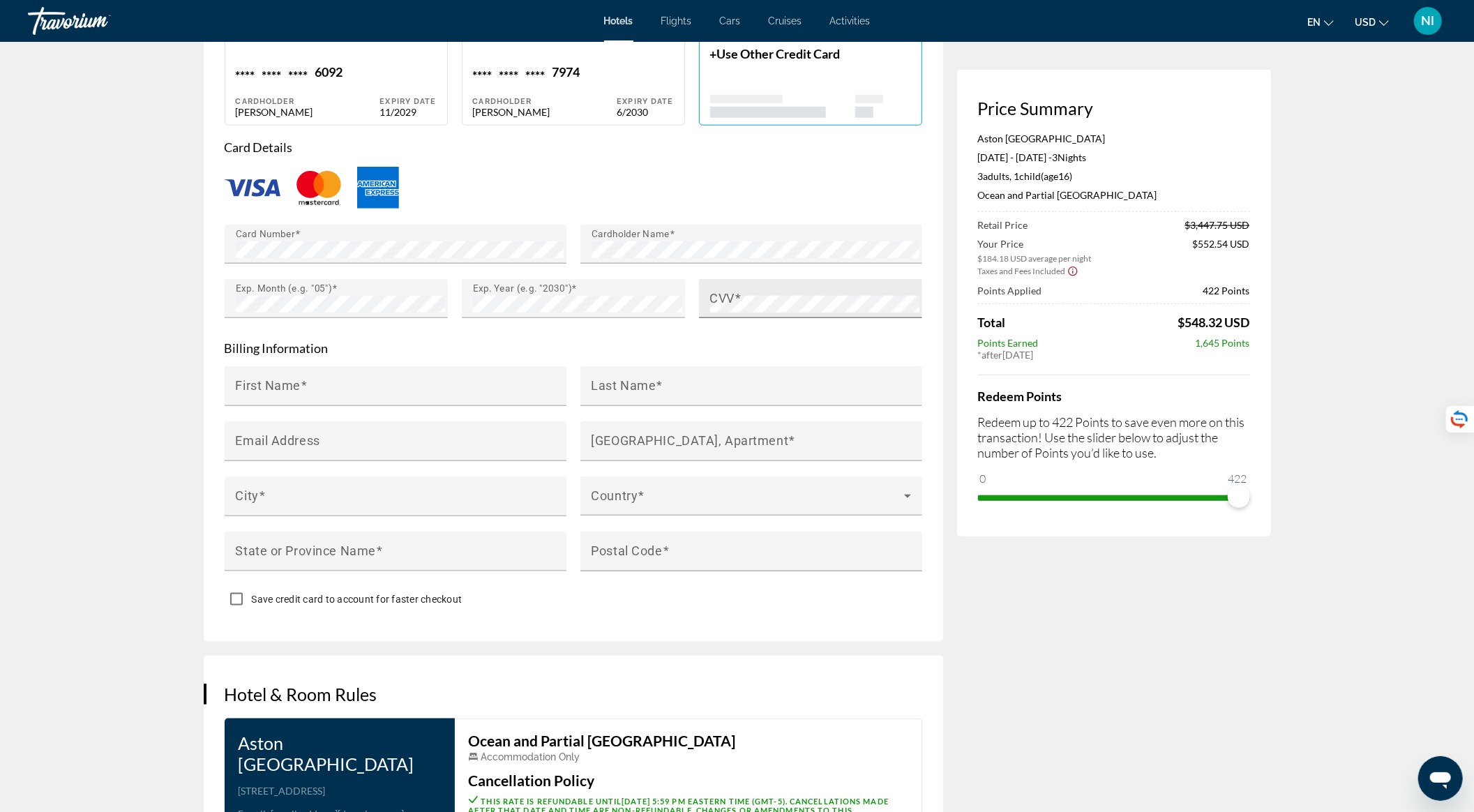
click at [730, 306] on mat-label "CVV" at bounding box center [722, 299] width 25 height 15
click at [504, 388] on div "First Name" at bounding box center [399, 386] width 328 height 40
click at [504, 391] on div "First Name" at bounding box center [399, 386] width 328 height 40
type input "*"
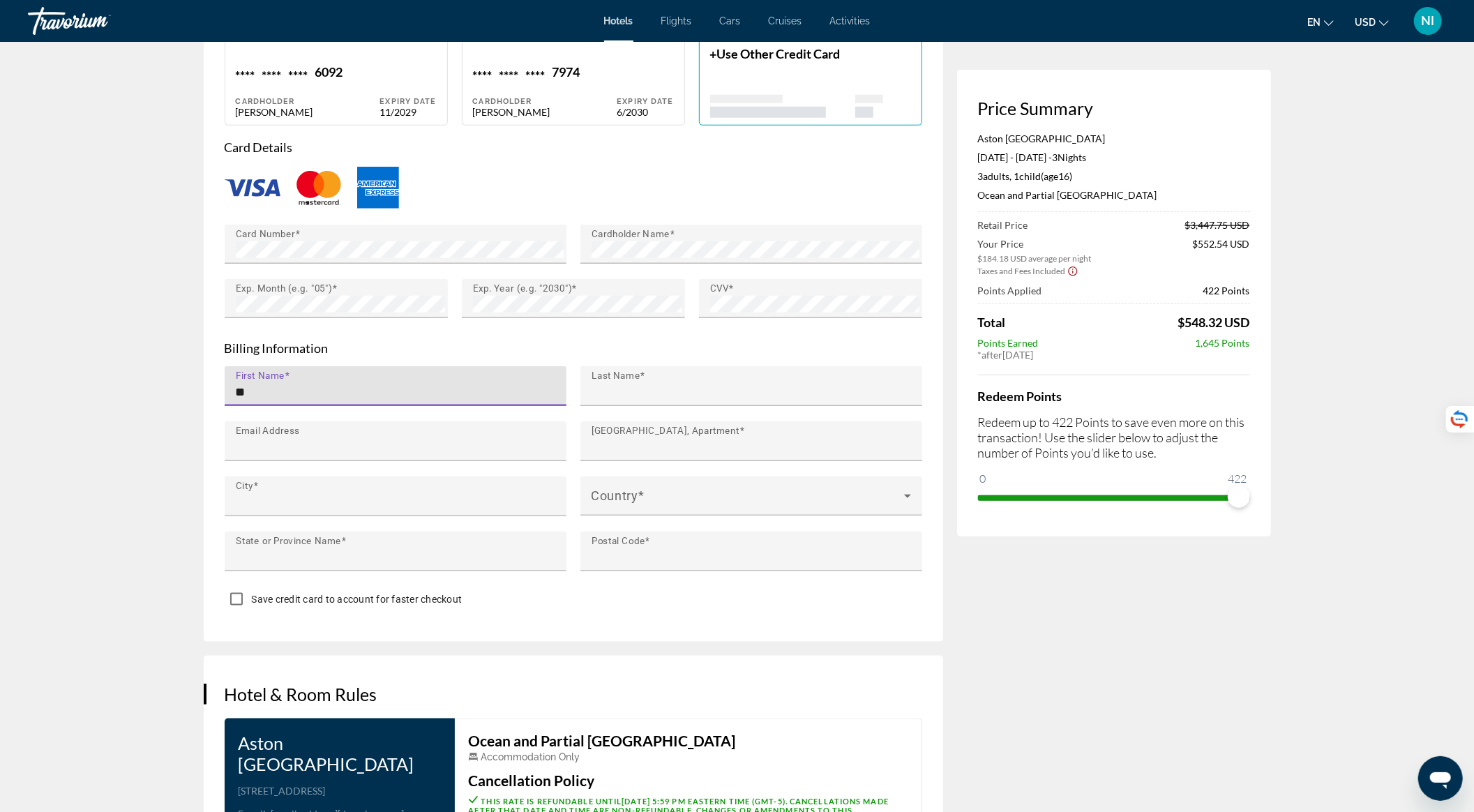
type input "********"
type input "**********"
type input "******"
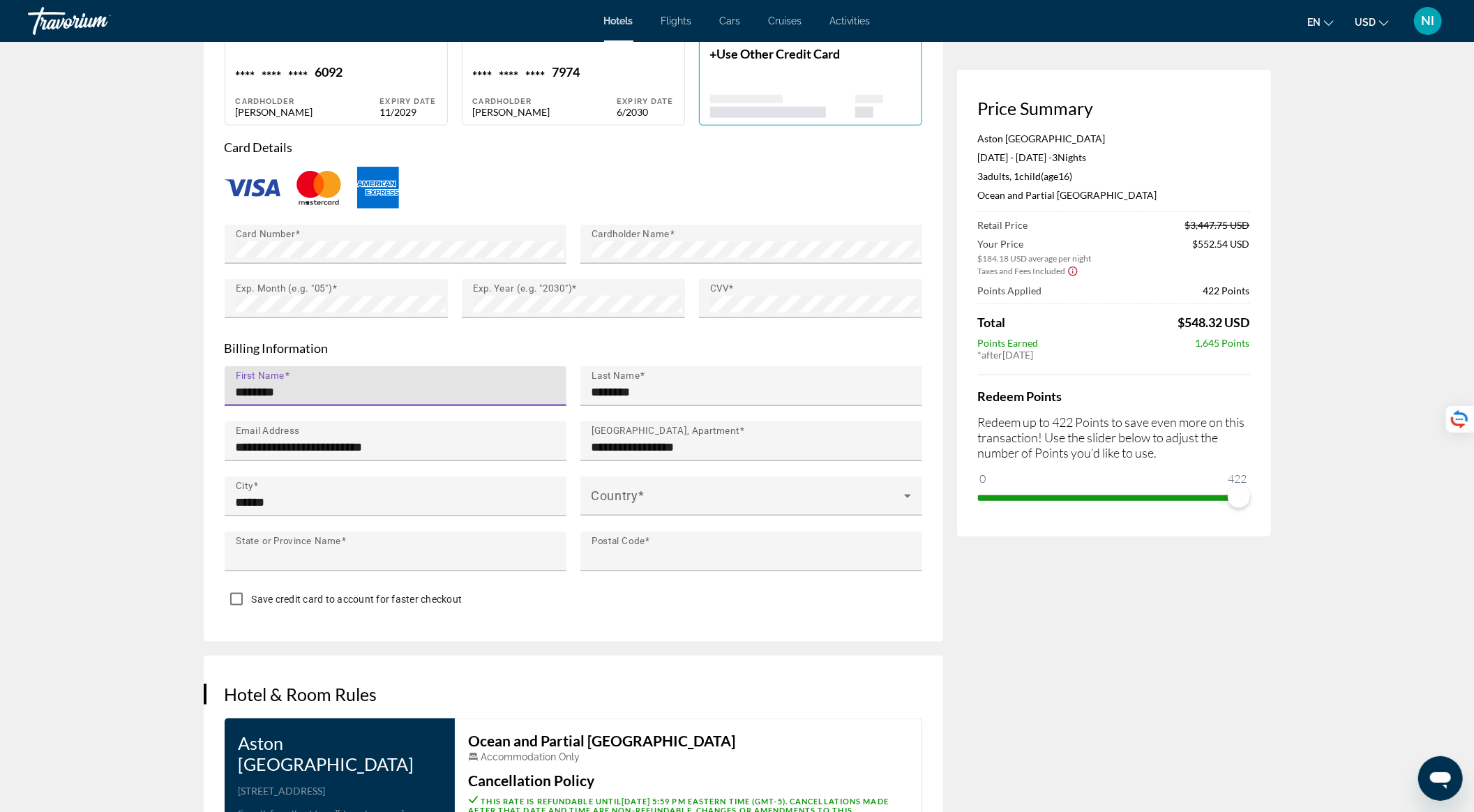
type input "**********"
type input "*****"
click at [647, 510] on span "Main content" at bounding box center [747, 502] width 312 height 17
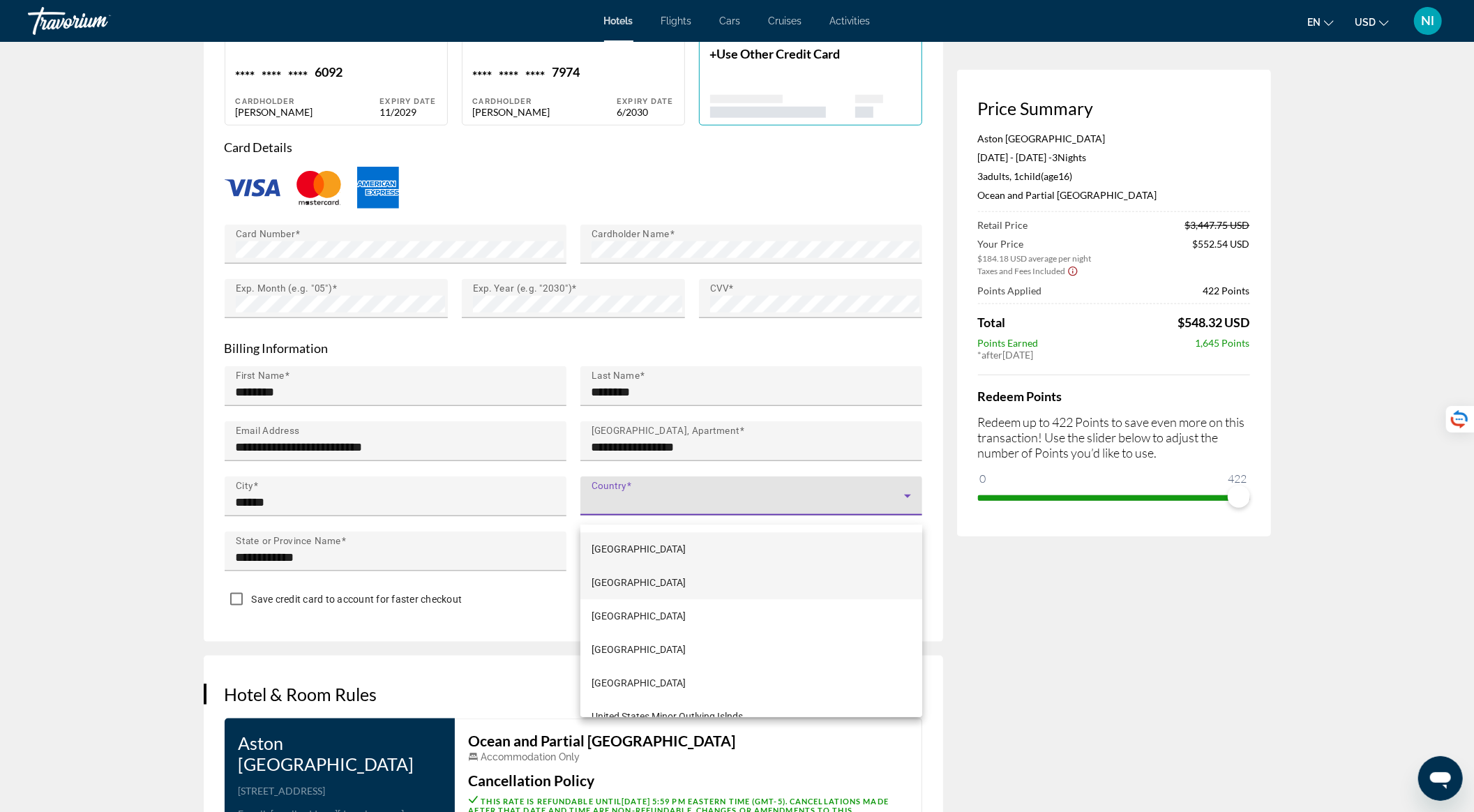
scroll to position [7999, 0]
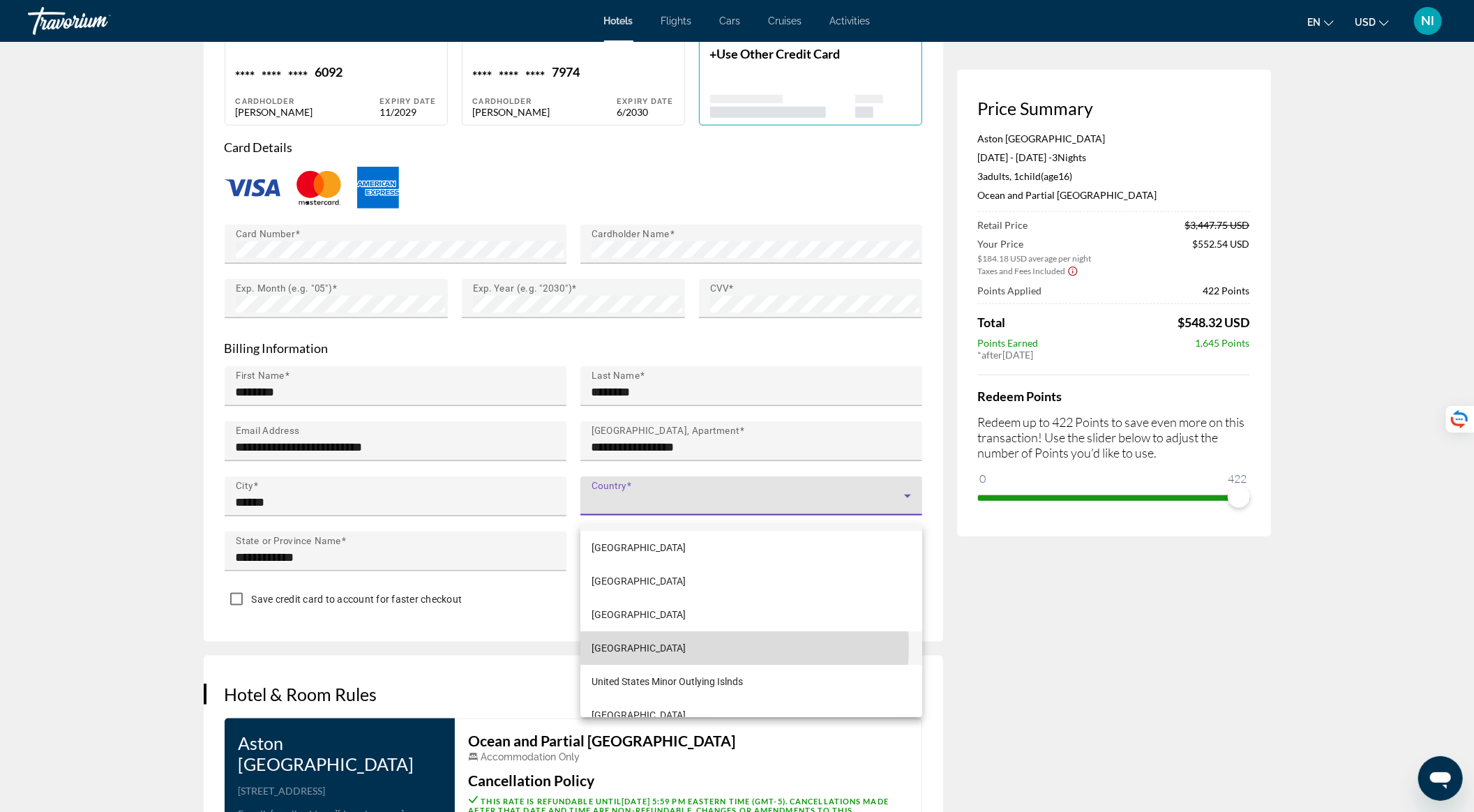
click at [685, 646] on span "United States of America" at bounding box center [638, 648] width 94 height 17
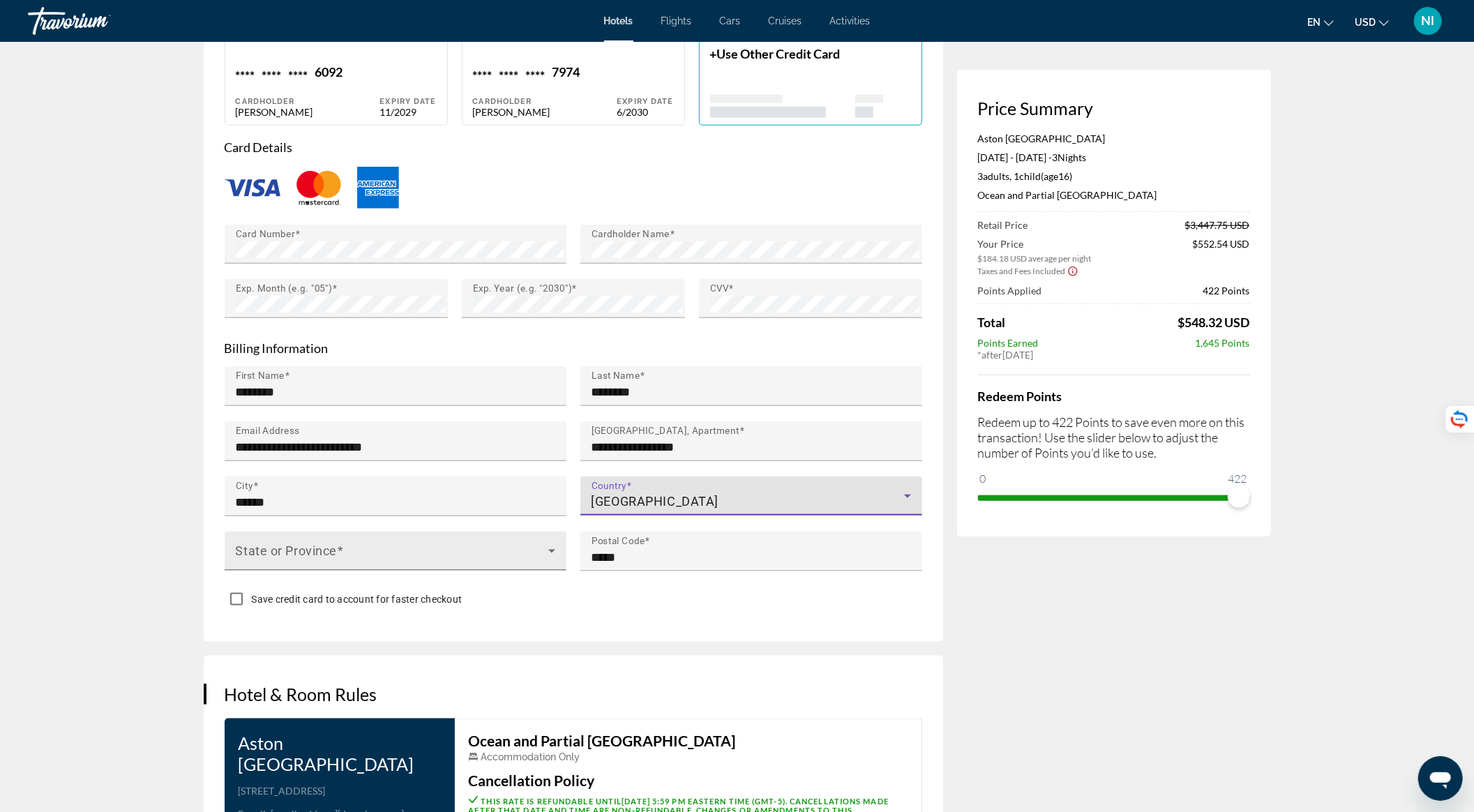
click at [339, 558] on span "Main content" at bounding box center [392, 556] width 312 height 17
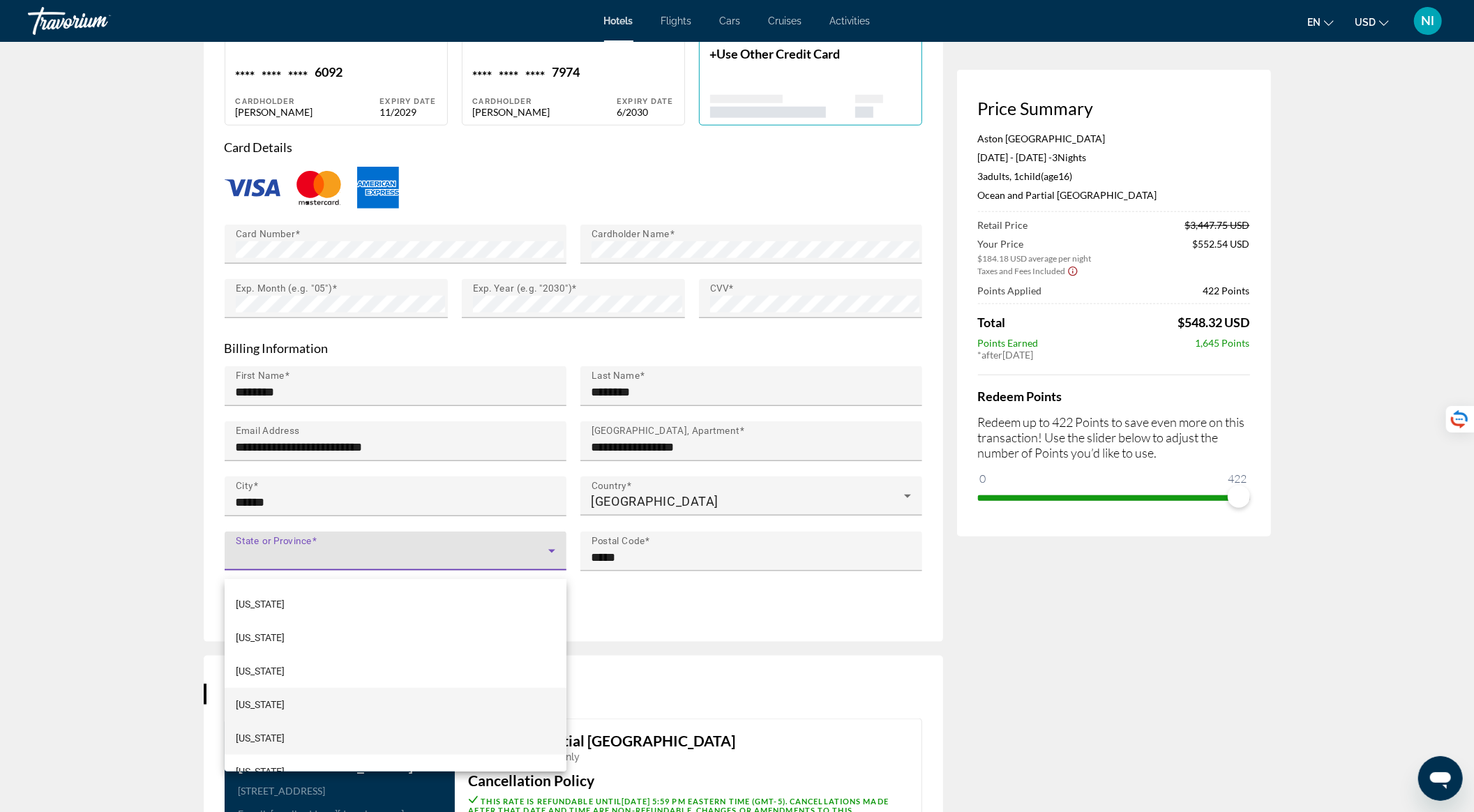
scroll to position [1212, 0]
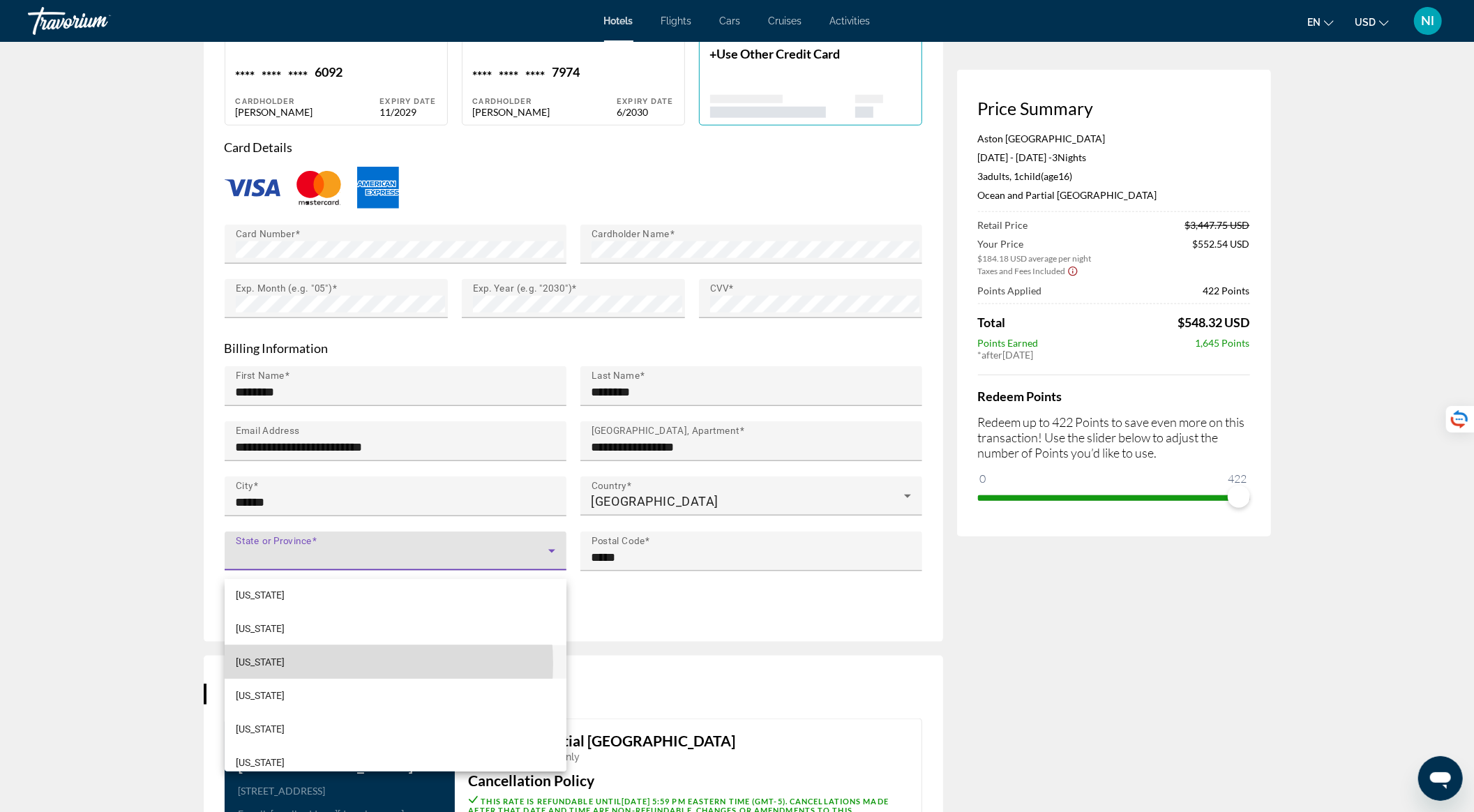
click at [306, 663] on mat-option "Pennsylvania" at bounding box center [395, 661] width 342 height 34
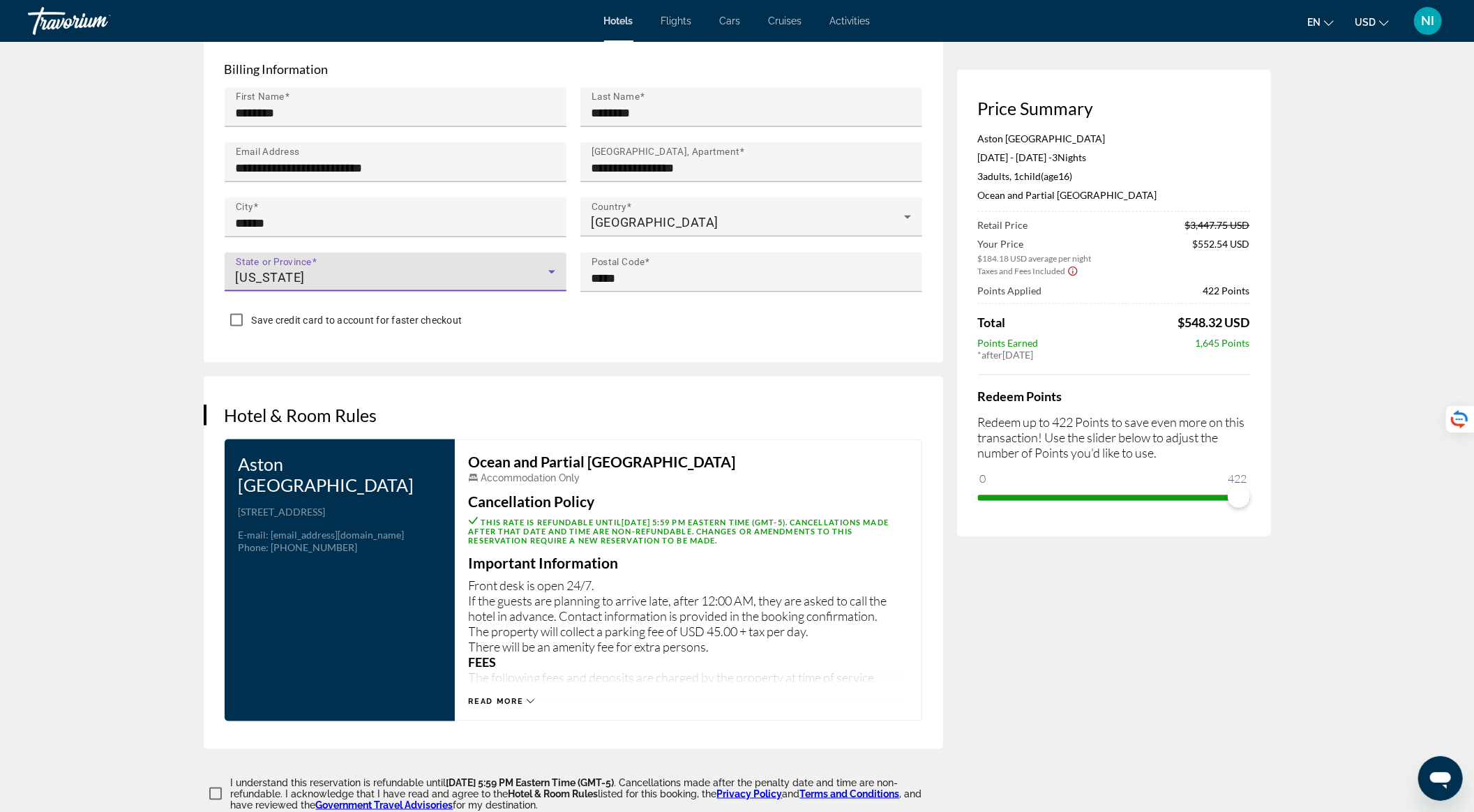
scroll to position [1698, 0]
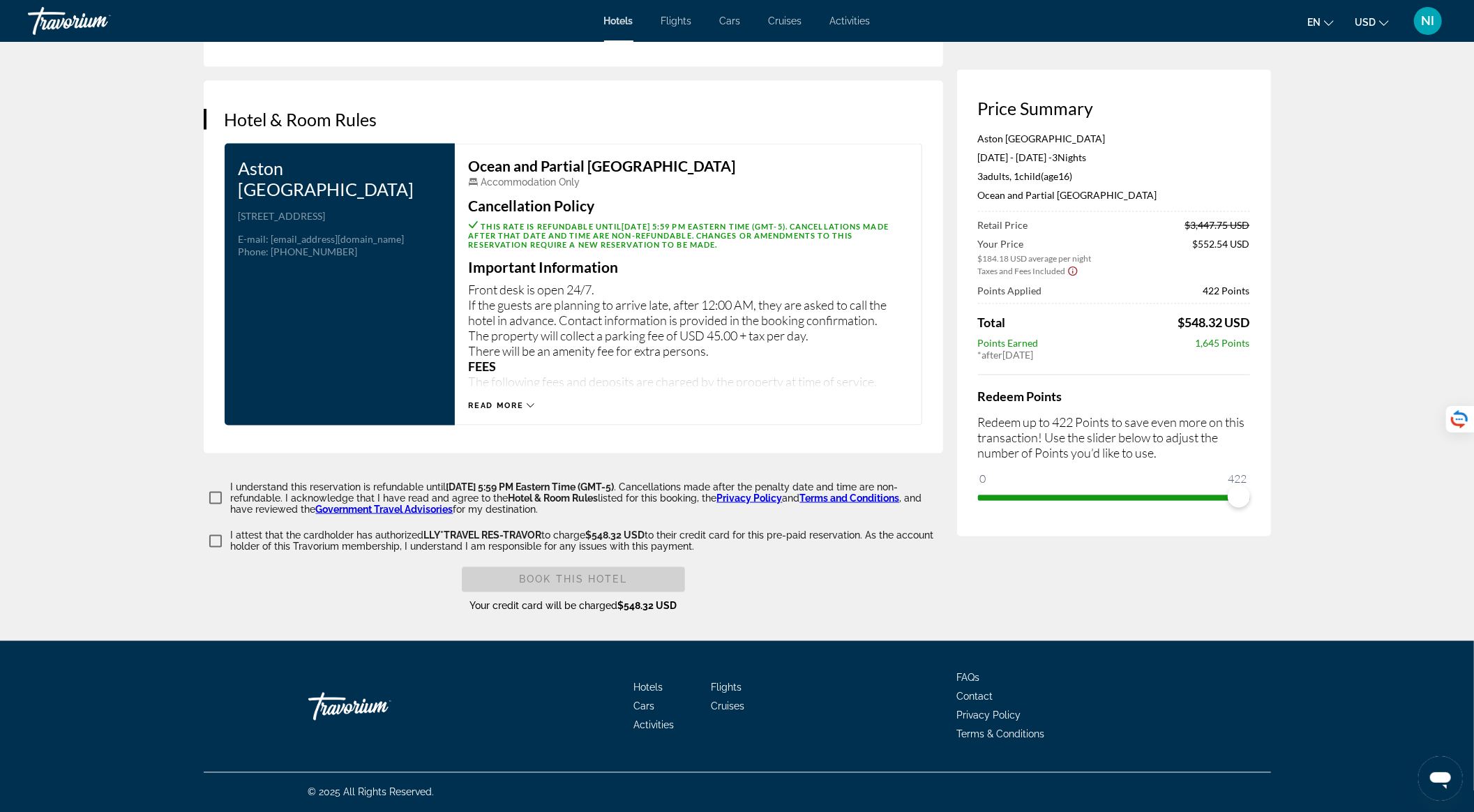
click at [529, 403] on icon "Main content" at bounding box center [530, 406] width 8 height 8
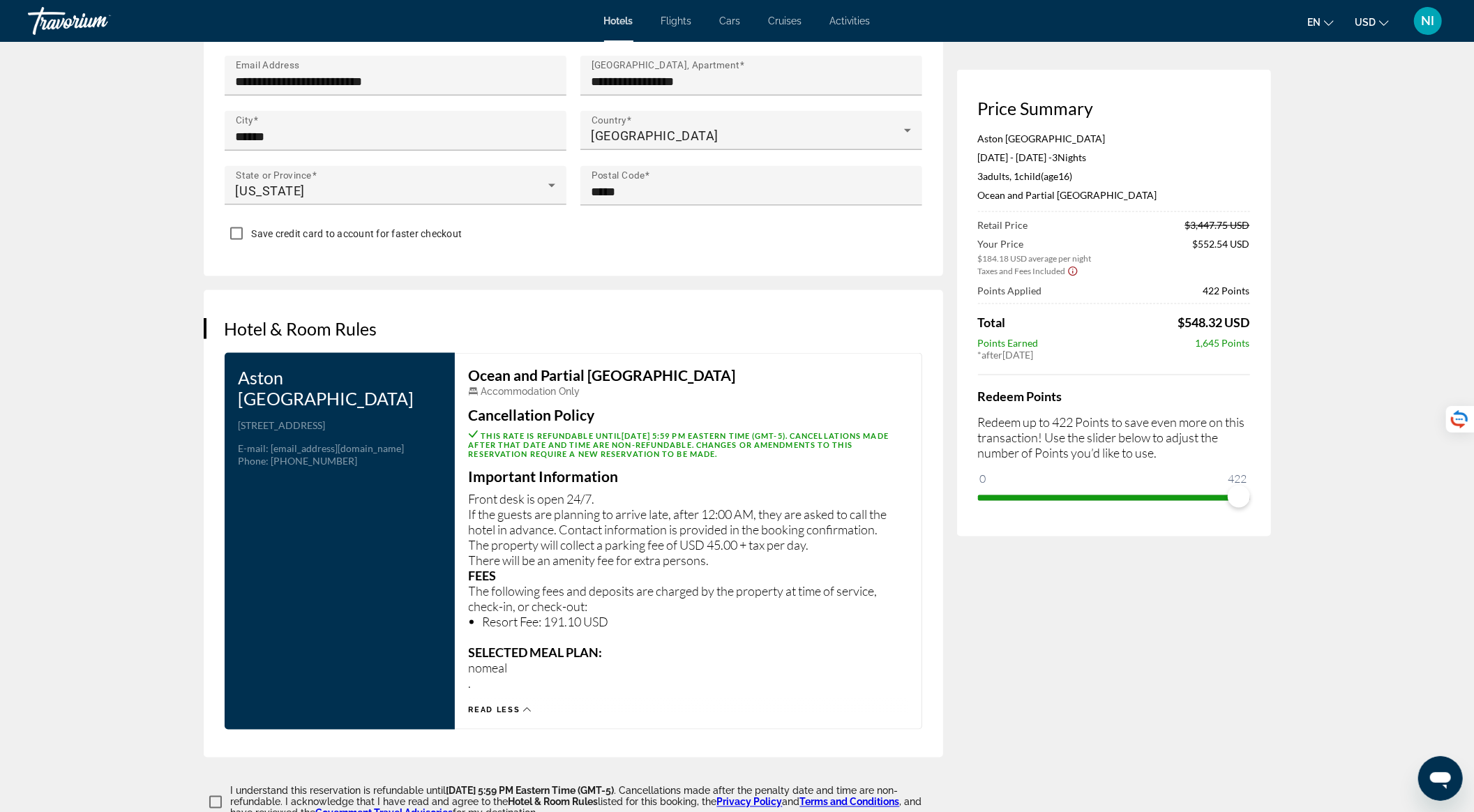
scroll to position [1791, 0]
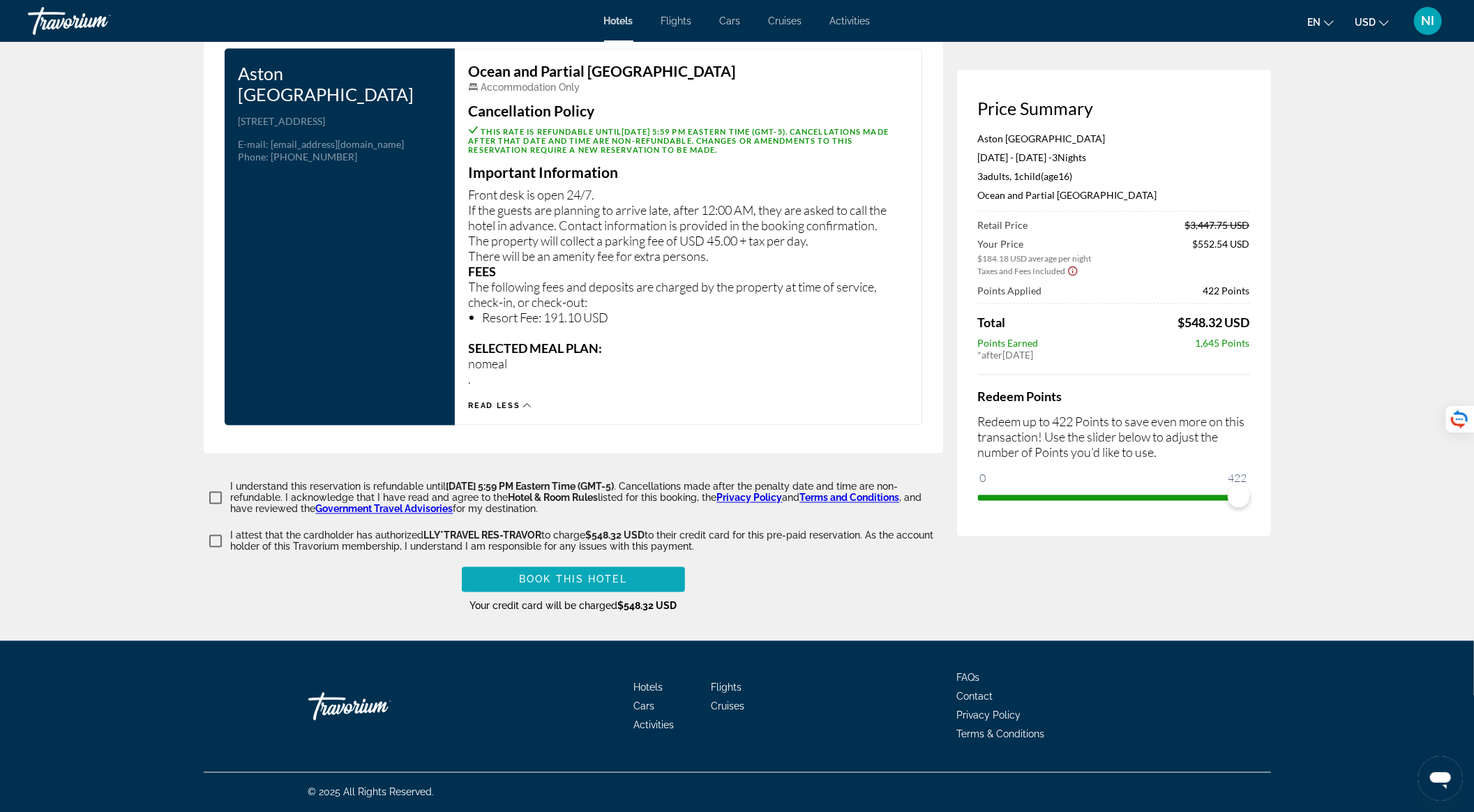
click at [664, 581] on span "Main content" at bounding box center [573, 580] width 223 height 34
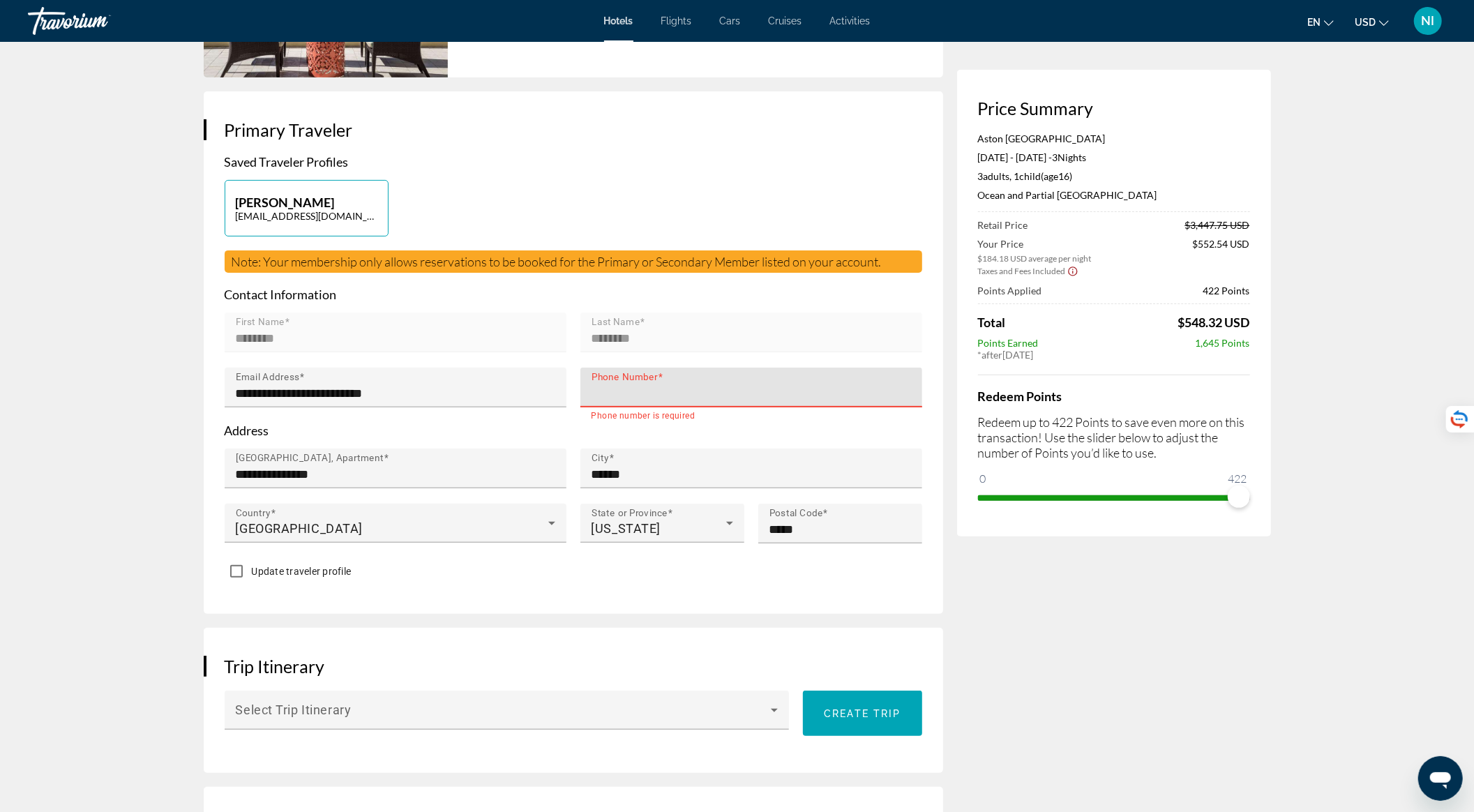
click at [697, 399] on input "Phone Number" at bounding box center [755, 393] width 328 height 17
type input "**********"
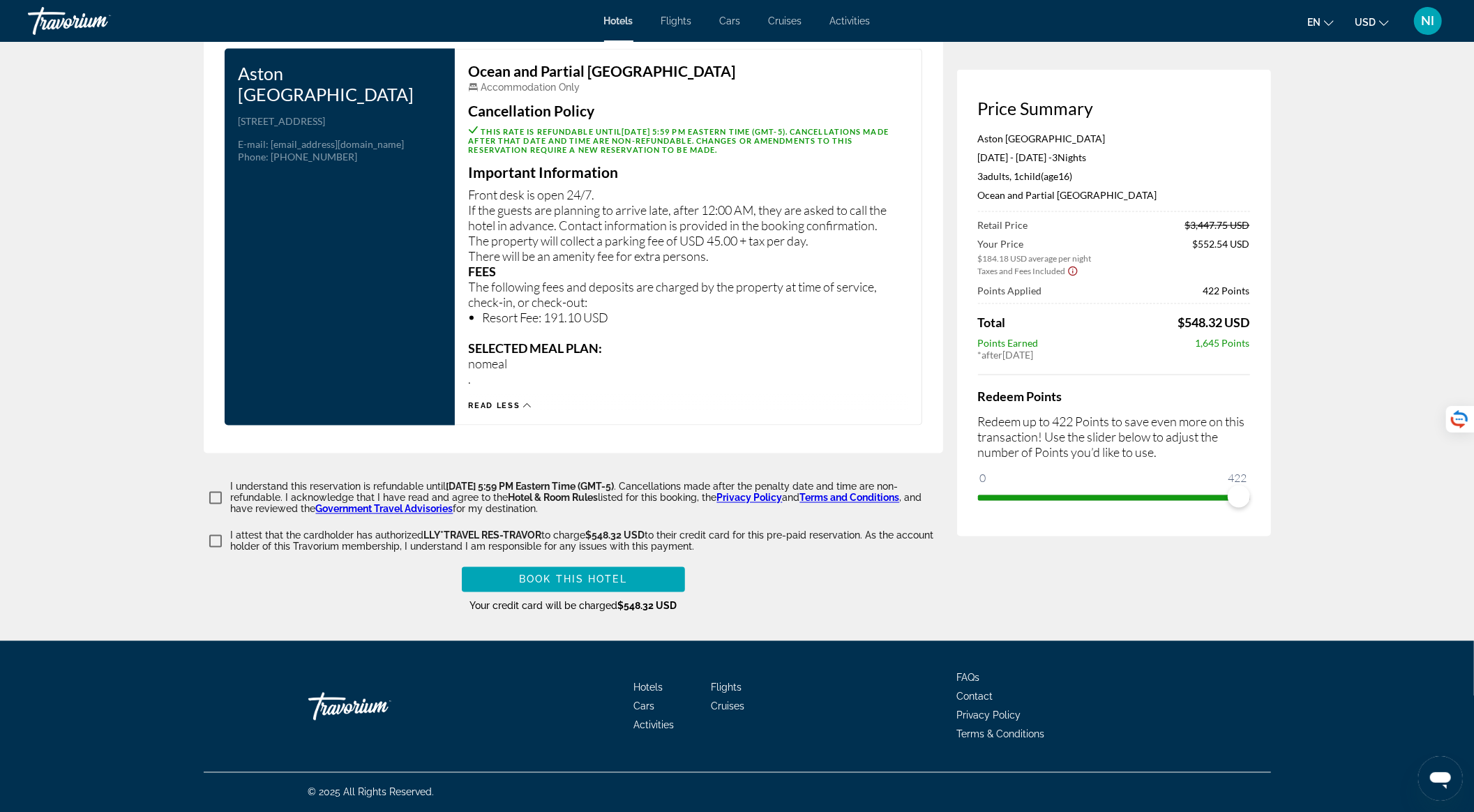
scroll to position [1793, 0]
click at [587, 584] on span "Book this hotel" at bounding box center [572, 580] width 108 height 11
click at [623, 580] on span "Book this hotel" at bounding box center [572, 580] width 108 height 11
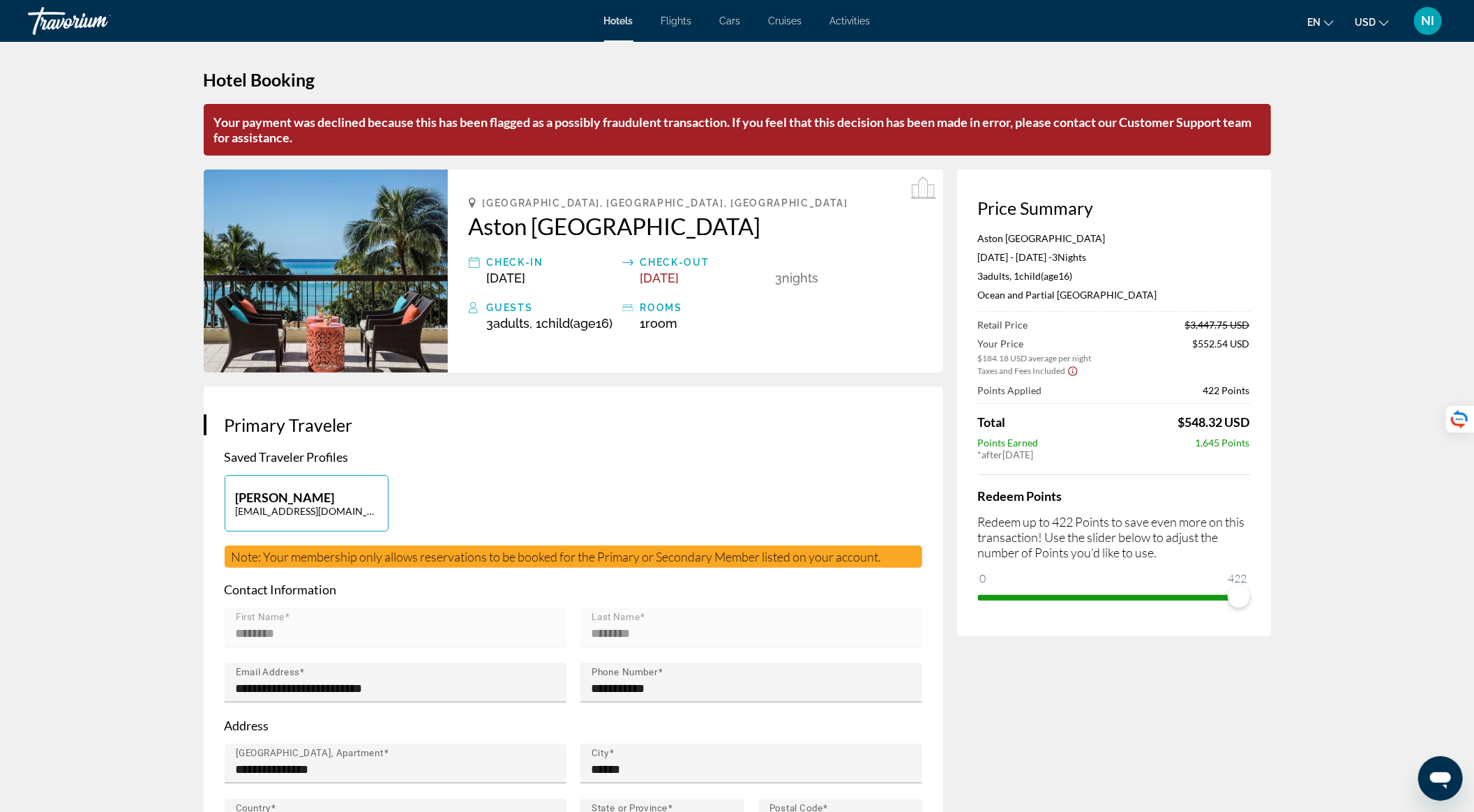
scroll to position [0, 0]
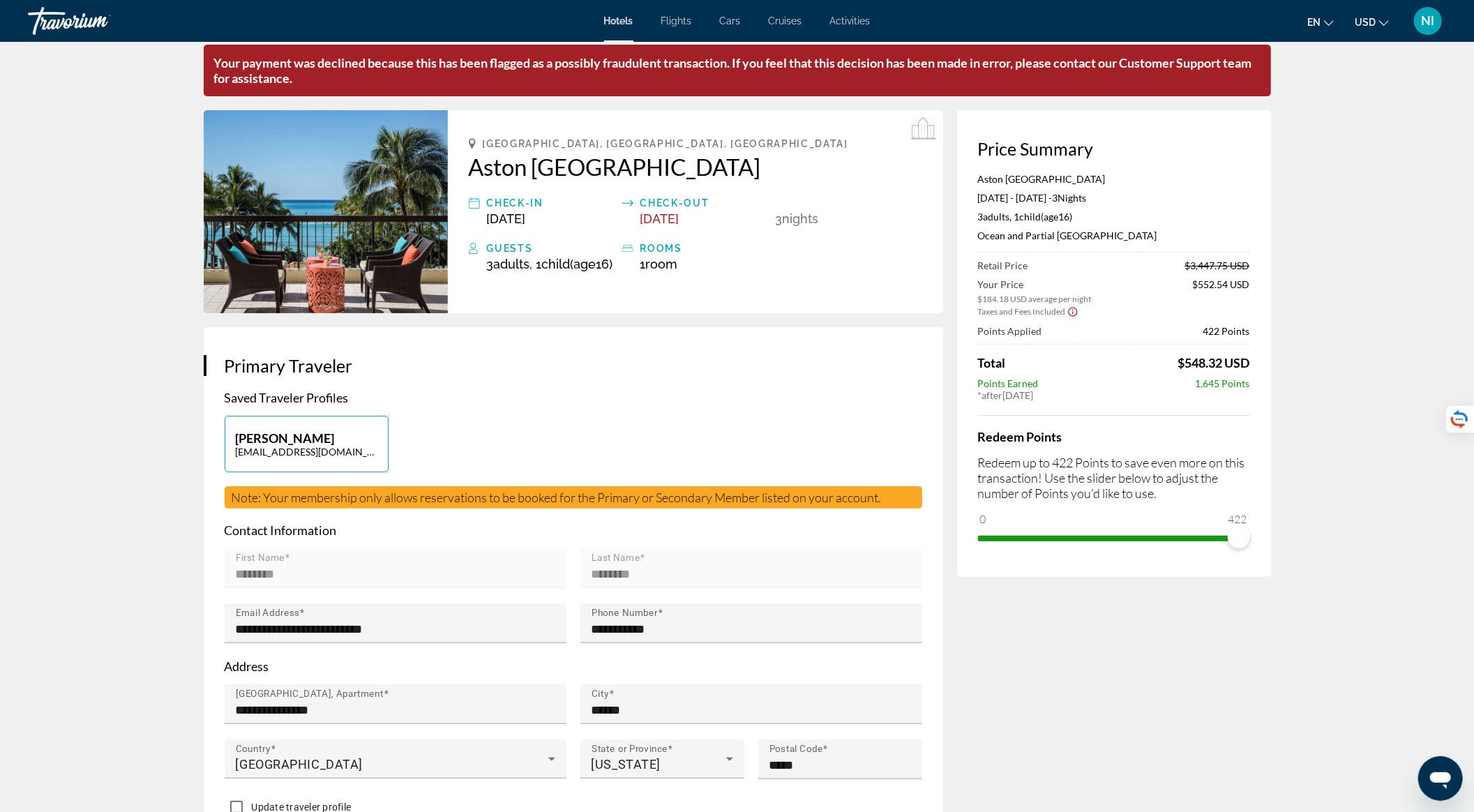
scroll to position [28, 0]
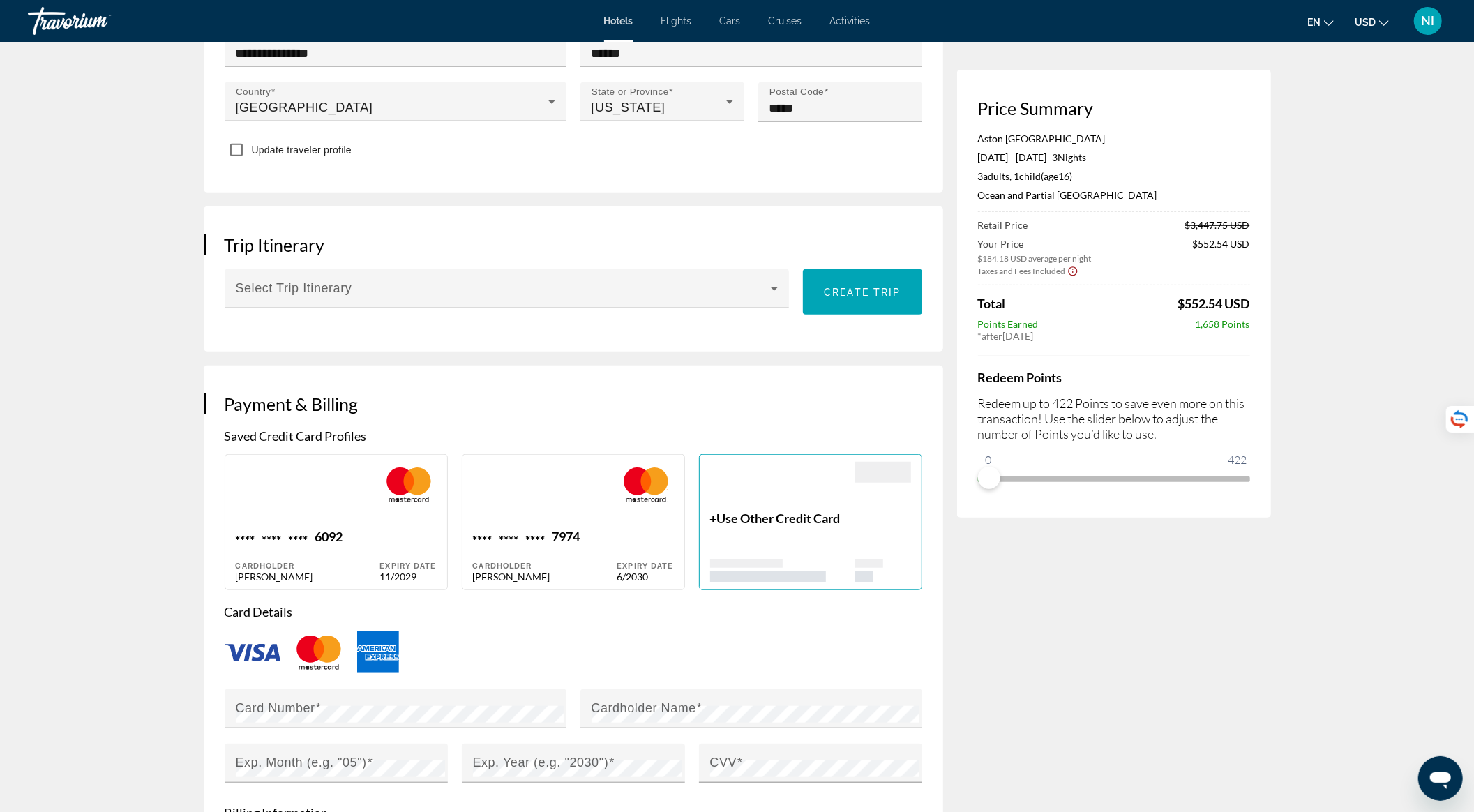
scroll to position [650, 0]
drag, startPoint x: 995, startPoint y: 478, endPoint x: 1275, endPoint y: 486, distance: 280.1
click at [1275, 486] on div "Hotel Booking Price Summary Aston [GEOGRAPHIC_DATA] [DATE] - [DATE] - 3 Night N…" at bounding box center [737, 535] width 1123 height 2289
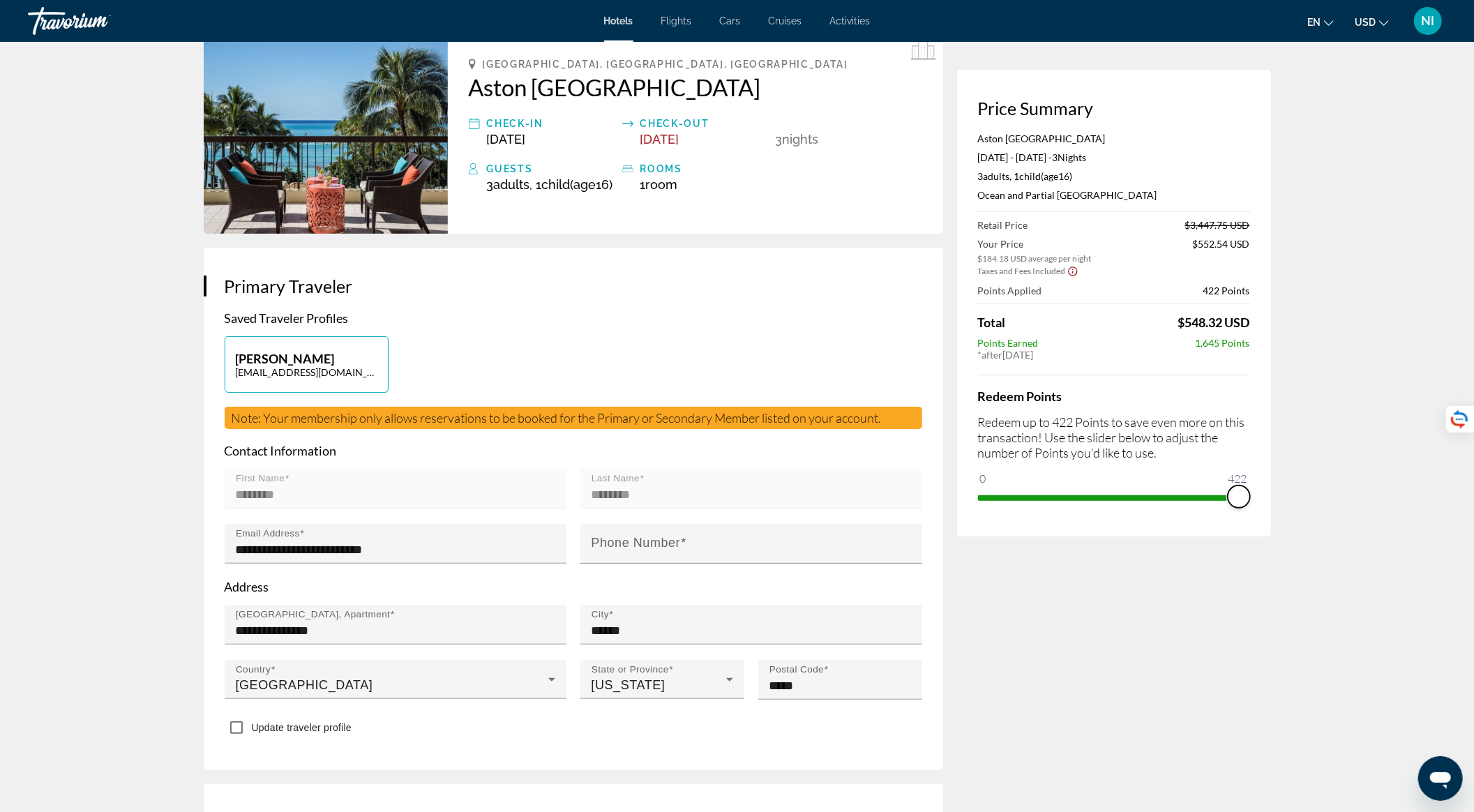
scroll to position [0, 0]
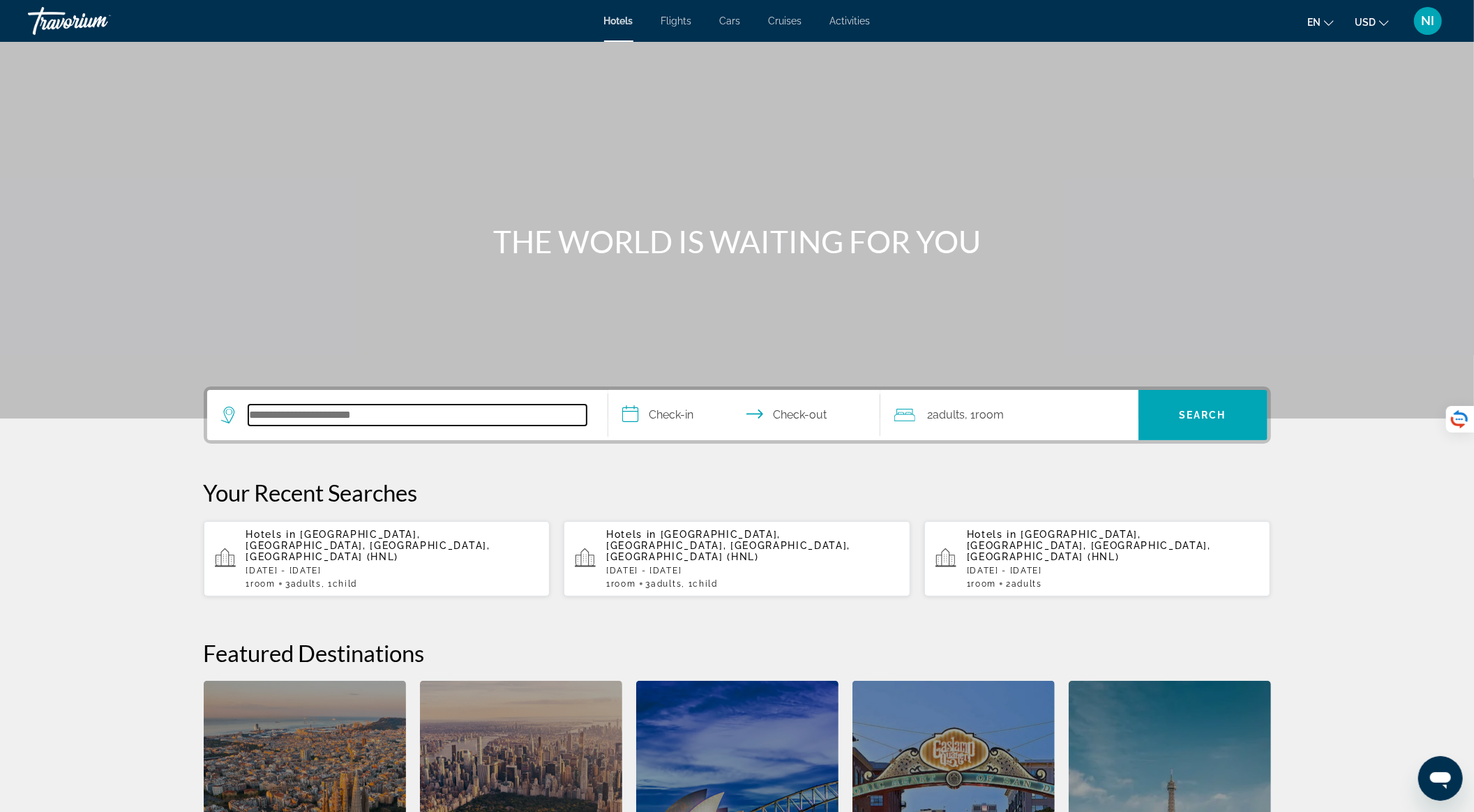
click at [380, 413] on input "Search hotel destination" at bounding box center [417, 415] width 338 height 21
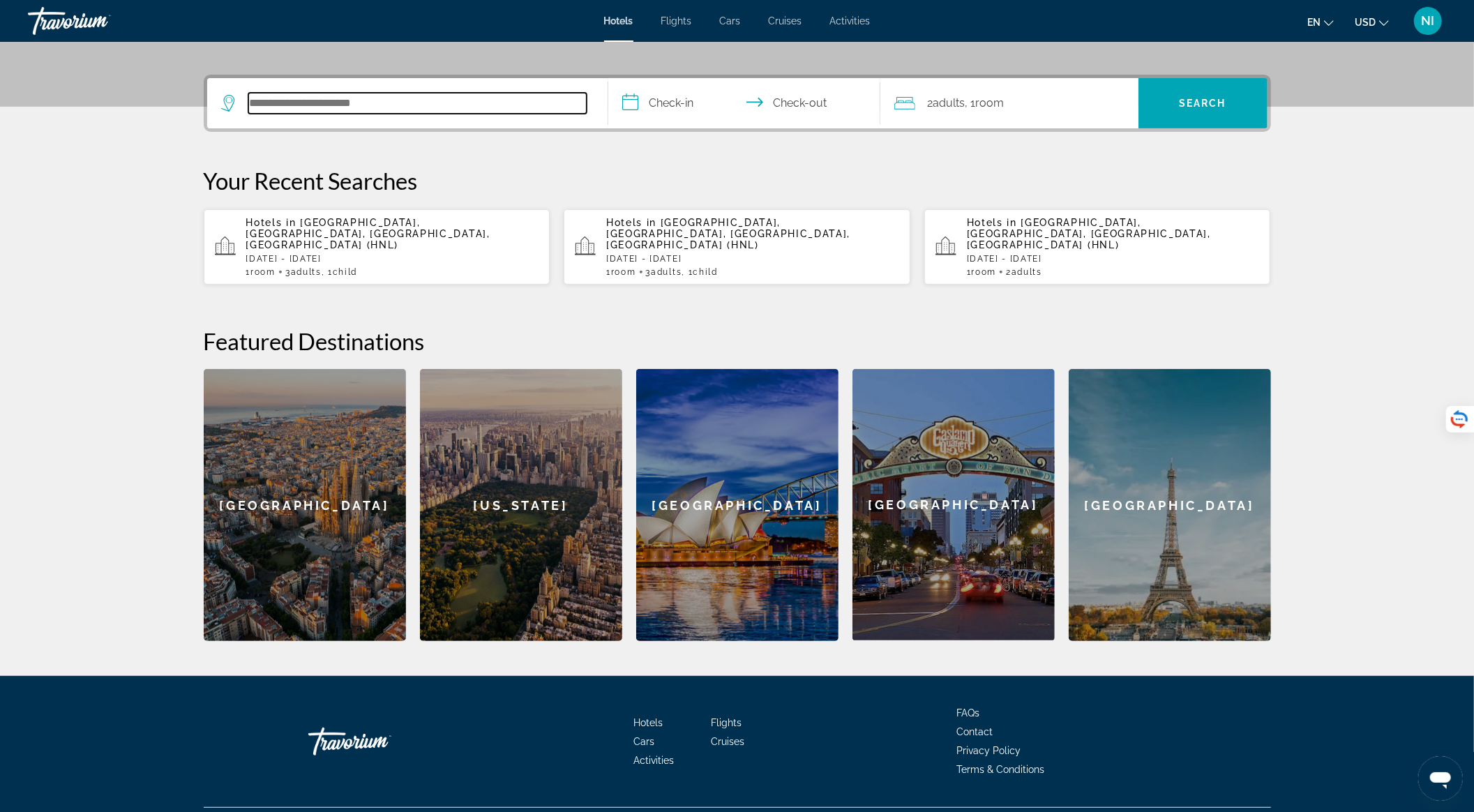
scroll to position [334, 0]
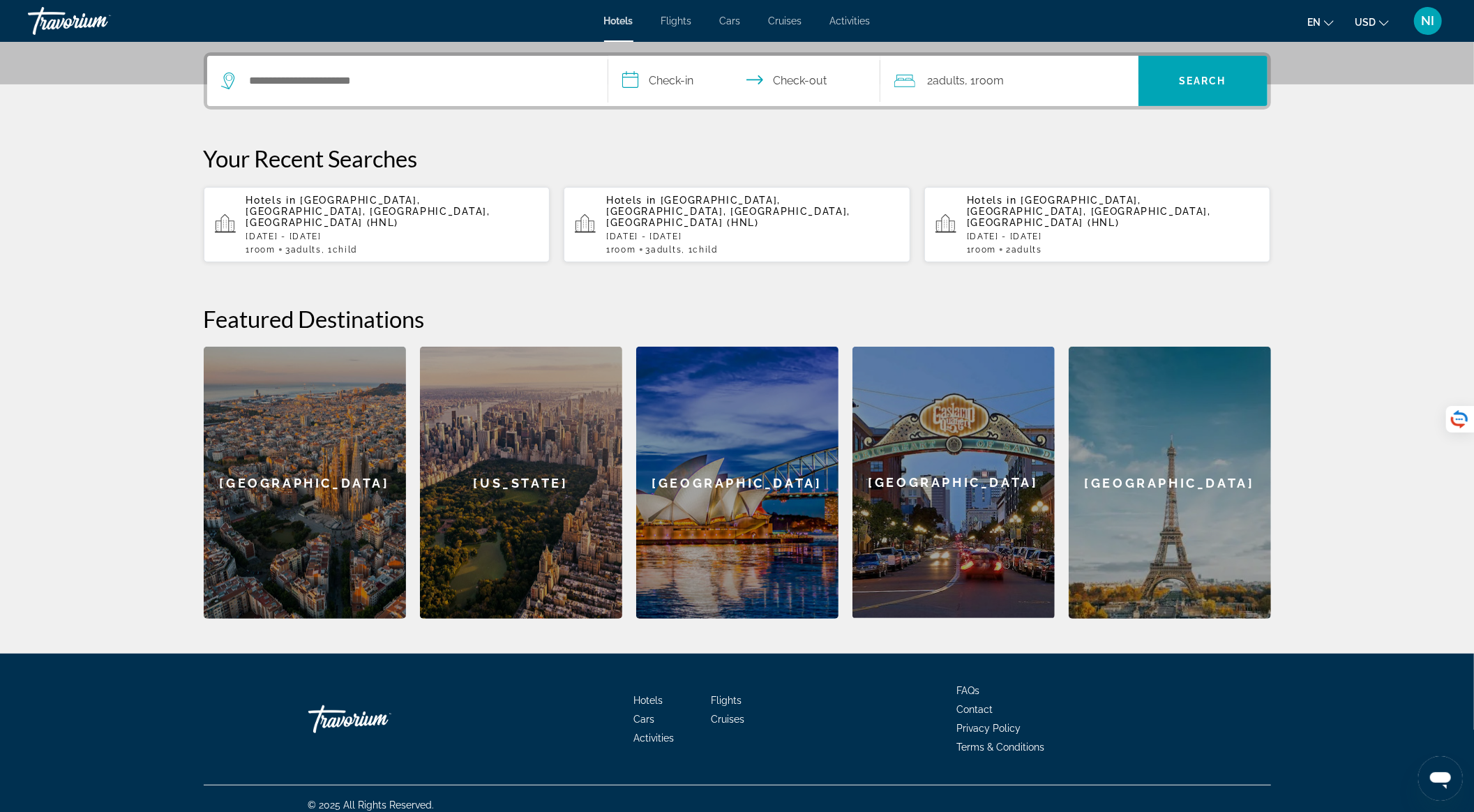
click at [388, 231] on p "[DATE] - [DATE]" at bounding box center [393, 236] width 293 height 9
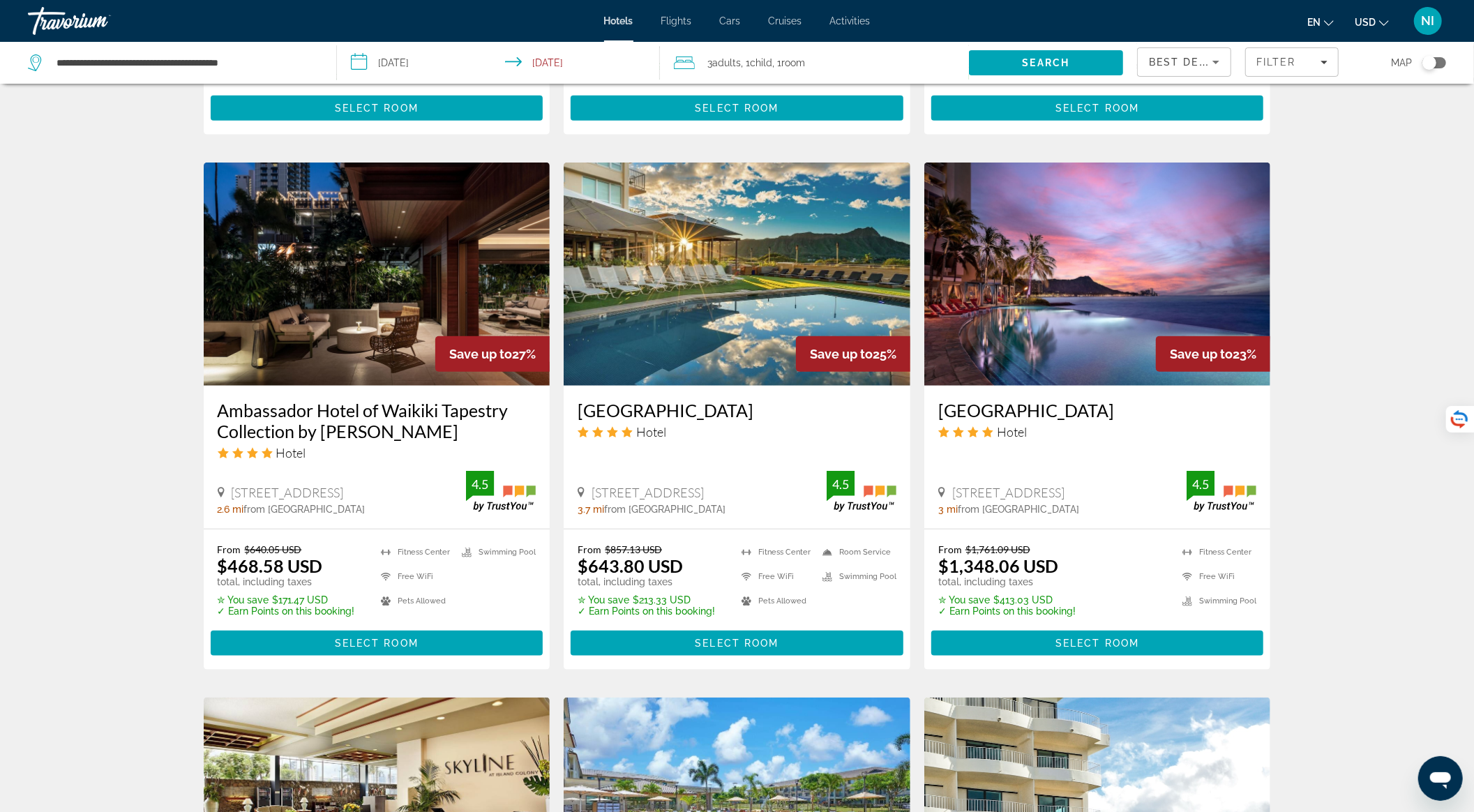
scroll to position [372, 0]
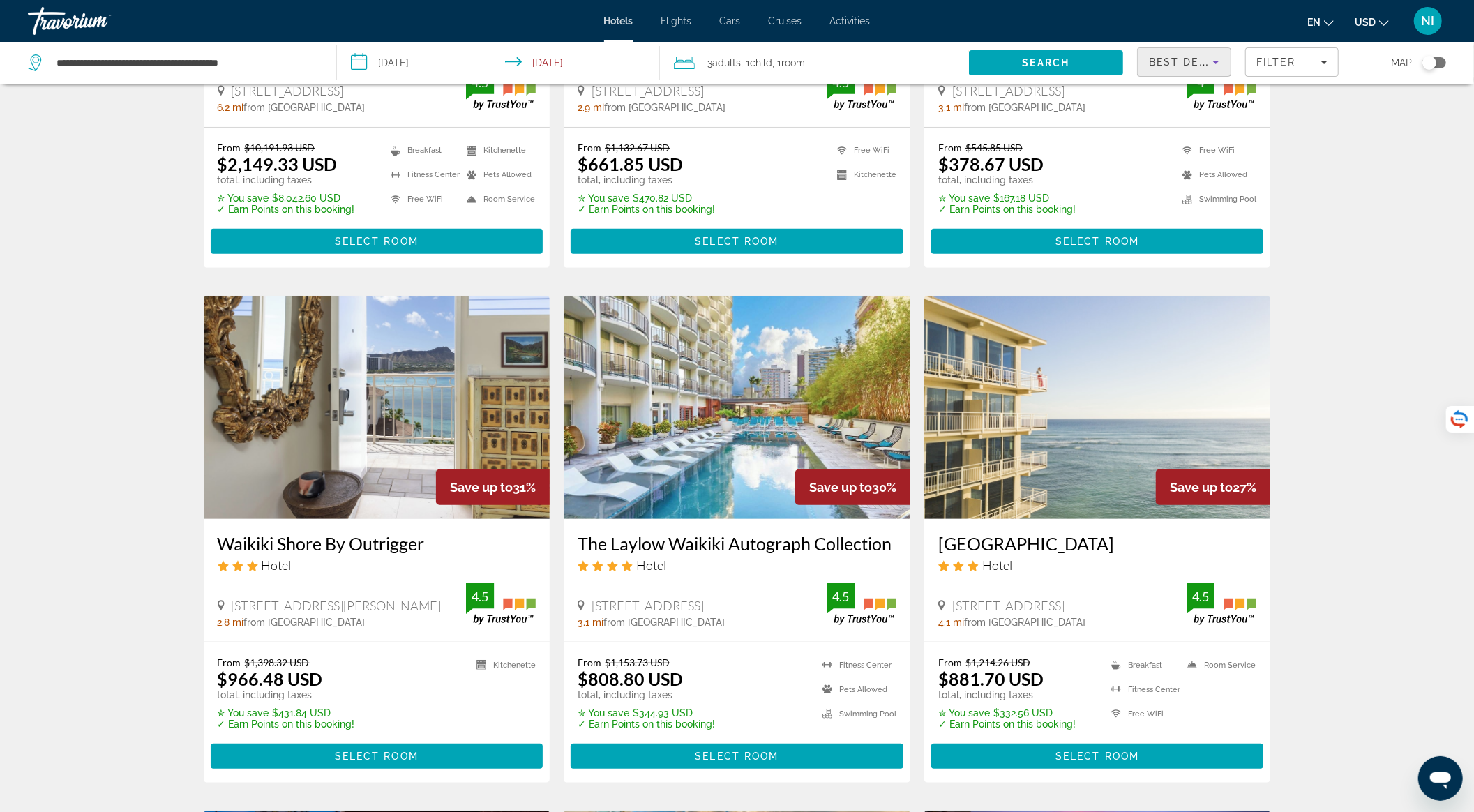
click at [1165, 56] on span "Best Deals" at bounding box center [1184, 62] width 72 height 11
click at [1184, 163] on span "Lowest Price" at bounding box center [1176, 166] width 56 height 11
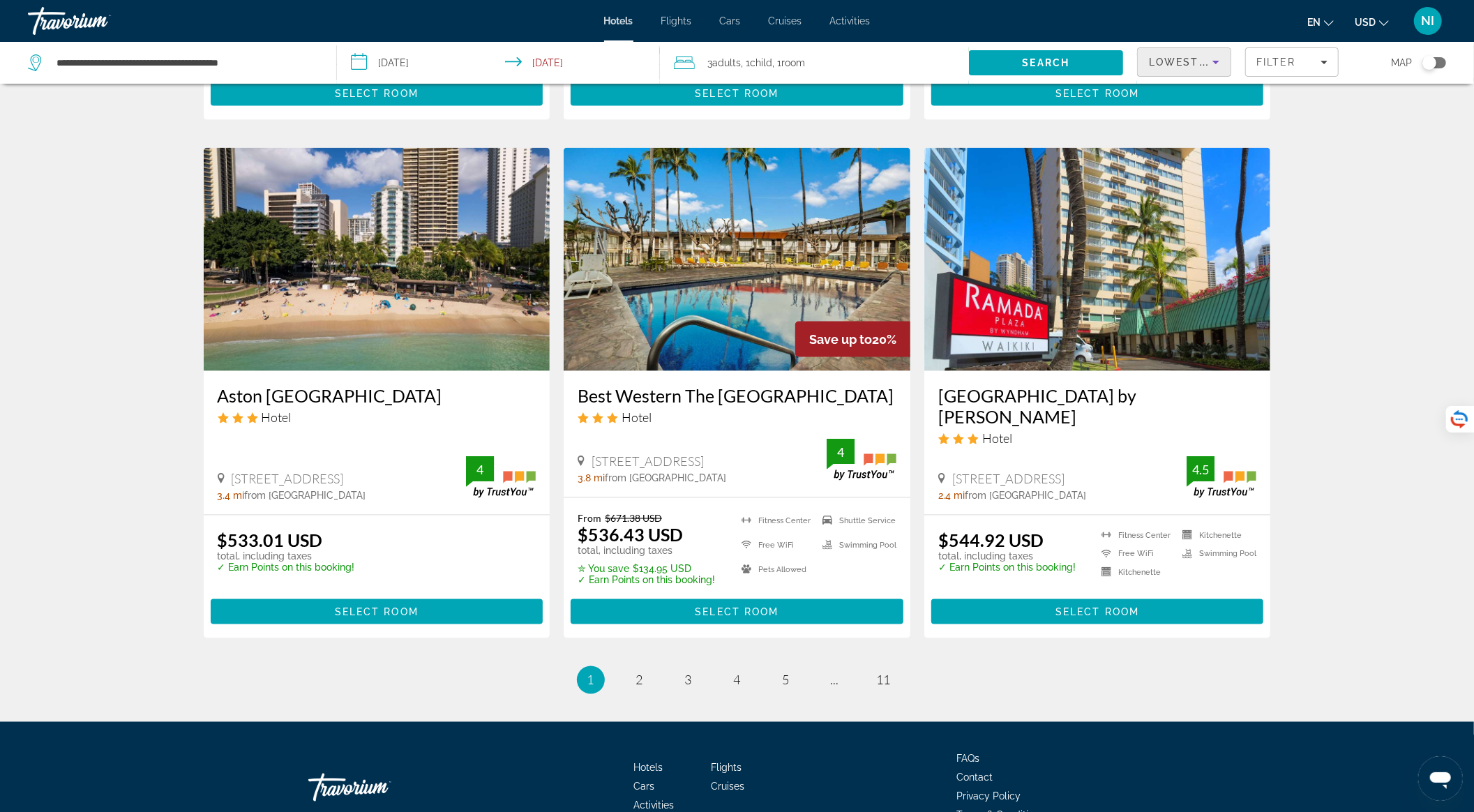
scroll to position [1580, 0]
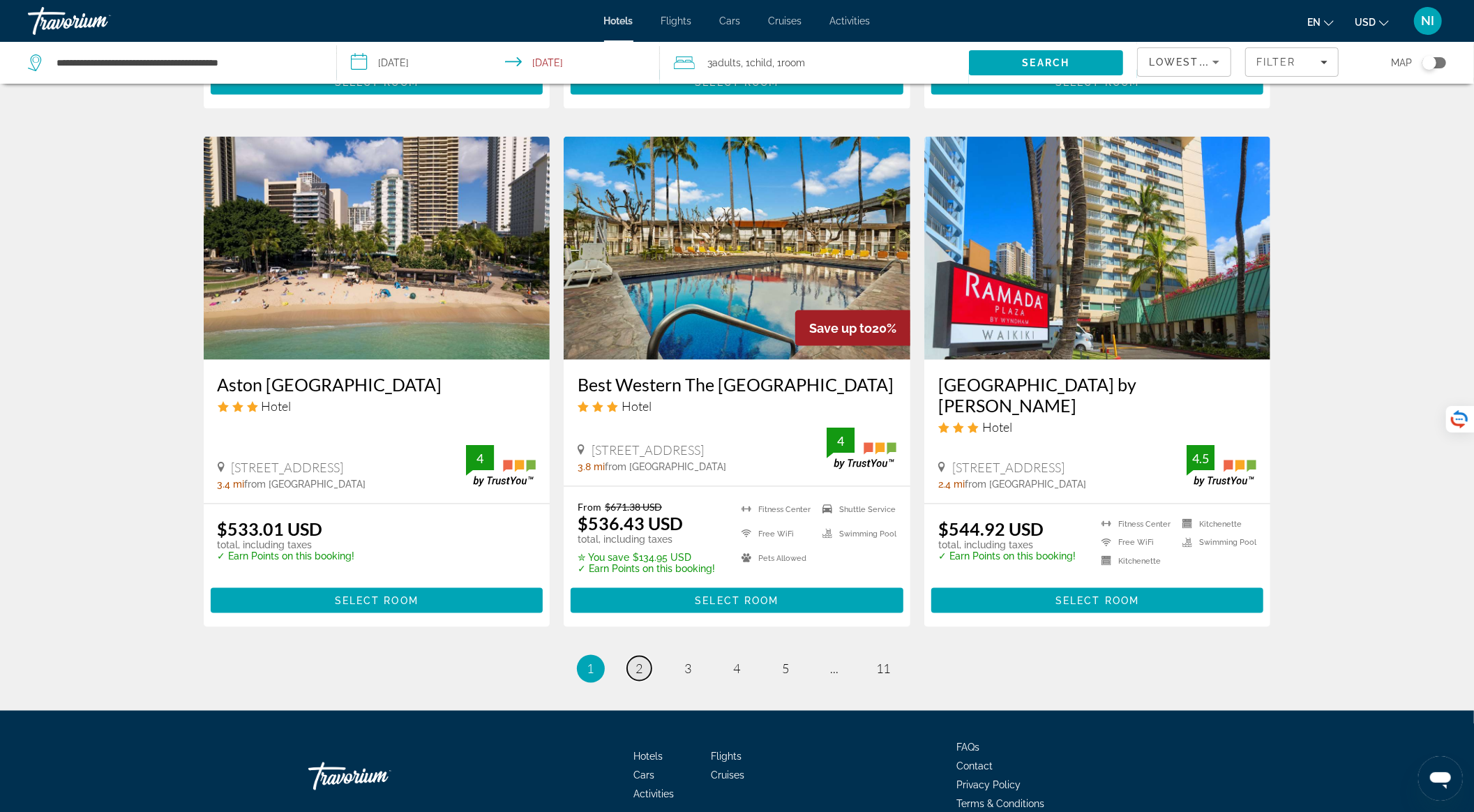
click at [639, 672] on link "page 2" at bounding box center [639, 668] width 24 height 24
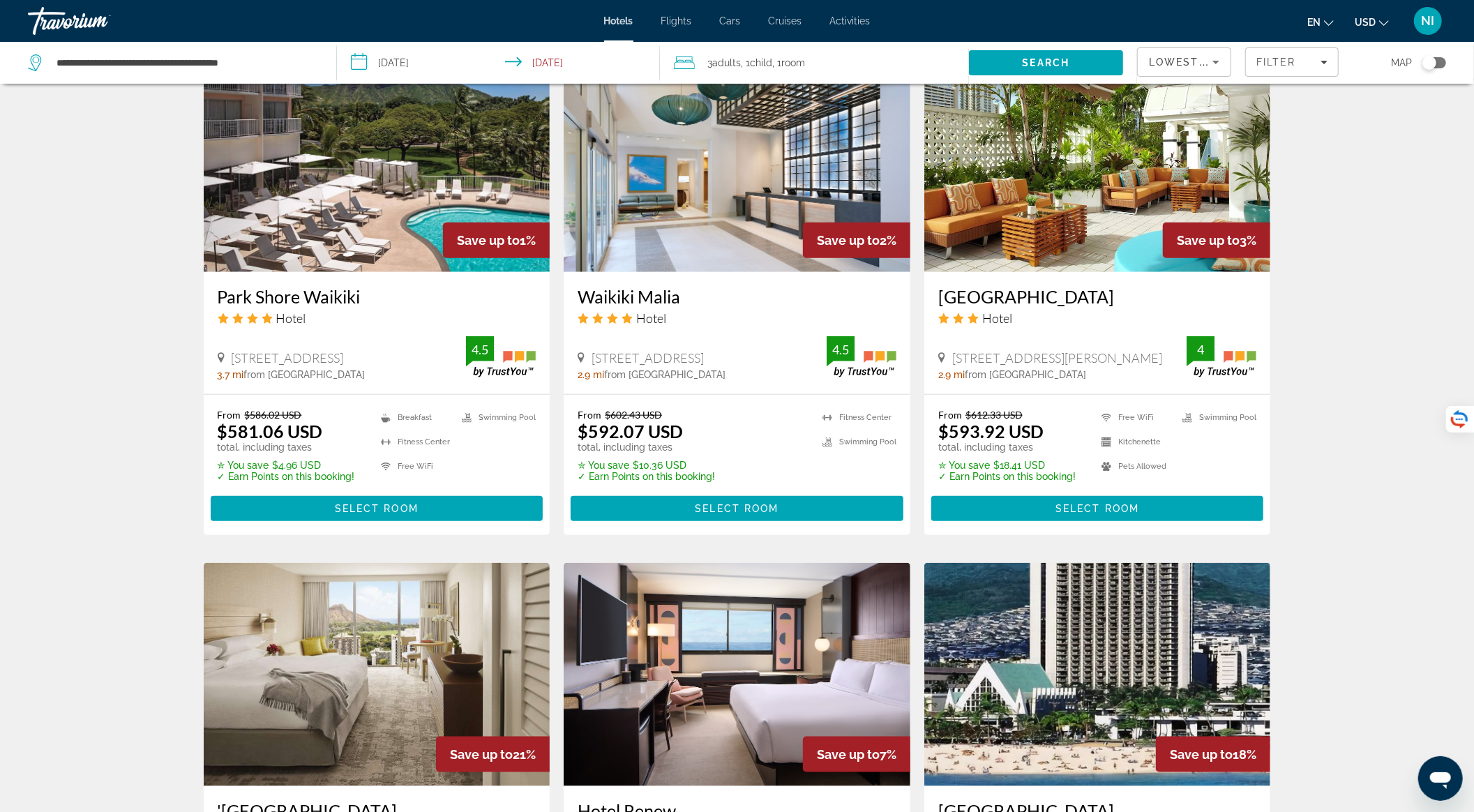
scroll to position [1394, 0]
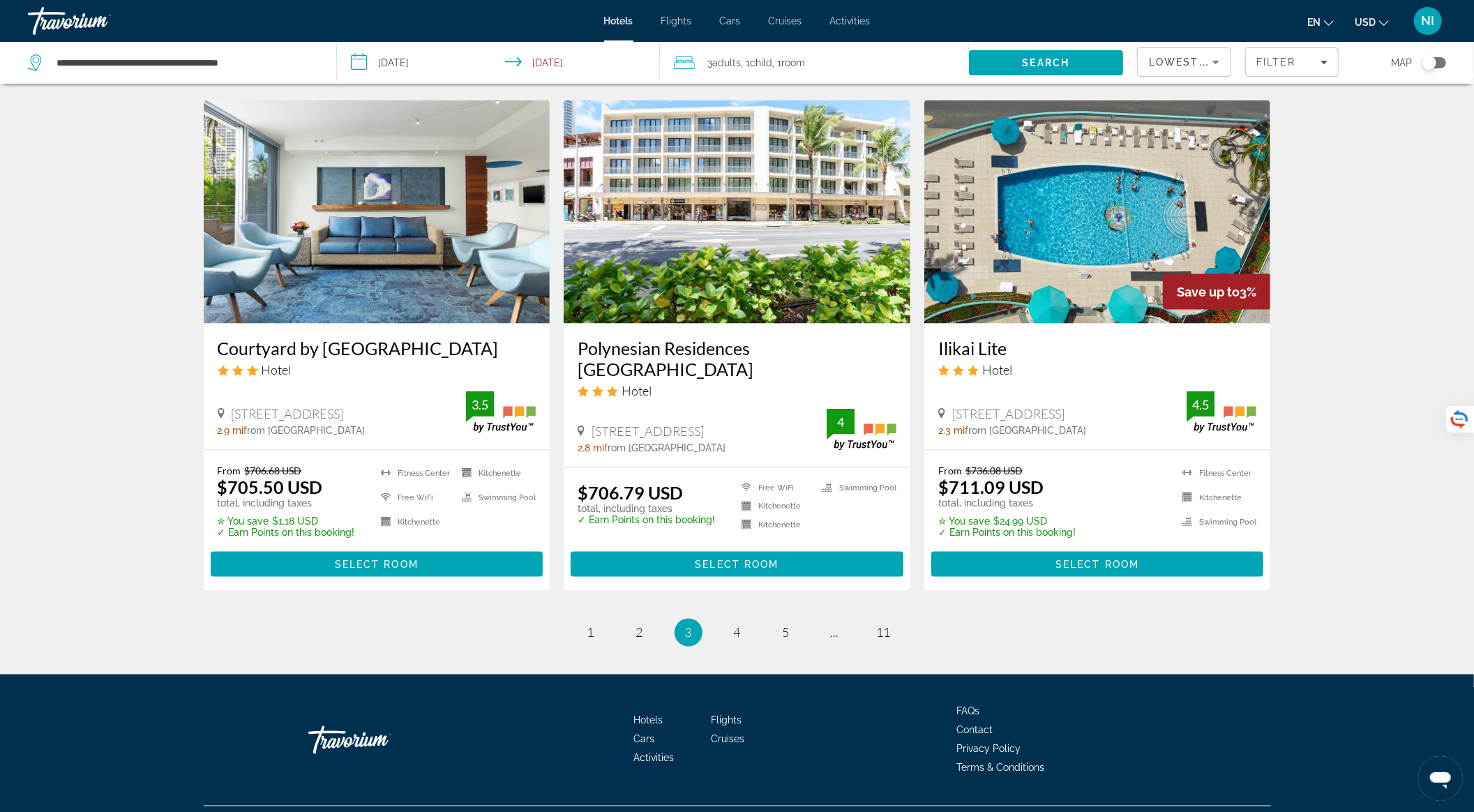
scroll to position [1625, 0]
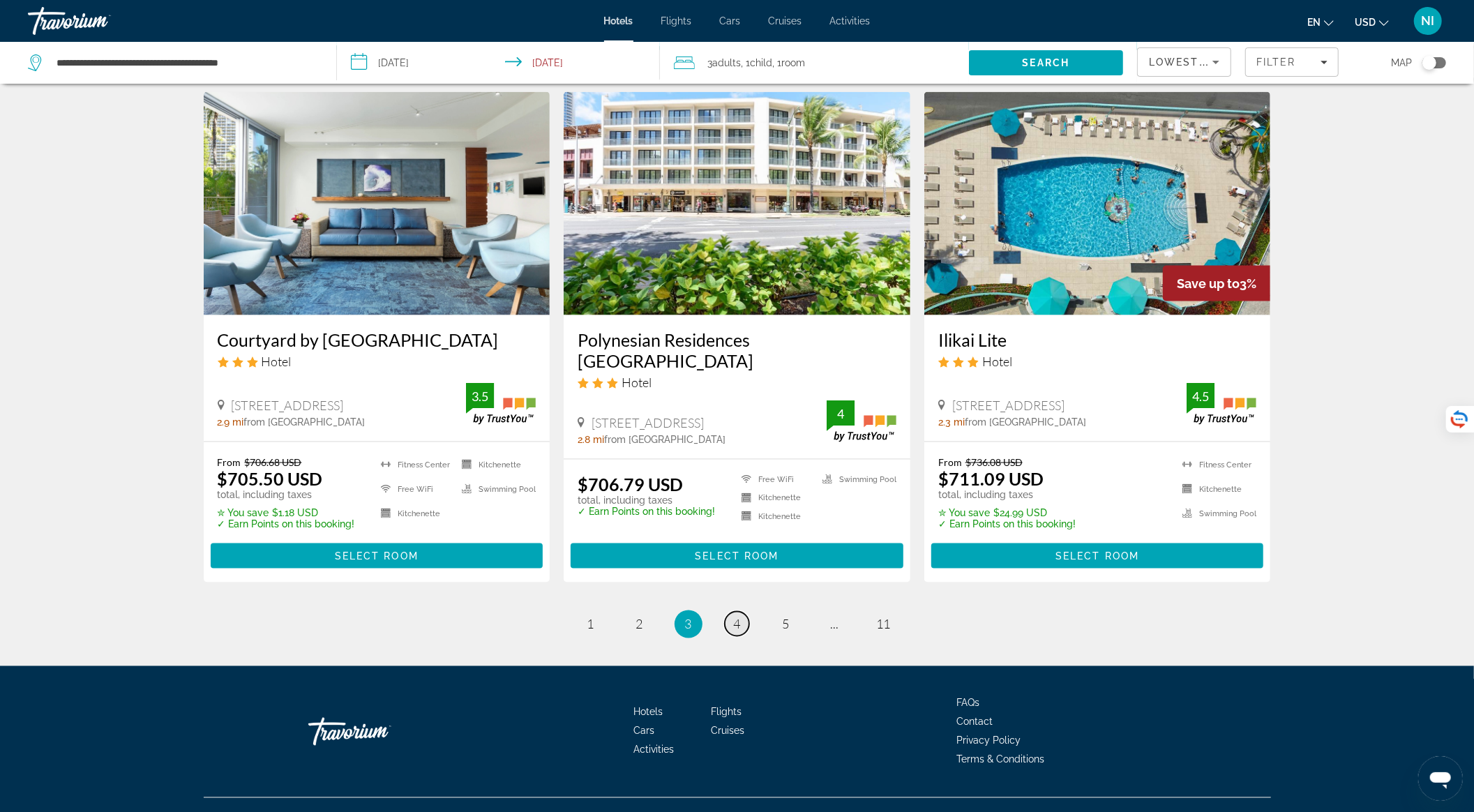
click at [741, 612] on link "page 4" at bounding box center [737, 624] width 24 height 24
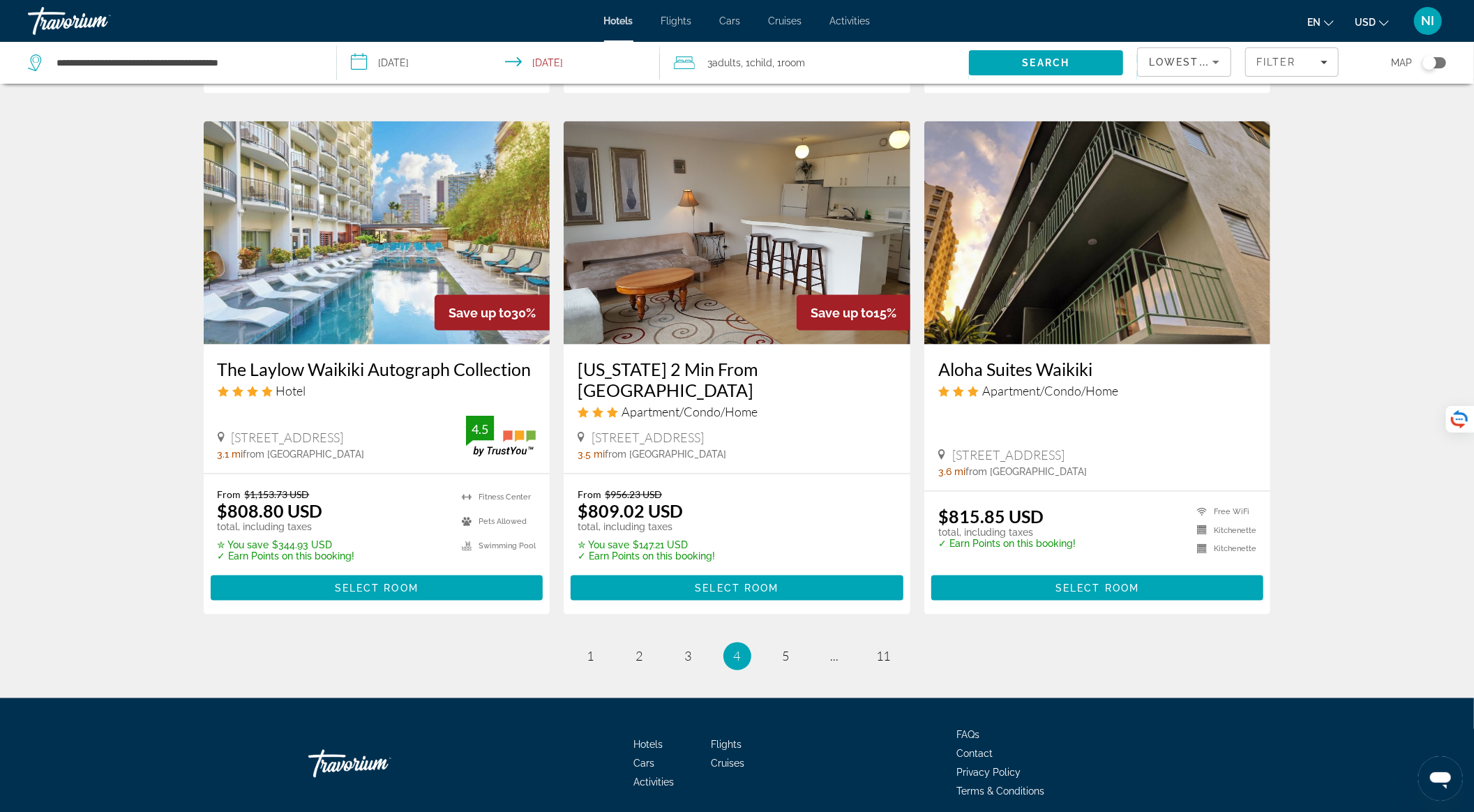
scroll to position [1624, 0]
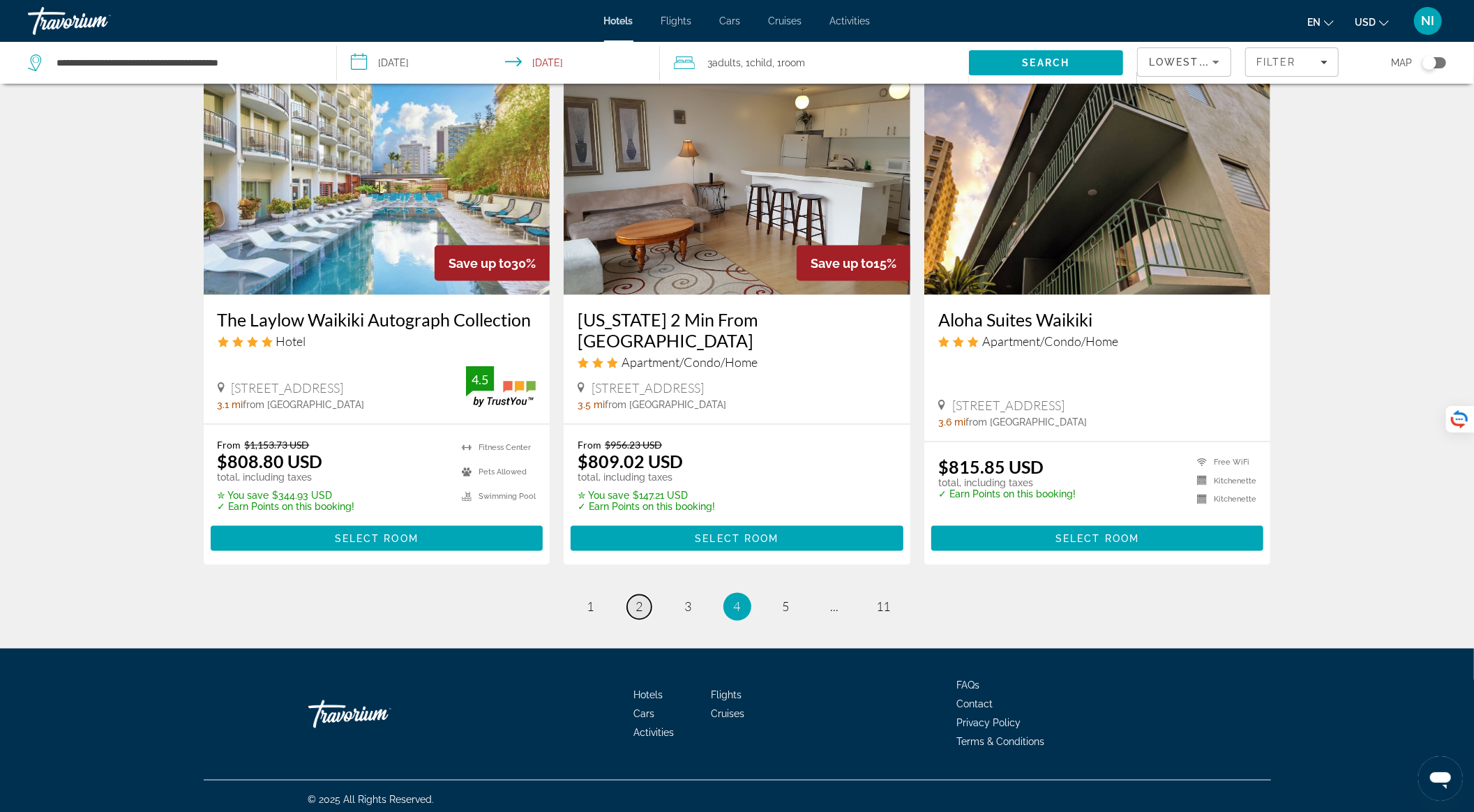
click at [643, 597] on link "page 2" at bounding box center [639, 607] width 24 height 24
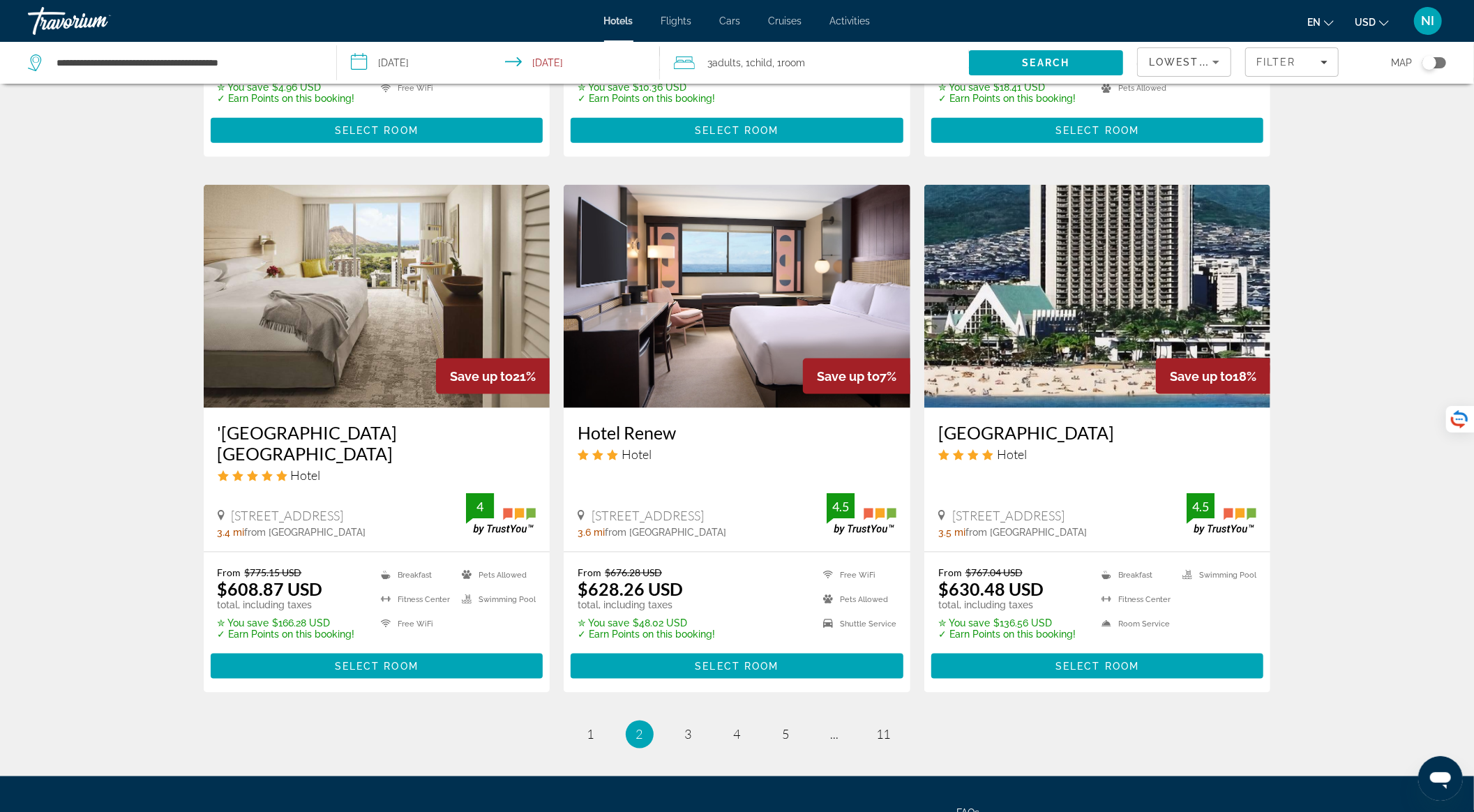
scroll to position [1580, 0]
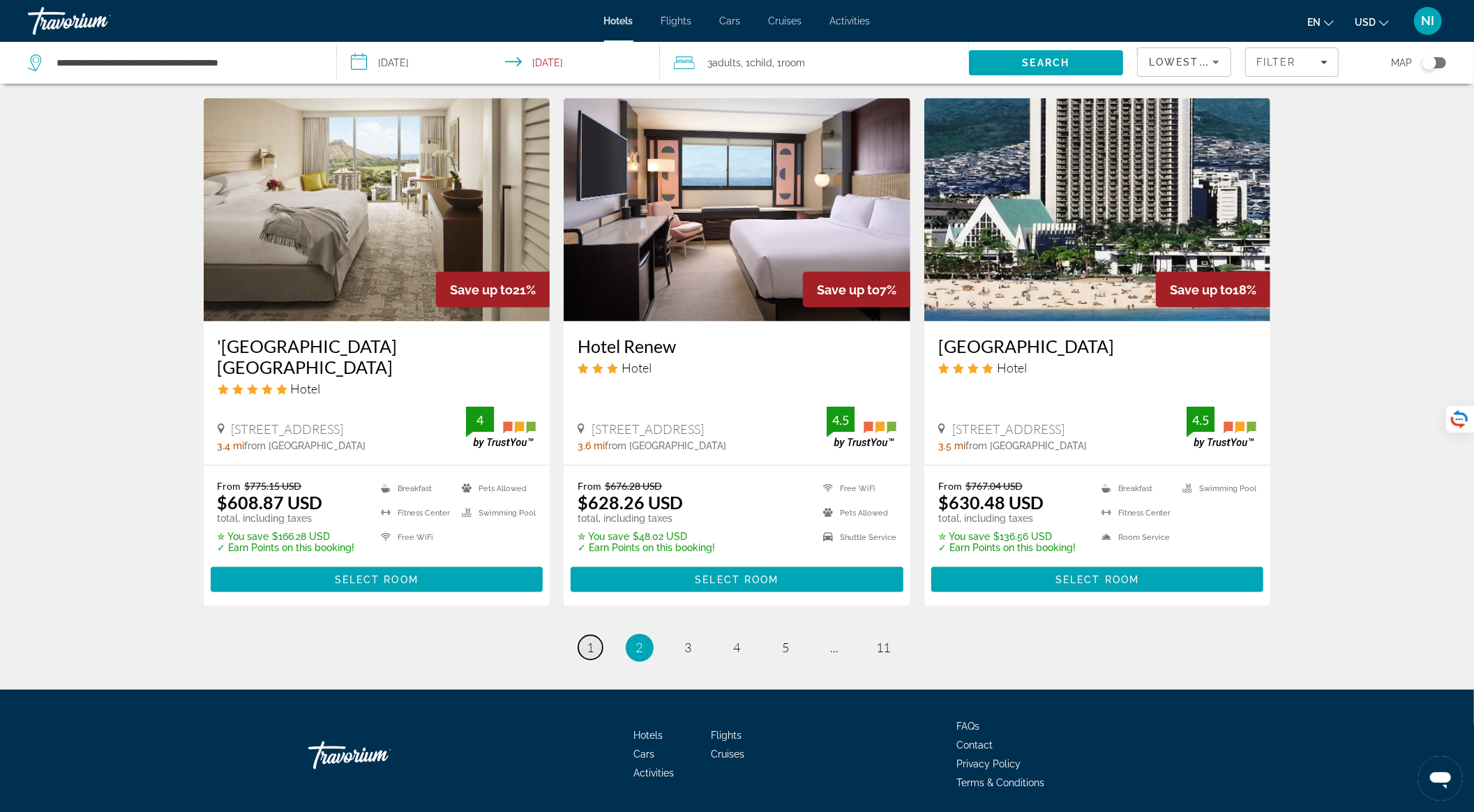
click at [585, 635] on link "page 1" at bounding box center [590, 647] width 24 height 24
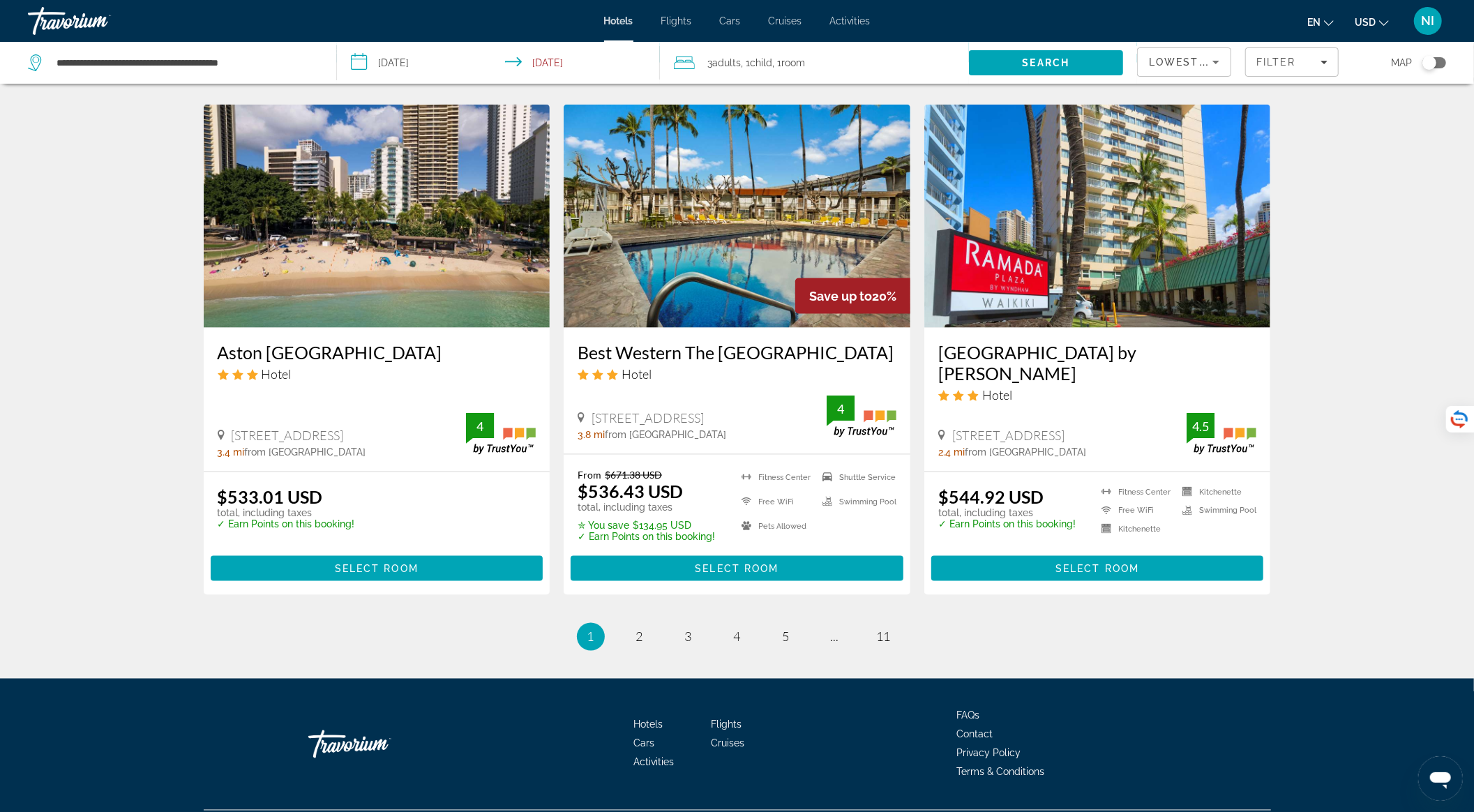
scroll to position [1645, 0]
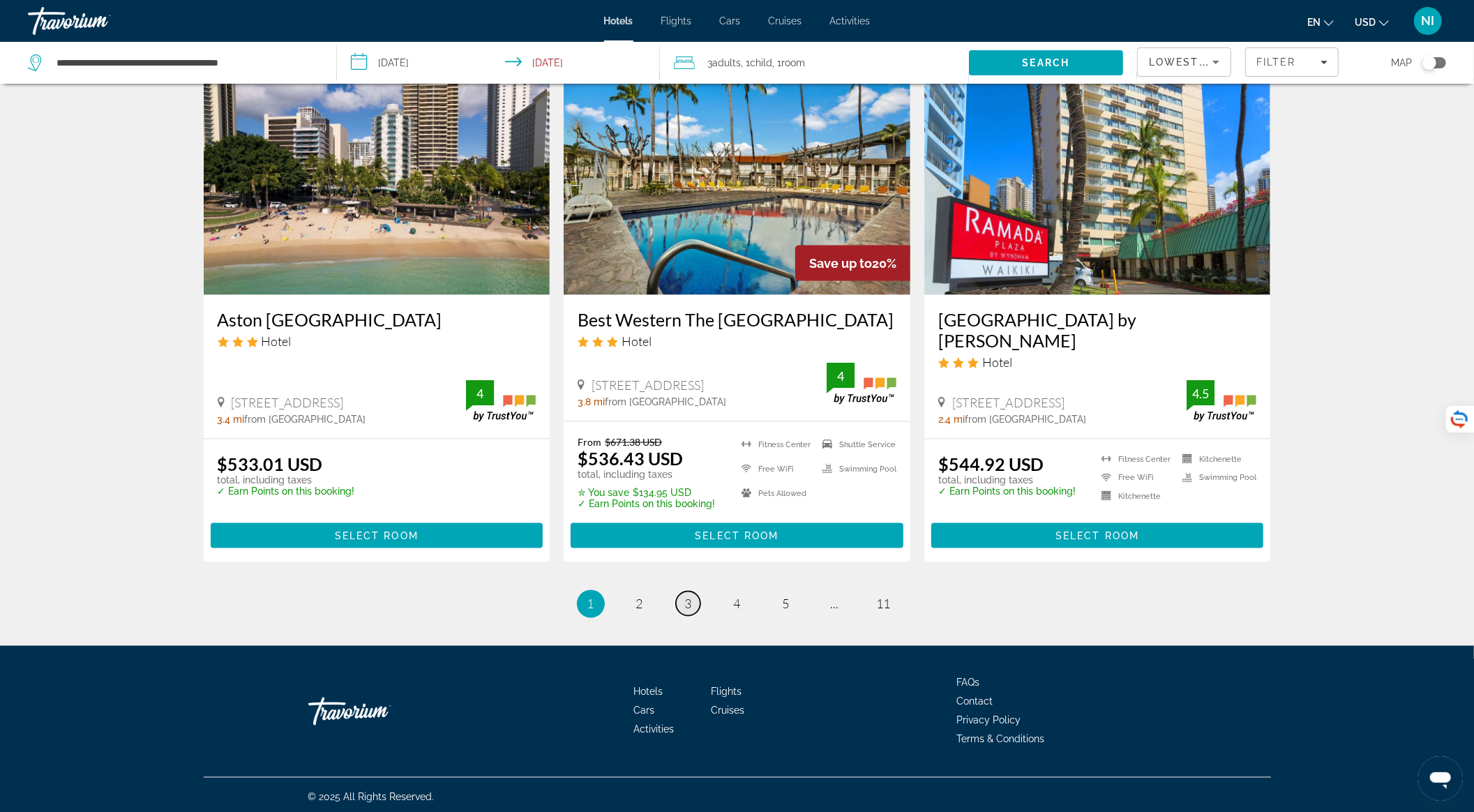
click at [692, 601] on link "page 3" at bounding box center [688, 603] width 24 height 24
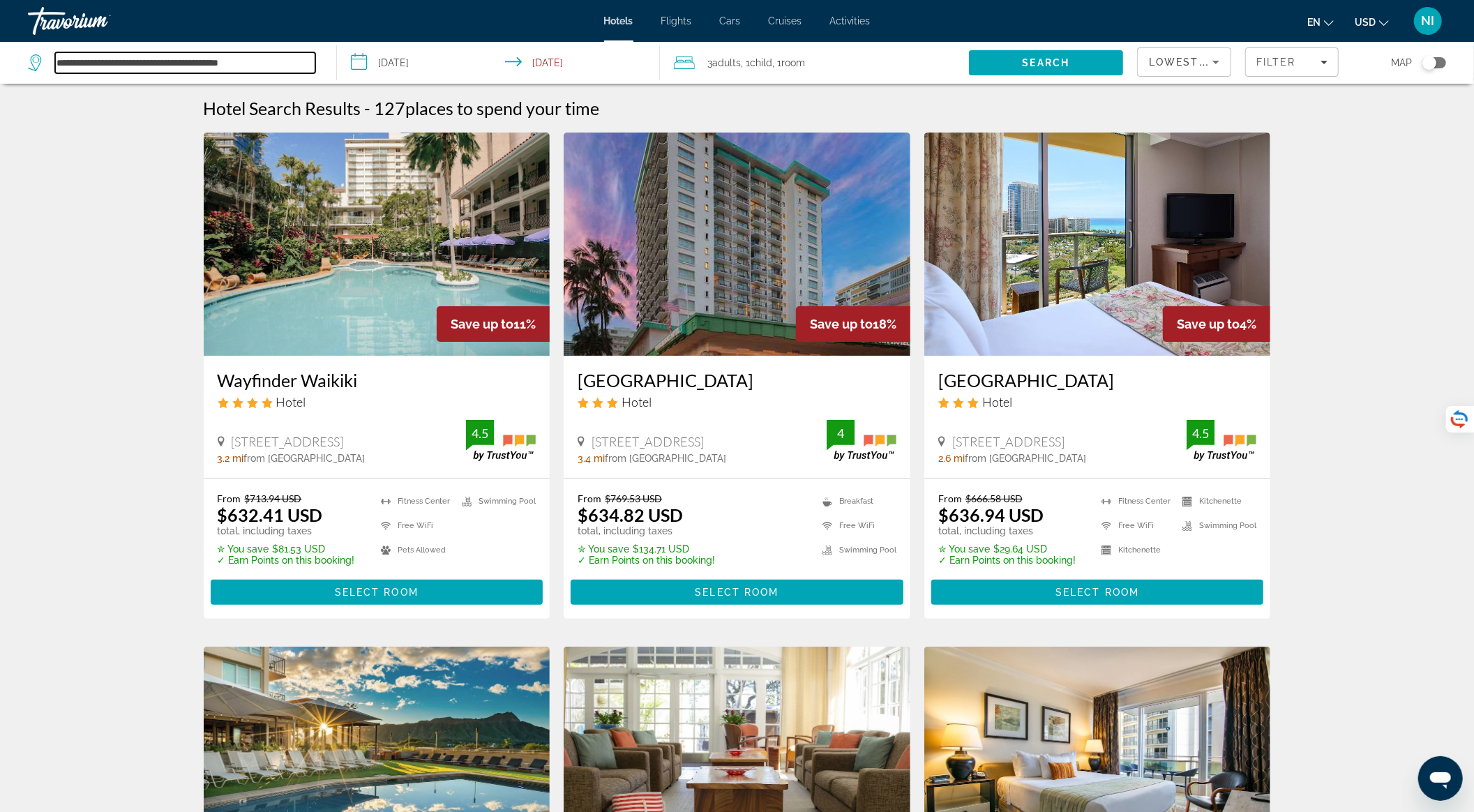
click at [213, 60] on input "**********" at bounding box center [185, 63] width 260 height 21
drag, startPoint x: 269, startPoint y: 63, endPoint x: 1, endPoint y: 81, distance: 268.6
click at [1, 81] on app-destination-search "**********" at bounding box center [168, 62] width 337 height 41
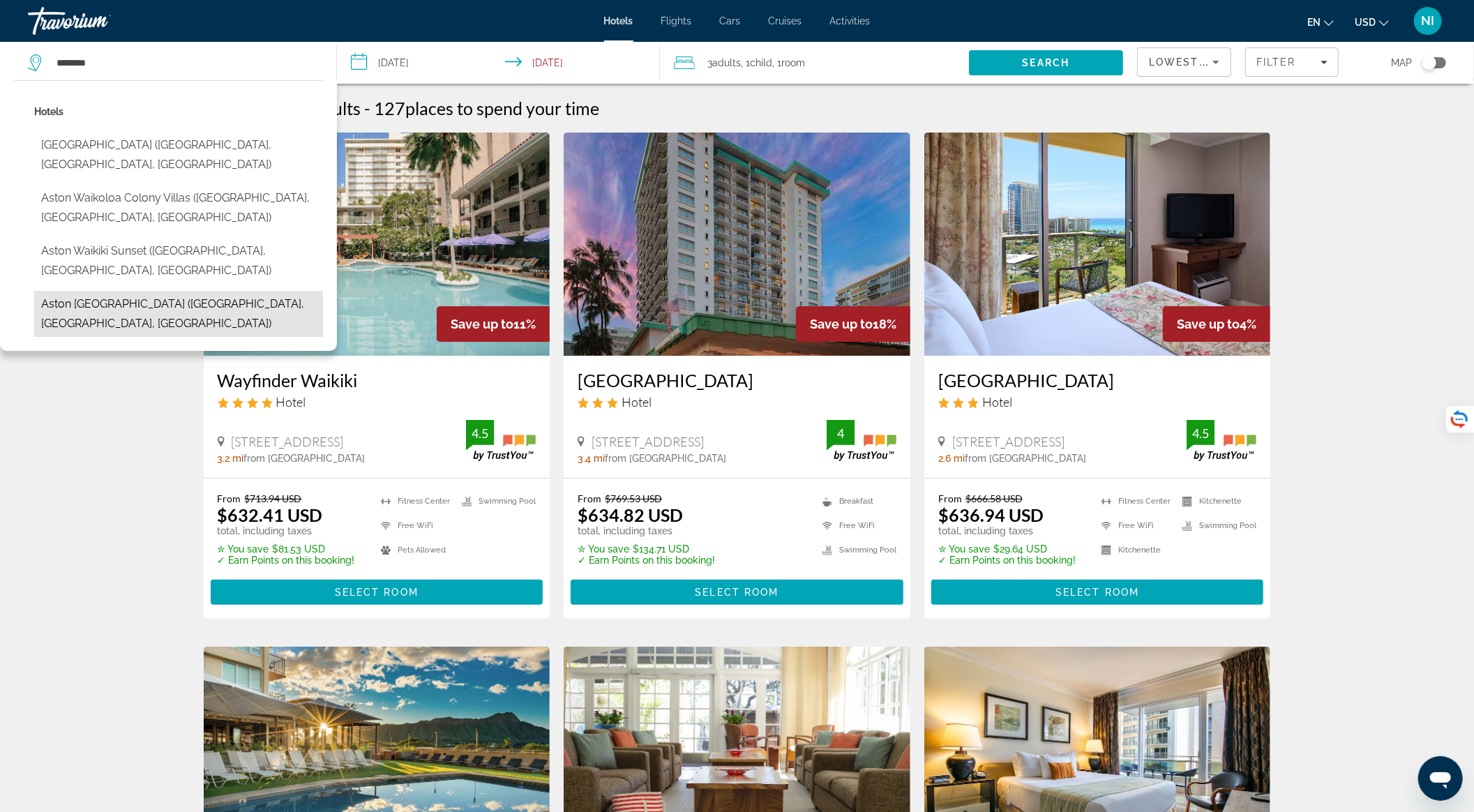
click at [160, 291] on button "Aston [GEOGRAPHIC_DATA] ([GEOGRAPHIC_DATA], [GEOGRAPHIC_DATA], [GEOGRAPHIC_DATA…" at bounding box center [178, 313] width 289 height 46
type input "**********"
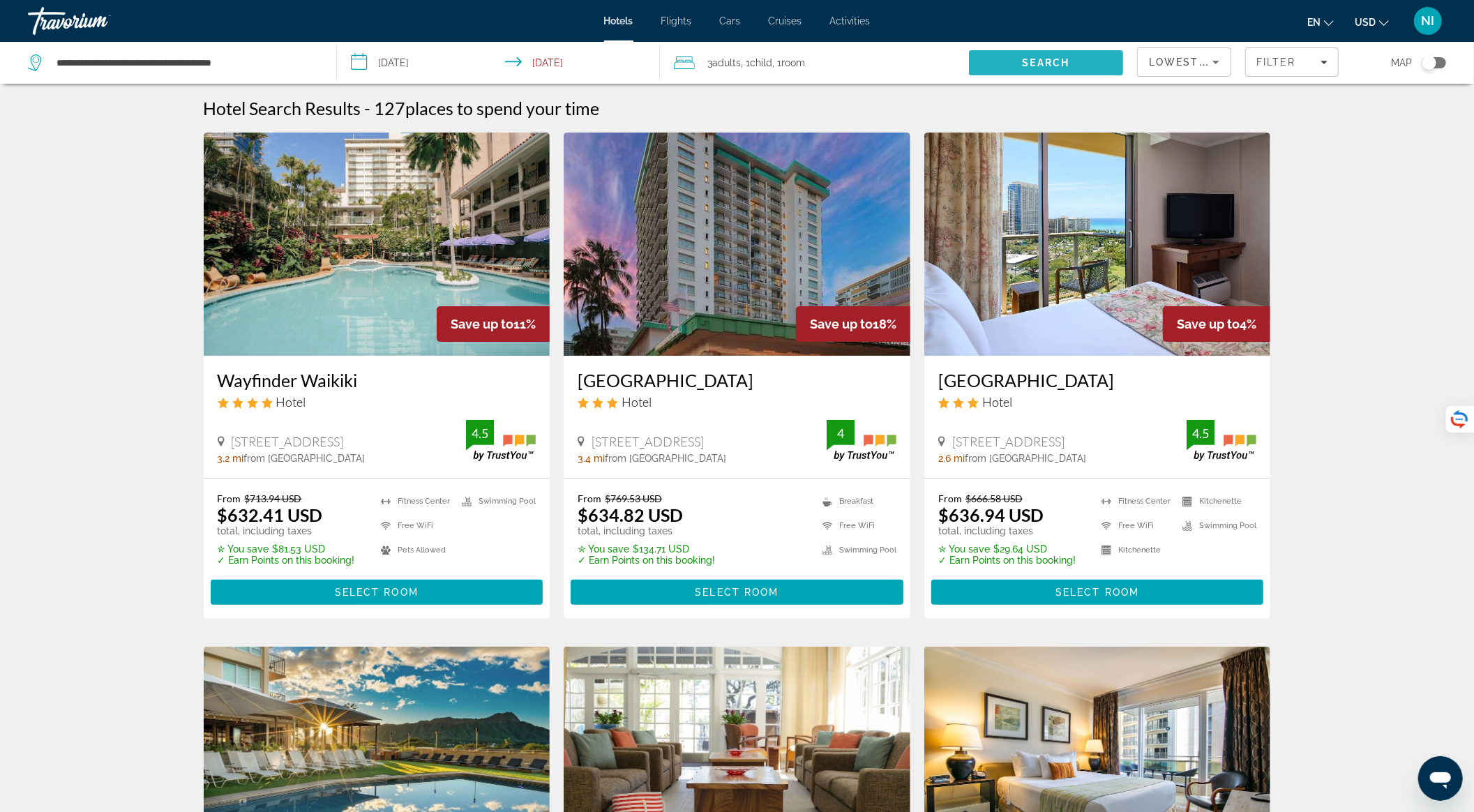
click at [1043, 56] on span "Search" at bounding box center [1046, 63] width 154 height 34
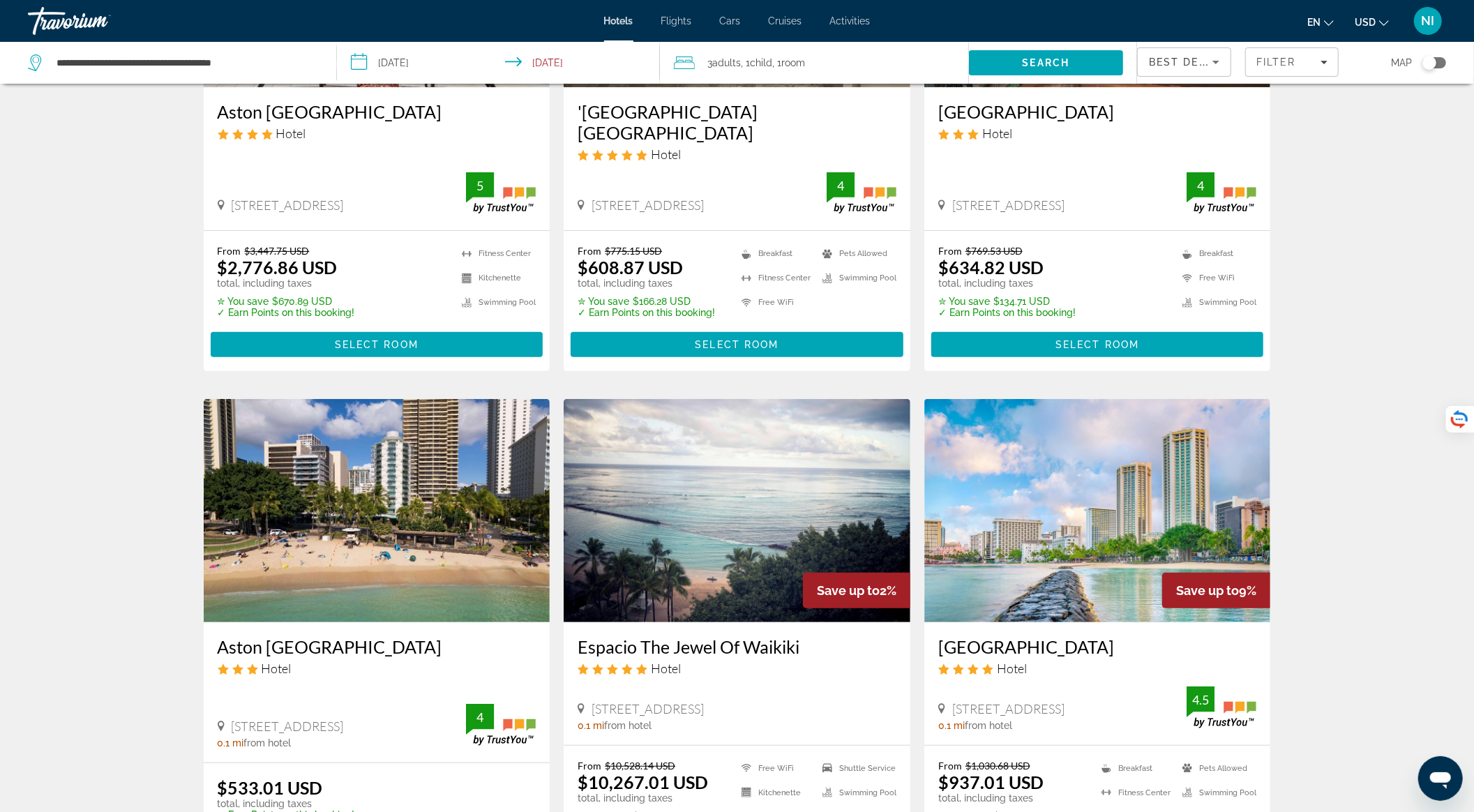
scroll to position [279, 0]
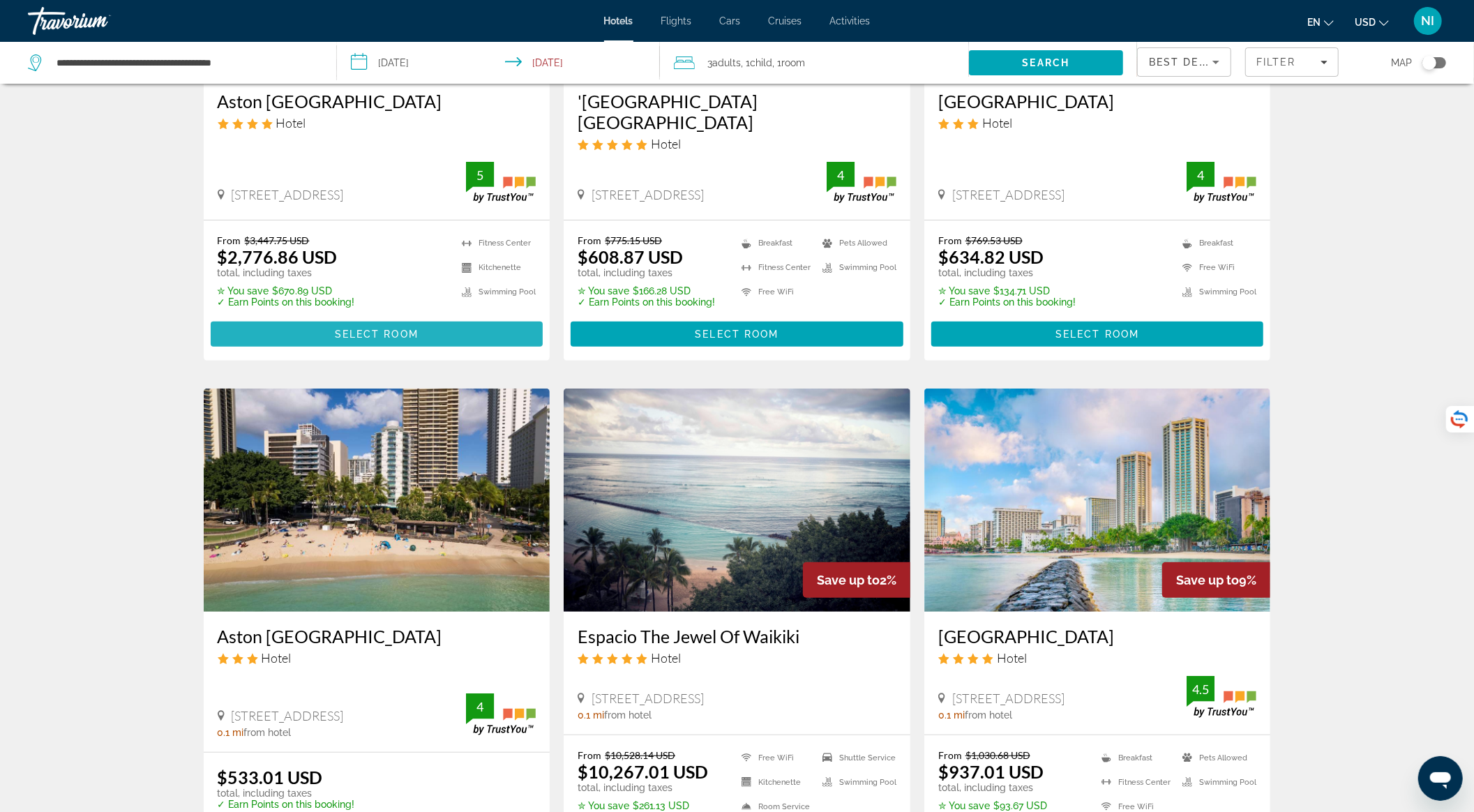
click at [422, 317] on span "Main content" at bounding box center [377, 334] width 332 height 34
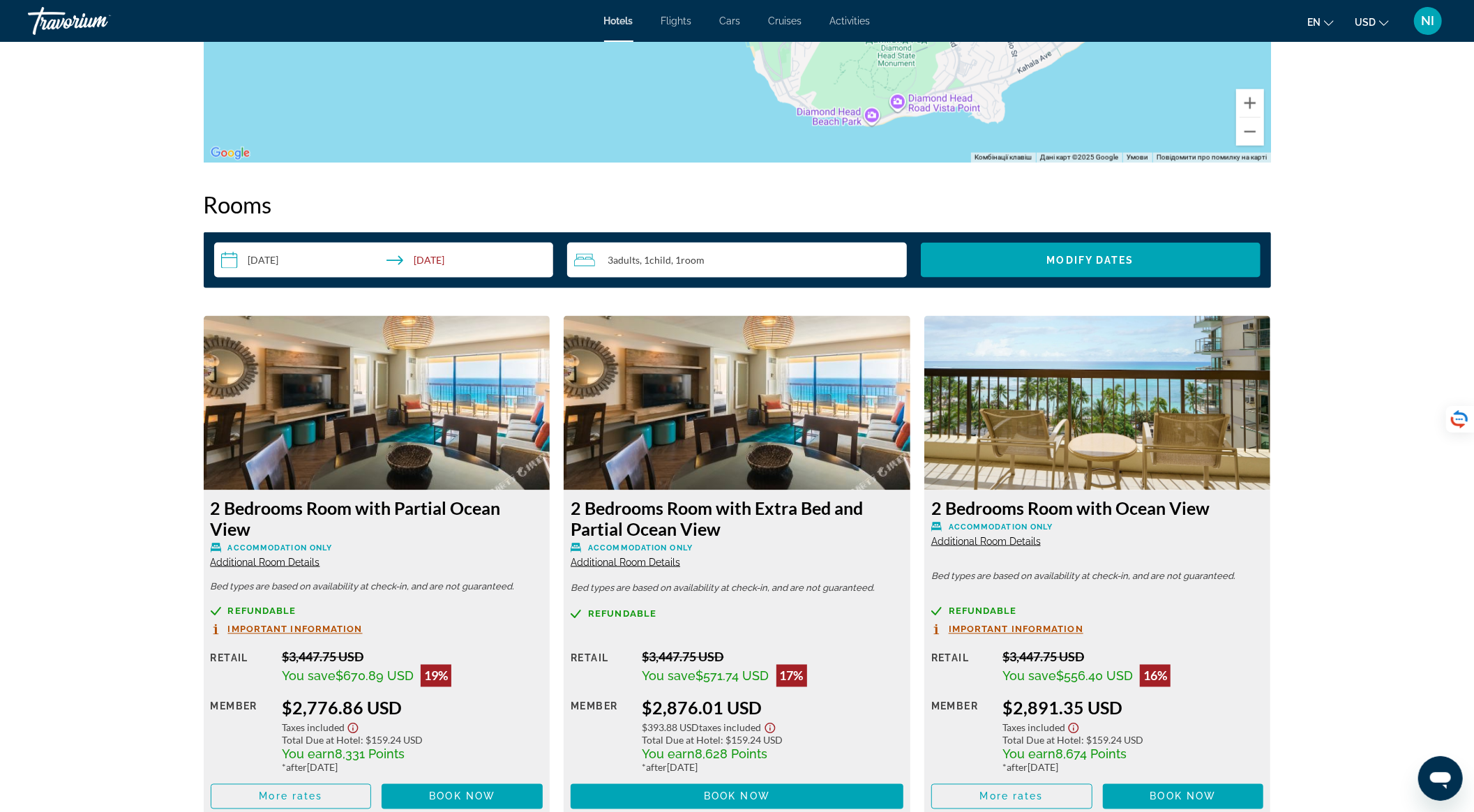
scroll to position [1571, 0]
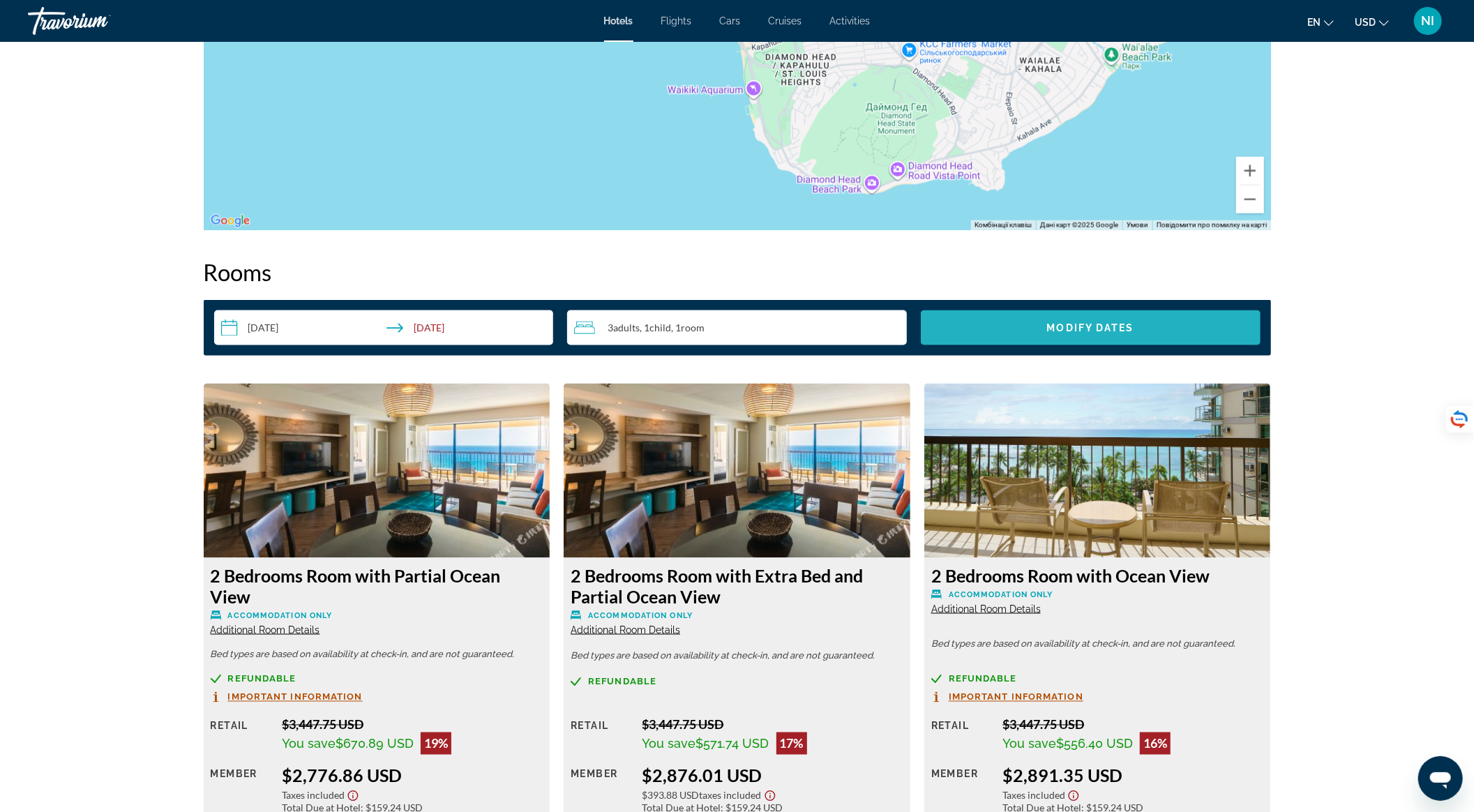
click at [1105, 339] on button "Modify Dates" at bounding box center [1090, 327] width 340 height 35
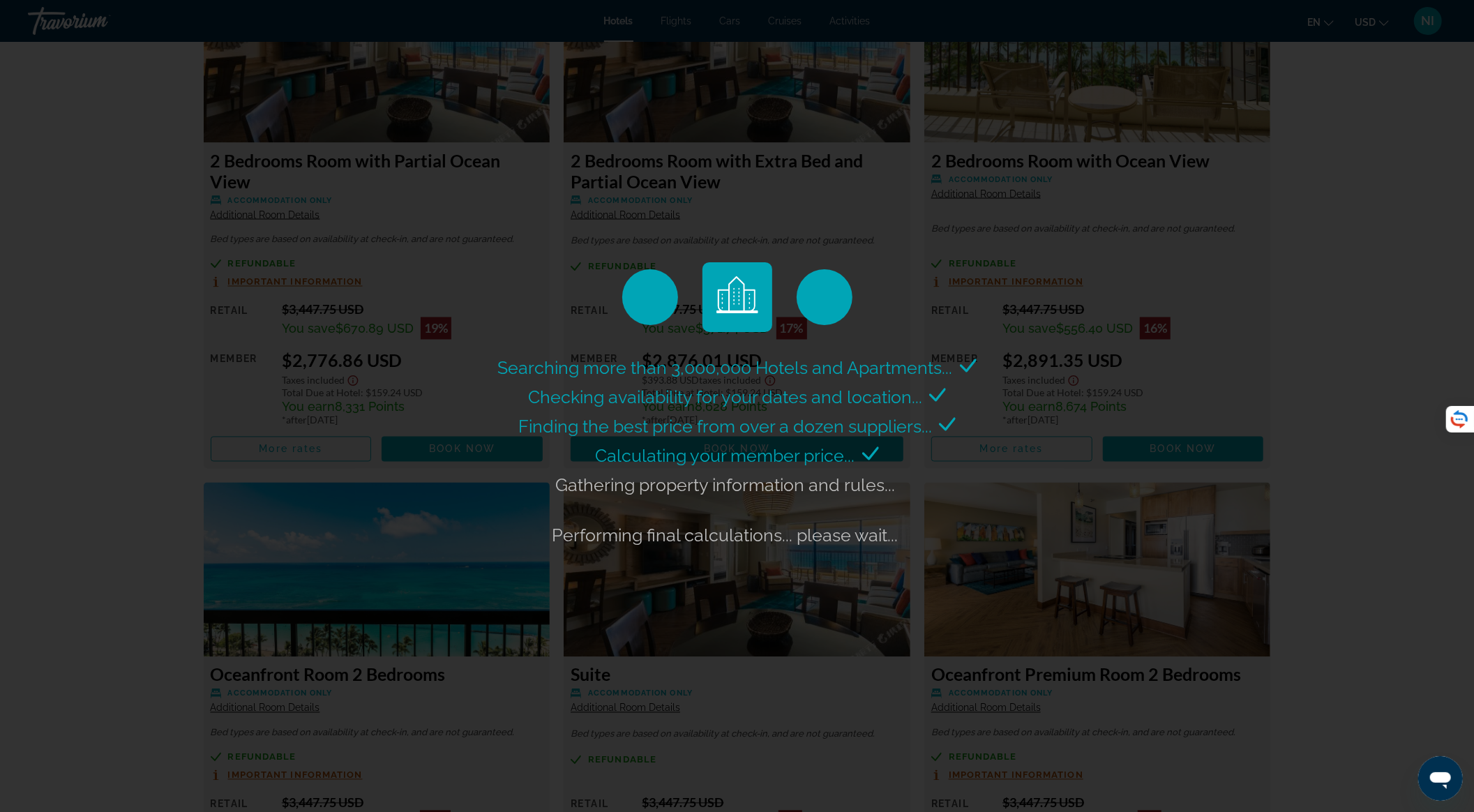
scroll to position [2221, 0]
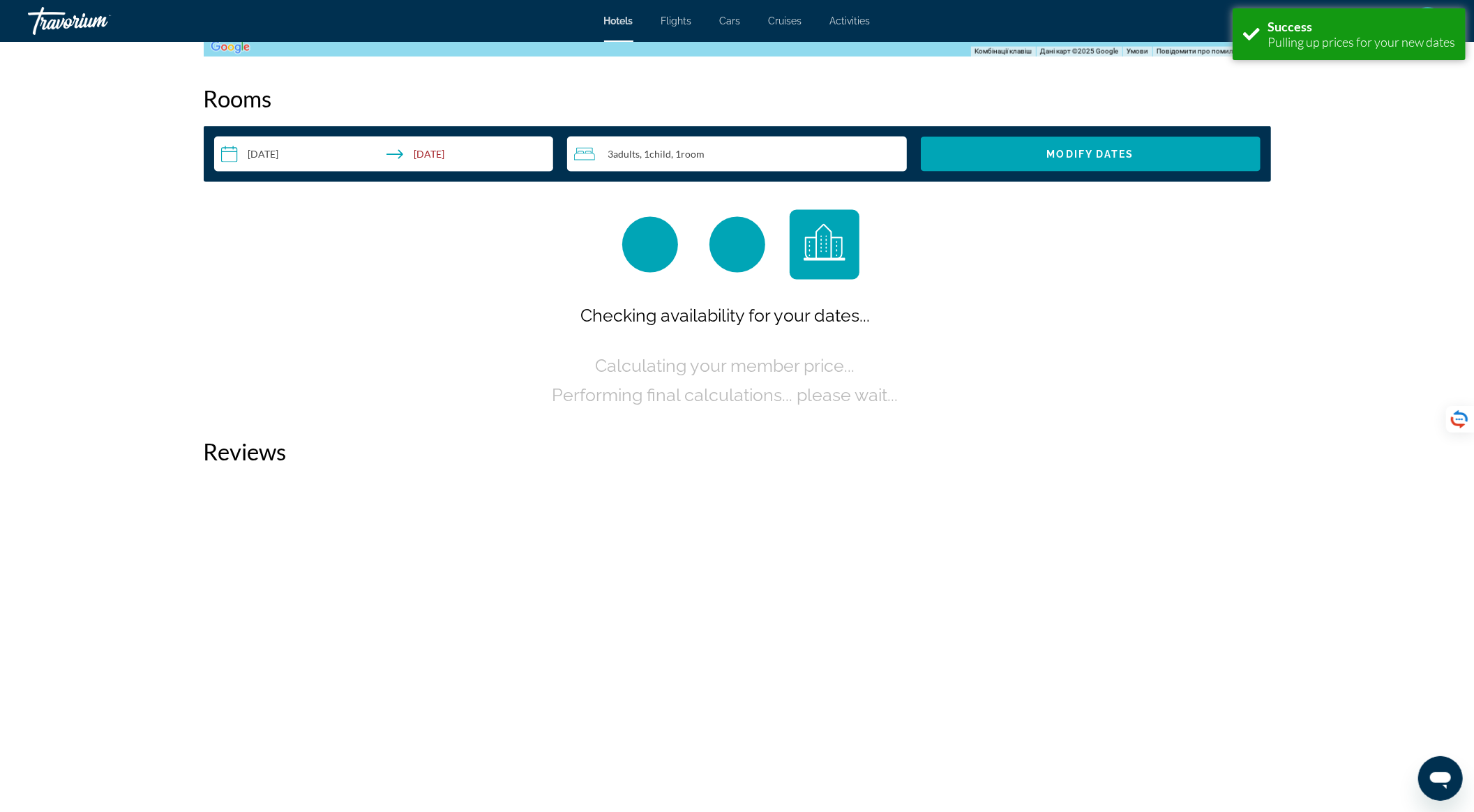
scroll to position [1745, 0]
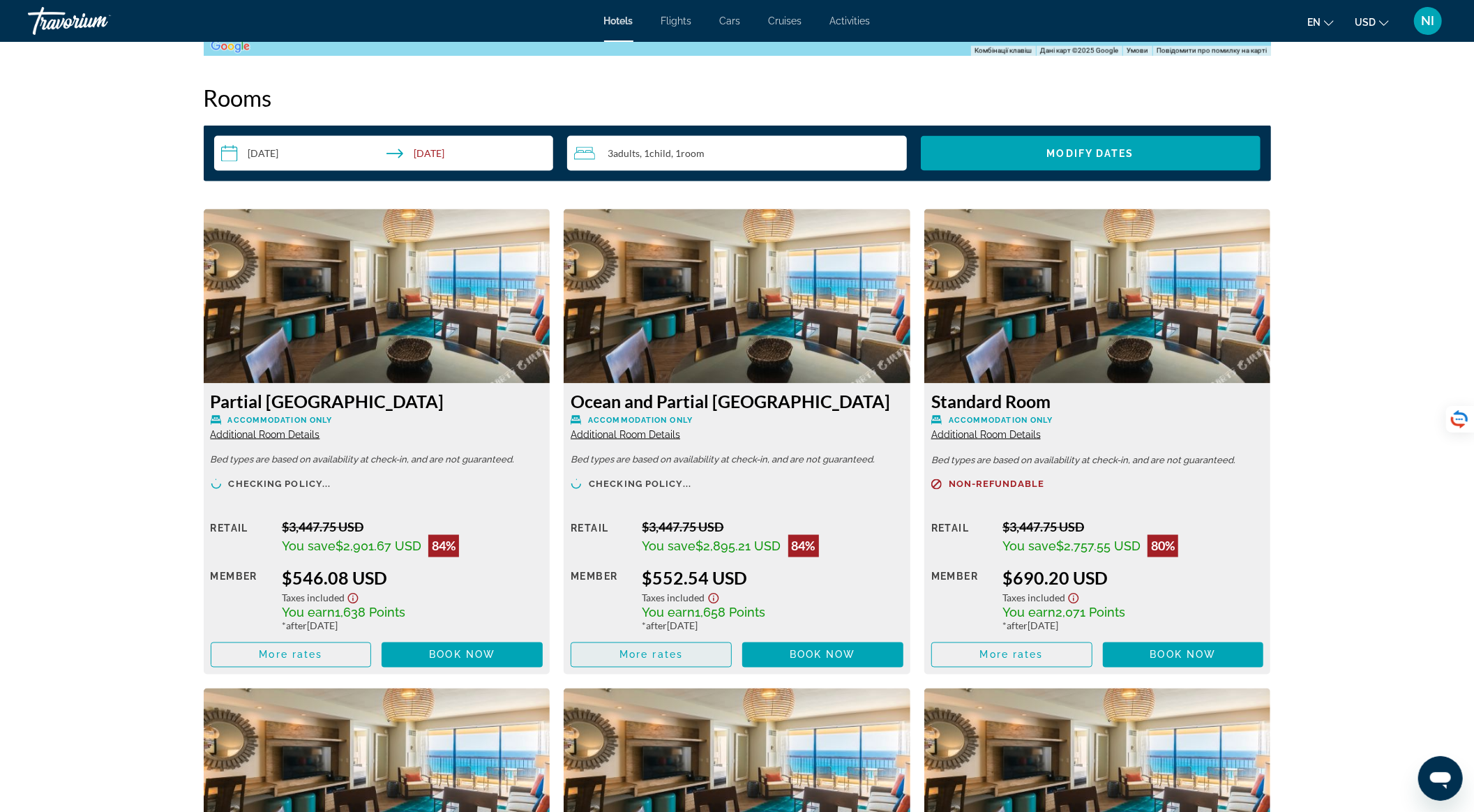
click at [700, 658] on span "Main content" at bounding box center [651, 655] width 160 height 34
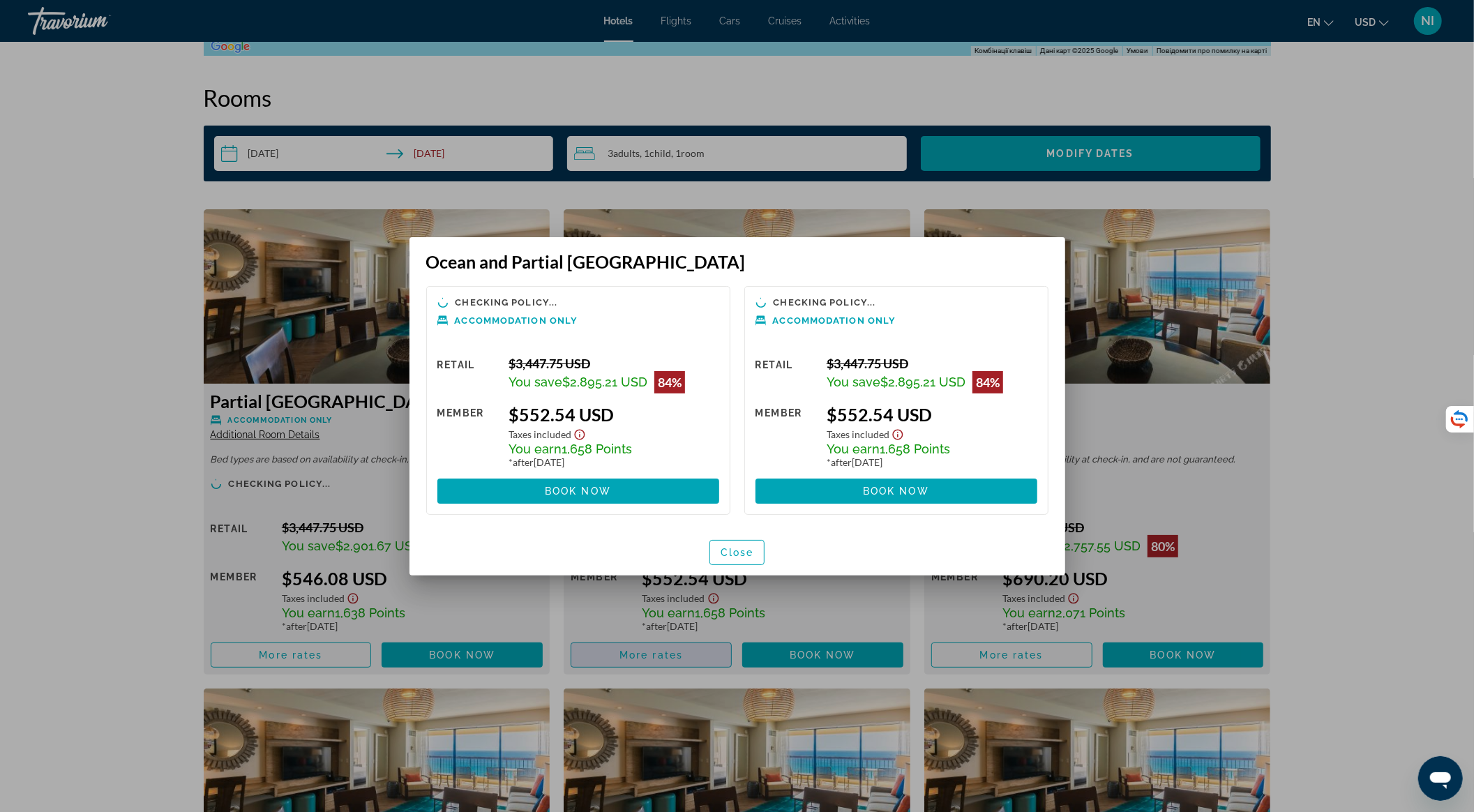
scroll to position [0, 0]
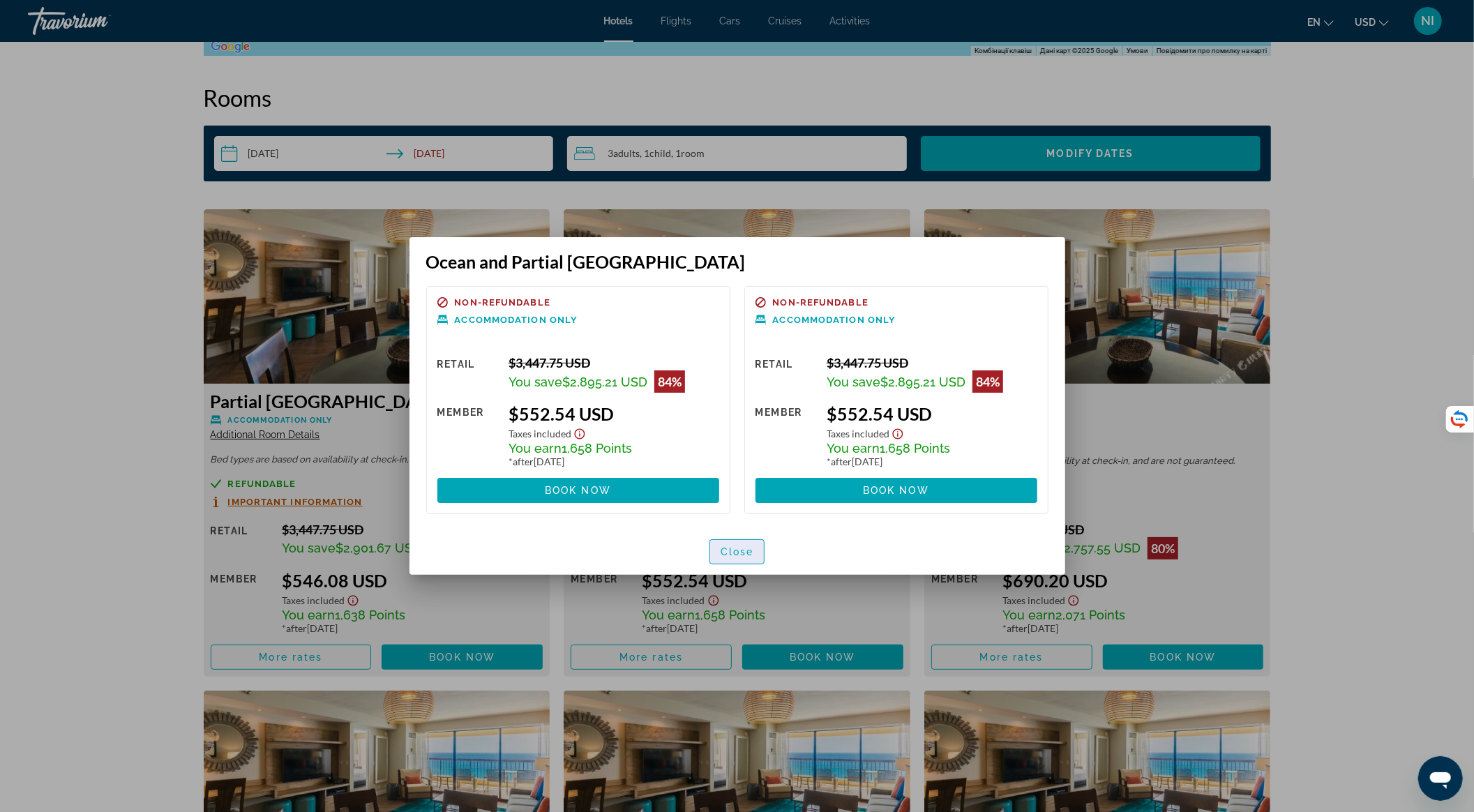
click at [732, 557] on span "button" at bounding box center [737, 551] width 55 height 34
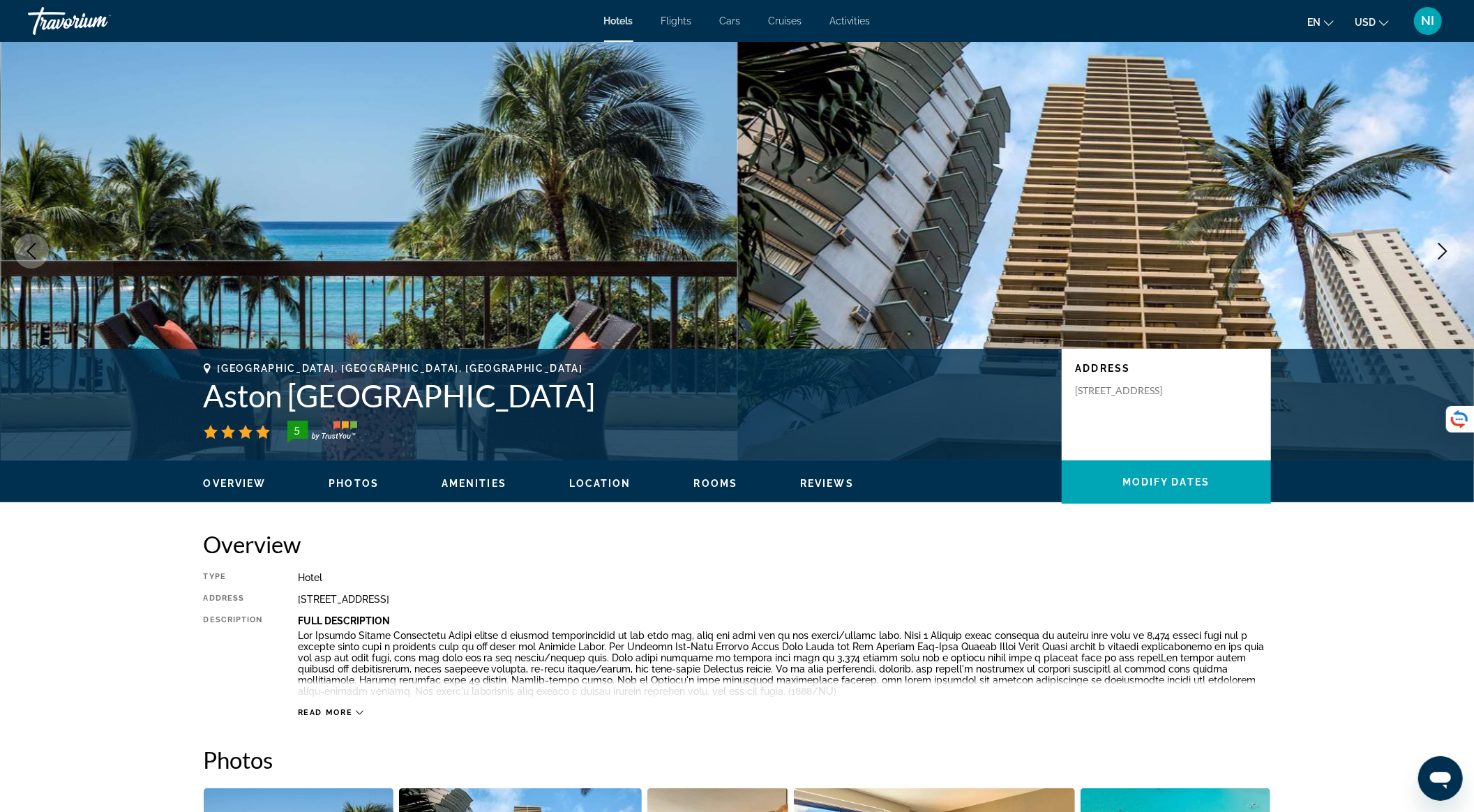
scroll to position [1745, 0]
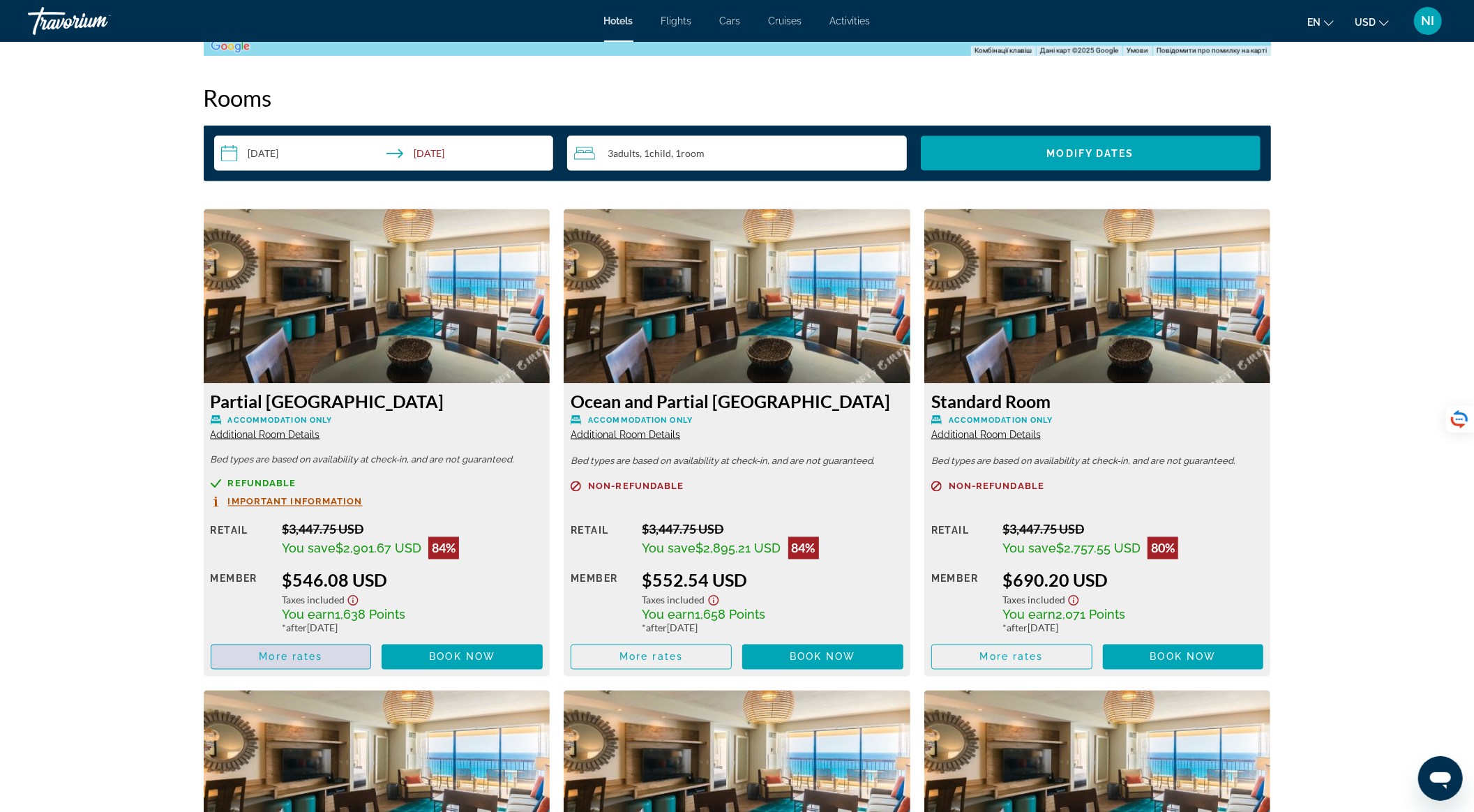
click at [332, 666] on span "Main content" at bounding box center [292, 657] width 160 height 34
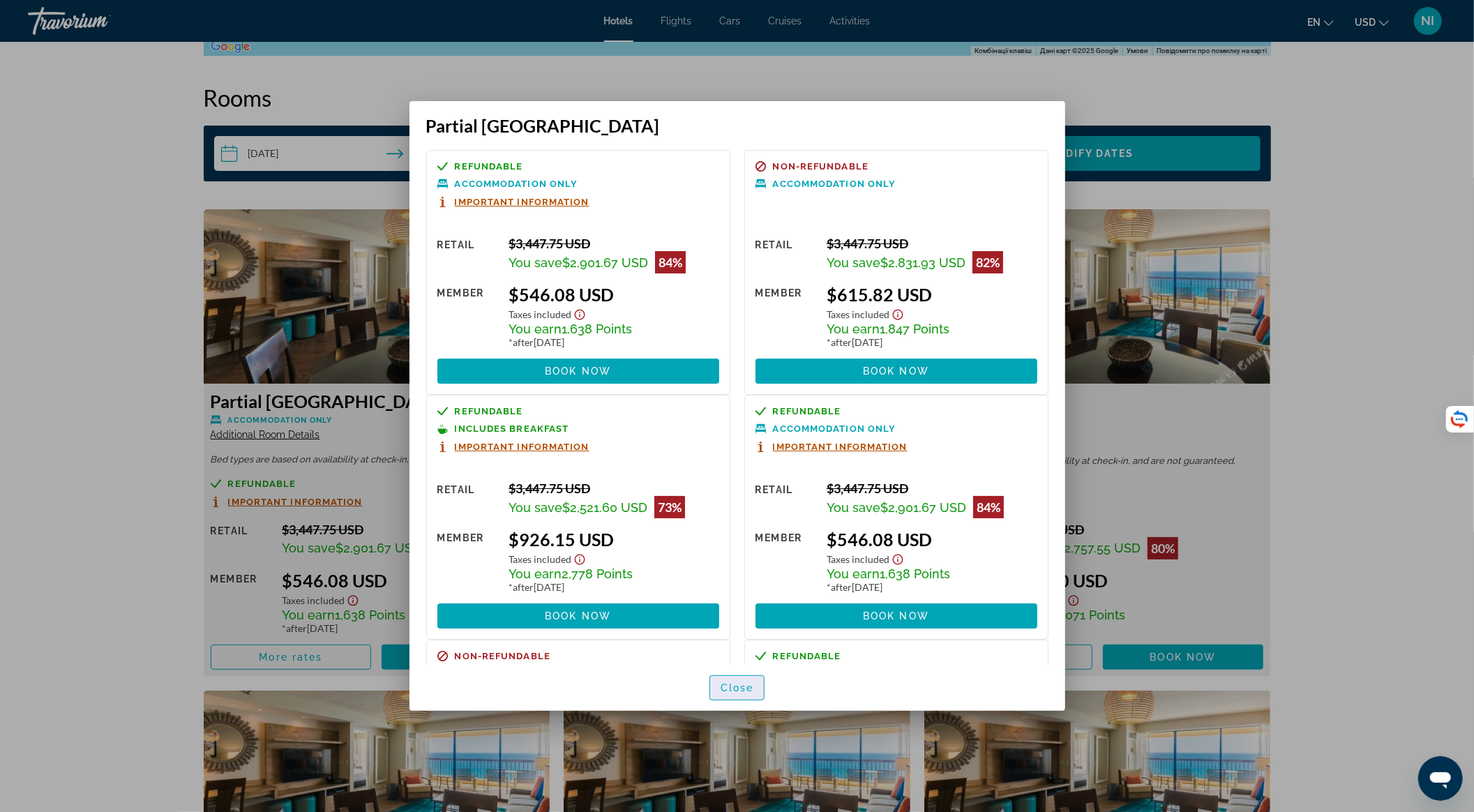
click at [742, 690] on span "Close" at bounding box center [737, 688] width 34 height 11
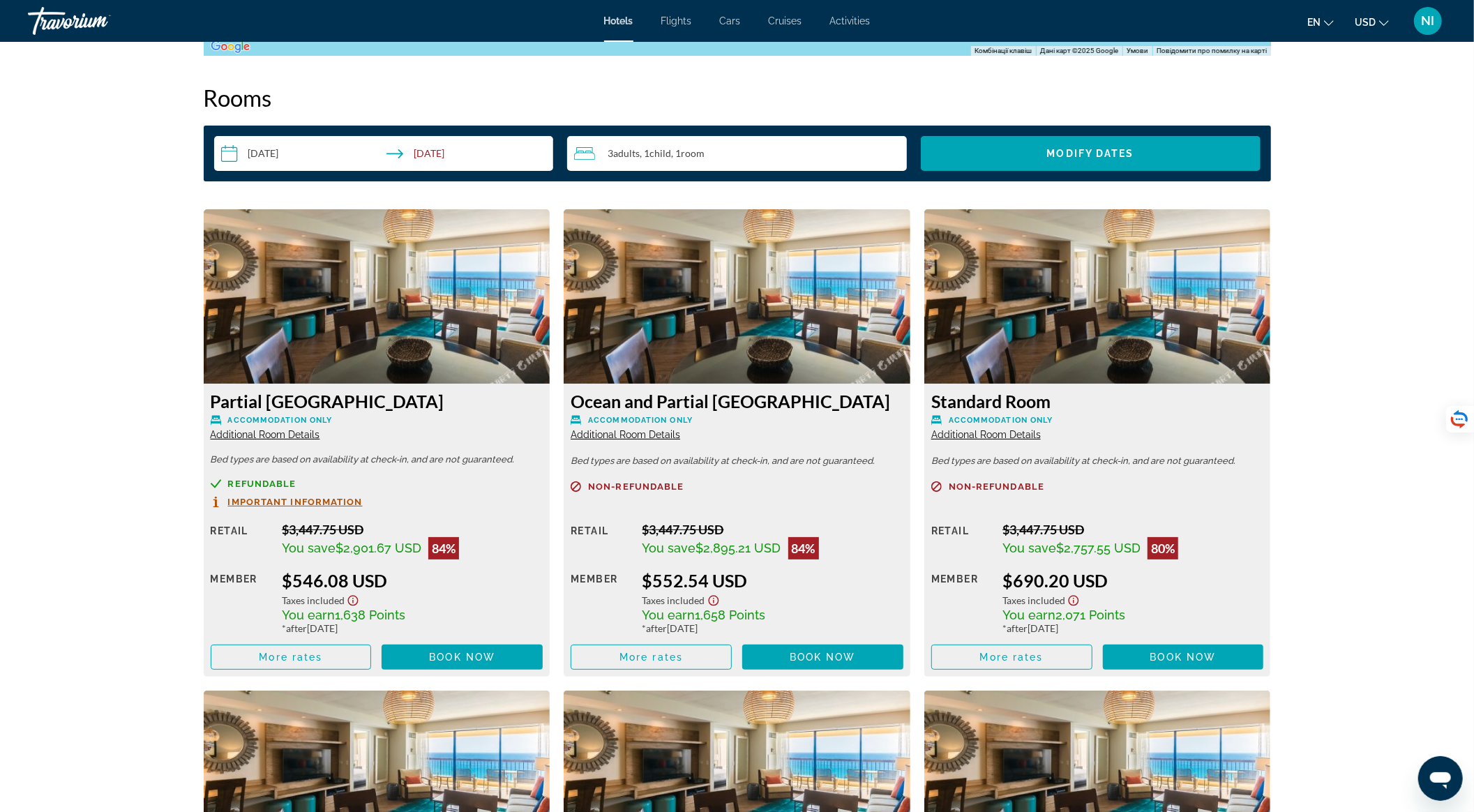
scroll to position [1745, 0]
click at [685, 651] on span "Main content" at bounding box center [651, 657] width 160 height 34
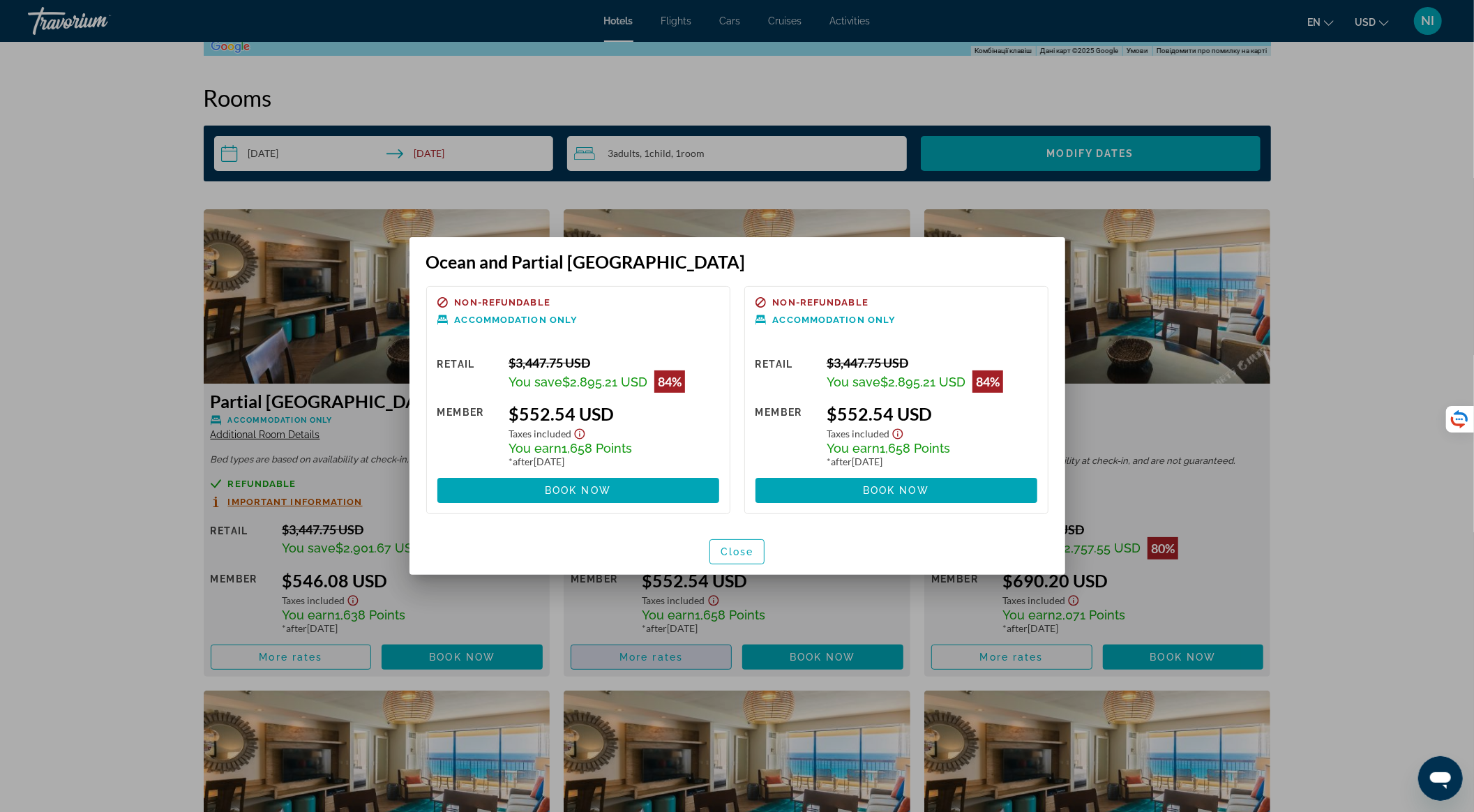
scroll to position [0, 0]
click at [726, 550] on span "Close" at bounding box center [737, 551] width 34 height 11
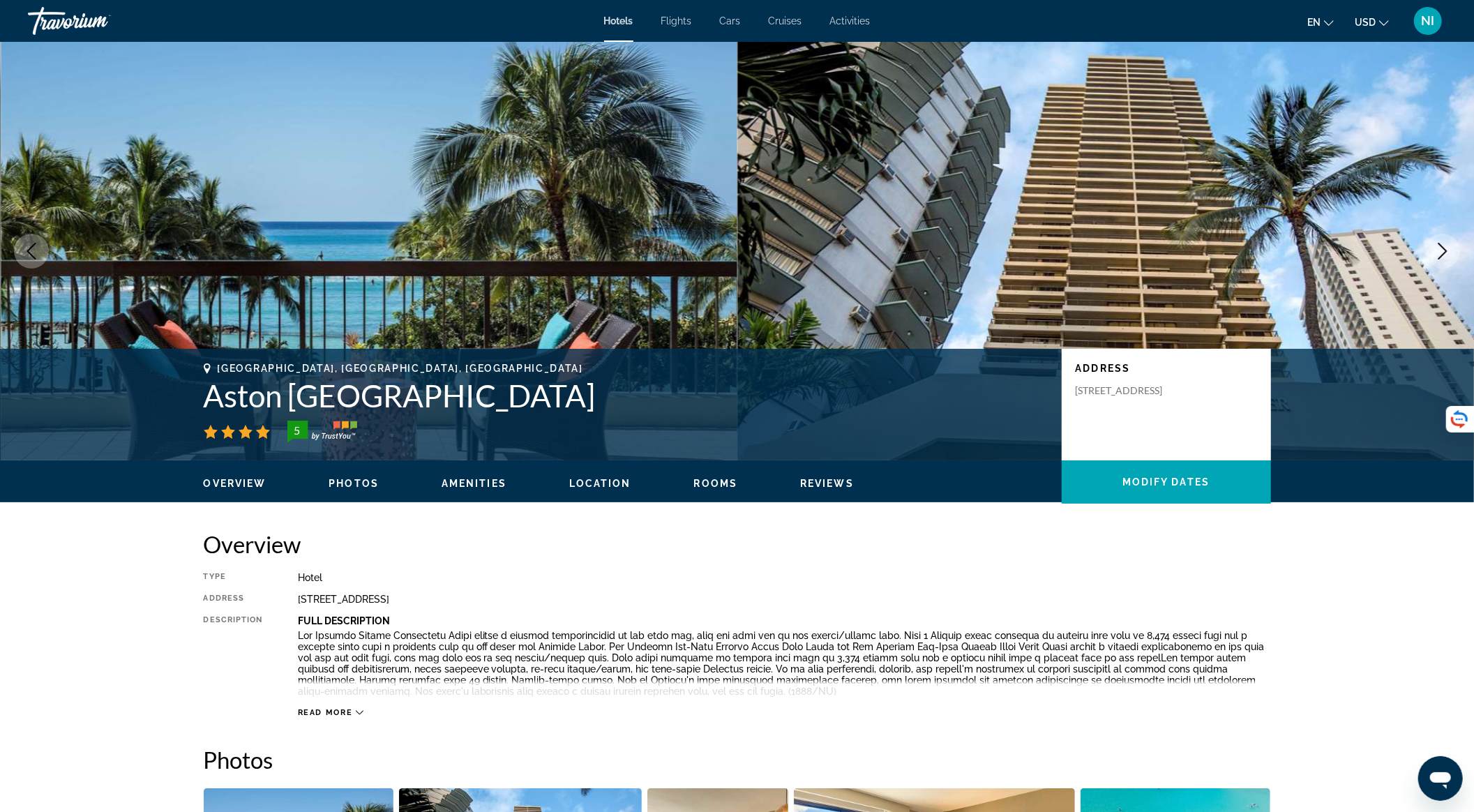
scroll to position [1745, 0]
